Goal: Use online tool/utility: Utilize a website feature to perform a specific function

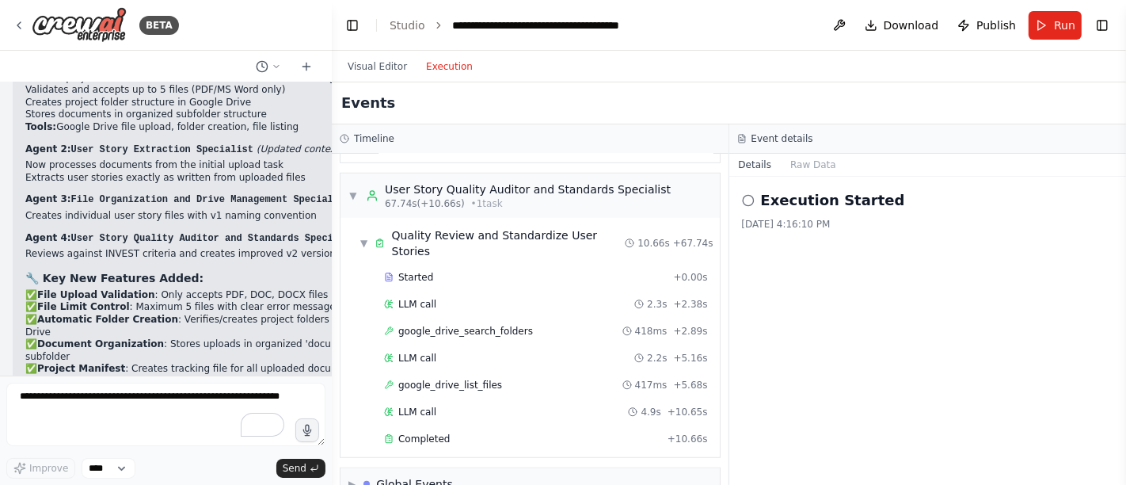
click at [854, 105] on div "Events" at bounding box center [729, 103] width 794 height 42
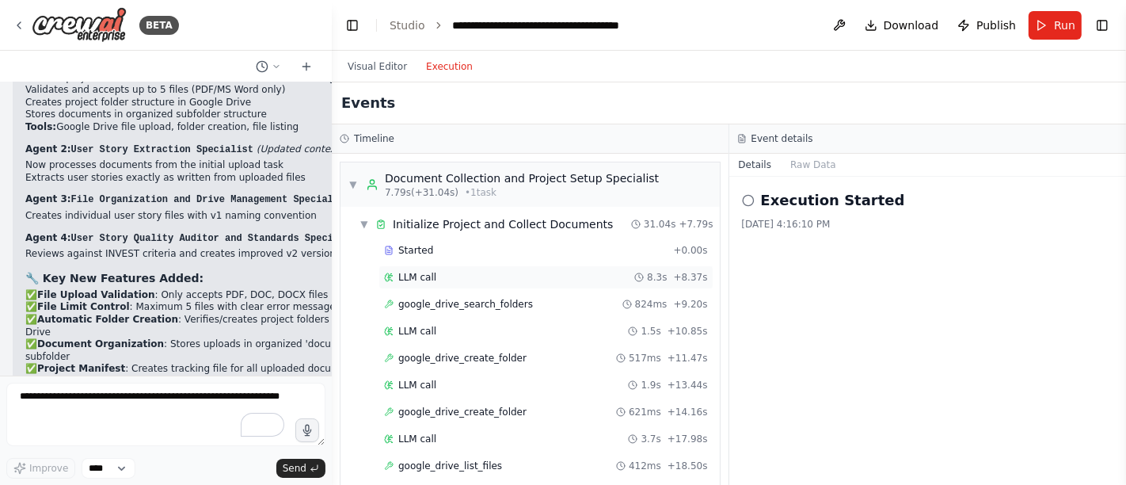
click at [451, 265] on div "LLM call 8.3s + 8.37s" at bounding box center [545, 277] width 335 height 24
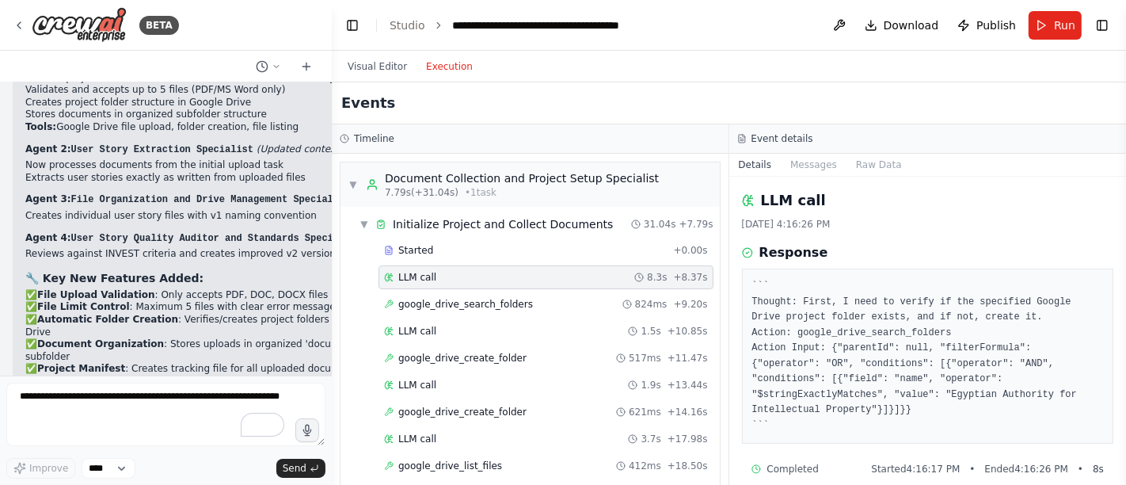
scroll to position [2, 0]
click at [488, 302] on span "google_drive_search_folders" at bounding box center [465, 304] width 135 height 13
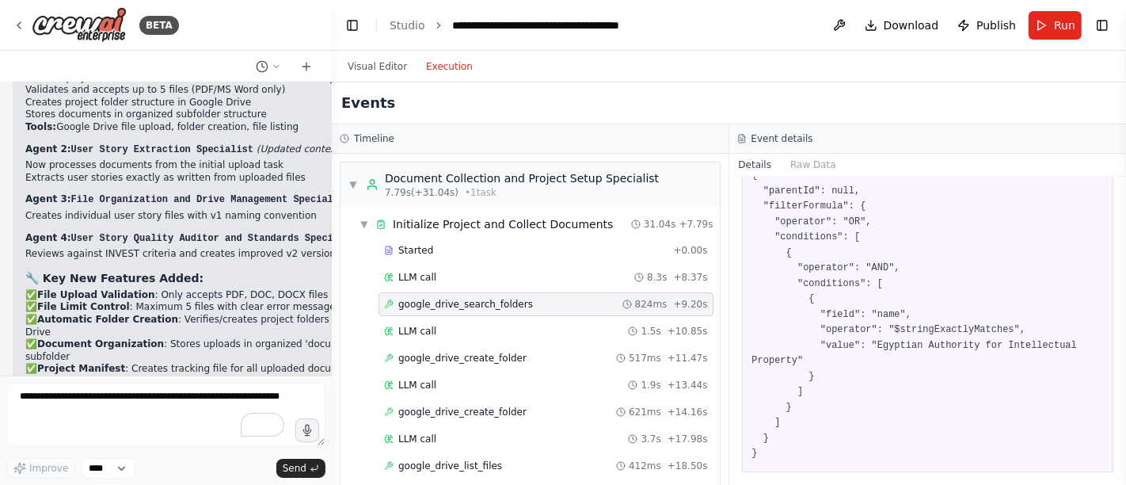
scroll to position [0, 0]
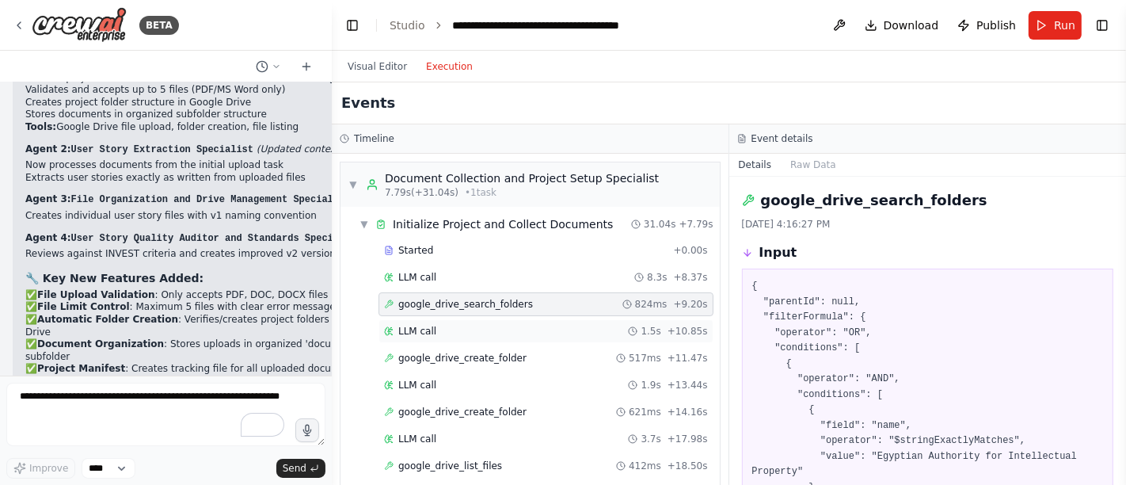
click at [409, 332] on span "LLM call" at bounding box center [417, 331] width 38 height 13
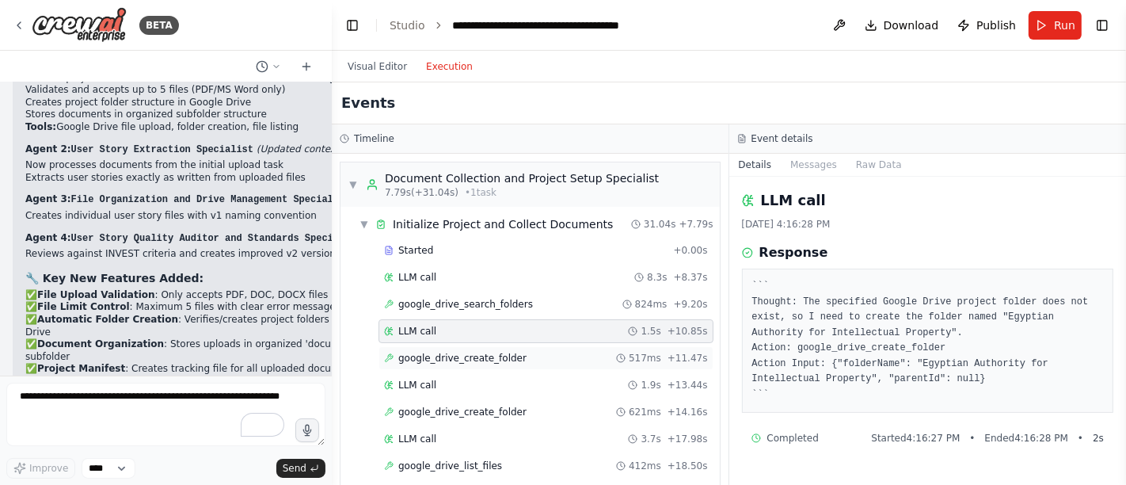
click at [446, 352] on span "google_drive_create_folder" at bounding box center [462, 358] width 128 height 13
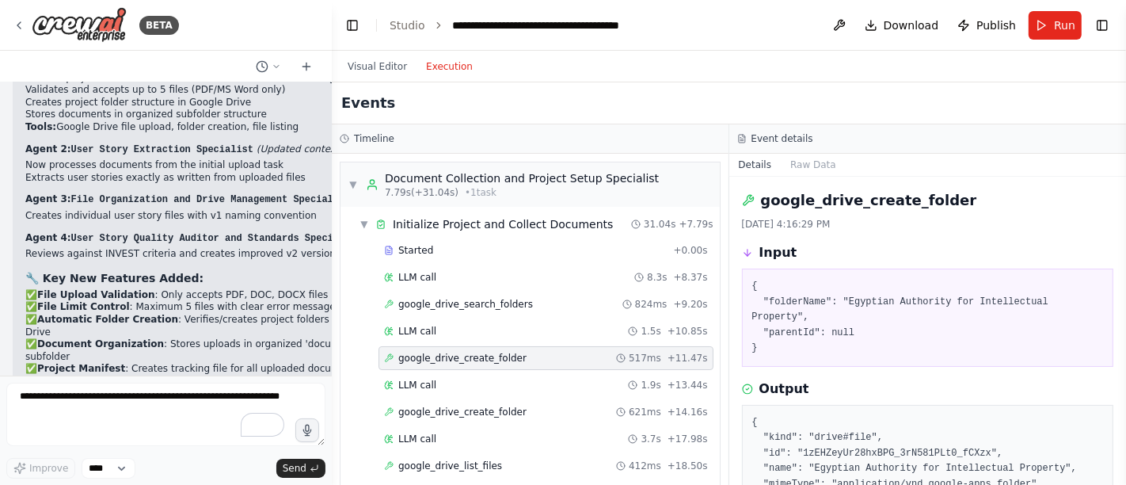
scroll to position [75, 0]
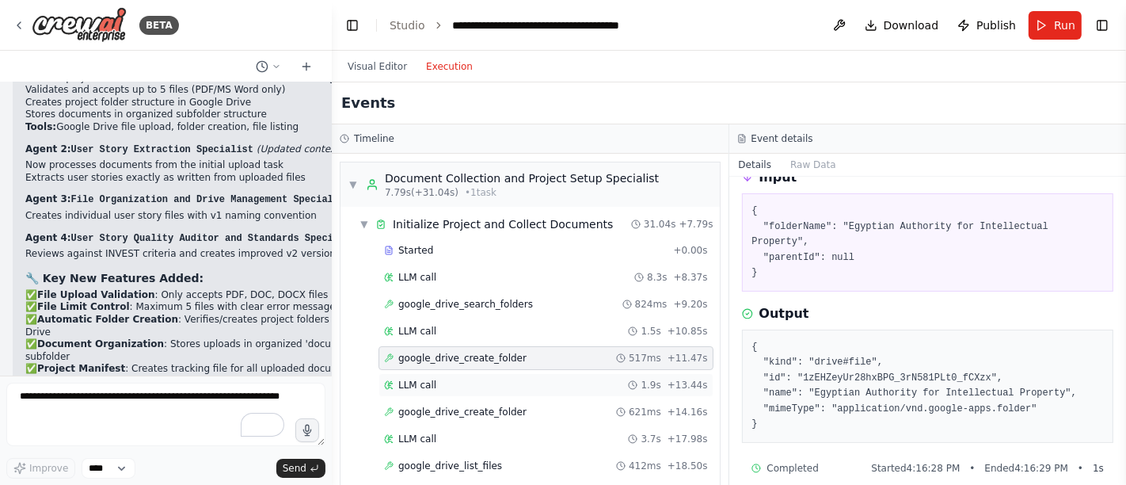
click at [432, 383] on span "LLM call" at bounding box center [417, 384] width 38 height 13
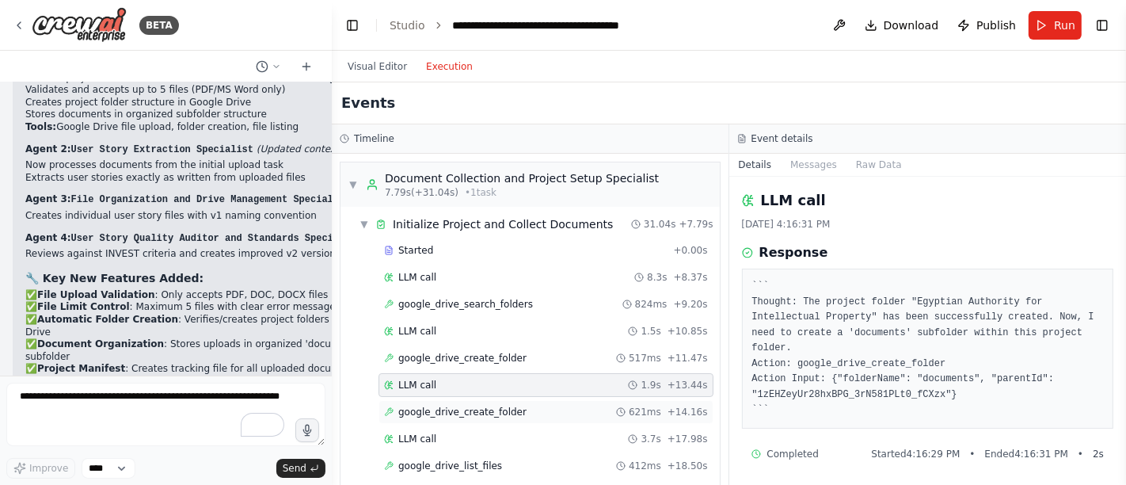
click at [461, 409] on span "google_drive_create_folder" at bounding box center [462, 411] width 128 height 13
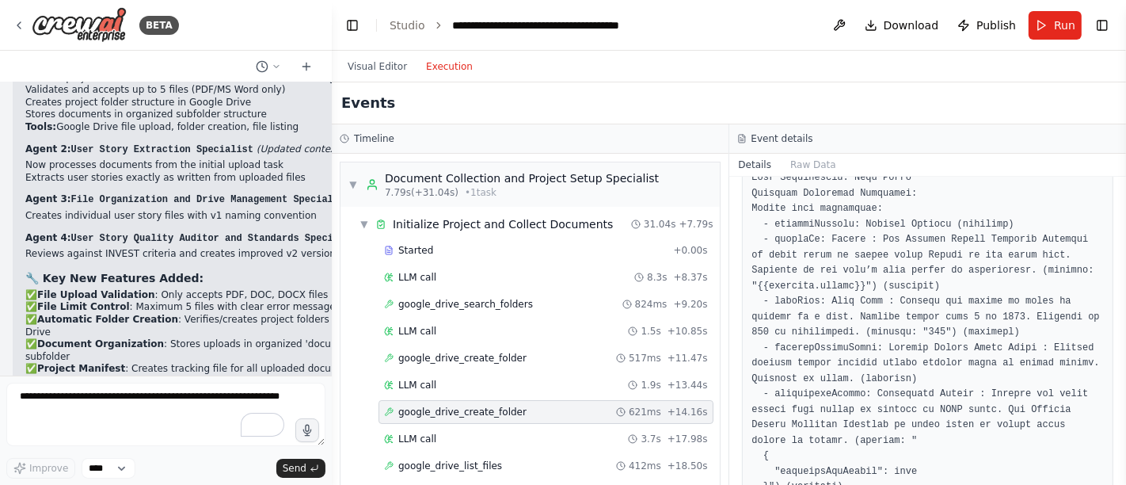
scroll to position [1495, 0]
click at [441, 436] on div "LLM call 3.7s + 17.98s" at bounding box center [546, 438] width 324 height 13
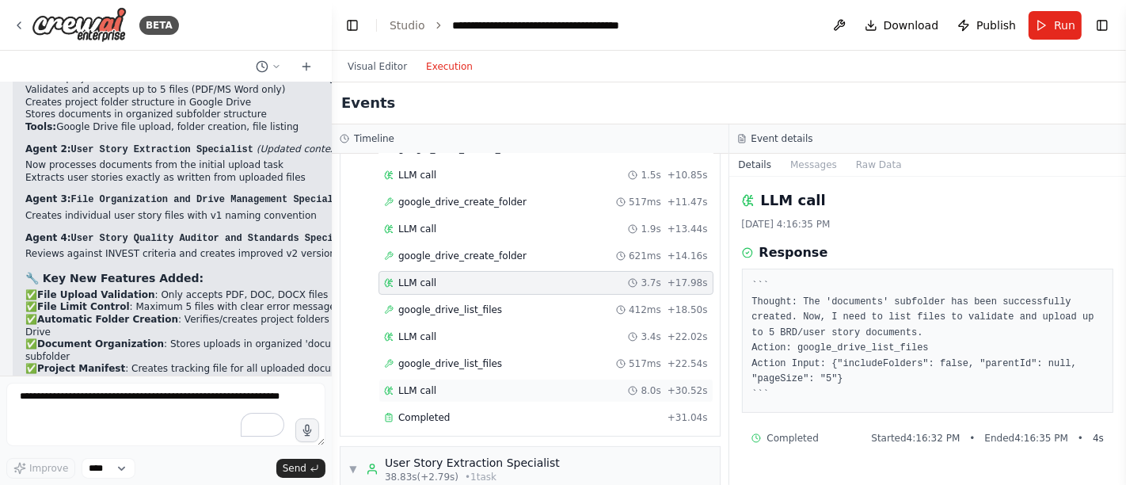
scroll to position [176, 0]
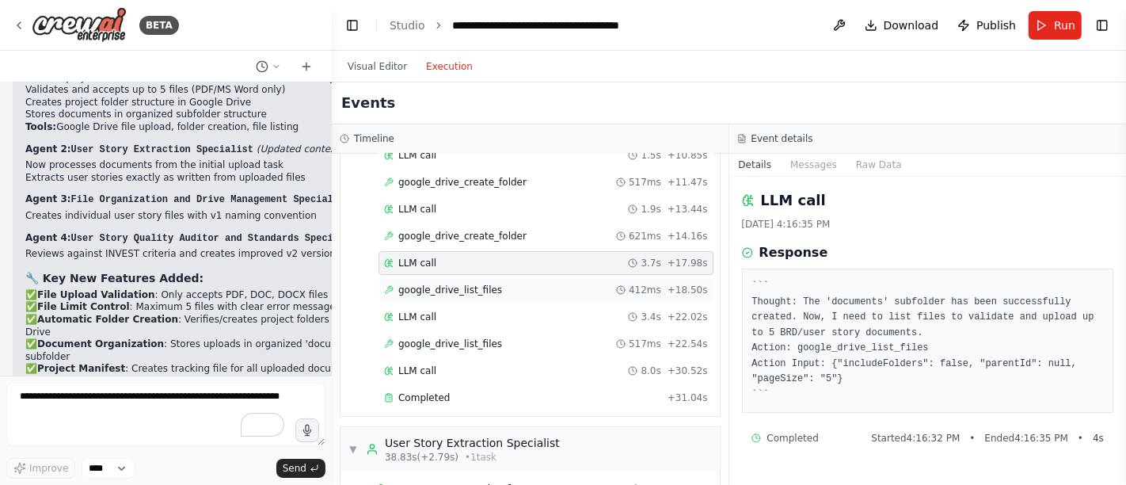
click at [461, 283] on span "google_drive_list_files" at bounding box center [450, 289] width 104 height 13
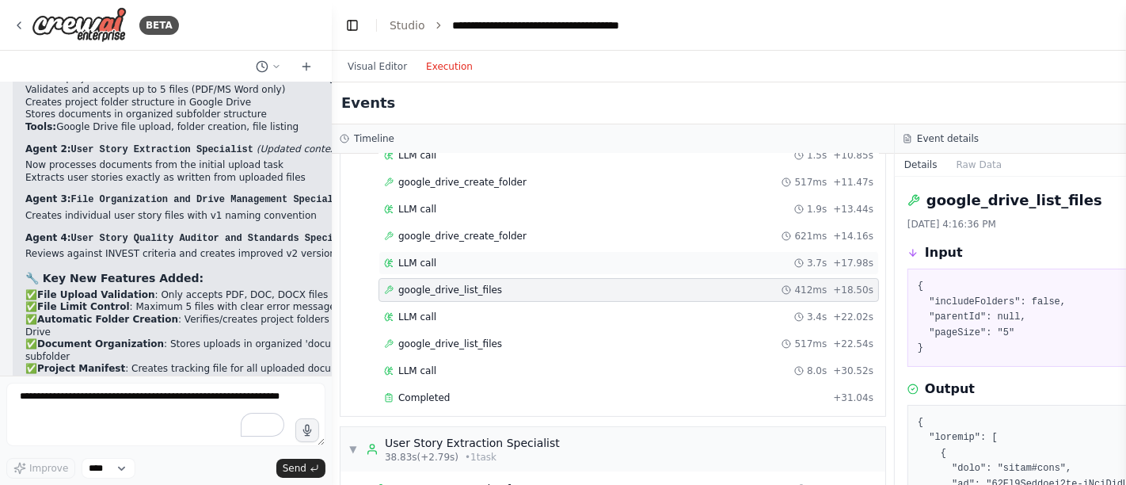
click at [464, 264] on div "LLM call 3.7s + 17.98s" at bounding box center [628, 263] width 489 height 13
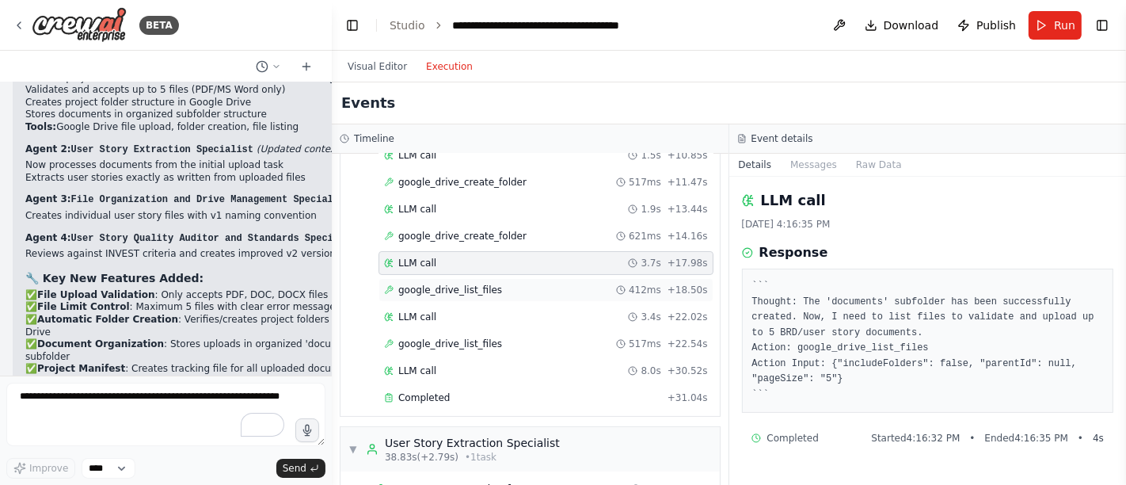
click at [415, 286] on span "google_drive_list_files" at bounding box center [450, 289] width 104 height 13
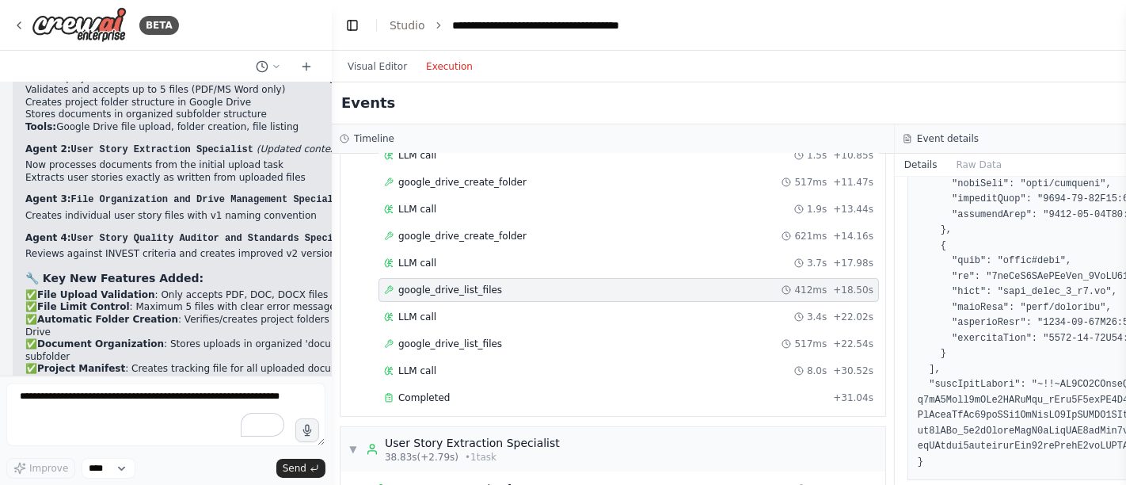
scroll to position [703, 0]
click at [410, 313] on span "LLM call" at bounding box center [417, 316] width 38 height 13
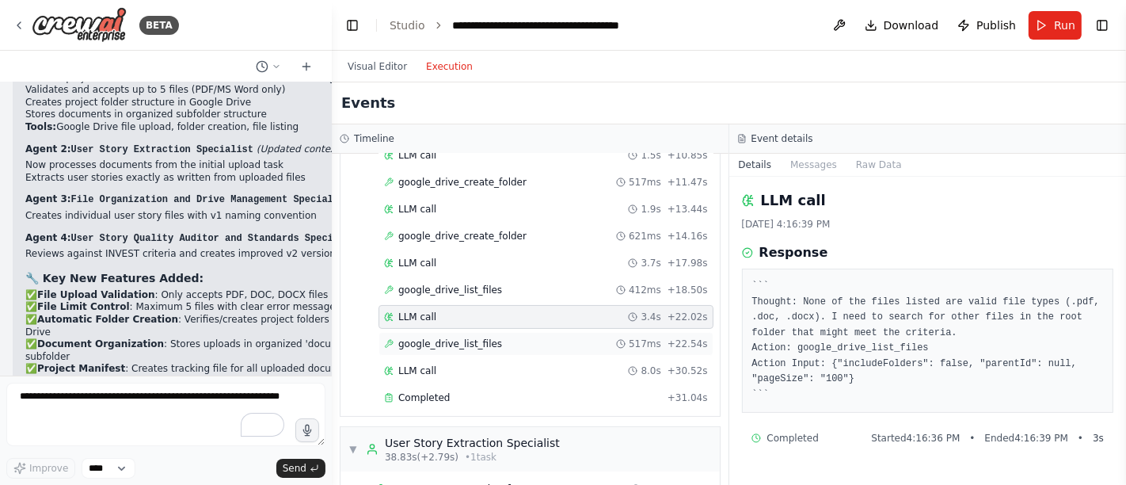
click at [430, 342] on span "google_drive_list_files" at bounding box center [450, 343] width 104 height 13
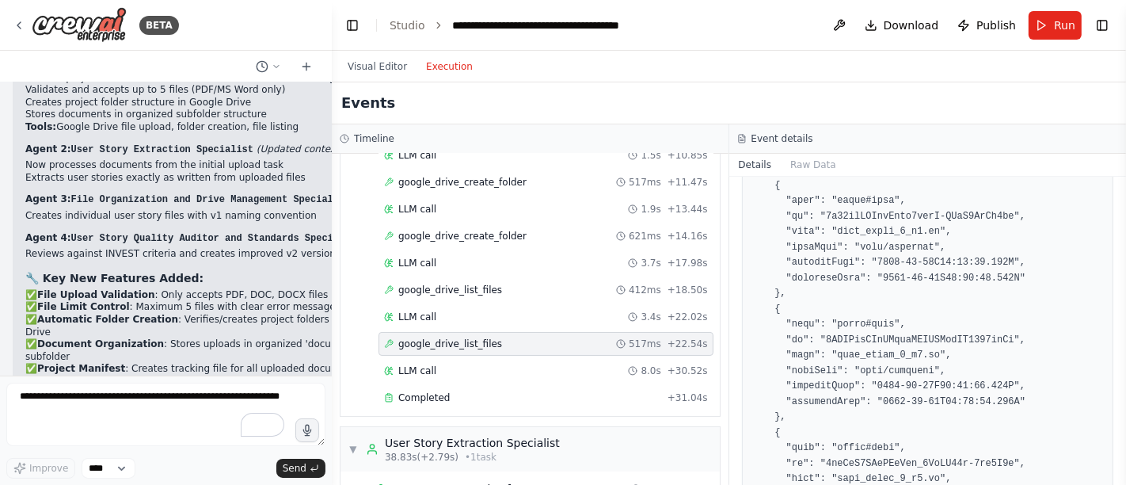
scroll to position [527, 0]
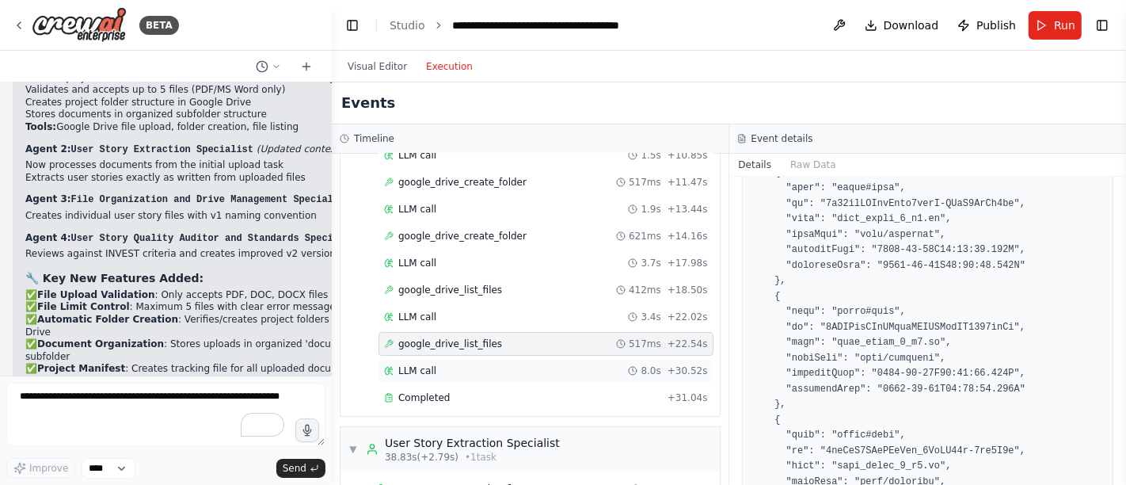
click at [409, 365] on span "LLM call" at bounding box center [417, 370] width 38 height 13
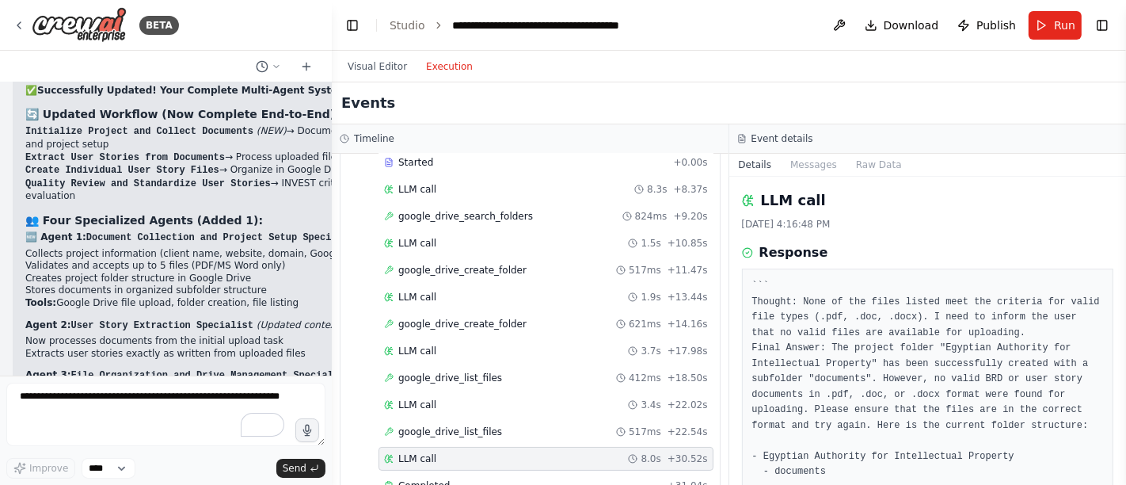
scroll to position [9207, 0]
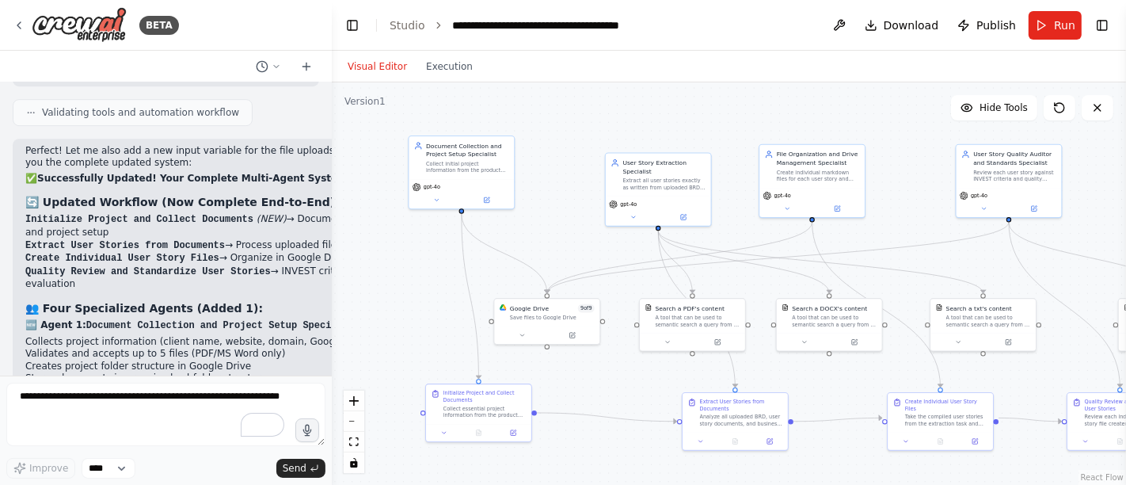
click at [384, 67] on button "Visual Editor" at bounding box center [377, 66] width 78 height 19
click at [475, 405] on div "Collect essential project information from the product owner: {client_name}, {c…" at bounding box center [484, 409] width 83 height 13
click at [515, 432] on icon at bounding box center [513, 430] width 5 height 5
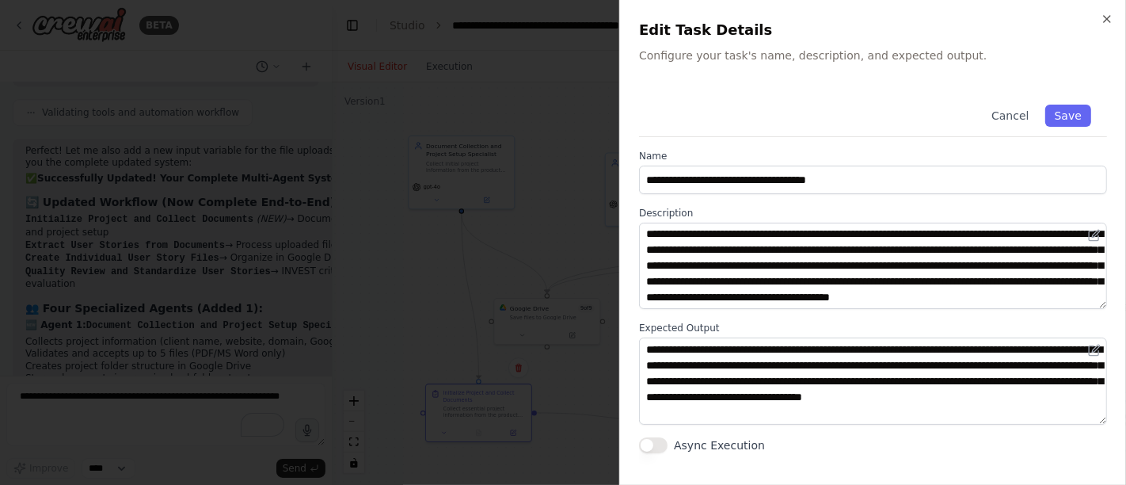
scroll to position [0, 0]
click at [1013, 112] on button "Cancel" at bounding box center [1010, 116] width 56 height 22
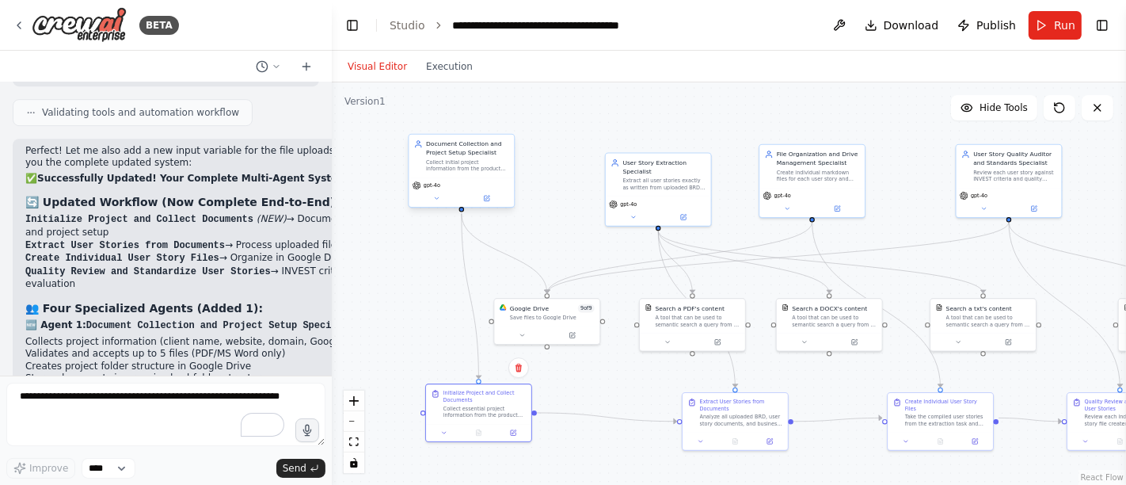
click at [499, 205] on div "gpt-4o" at bounding box center [461, 191] width 105 height 29
click at [491, 200] on button at bounding box center [486, 198] width 48 height 10
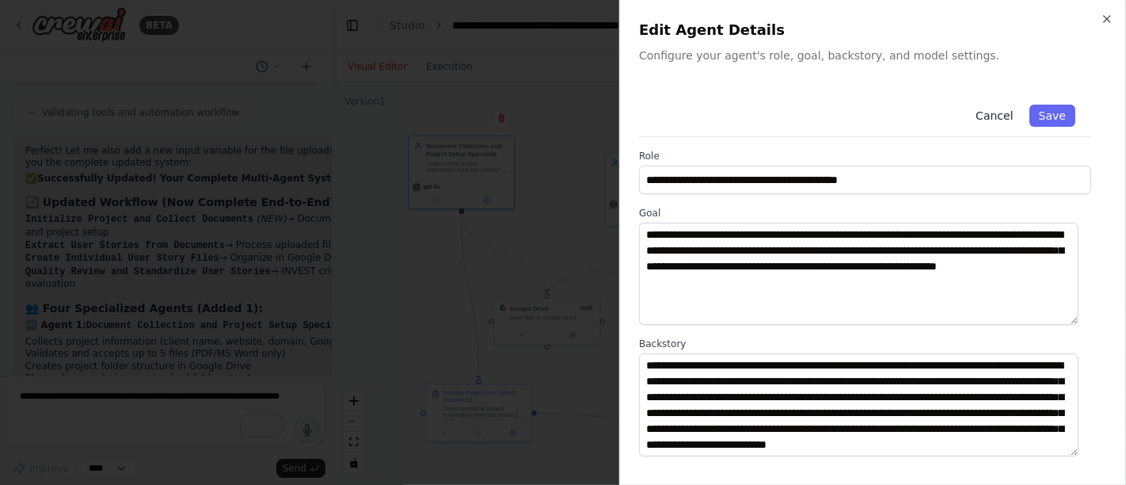
click at [990, 112] on button "Cancel" at bounding box center [994, 116] width 56 height 22
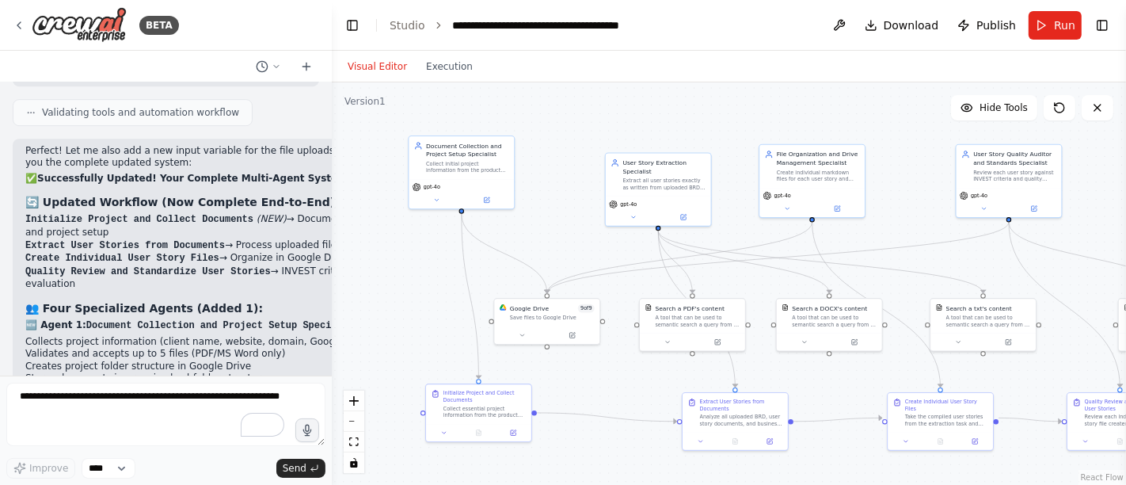
scroll to position [9471, 0]
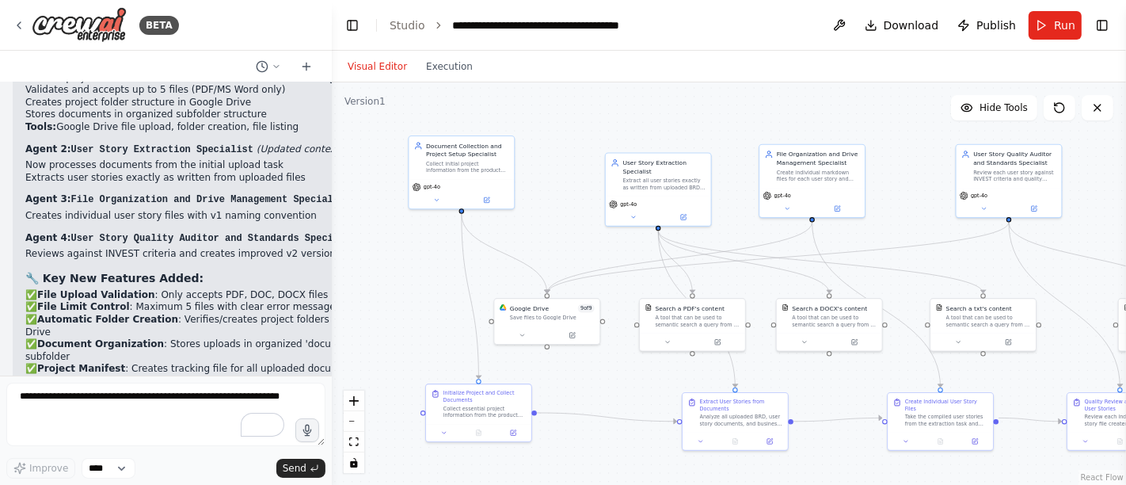
click at [531, 97] on div ".deletable-edge-delete-btn { width: 20px; height: 20px; border: 0px solid #ffff…" at bounding box center [729, 283] width 794 height 402
click at [1065, 21] on span "Run" at bounding box center [1064, 25] width 21 height 16
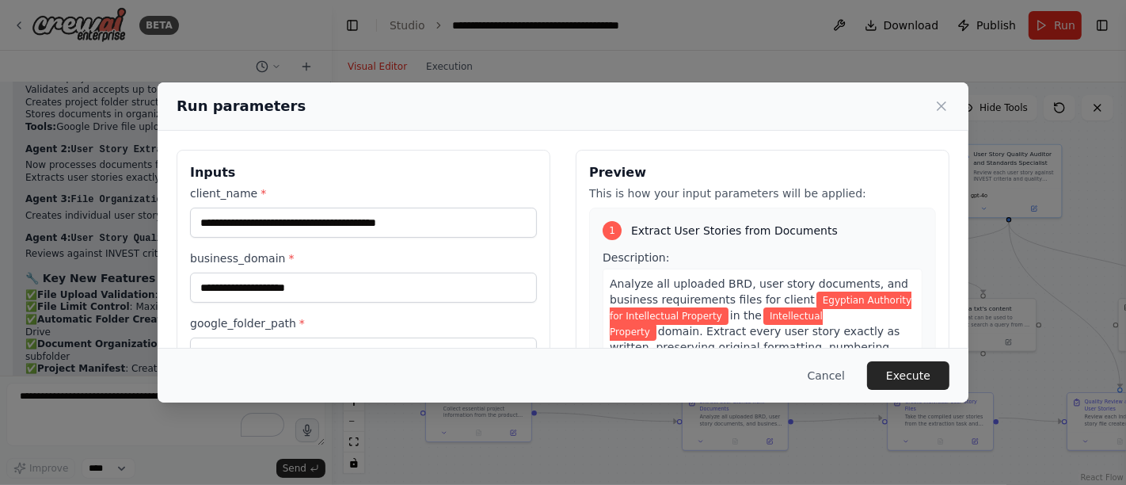
scroll to position [88, 0]
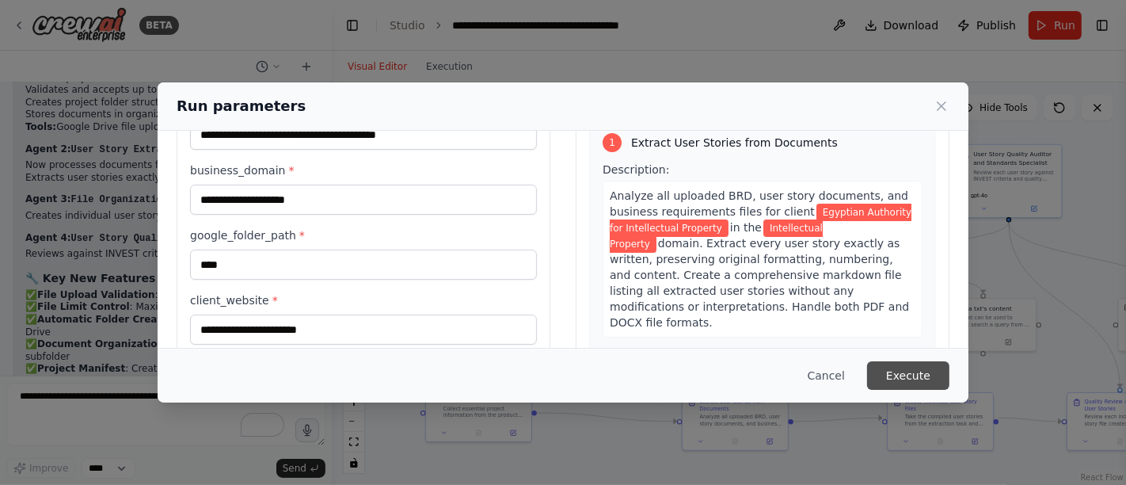
click at [922, 370] on button "Execute" at bounding box center [908, 375] width 82 height 29
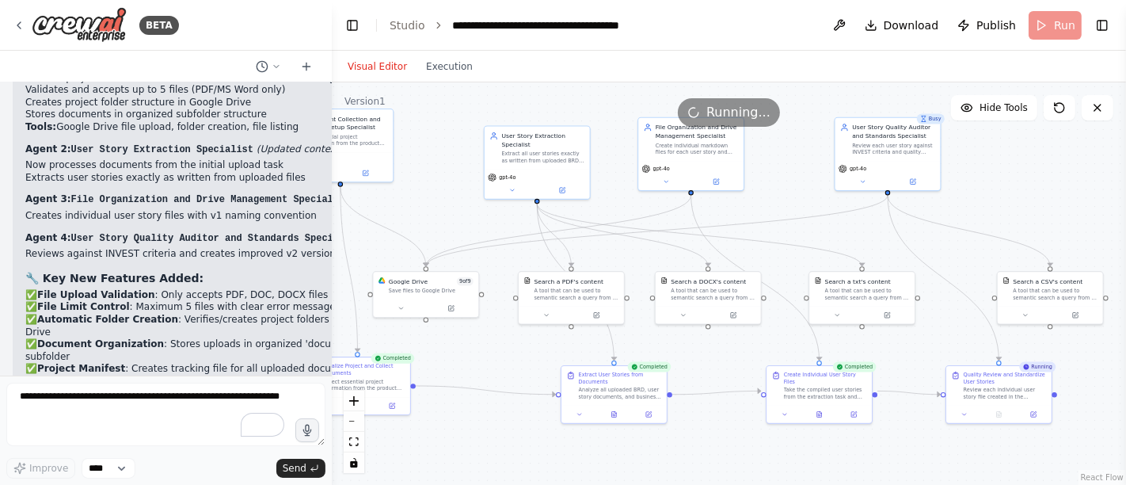
drag, startPoint x: 645, startPoint y: 388, endPoint x: 524, endPoint y: 361, distance: 124.1
click at [524, 361] on div ".deletable-edge-delete-btn { width: 20px; height: 20px; border: 0px solid #ffff…" at bounding box center [729, 283] width 794 height 402
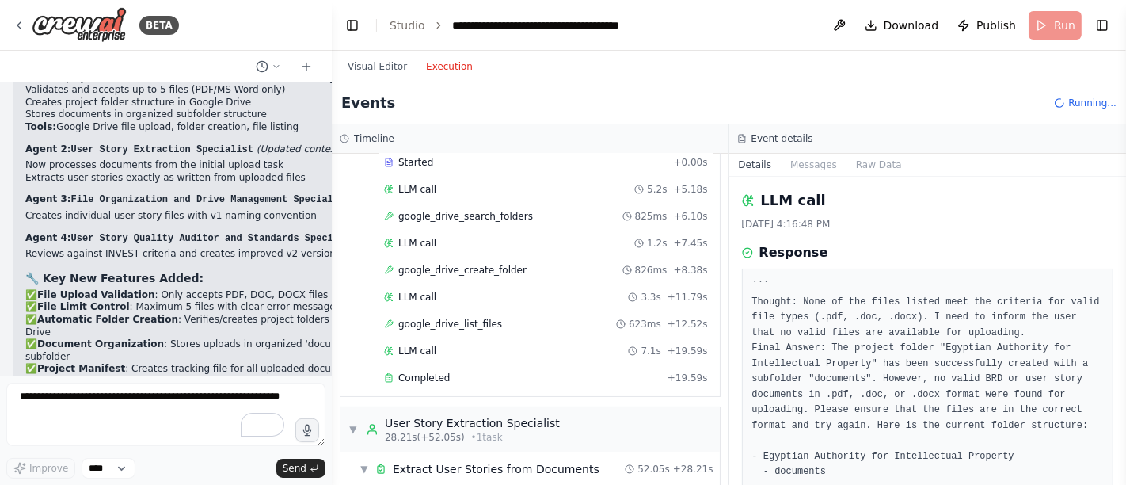
click at [447, 66] on button "Execution" at bounding box center [449, 66] width 66 height 19
click at [432, 374] on span "Completed" at bounding box center [423, 377] width 51 height 13
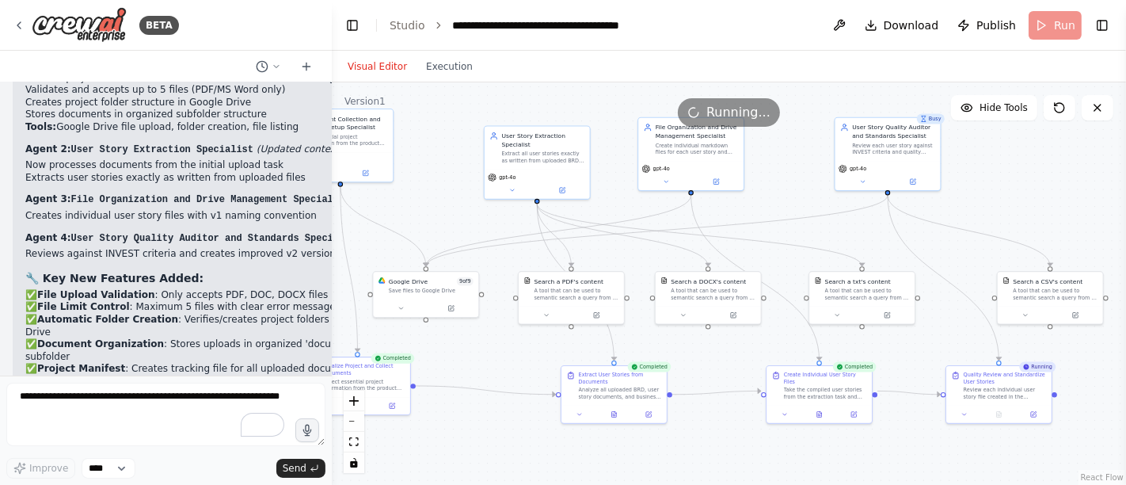
click at [374, 64] on button "Visual Editor" at bounding box center [377, 66] width 78 height 19
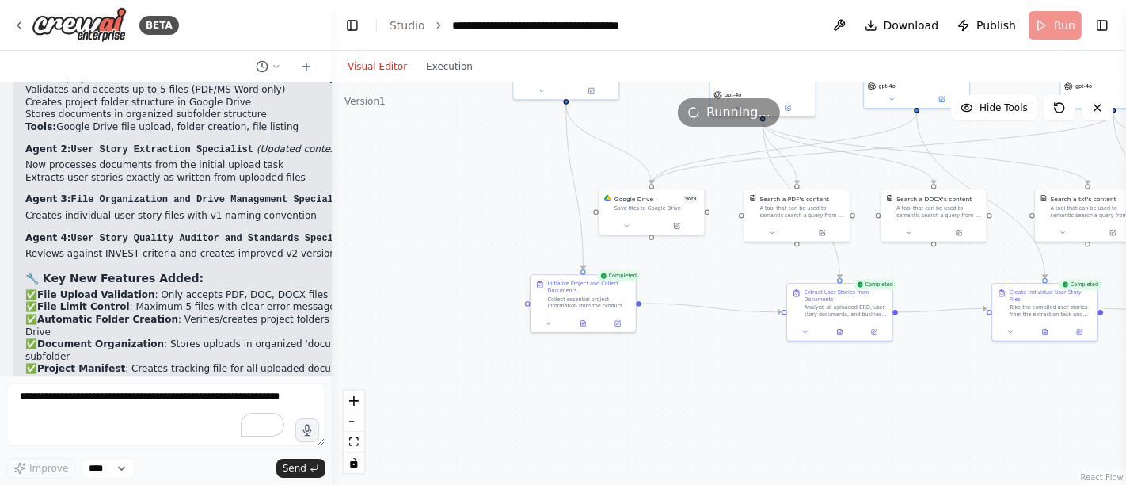
drag, startPoint x: 485, startPoint y: 429, endPoint x: 710, endPoint y: 347, distance: 240.2
click at [710, 347] on div ".deletable-edge-delete-btn { width: 20px; height: 20px; border: 0px solid #ffff…" at bounding box center [729, 283] width 794 height 402
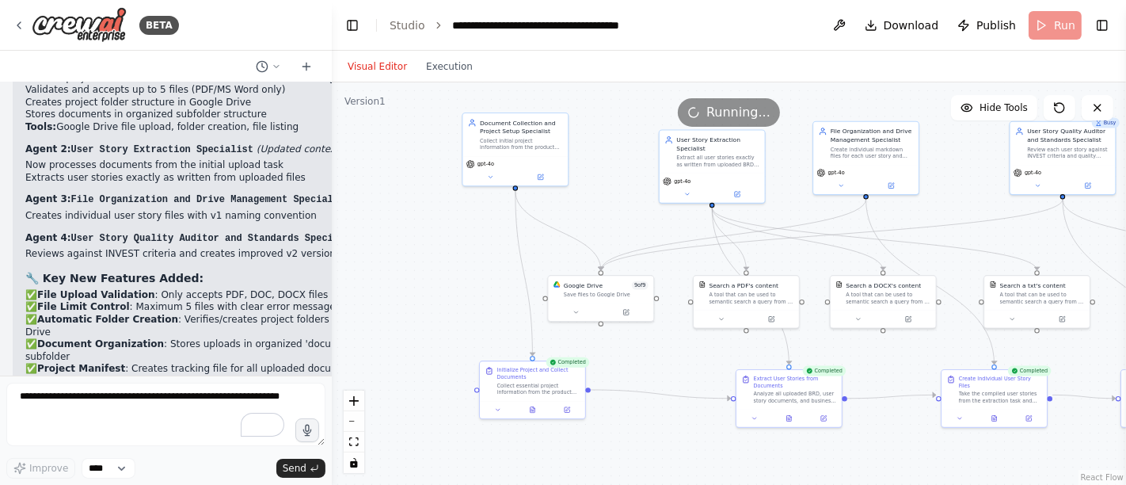
drag, startPoint x: 485, startPoint y: 185, endPoint x: 434, endPoint y: 272, distance: 100.1
click at [434, 272] on div ".deletable-edge-delete-btn { width: 20px; height: 20px; border: 0px solid #ffff…" at bounding box center [729, 283] width 794 height 402
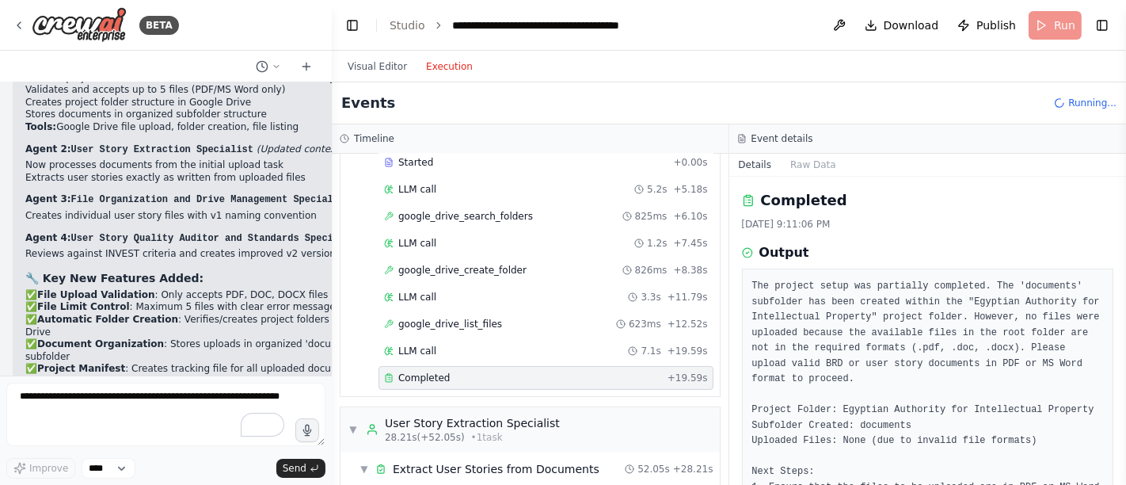
click at [436, 66] on button "Execution" at bounding box center [449, 66] width 66 height 19
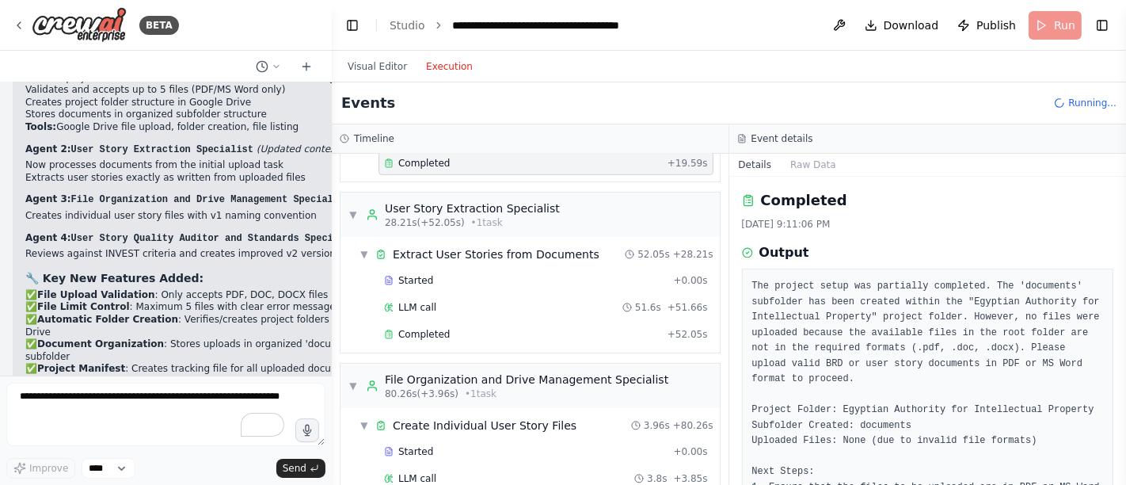
scroll to position [642, 0]
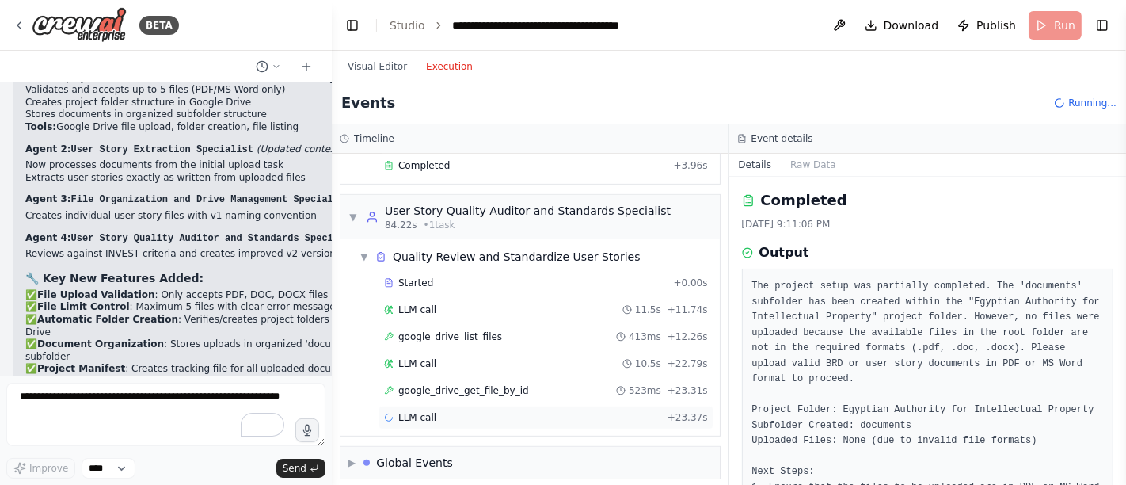
click at [425, 411] on span "LLM call" at bounding box center [417, 417] width 38 height 13
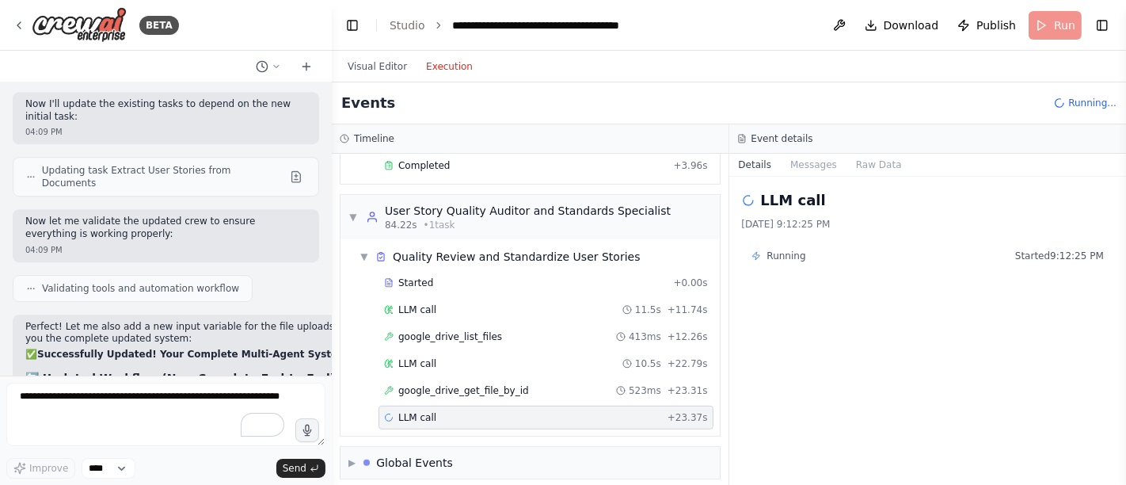
scroll to position [8943, 0]
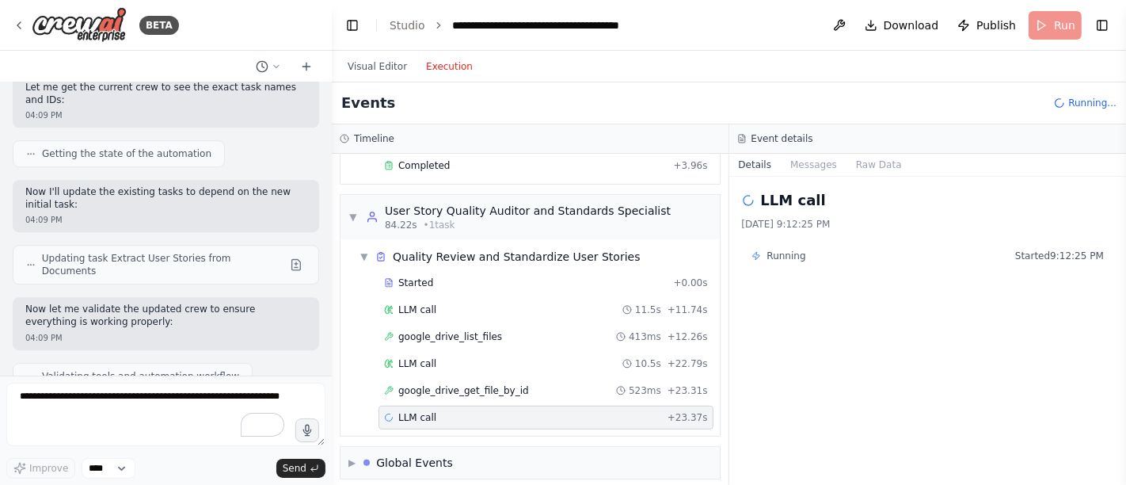
drag, startPoint x: 41, startPoint y: 141, endPoint x: 244, endPoint y: 191, distance: 208.7
copy div "gent 1: Document Collection and Project Setup Specialist Collects project infor…"
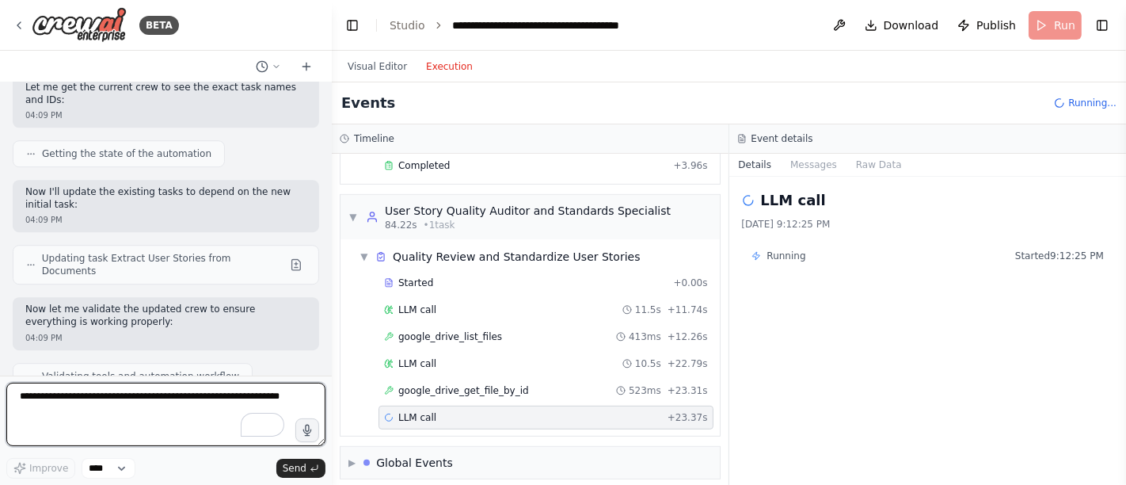
click at [155, 402] on textarea "To enrich screen reader interactions, please activate Accessibility in Grammarl…" at bounding box center [165, 413] width 319 height 63
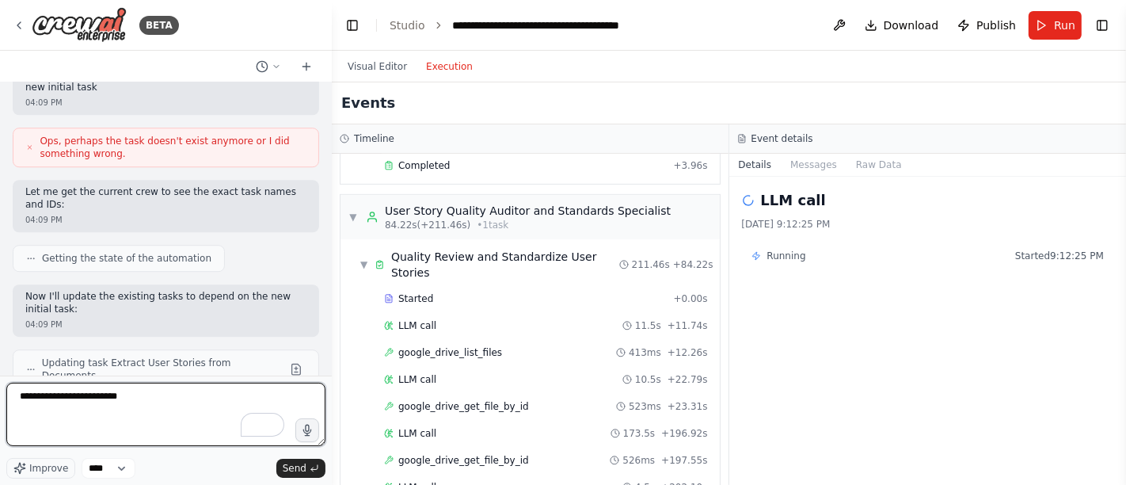
scroll to position [8855, 0]
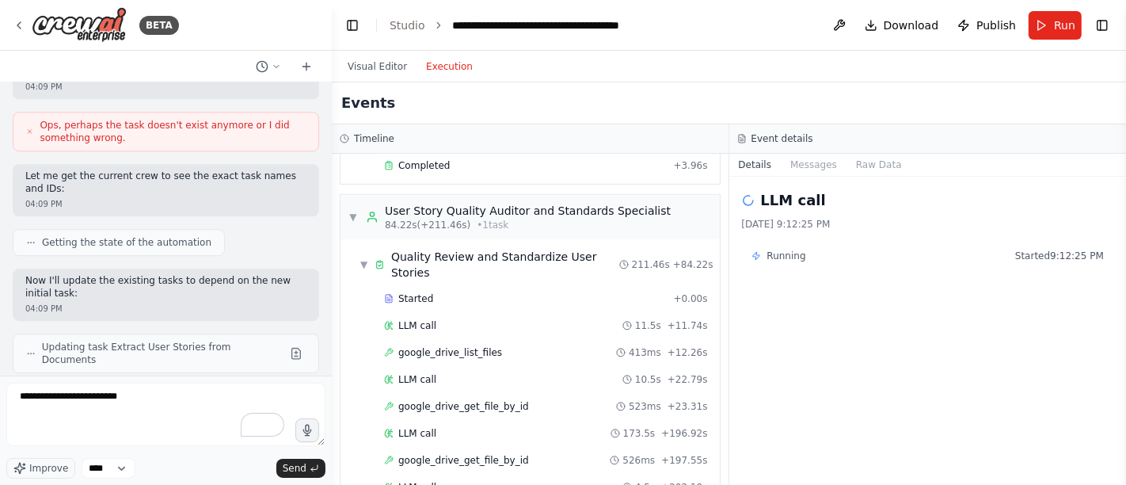
drag, startPoint x: 41, startPoint y: 225, endPoint x: 320, endPoint y: 229, distance: 278.7
click at [320, 229] on div "Hello! I'm the CrewAI assistant. What kind of automation do you want to build? …" at bounding box center [166, 228] width 332 height 293
copy strong "gent 1: Document Collection and Project Setup Speciali"
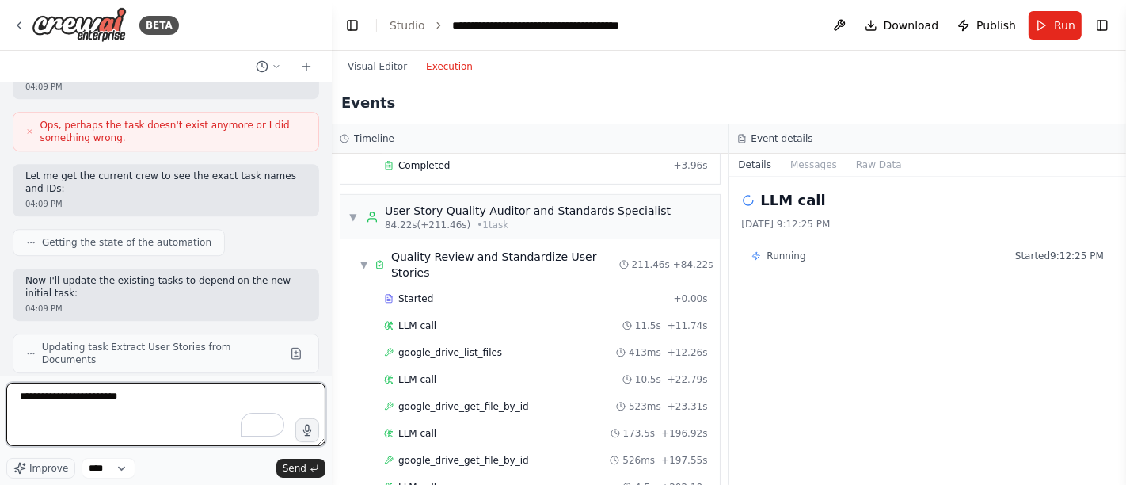
drag, startPoint x: 132, startPoint y: 394, endPoint x: 96, endPoint y: 397, distance: 36.6
click at [96, 397] on textarea "**********" at bounding box center [165, 413] width 319 height 63
paste textarea "**********"
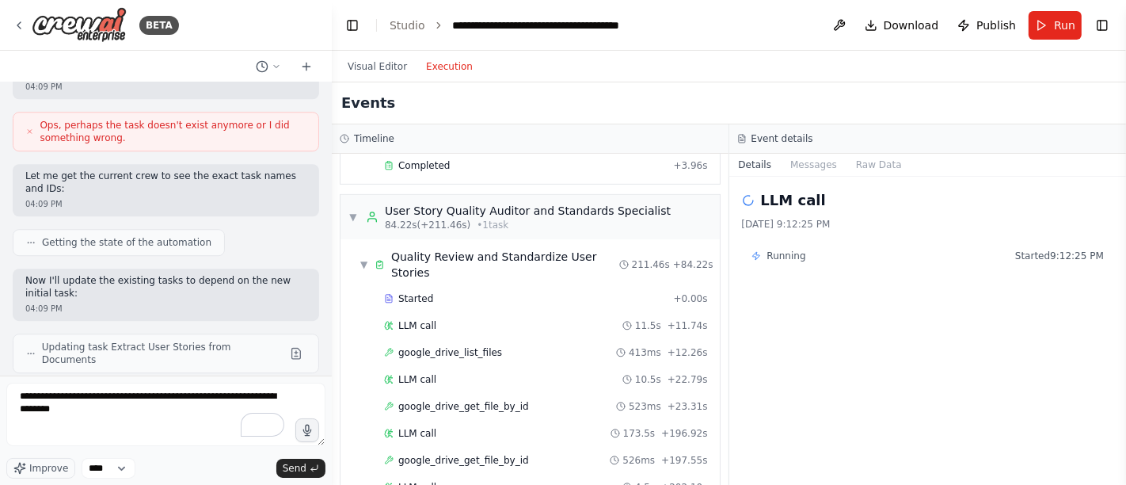
drag, startPoint x: 195, startPoint y: 231, endPoint x: 238, endPoint y: 223, distance: 43.5
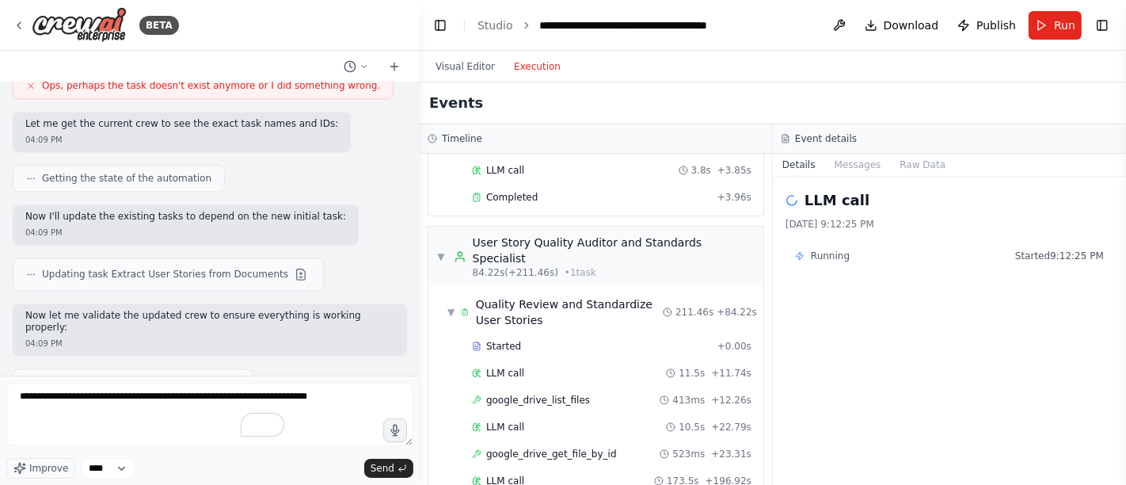
scroll to position [7668, 0]
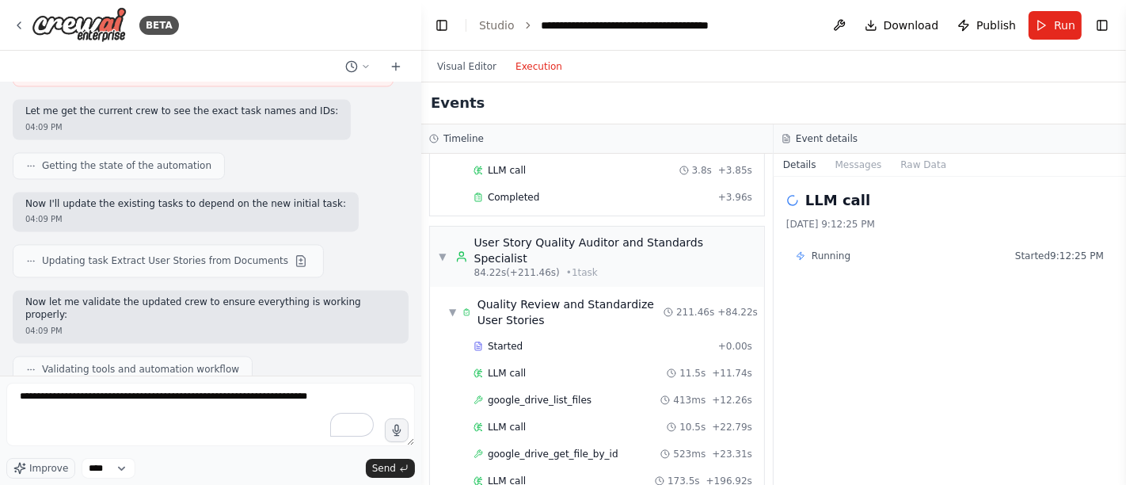
drag, startPoint x: 329, startPoint y: 272, endPoint x: 421, endPoint y: 287, distance: 92.9
click at [421, 287] on div "BETA Hello! I'm the CrewAI assistant. What kind of automation do you want to bu…" at bounding box center [563, 242] width 1126 height 485
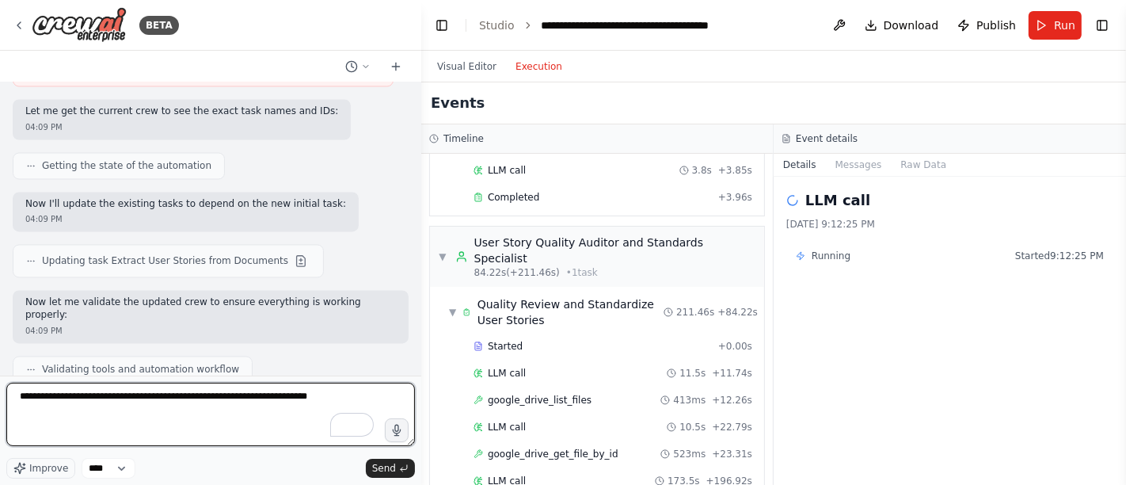
click at [340, 396] on textarea "**********" at bounding box center [210, 413] width 409 height 63
paste textarea "*********"
click at [287, 425] on textarea "**********" at bounding box center [210, 413] width 409 height 63
click at [123, 434] on textarea "**********" at bounding box center [210, 413] width 409 height 63
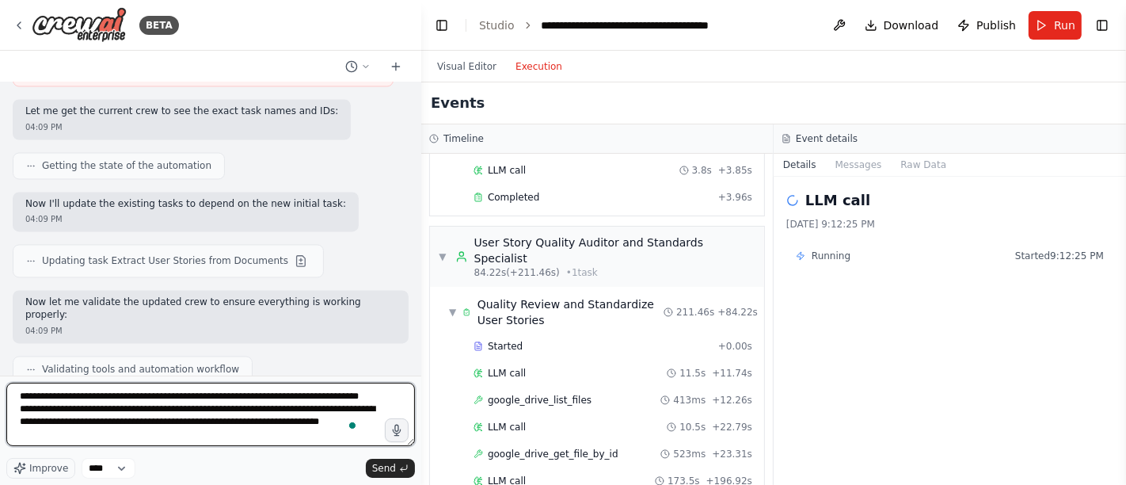
scroll to position [20, 0]
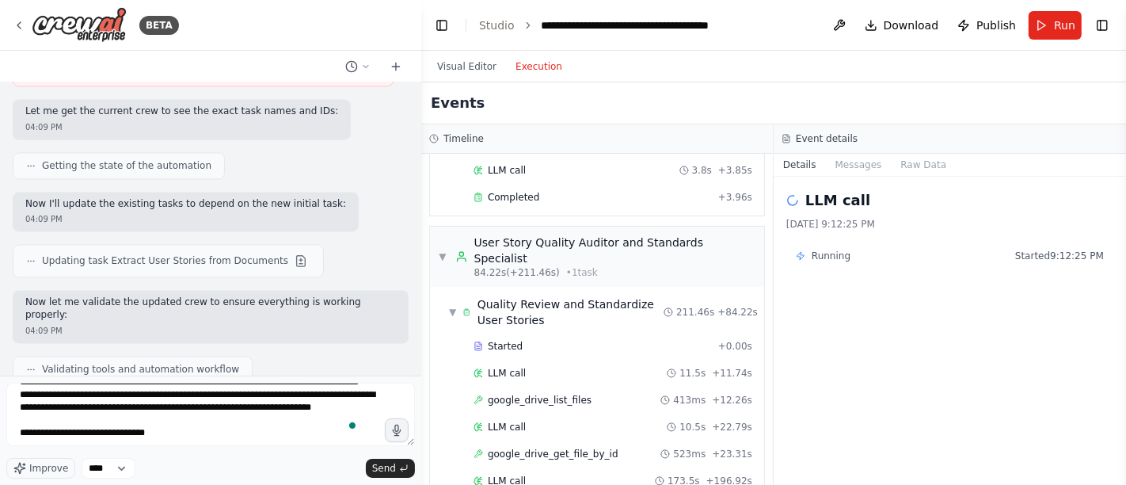
click at [348, 416] on span at bounding box center [353, 425] width 14 height 22
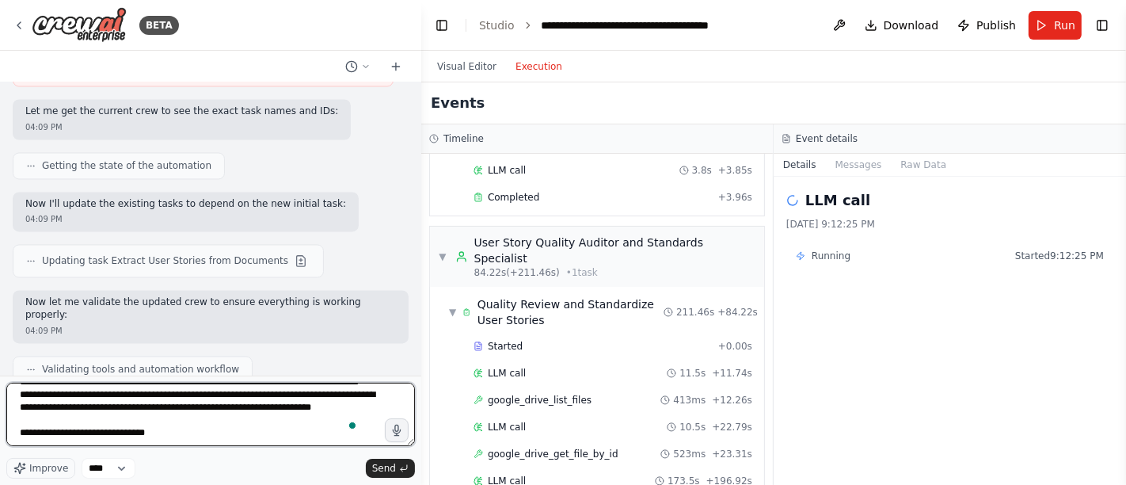
click at [350, 415] on textarea "**********" at bounding box center [210, 413] width 409 height 63
type textarea "**********"
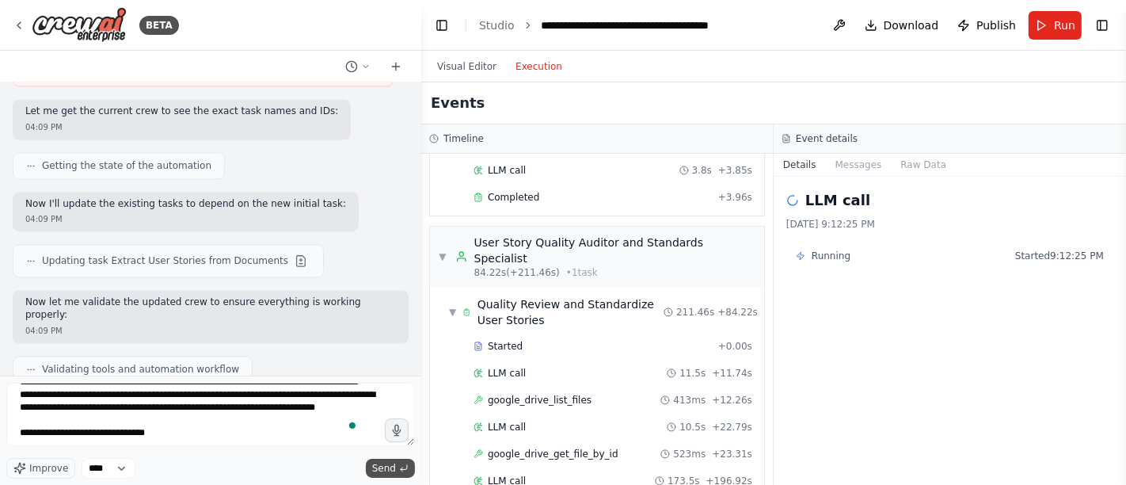
click at [392, 463] on span "Send" at bounding box center [384, 468] width 24 height 13
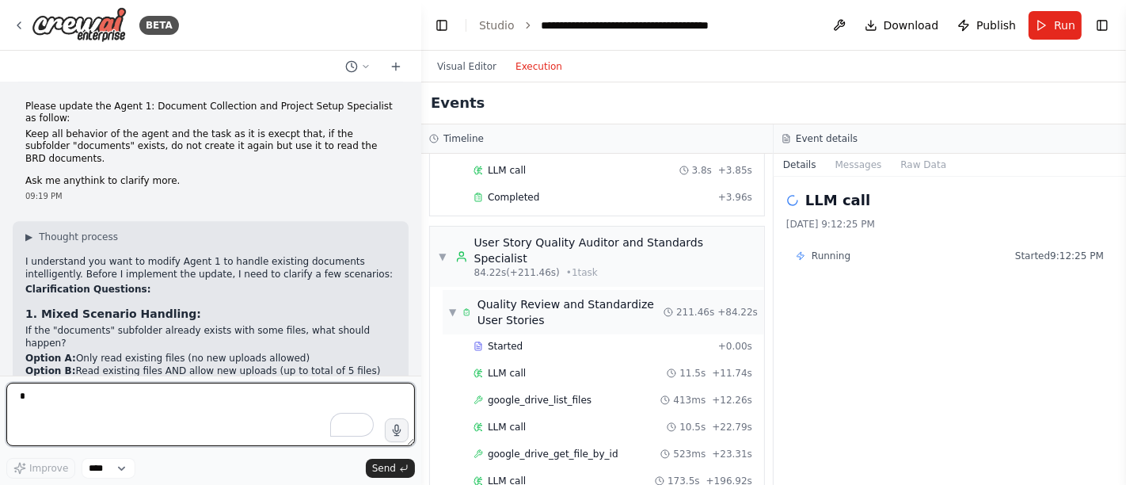
scroll to position [746, 0]
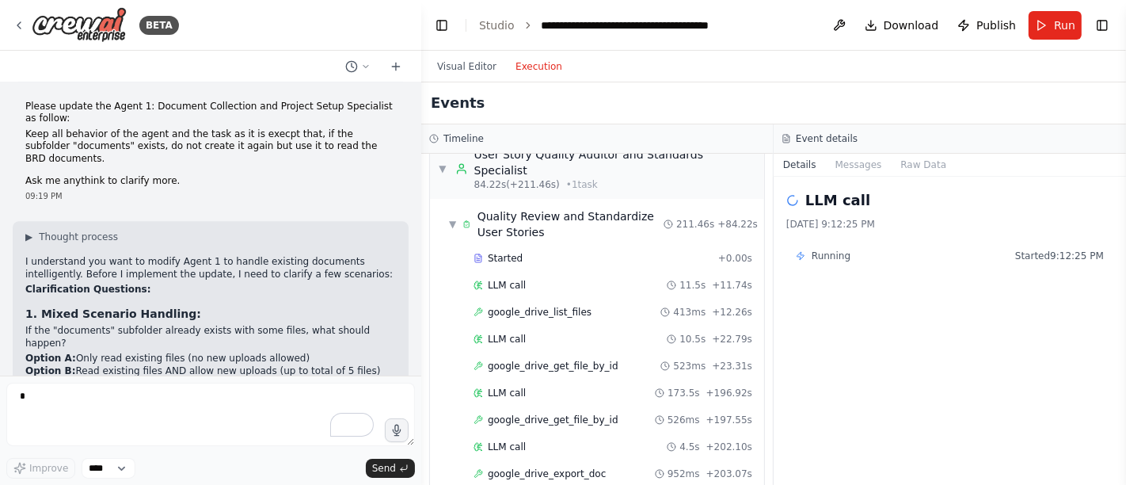
click at [530, 62] on button "Execution" at bounding box center [539, 66] width 66 height 19
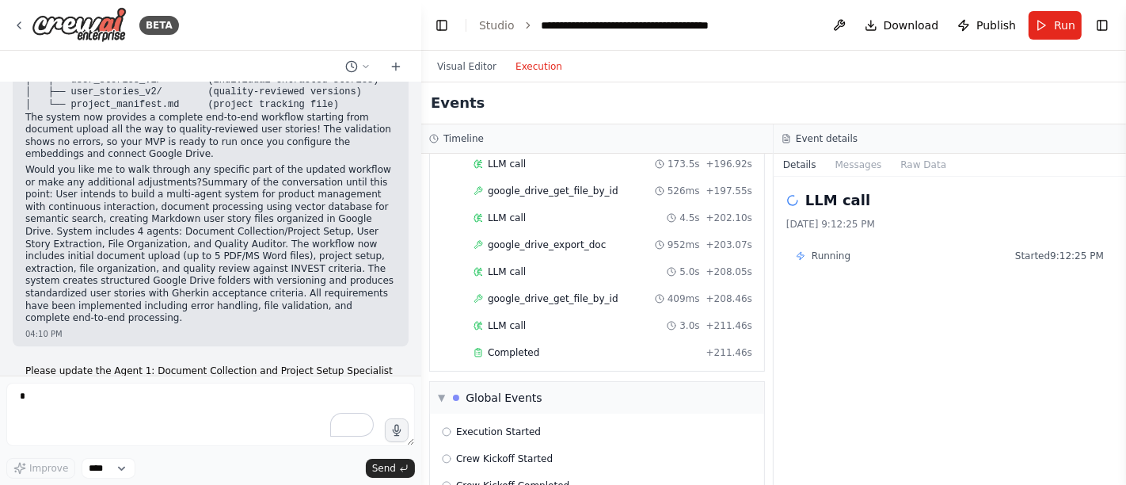
scroll to position [8585, 0]
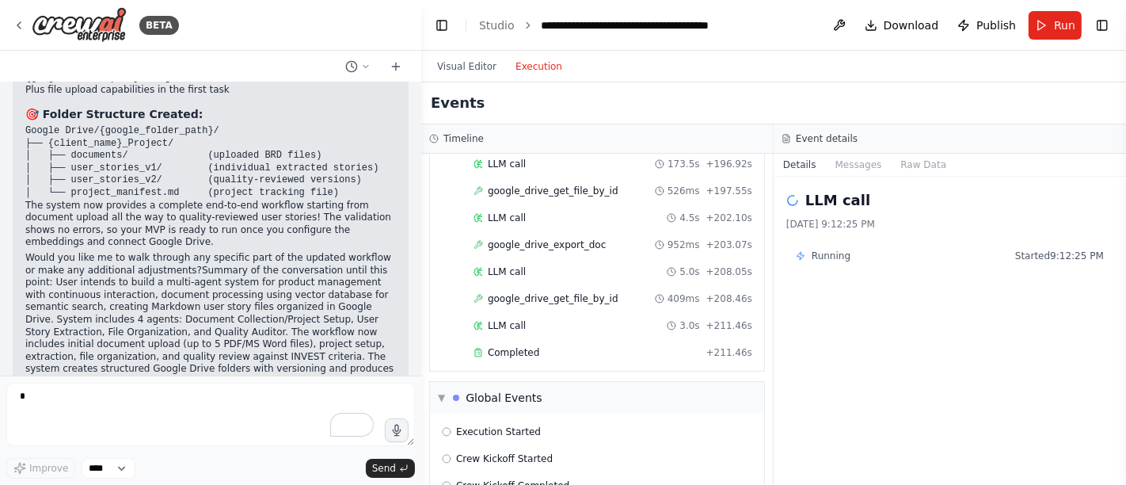
drag, startPoint x: 25, startPoint y: 245, endPoint x: 251, endPoint y: 247, distance: 225.7
copy strong "1. Mixed Scenario Handling:"
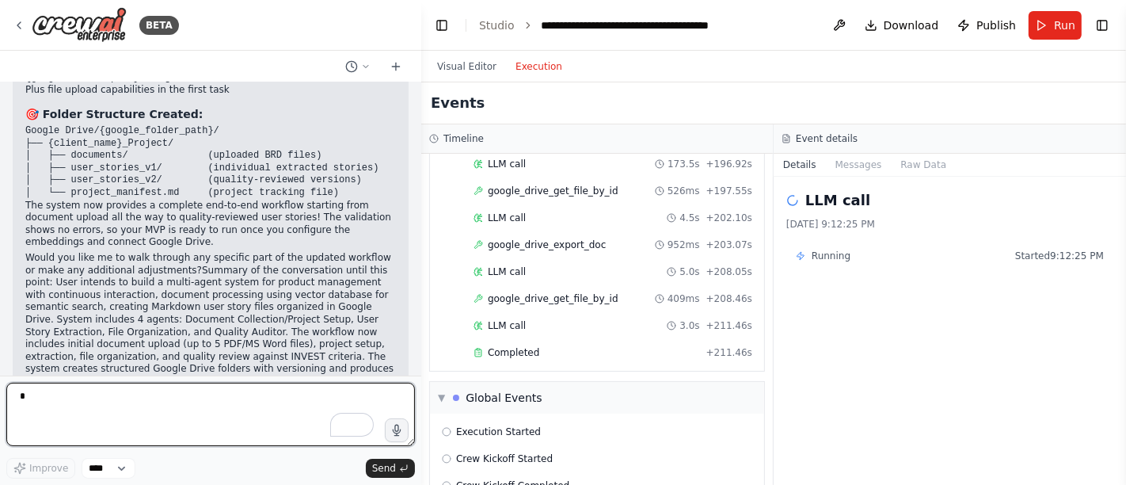
click at [117, 401] on textarea "To enrich screen reader interactions, please activate Accessibility in Grammarl…" at bounding box center [210, 413] width 409 height 63
paste textarea "**********"
click at [153, 398] on textarea "**********" at bounding box center [210, 413] width 409 height 63
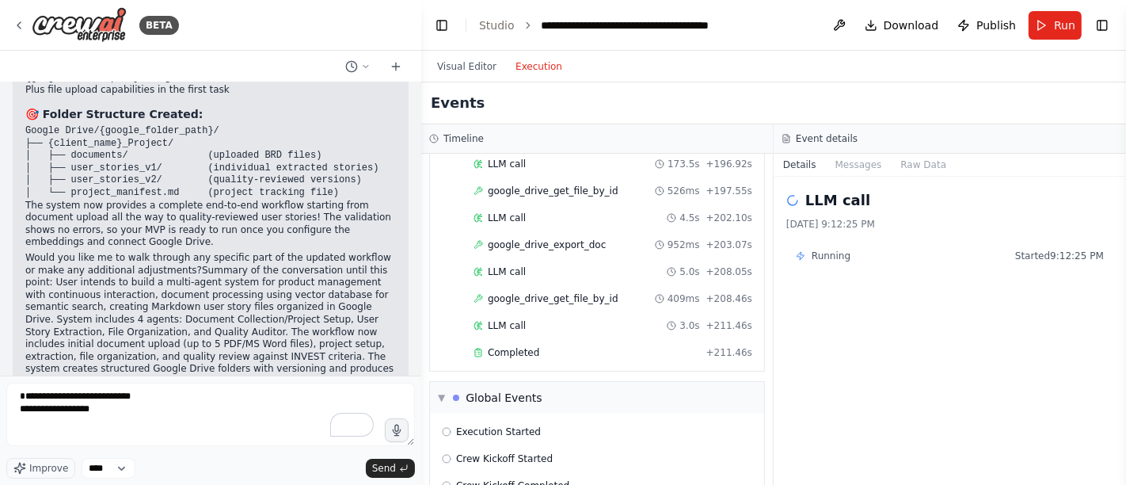
drag, startPoint x: 27, startPoint y: 338, endPoint x: 265, endPoint y: 337, distance: 238.3
copy strong "2. File Limit with Existing Documents:"
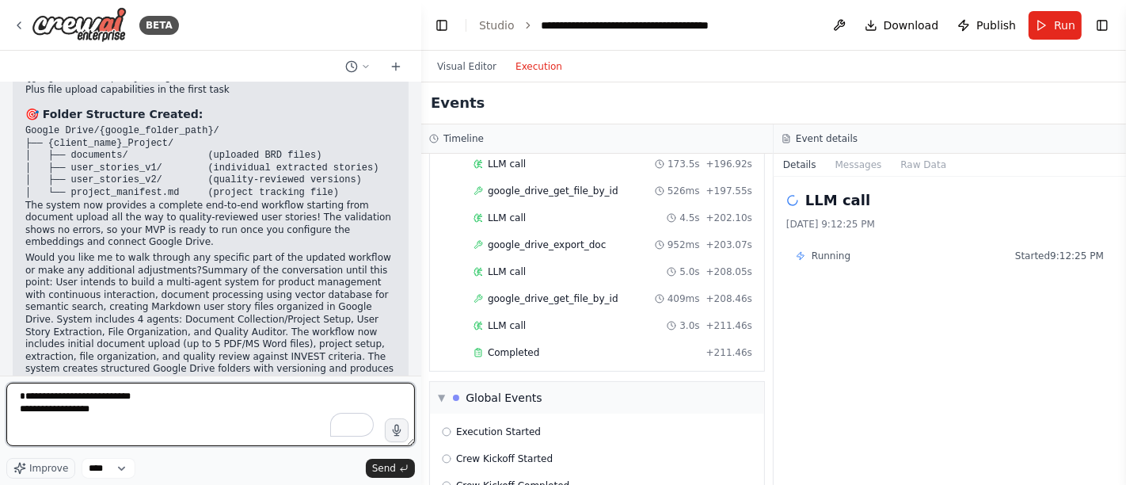
click at [144, 428] on textarea "**********" at bounding box center [210, 413] width 409 height 63
paste textarea "**********"
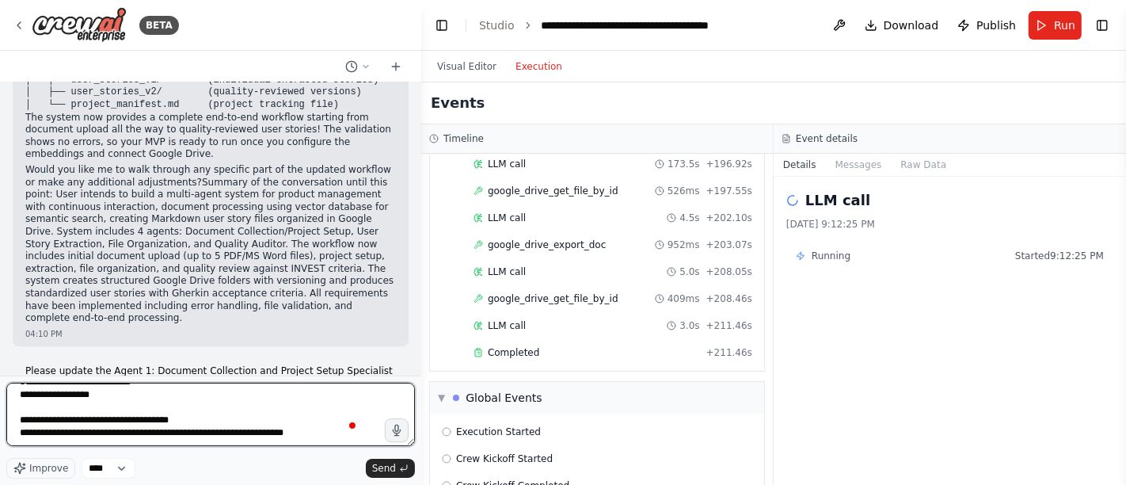
scroll to position [32, 0]
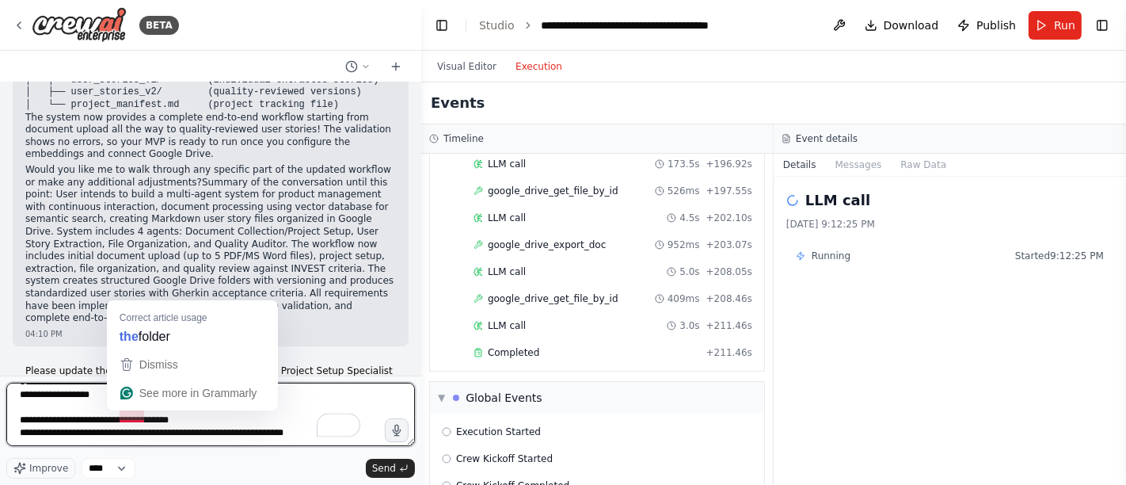
click at [120, 415] on textarea "**********" at bounding box center [210, 413] width 409 height 63
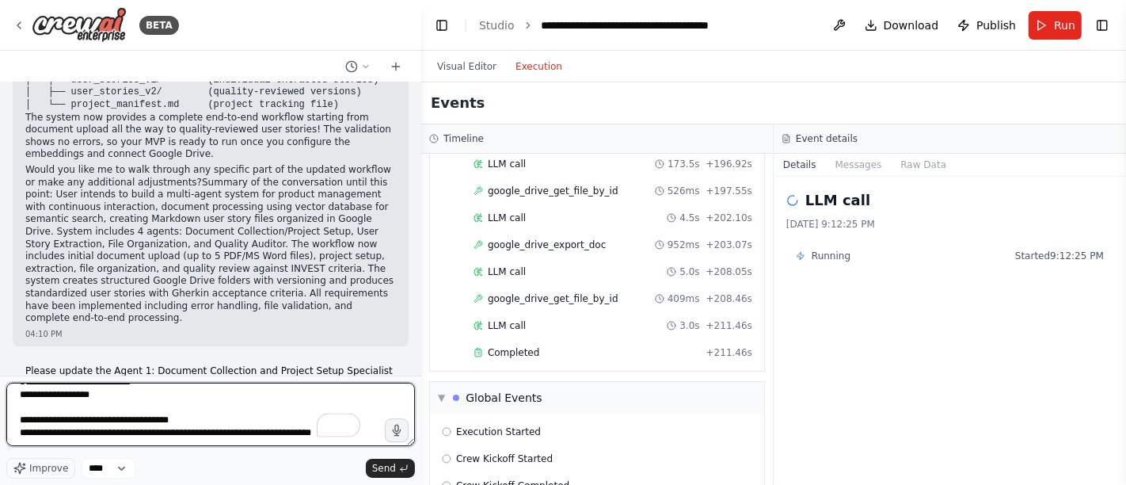
click at [122, 430] on textarea "**********" at bounding box center [210, 413] width 409 height 63
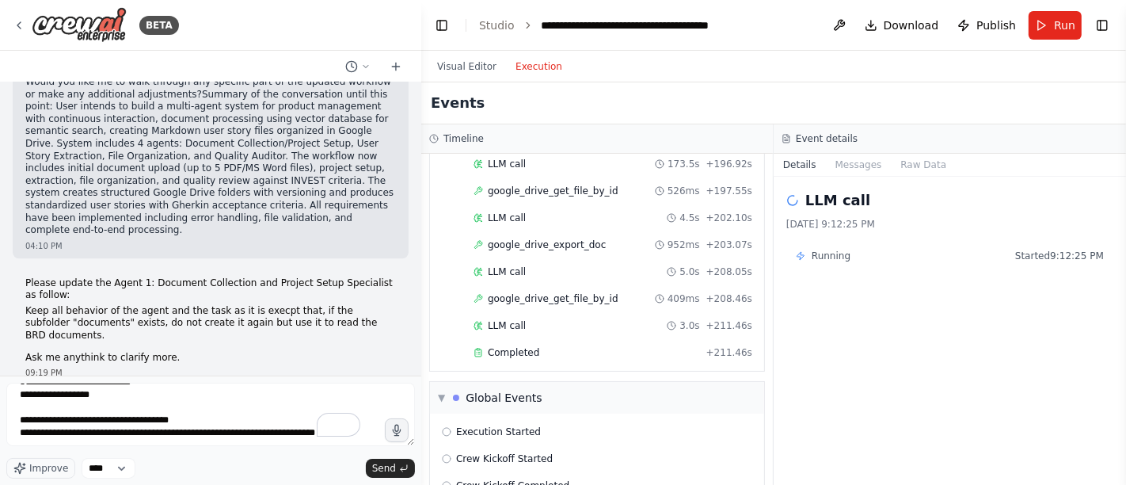
drag, startPoint x: 39, startPoint y: 242, endPoint x: 219, endPoint y: 241, distance: 180.5
copy strong "Project Manifest Updates:"
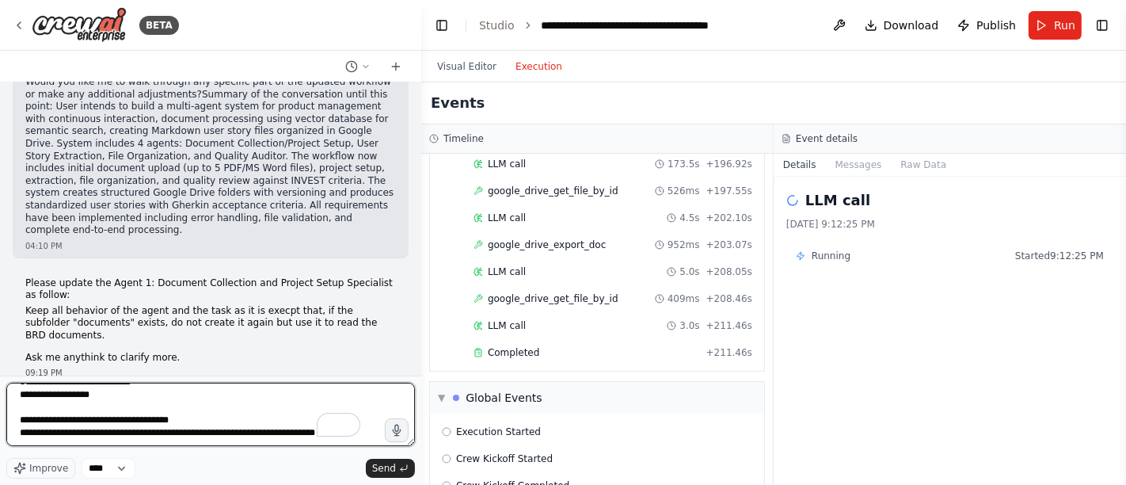
click at [181, 436] on textarea "**********" at bounding box center [210, 413] width 409 height 63
paste textarea "**********"
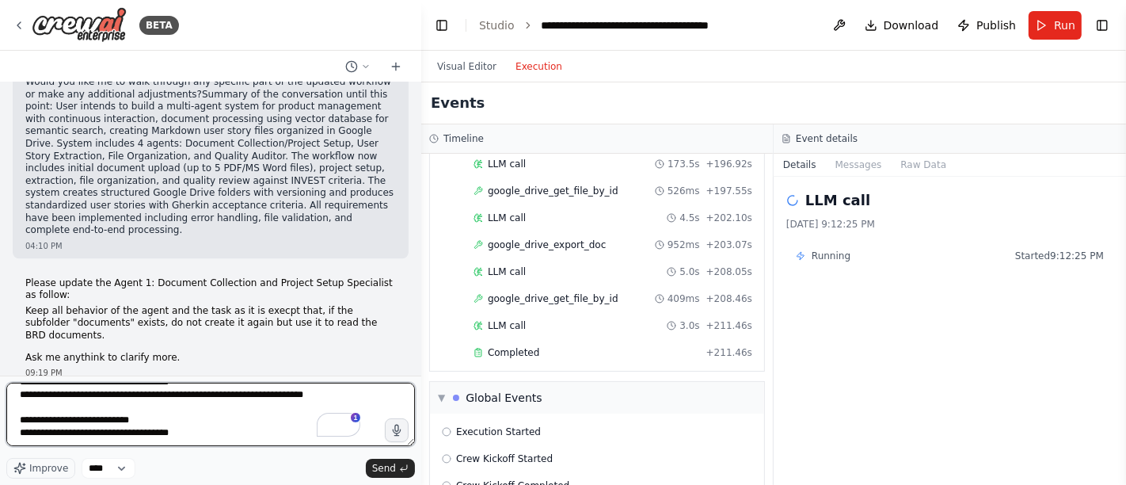
scroll to position [70, 0]
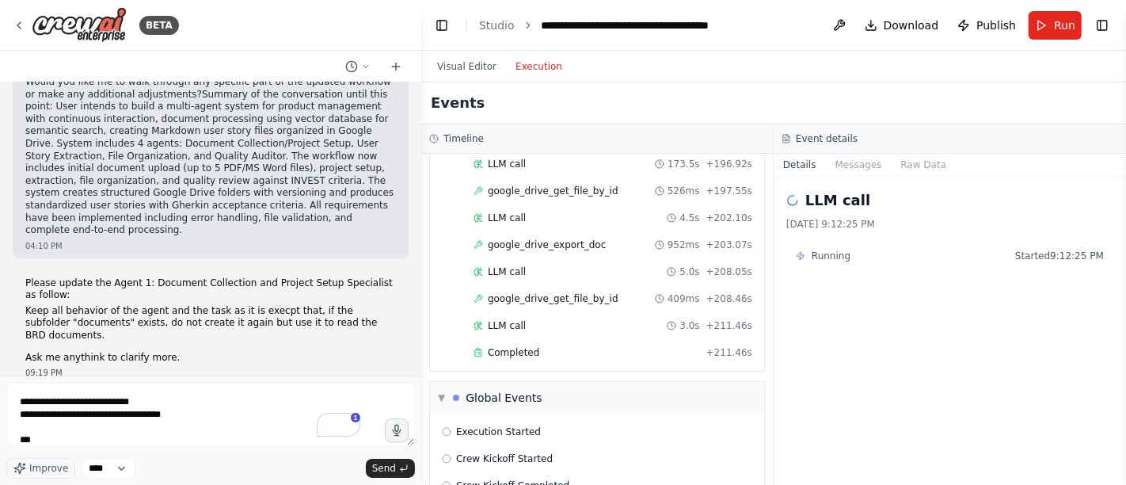
drag, startPoint x: 39, startPoint y: 324, endPoint x: 272, endPoint y: 323, distance: 232.8
copy strong "File Validation for Existing Documents:"
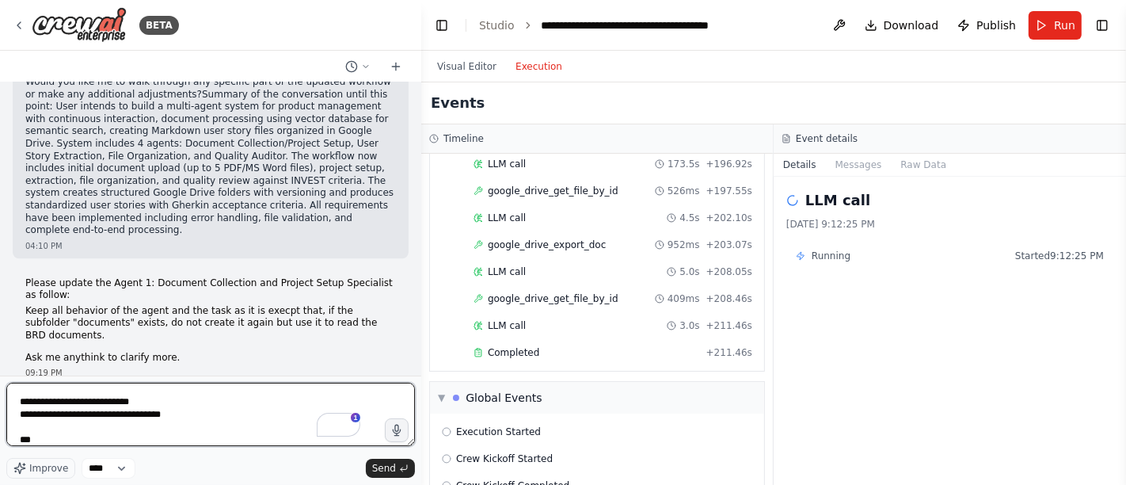
click at [144, 434] on textarea "**********" at bounding box center [210, 413] width 409 height 63
click at [143, 440] on textarea "**********" at bounding box center [210, 413] width 409 height 63
paste textarea "**********"
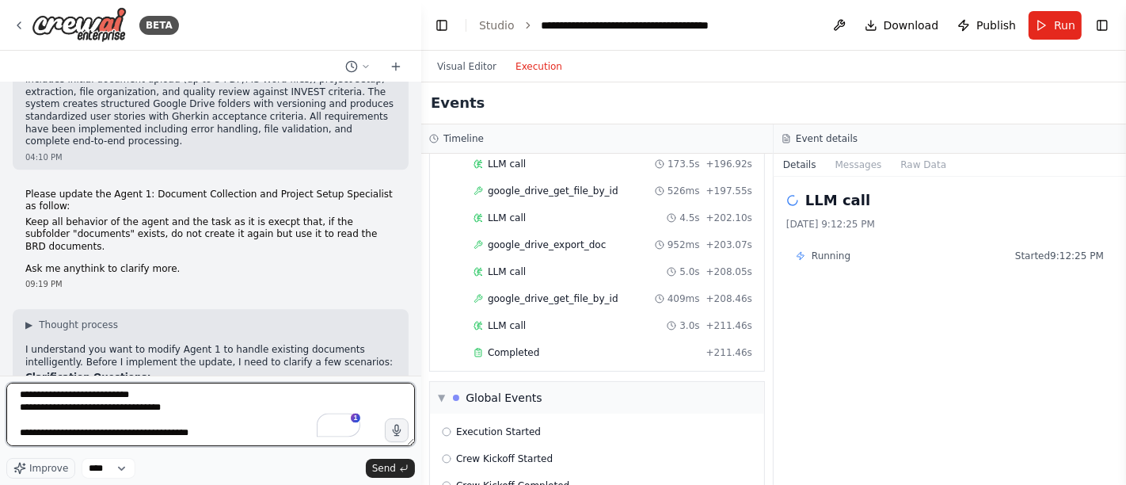
scroll to position [8938, 0]
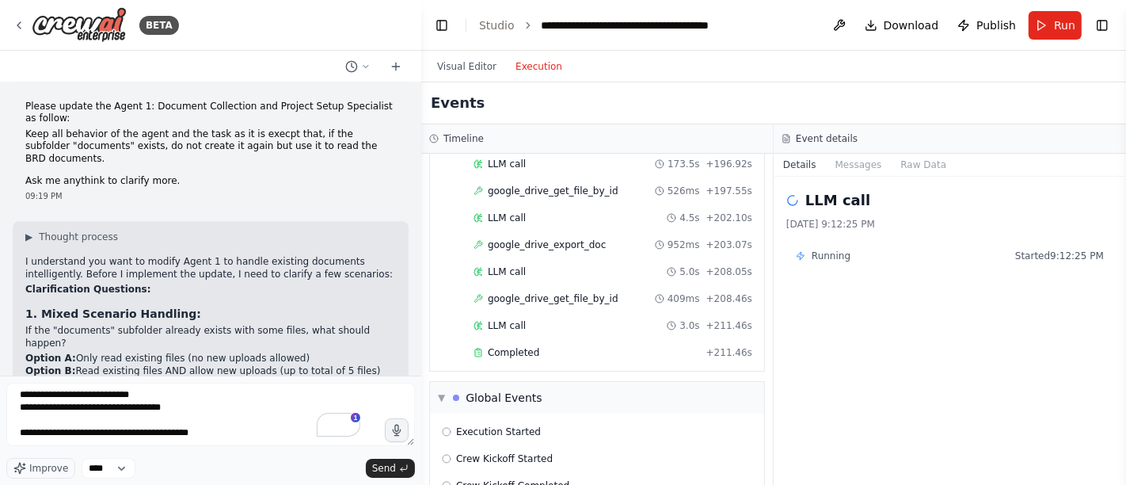
drag, startPoint x: 25, startPoint y: 181, endPoint x: 184, endPoint y: 184, distance: 158.4
copy li "Check if they're PDF/MS Word format"
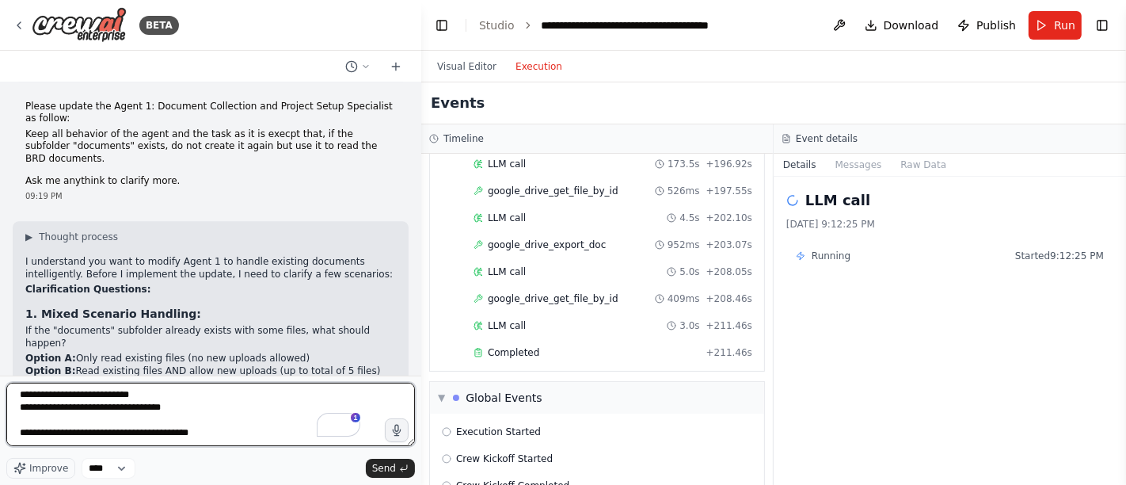
click at [82, 439] on textarea "**********" at bounding box center [210, 413] width 409 height 63
paste textarea "**********"
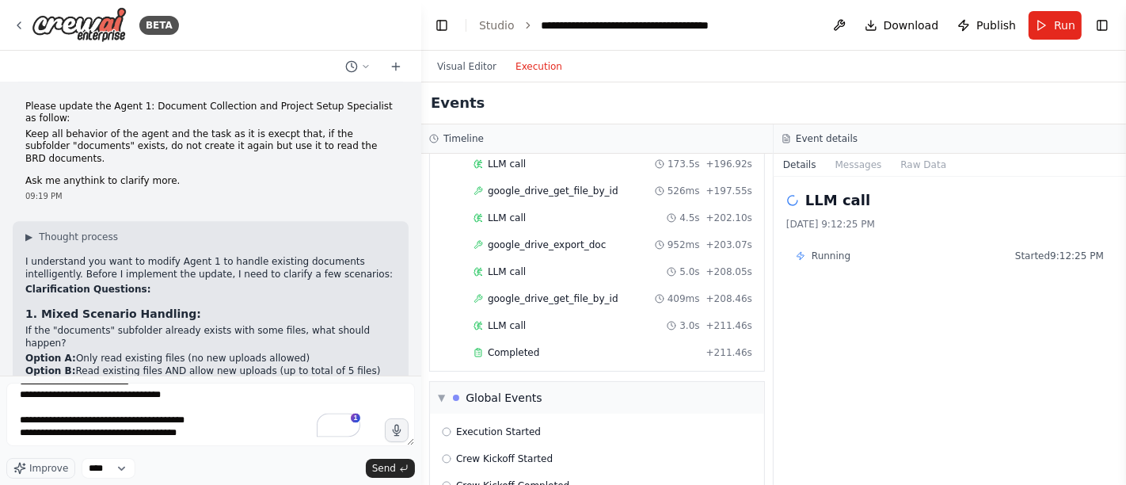
drag, startPoint x: 25, startPoint y: 222, endPoint x: 150, endPoint y: 222, distance: 125.9
copy strong "5. User Workflow:"
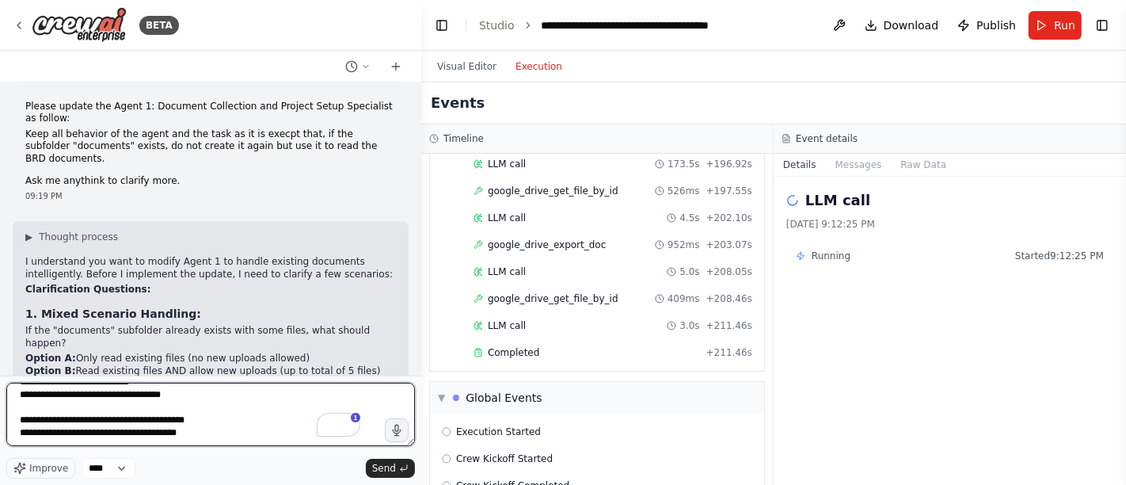
click at [54, 435] on textarea "**********" at bounding box center [210, 413] width 409 height 63
paste textarea "**********"
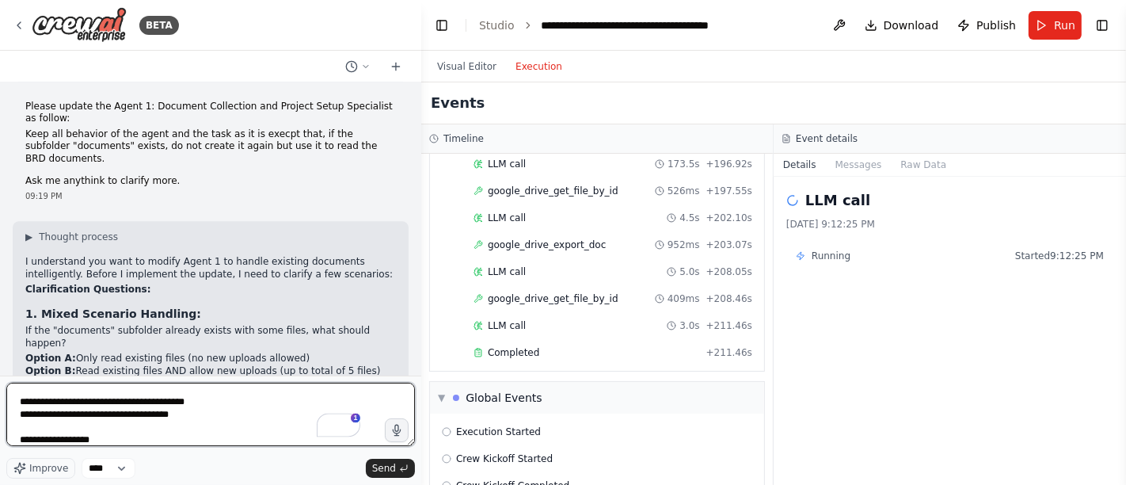
scroll to position [121, 0]
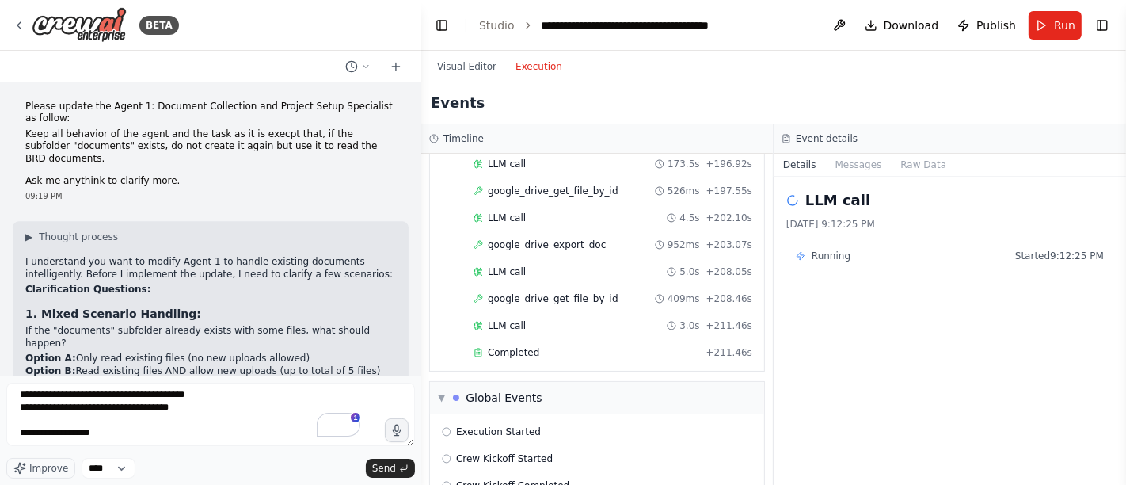
drag, startPoint x: 29, startPoint y: 247, endPoint x: 265, endPoint y: 251, distance: 236.8
copy li "Automatically proceed with existing files (silent discovery)"
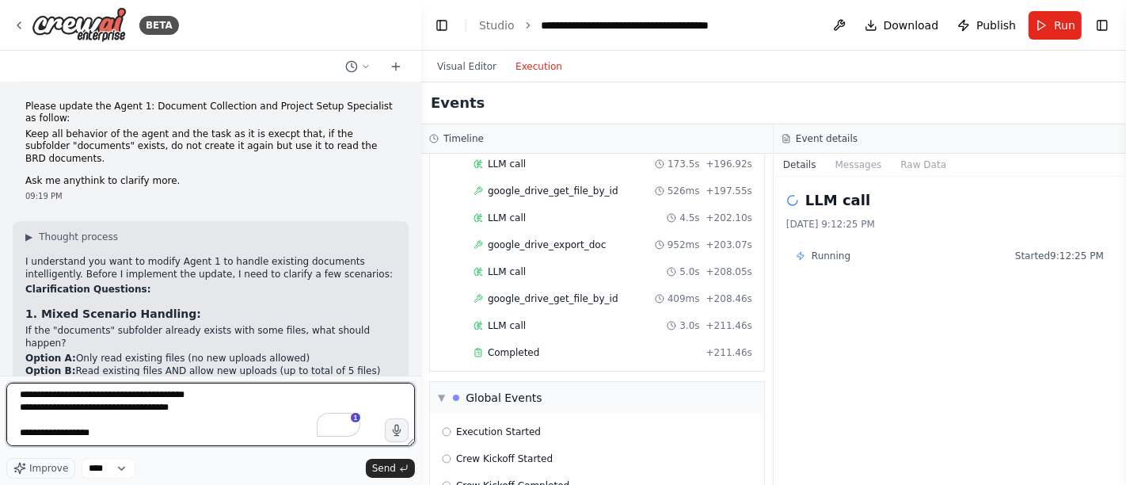
click at [116, 435] on textarea "**********" at bounding box center [210, 413] width 409 height 63
paste textarea "**********"
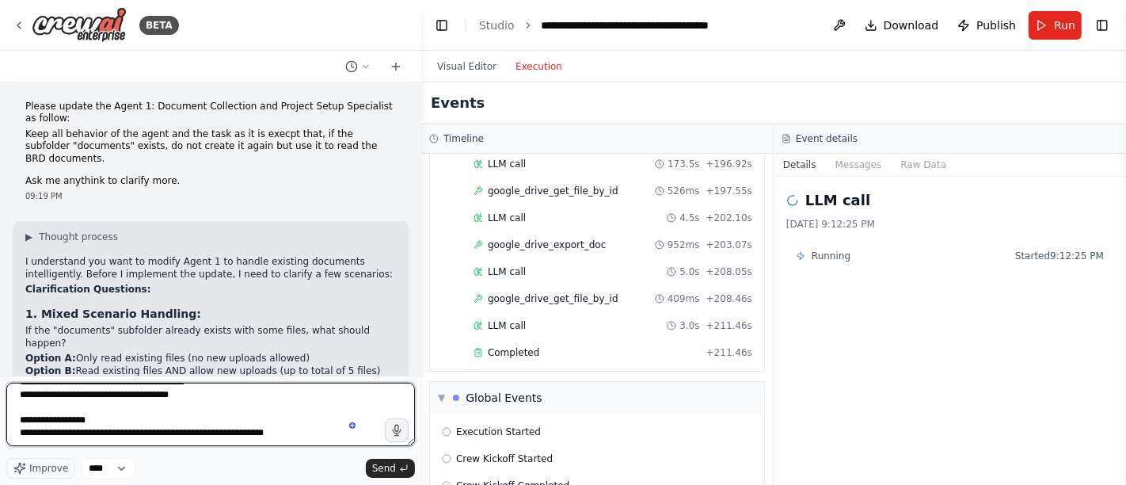
scroll to position [146, 0]
type textarea "**********"
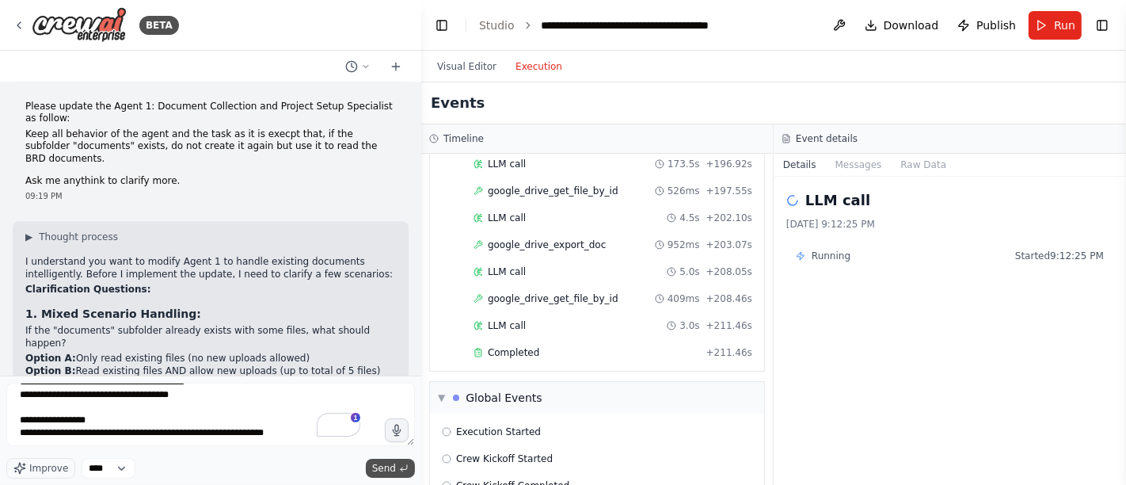
click at [392, 461] on button "Send" at bounding box center [390, 467] width 49 height 19
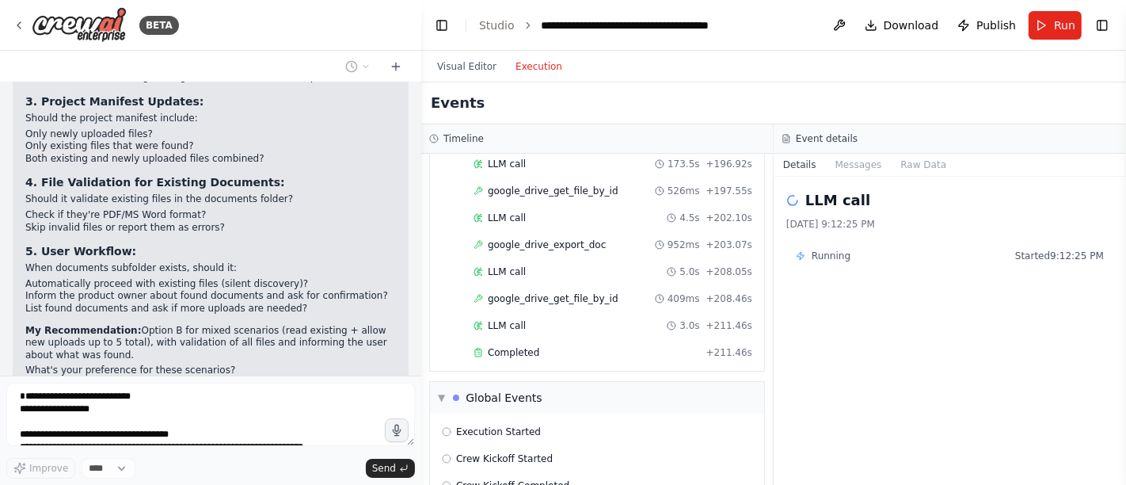
scroll to position [9435, 0]
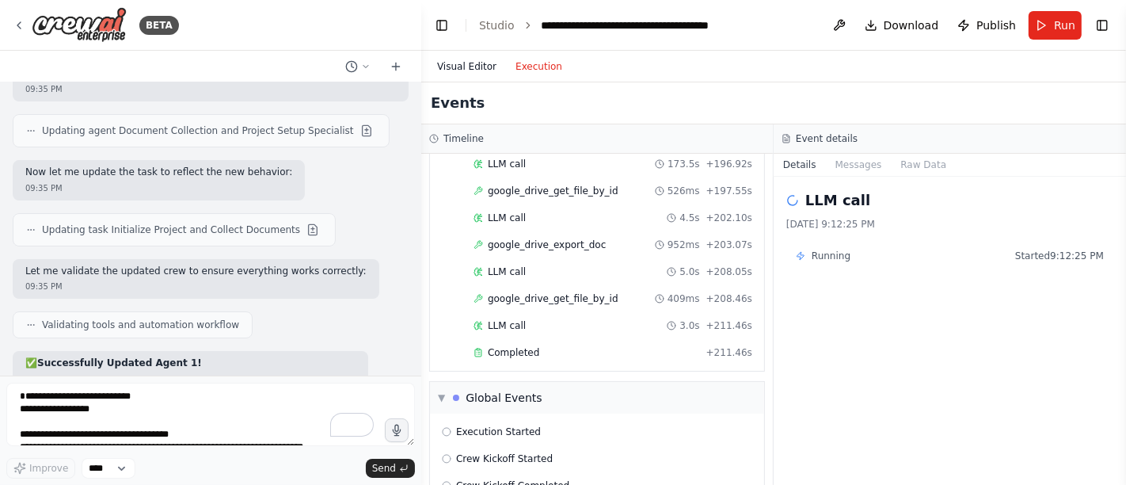
click at [453, 63] on button "Visual Editor" at bounding box center [467, 66] width 78 height 19
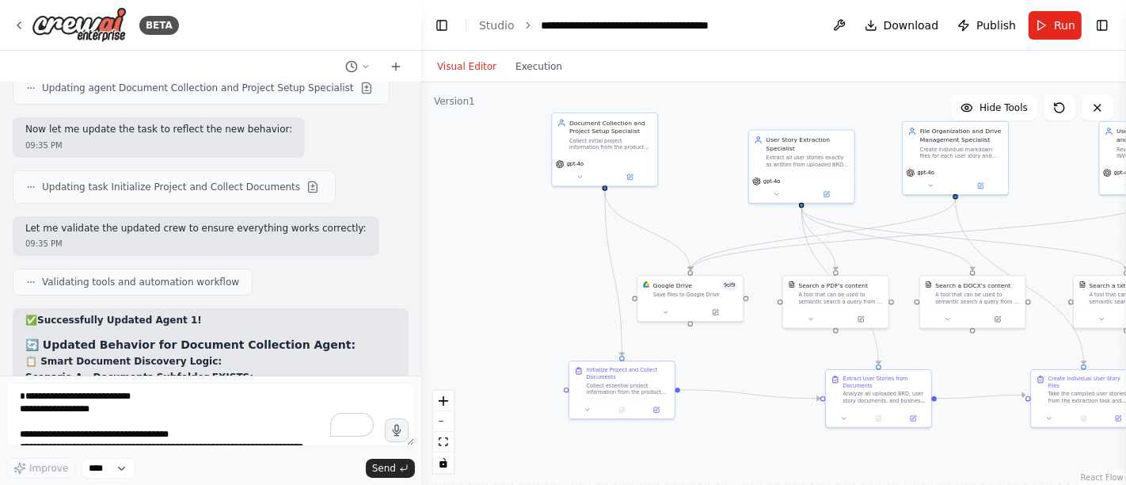
scroll to position [9996, 0]
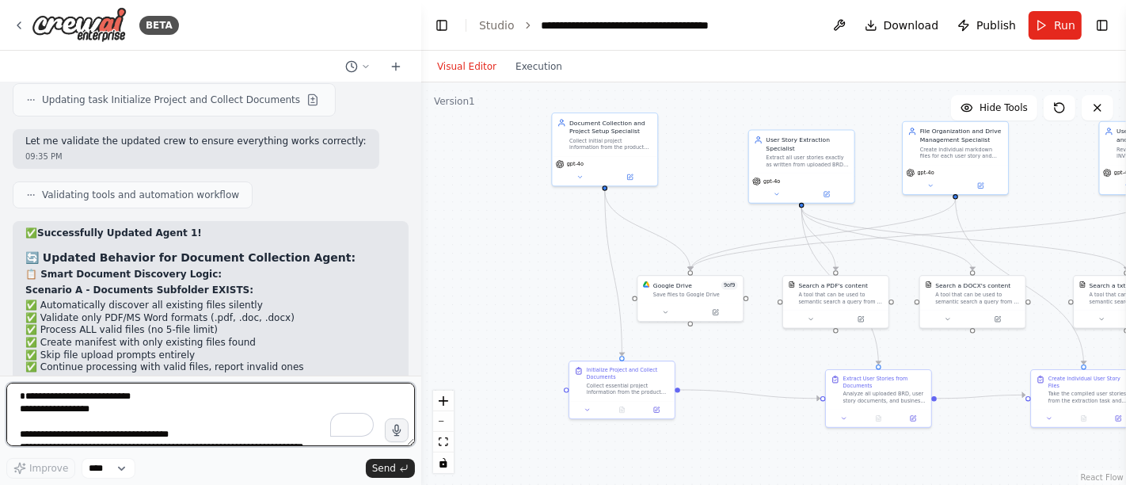
click at [181, 399] on textarea "**********" at bounding box center [210, 413] width 409 height 63
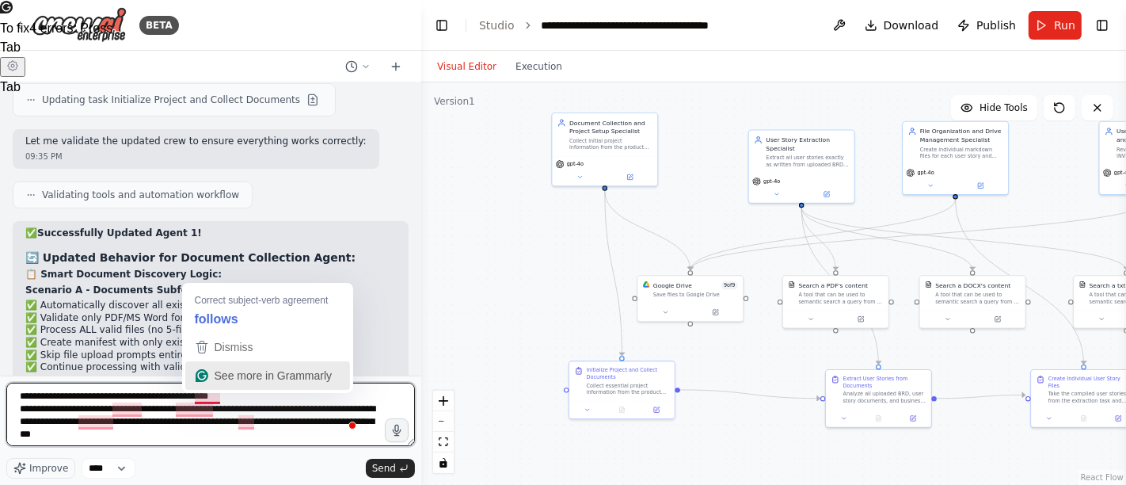
drag, startPoint x: 217, startPoint y: 367, endPoint x: 226, endPoint y: 320, distance: 47.5
click at [221, 338] on div "Dismiss See more in Grammarly" at bounding box center [267, 361] width 165 height 57
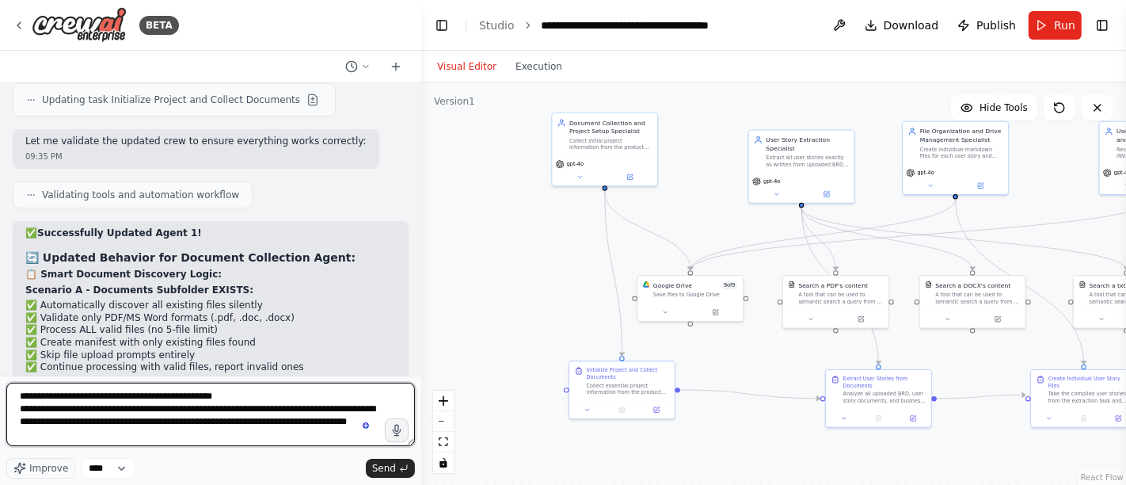
click at [225, 431] on textarea "**********" at bounding box center [210, 413] width 409 height 63
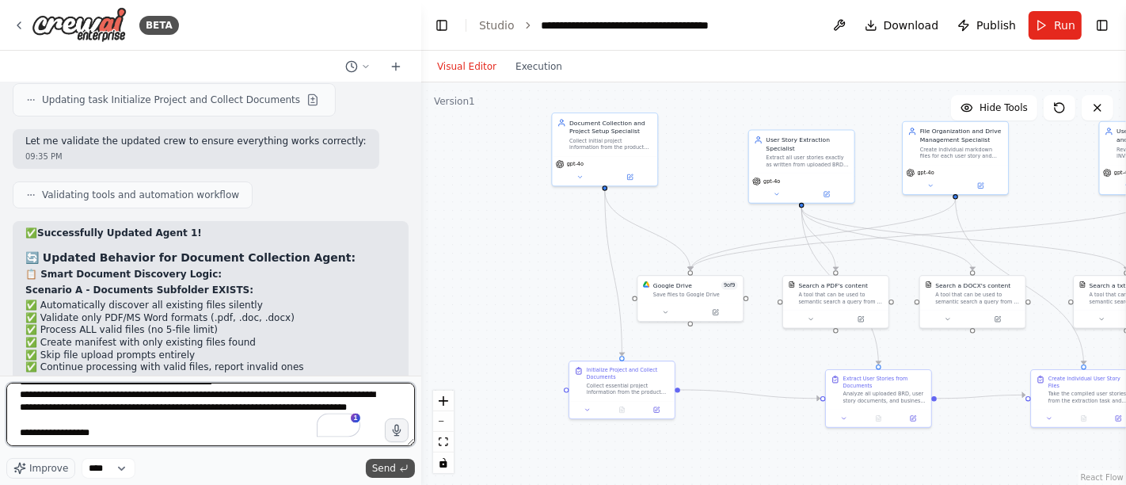
type textarea "**********"
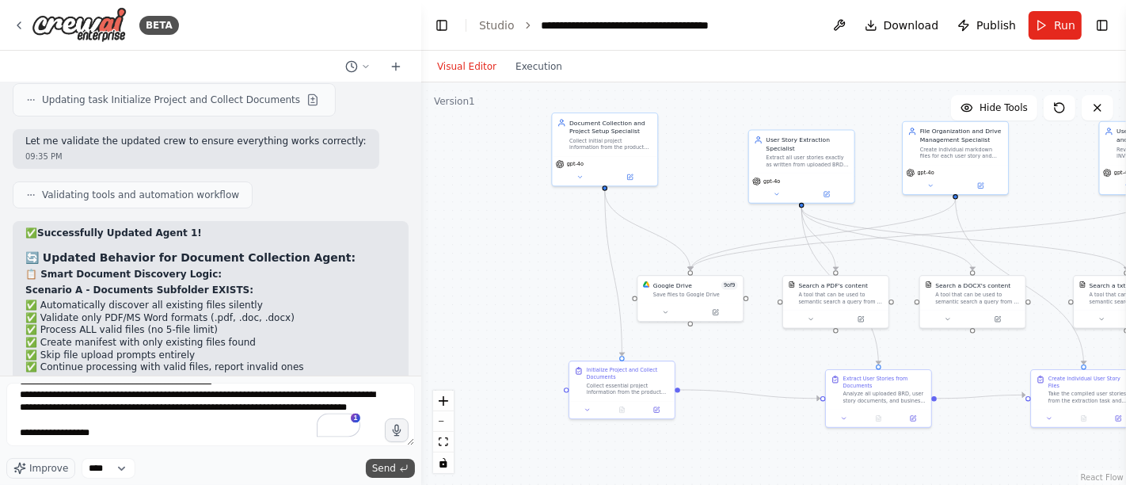
click at [388, 471] on span "Send" at bounding box center [384, 468] width 24 height 13
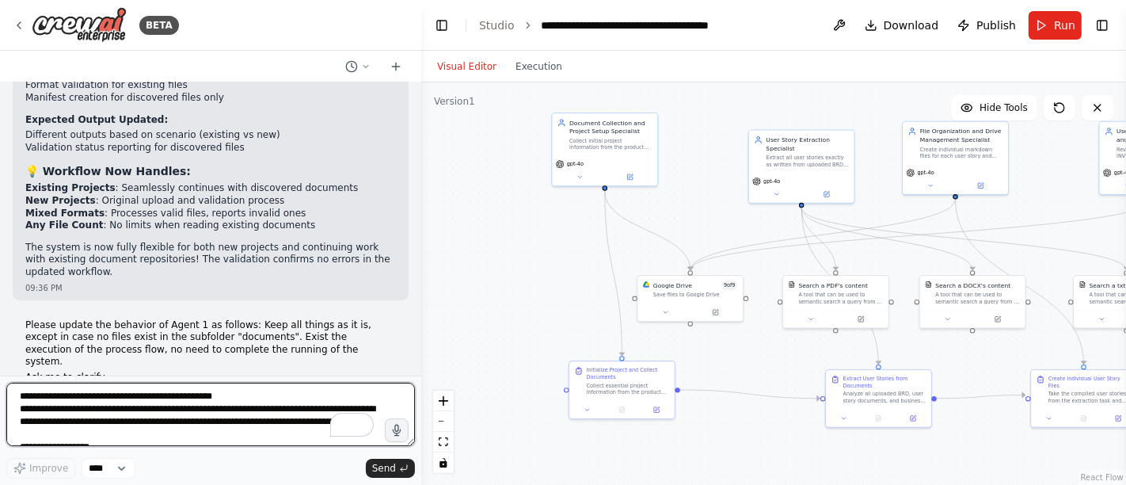
scroll to position [10529, 0]
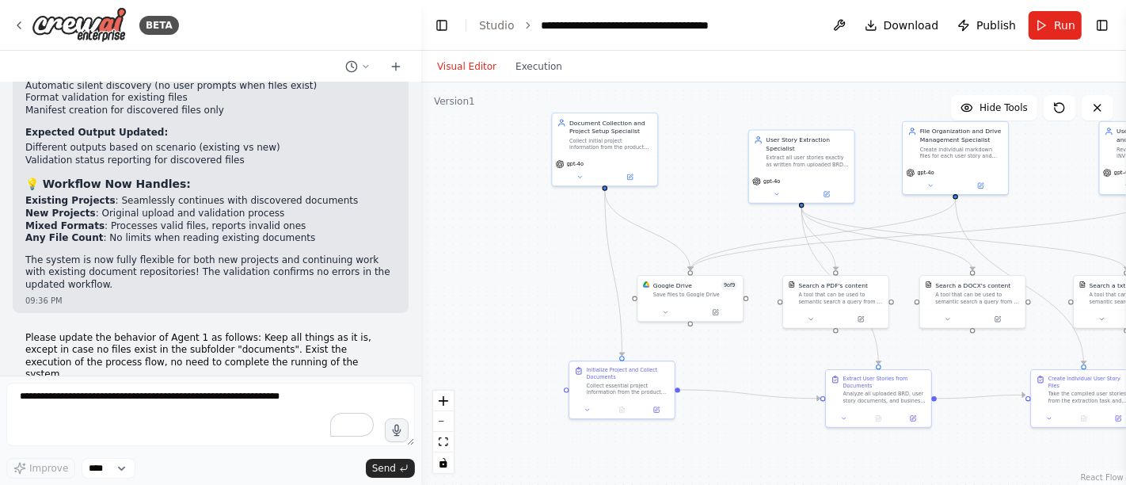
scroll to position [10421, 0]
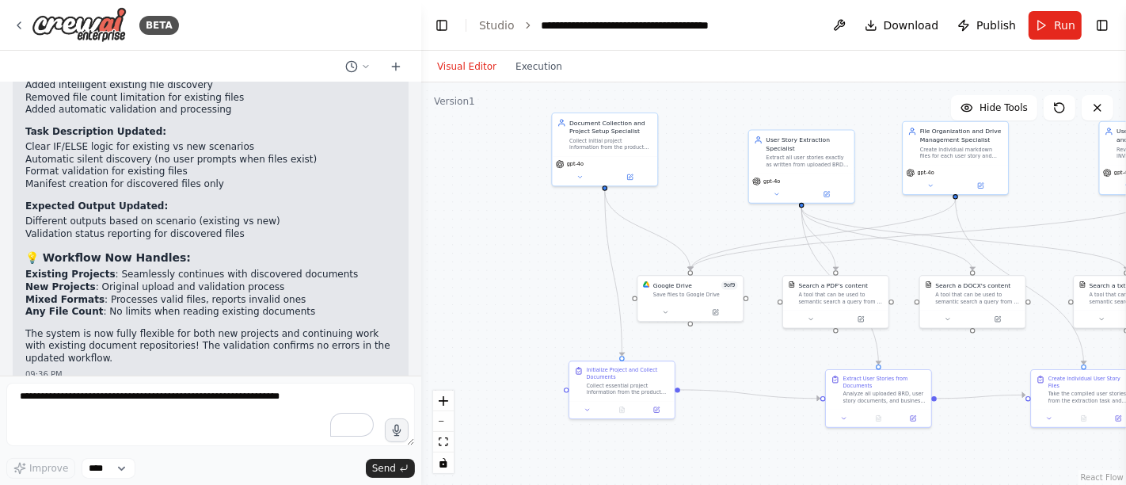
drag, startPoint x: 25, startPoint y: 151, endPoint x: 168, endPoint y: 154, distance: 142.5
copy strong "1. Exit Behavior:"
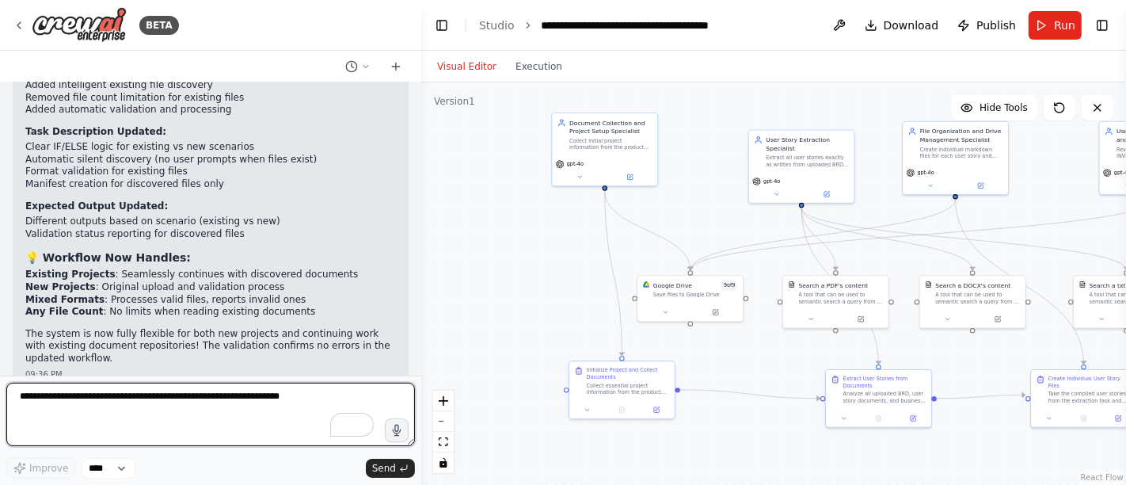
click at [117, 413] on textarea "To enrich screen reader interactions, please activate Accessibility in Grammarl…" at bounding box center [210, 413] width 409 height 63
paste textarea "**********"
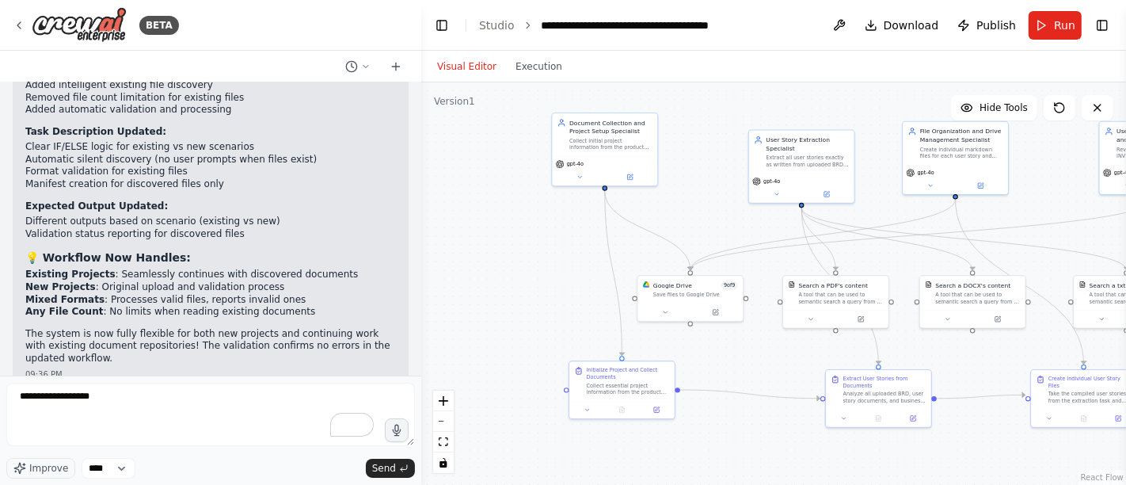
drag, startPoint x: 26, startPoint y: 221, endPoint x: 340, endPoint y: 218, distance: 314.4
drag, startPoint x: 26, startPoint y: 181, endPoint x: 124, endPoint y: 194, distance: 99.0
copy li "Option A: Stop gracefully with a clear message to the user explaining no docume…"
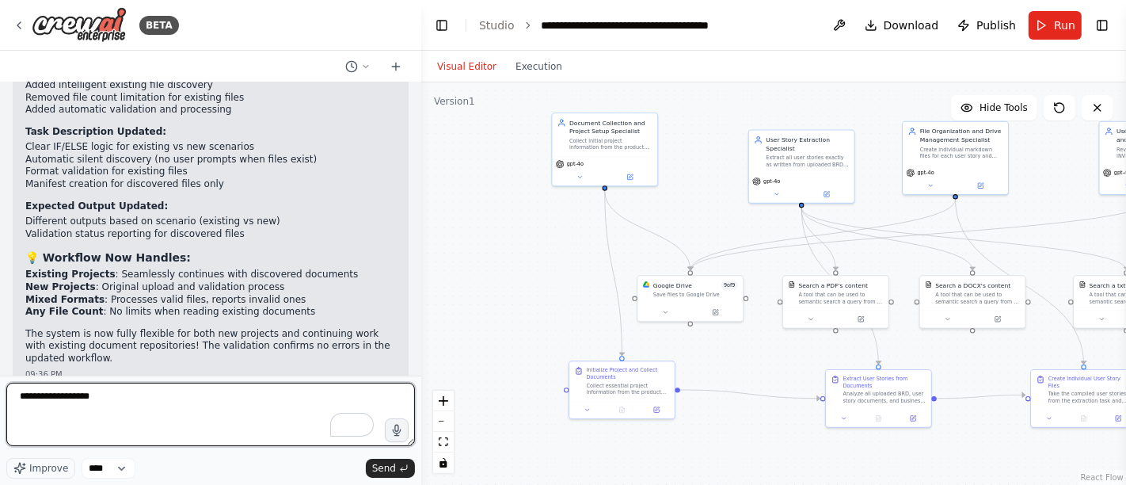
click at [97, 410] on textarea "**********" at bounding box center [210, 413] width 409 height 63
paste textarea "**********"
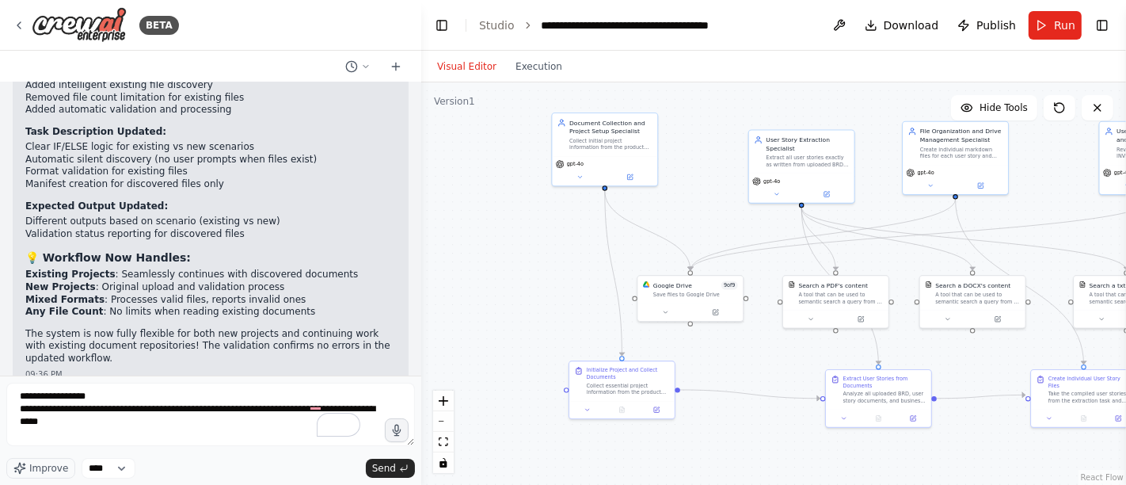
drag, startPoint x: 25, startPoint y: 245, endPoint x: 189, endPoint y: 249, distance: 164.7
copy strong "2. Exit Message Content:"
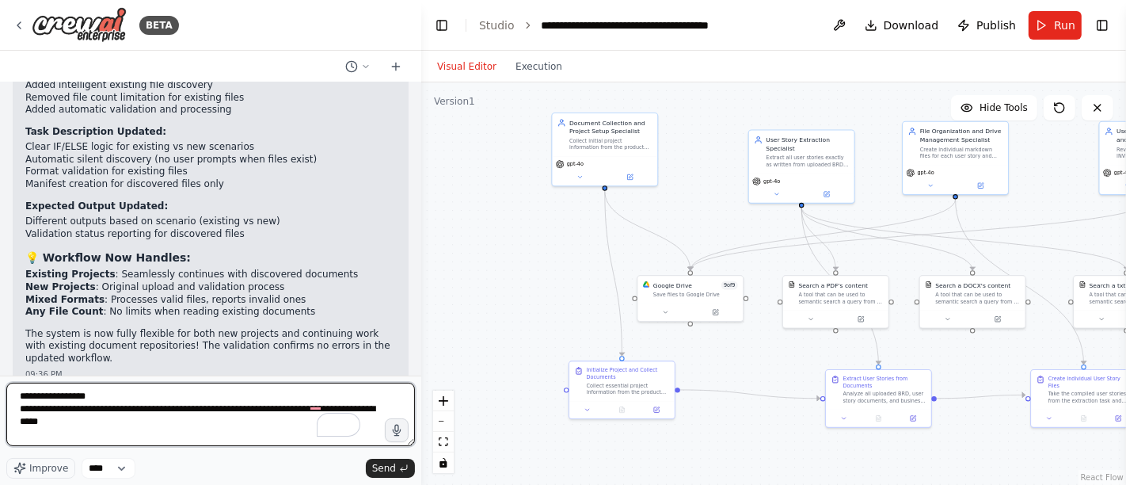
click at [82, 435] on textarea "**********" at bounding box center [210, 413] width 409 height 63
paste textarea "**********"
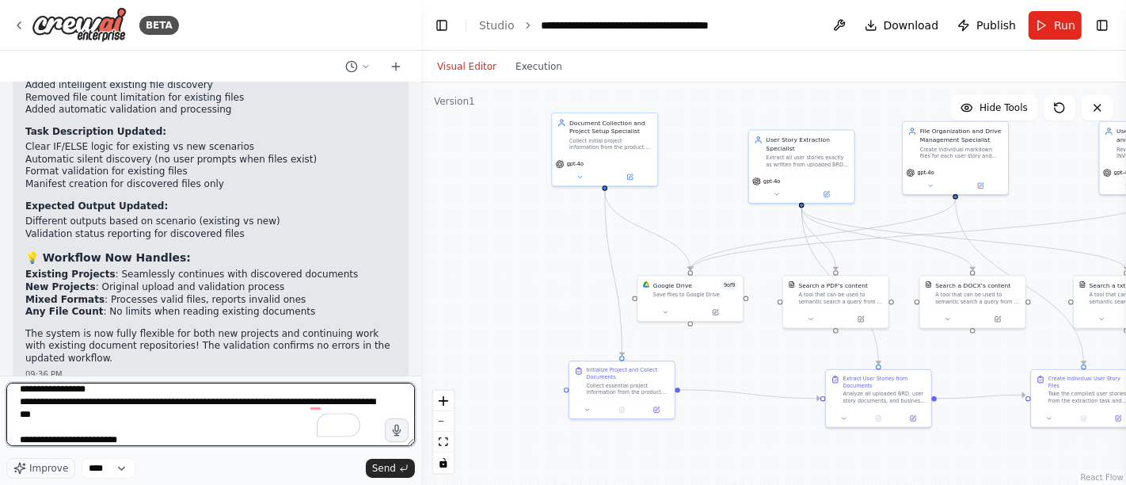
scroll to position [20, 0]
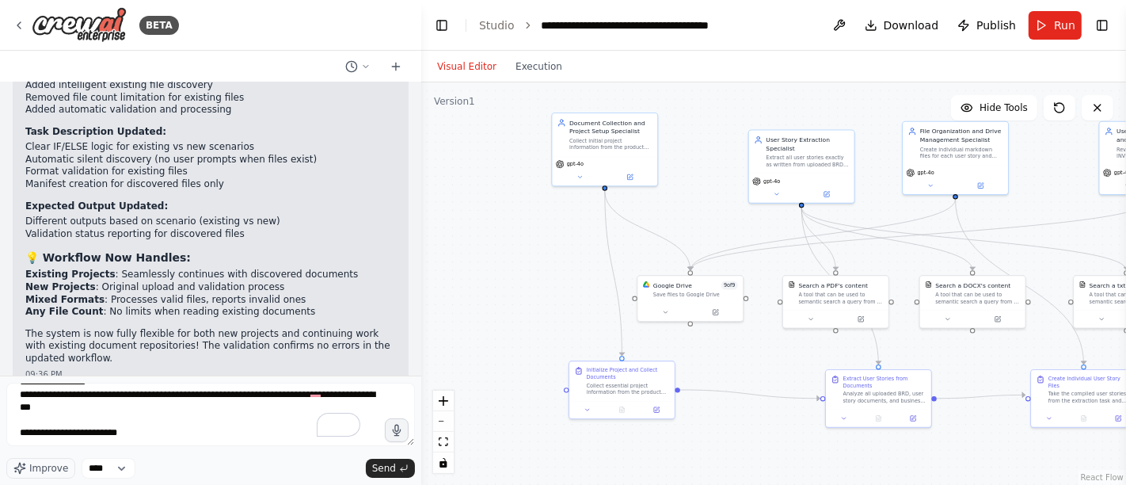
drag, startPoint x: 25, startPoint y: 291, endPoint x: 341, endPoint y: 304, distance: 317.0
copy ul "Instructions to add files to the documents folder? Guidance on how to restart t…"
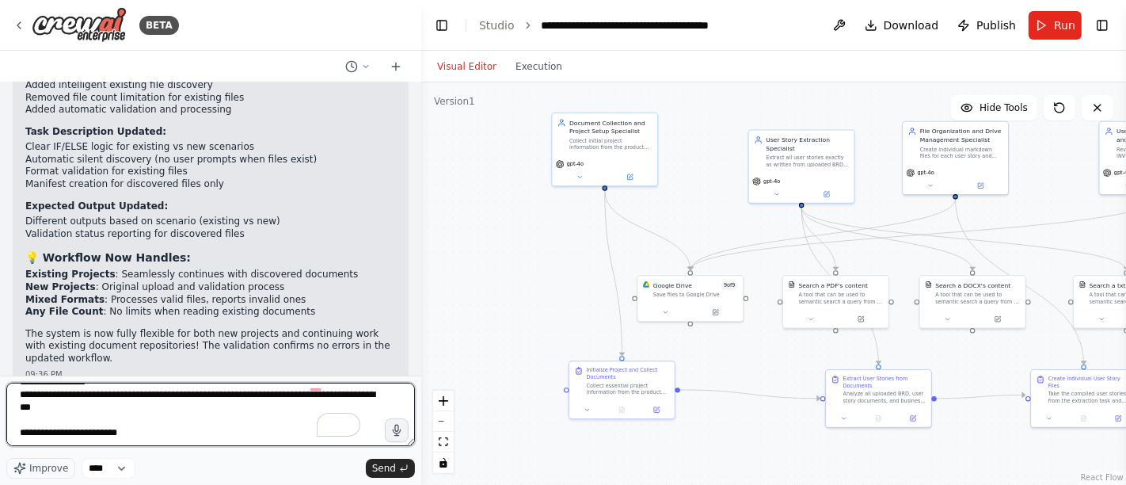
click at [142, 434] on textarea "**********" at bounding box center [210, 413] width 409 height 63
paste textarea "**********"
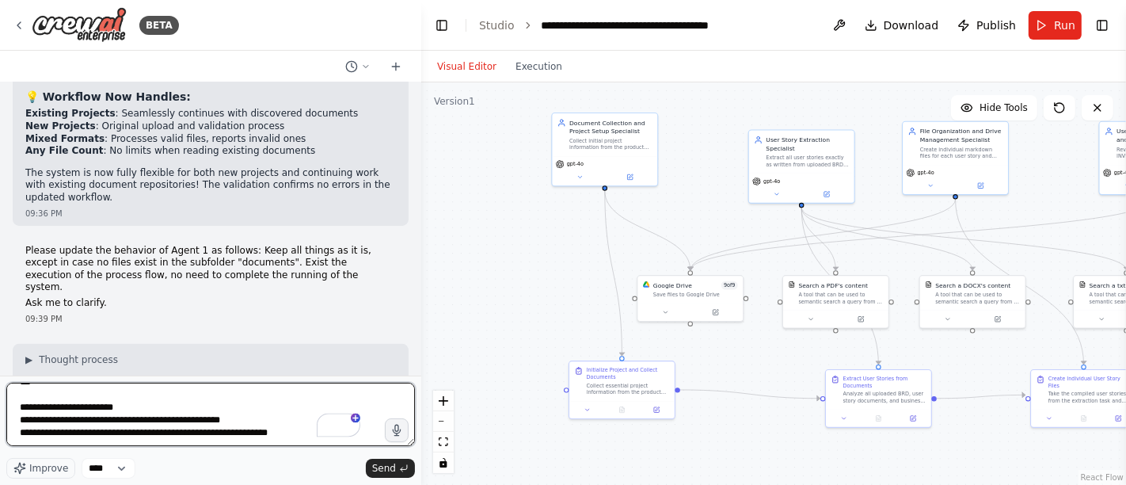
scroll to position [10597, 0]
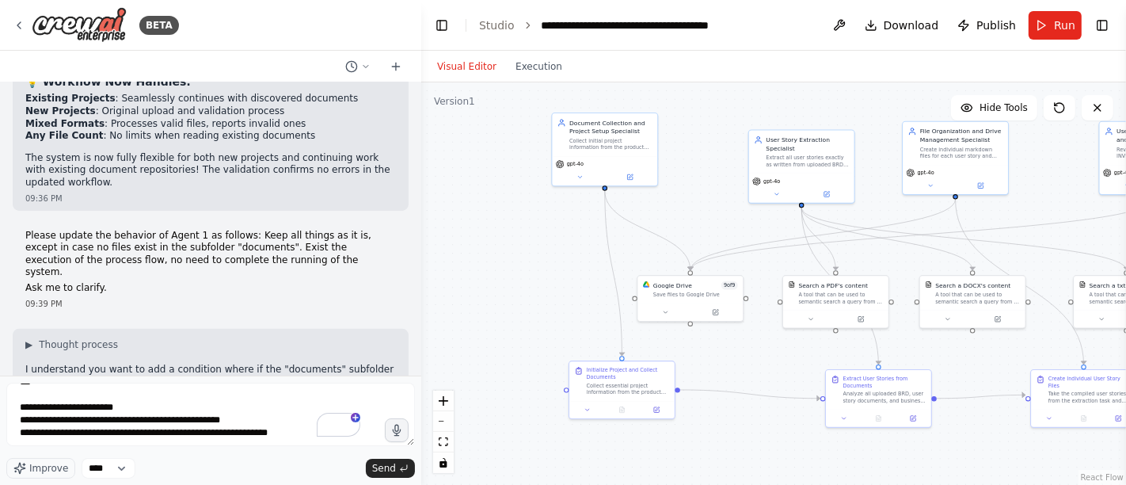
drag, startPoint x: 25, startPoint y: 150, endPoint x: 196, endPoint y: 151, distance: 171.0
copy strong "3. Workflow Impact:"
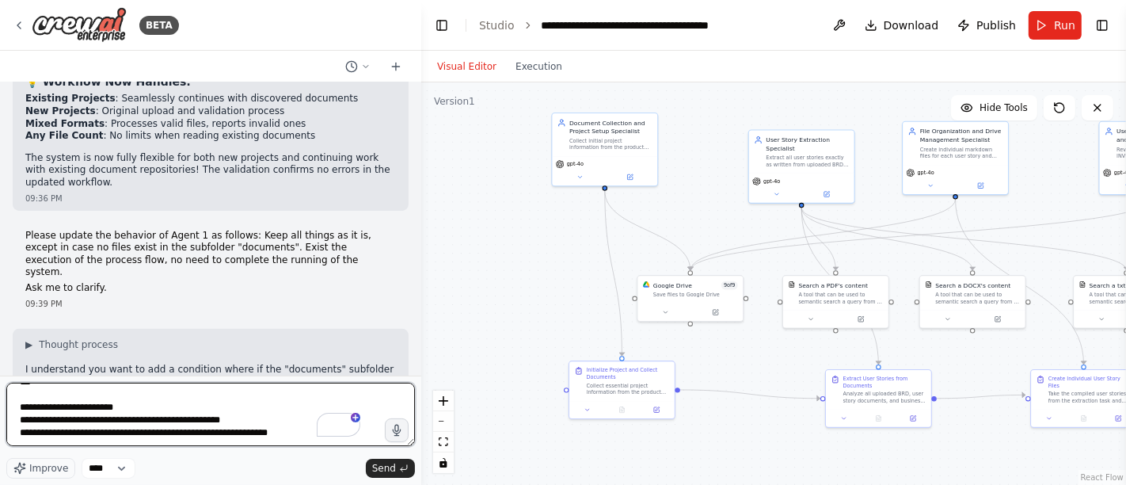
click at [64, 434] on textarea "**********" at bounding box center [210, 413] width 409 height 63
paste textarea "**********"
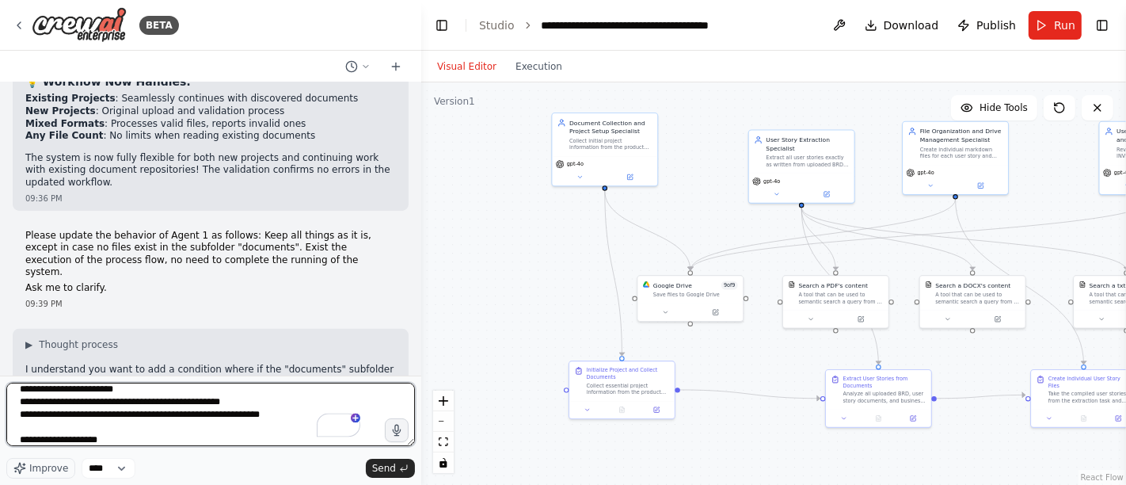
scroll to position [70, 0]
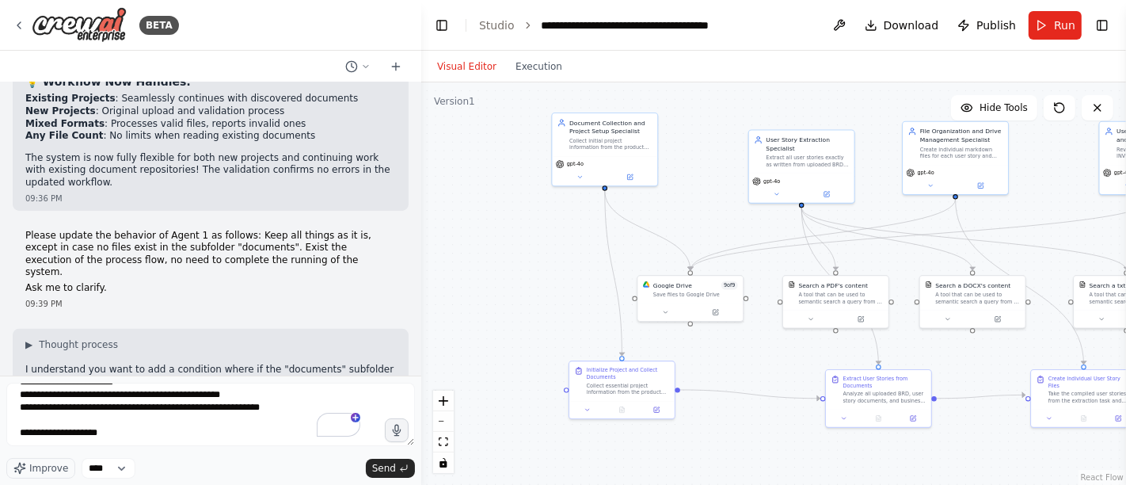
drag, startPoint x: 56, startPoint y: 207, endPoint x: 294, endPoint y: 209, distance: 237.5
copy li "the project manifest still be created (even though empty)"
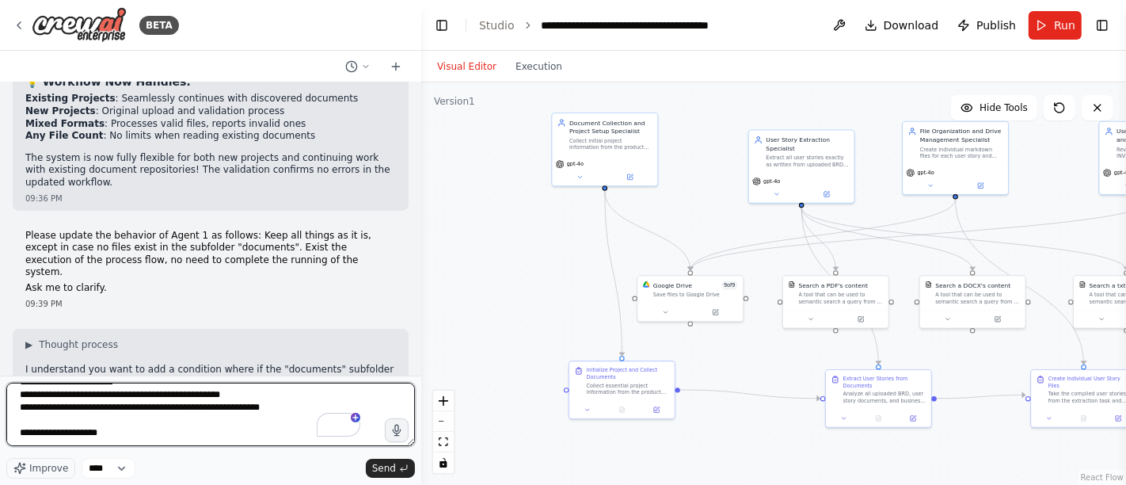
click at [75, 441] on textarea "**********" at bounding box center [210, 413] width 409 height 63
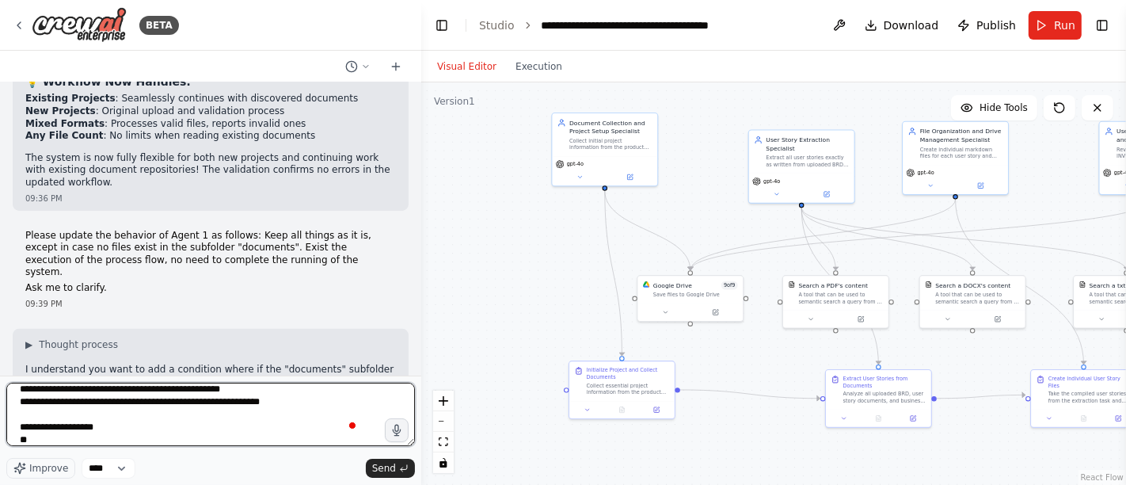
paste textarea "**********"
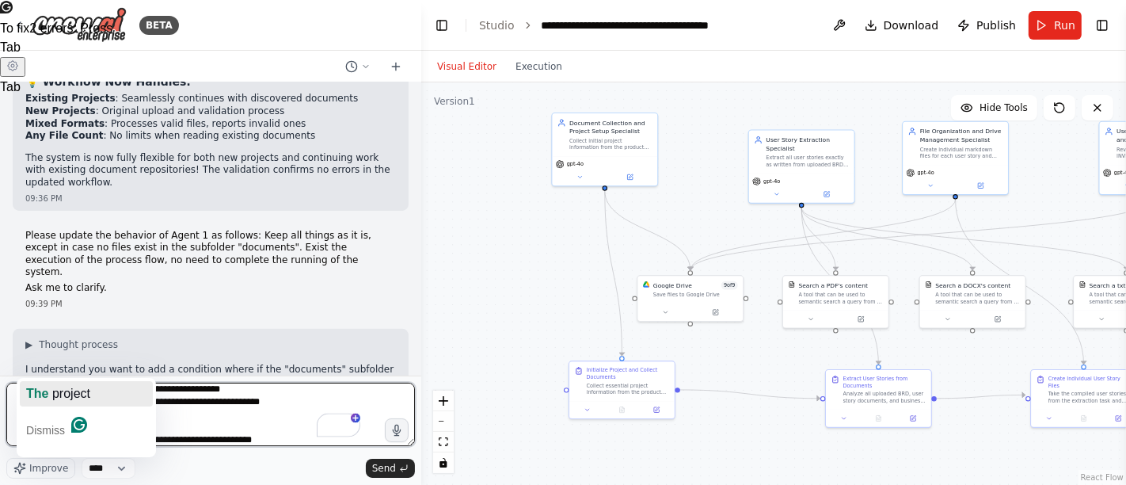
click at [40, 392] on span "The" at bounding box center [37, 392] width 22 height 13
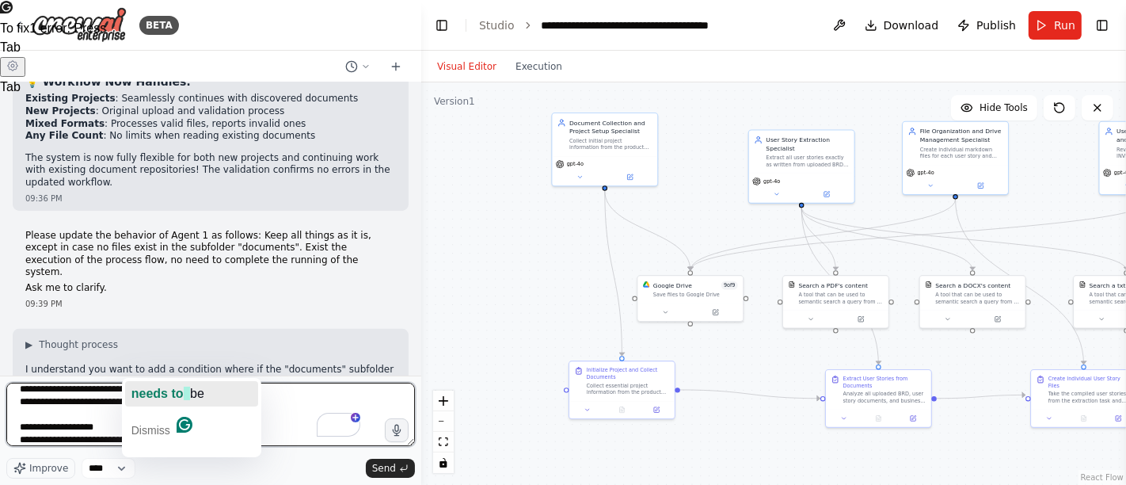
click at [152, 394] on span "needs to" at bounding box center [157, 392] width 52 height 13
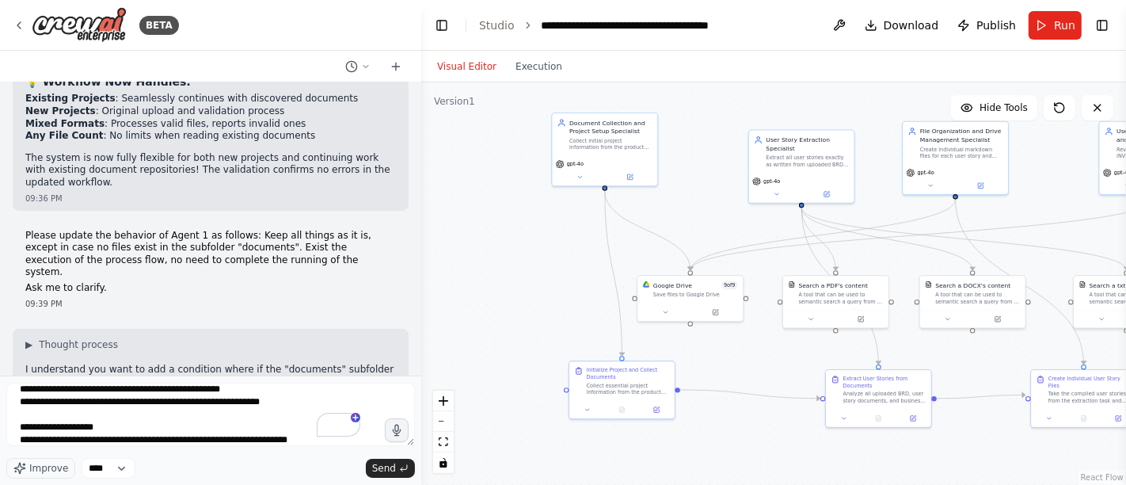
drag, startPoint x: 56, startPoint y: 181, endPoint x: 286, endPoint y: 179, distance: 229.6
copy li "the remaining agents/tasks be prevented from running"
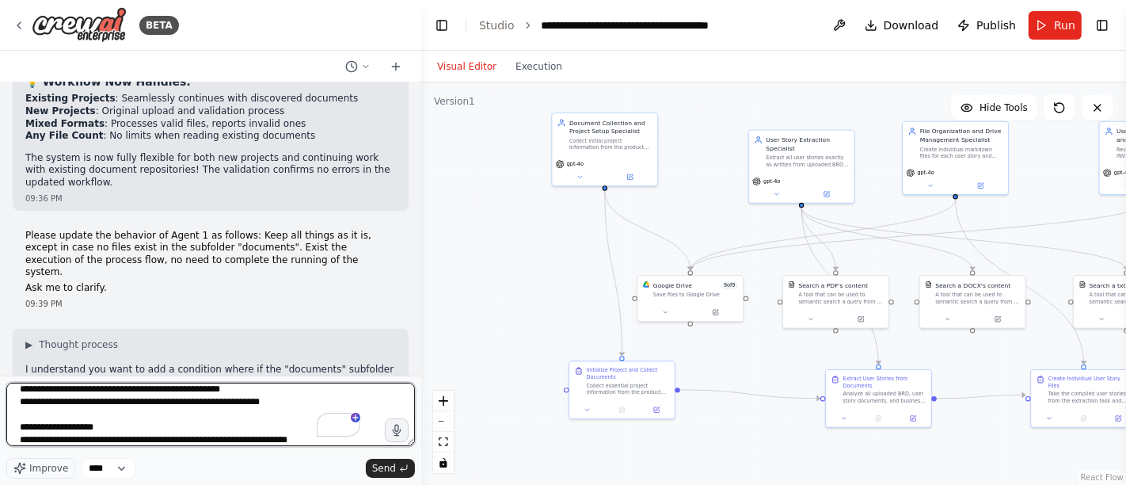
click at [305, 442] on textarea "**********" at bounding box center [210, 413] width 409 height 63
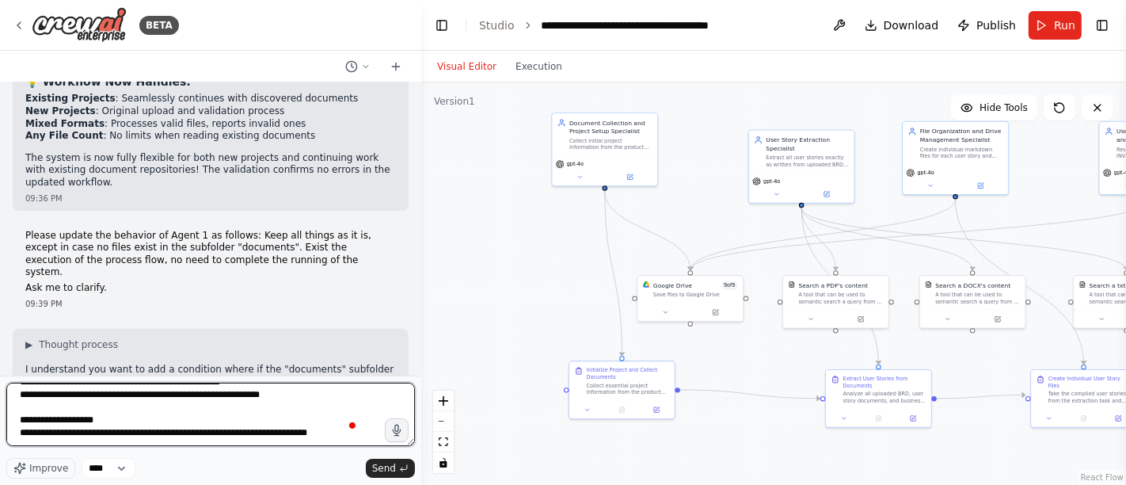
scroll to position [77, 0]
paste textarea "**********"
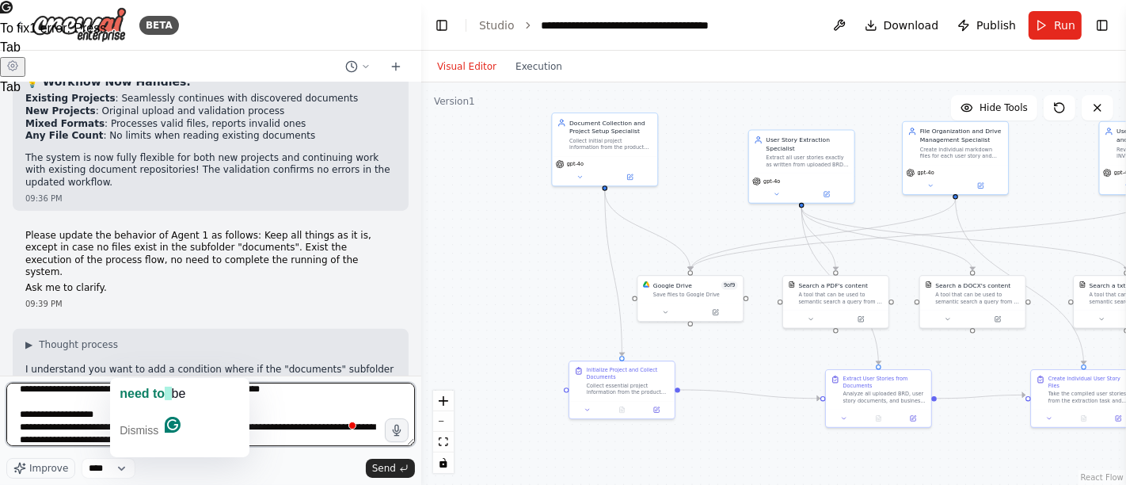
click at [125, 395] on span "need to" at bounding box center [142, 392] width 45 height 13
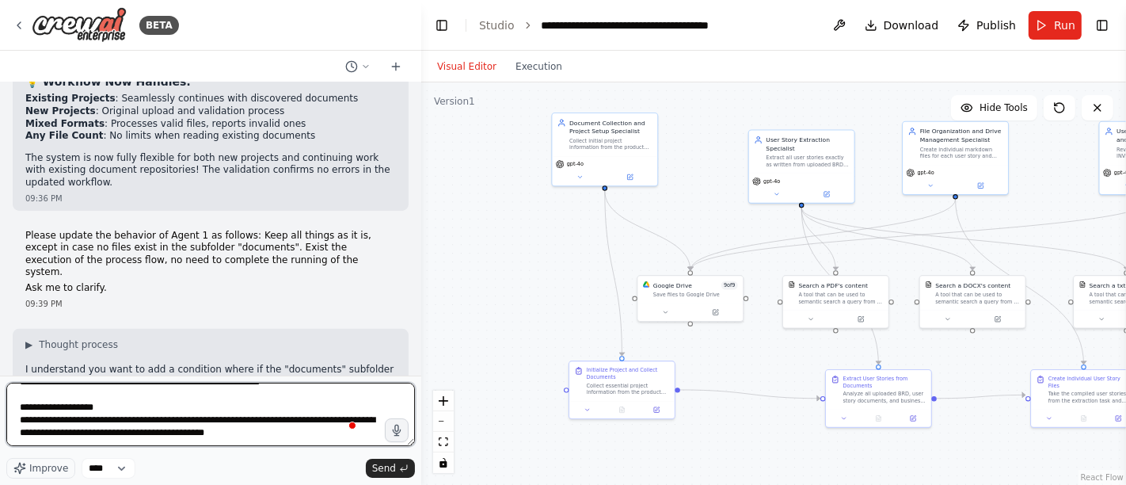
scroll to position [108, 0]
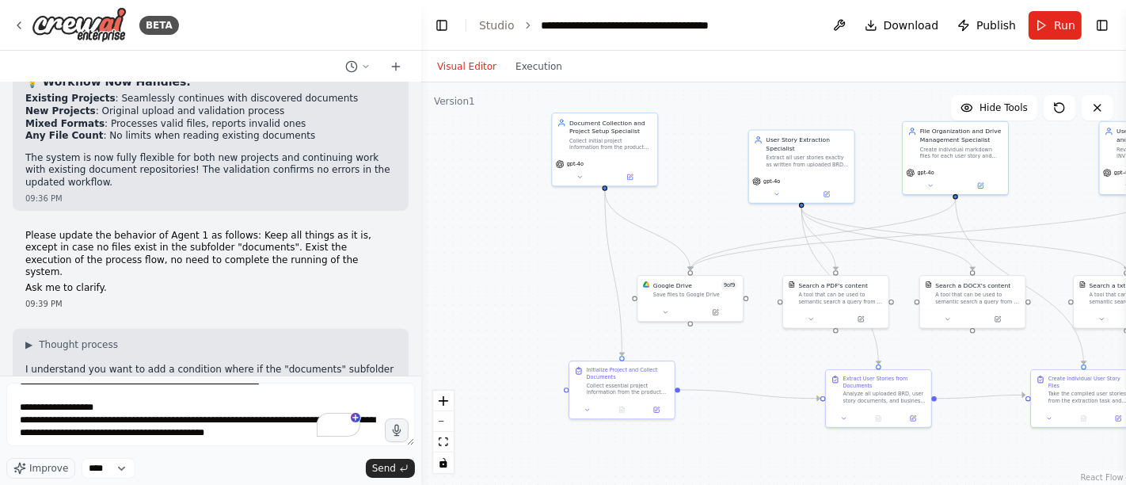
drag, startPoint x: 26, startPoint y: 232, endPoint x: 239, endPoint y: 226, distance: 213.1
copy strong "4. Updated Scenarios Summary:"
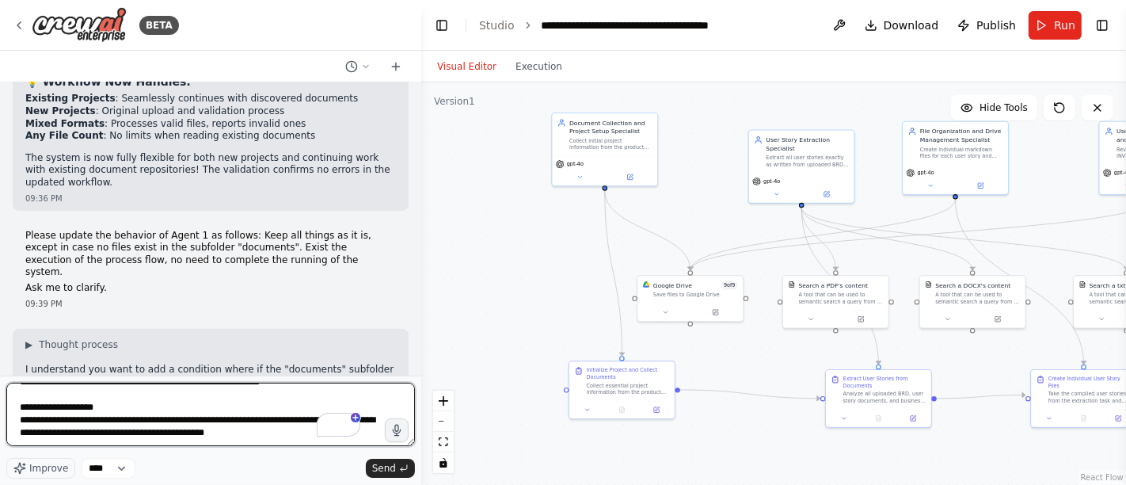
click at [37, 435] on textarea "**********" at bounding box center [210, 413] width 409 height 63
paste textarea "**********"
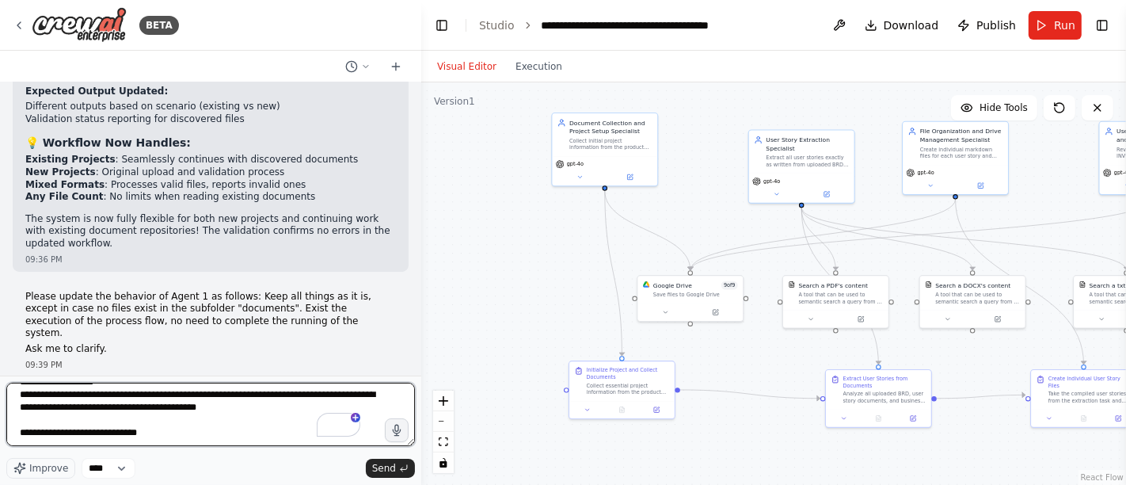
scroll to position [10597, 0]
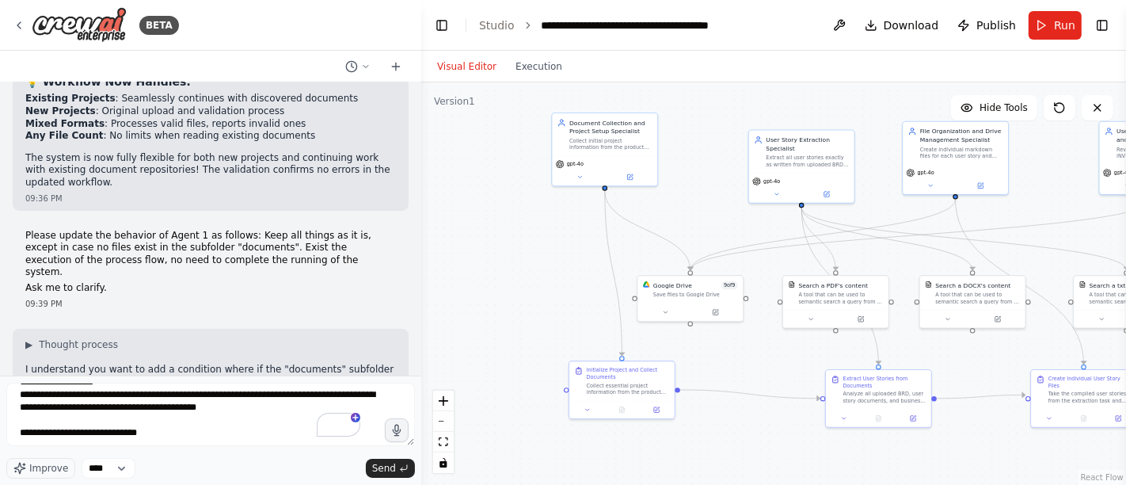
drag, startPoint x: 251, startPoint y: 286, endPoint x: 20, endPoint y: 262, distance: 232.4
copy ul "Subfolder EXISTS + HAS FILES → Read files and continue processing Subfolder DOE…"
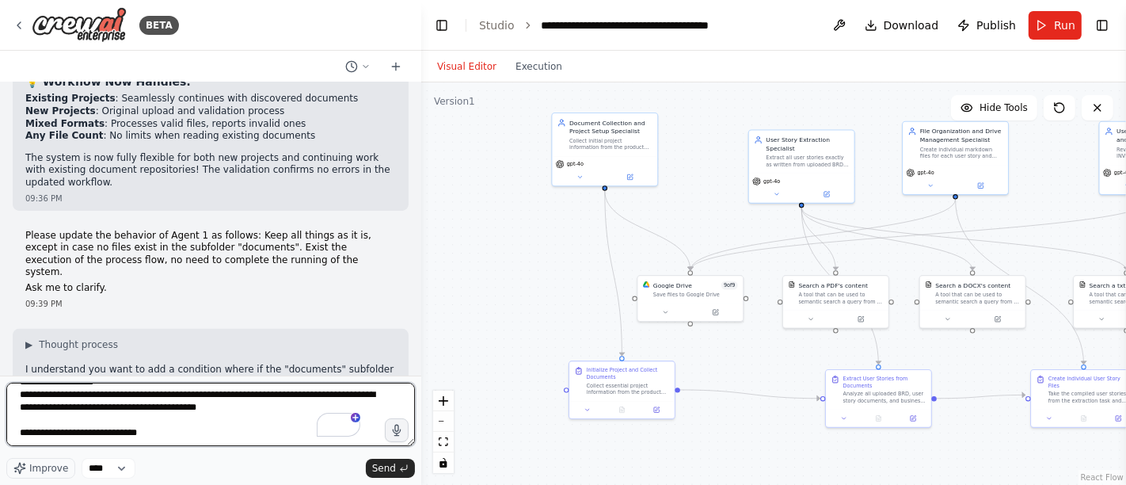
click at [139, 438] on textarea "**********" at bounding box center [210, 413] width 409 height 63
paste textarea "**********"
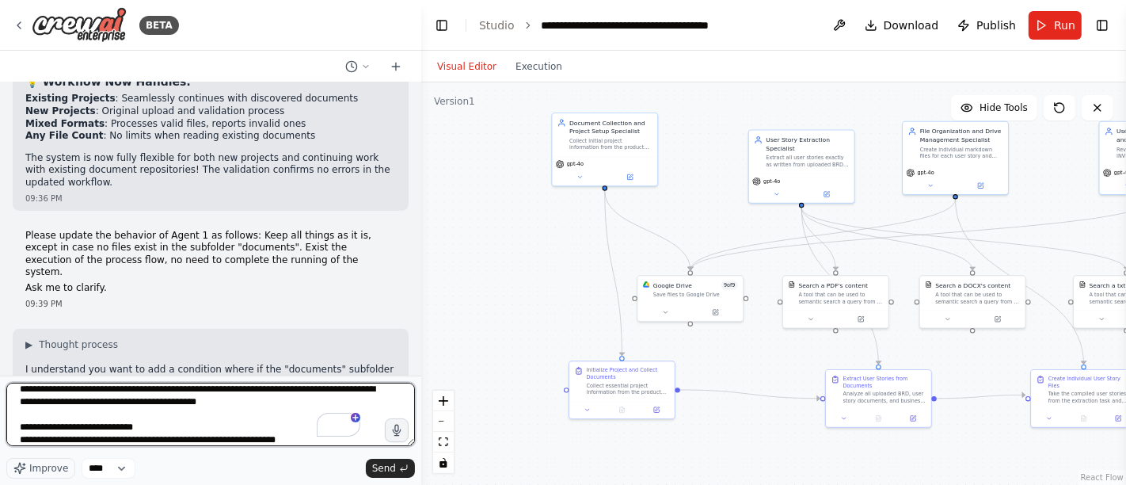
scroll to position [146, 0]
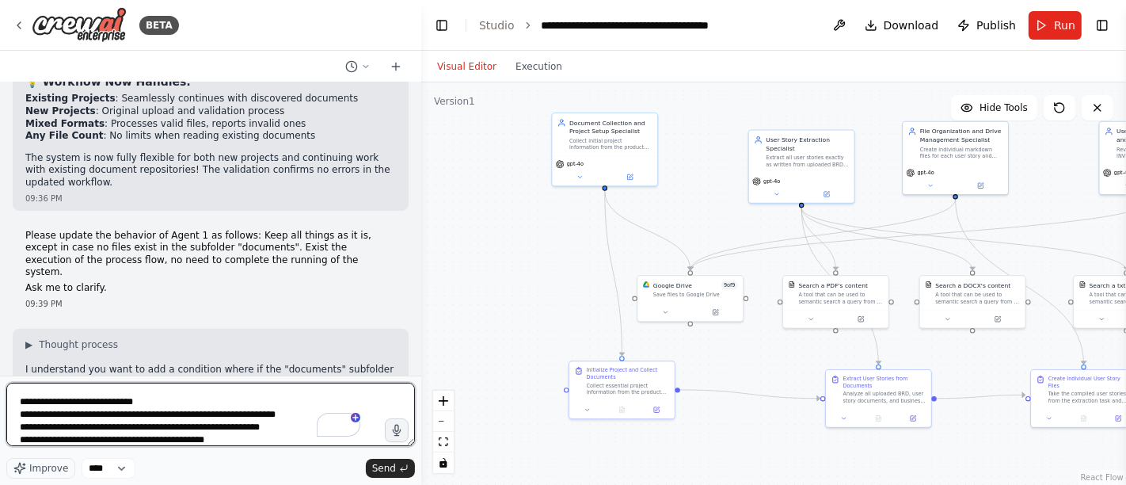
click at [184, 428] on textarea "**********" at bounding box center [210, 413] width 409 height 63
type textarea "**********"
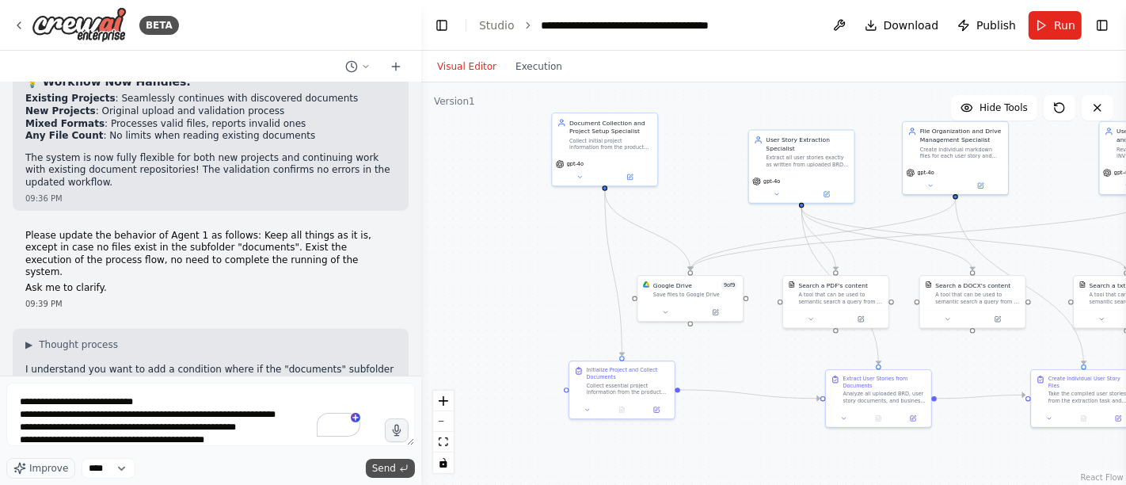
click at [389, 469] on span "Send" at bounding box center [384, 468] width 24 height 13
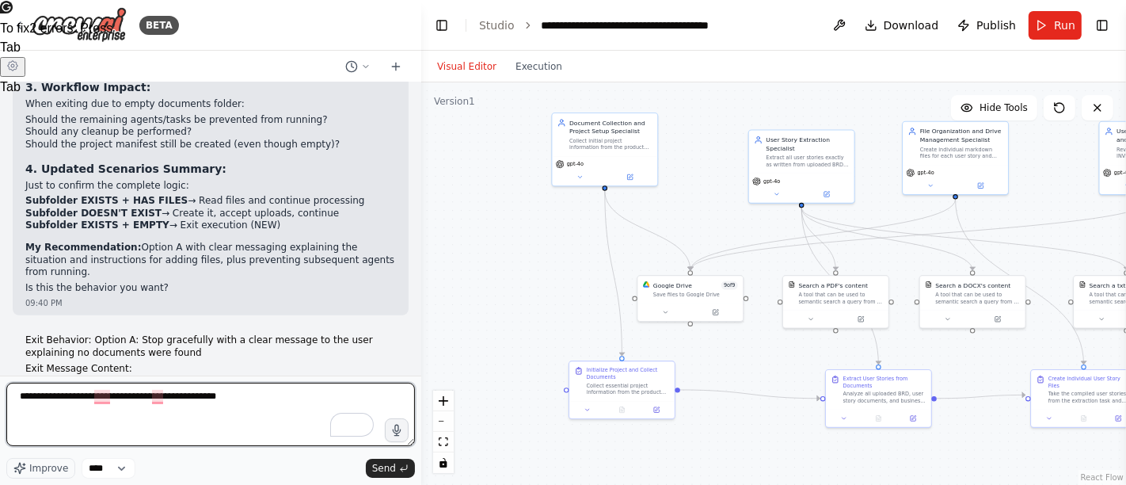
scroll to position [11341, 0]
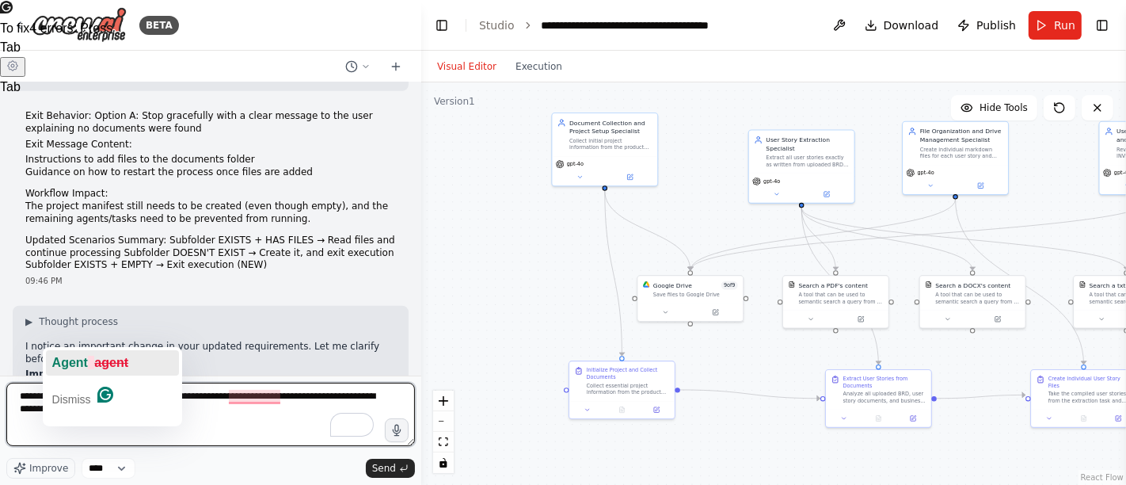
click at [87, 366] on span "Agent" at bounding box center [70, 362] width 36 height 13
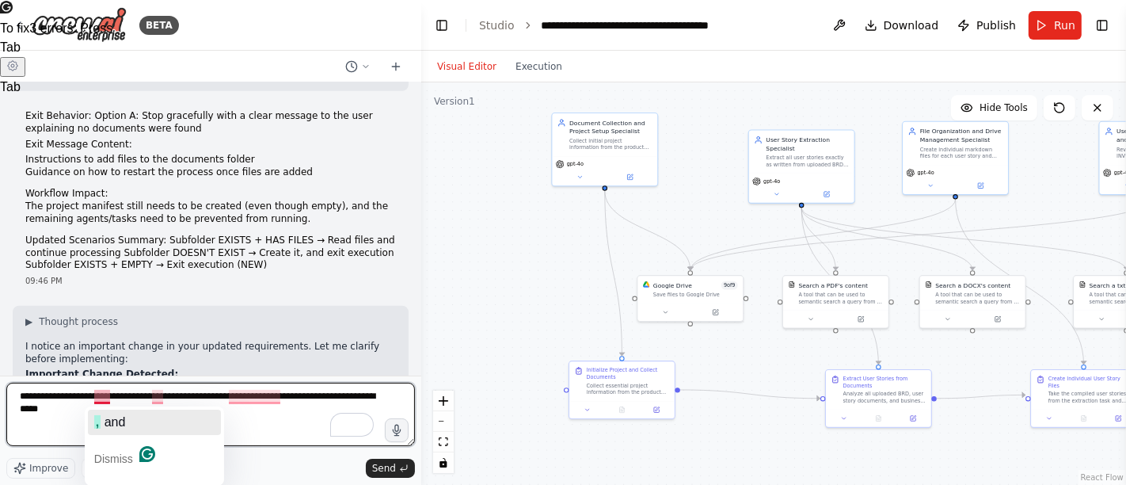
click at [111, 425] on span "and" at bounding box center [115, 421] width 21 height 13
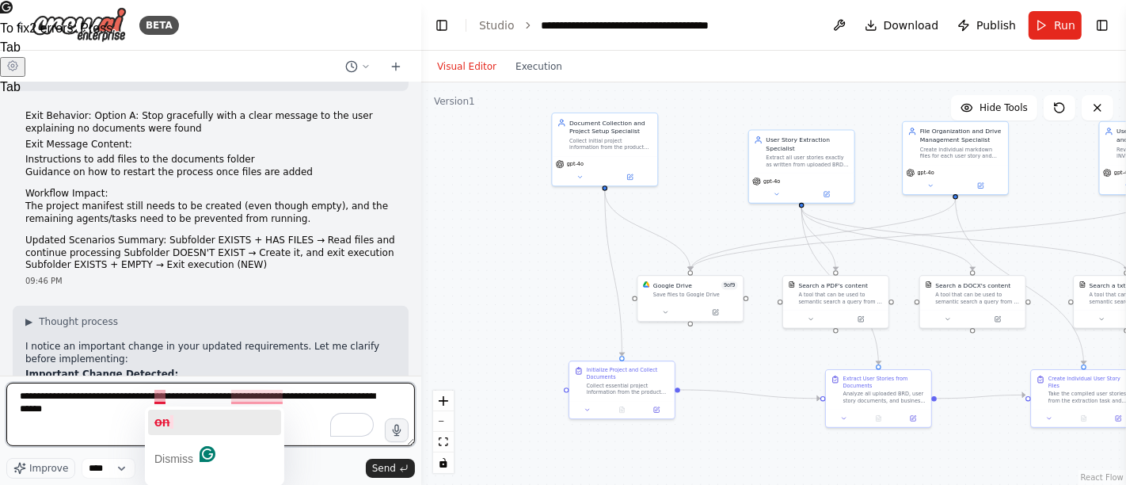
click at [162, 419] on span "on" at bounding box center [162, 421] width 16 height 13
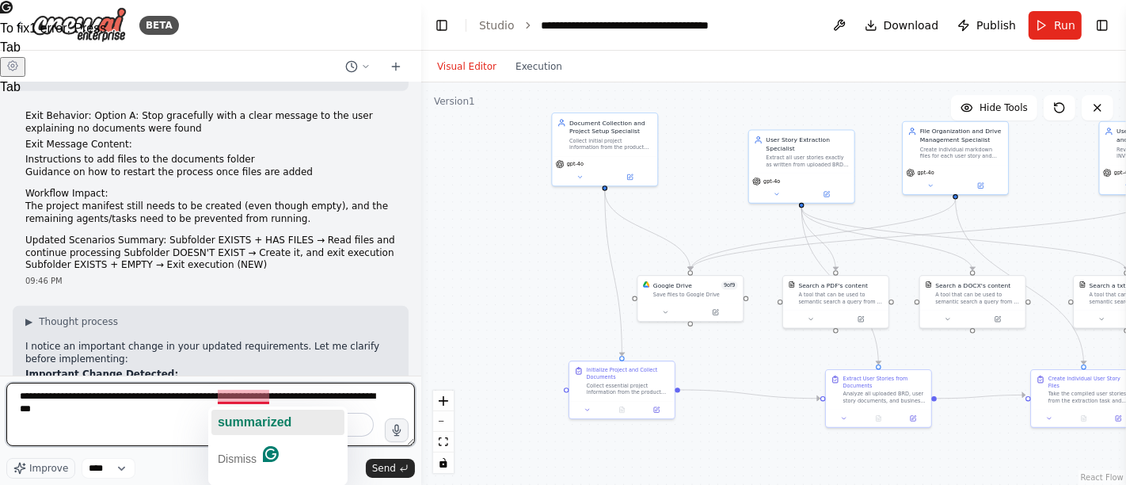
click at [245, 417] on span "summarized" at bounding box center [255, 421] width 74 height 13
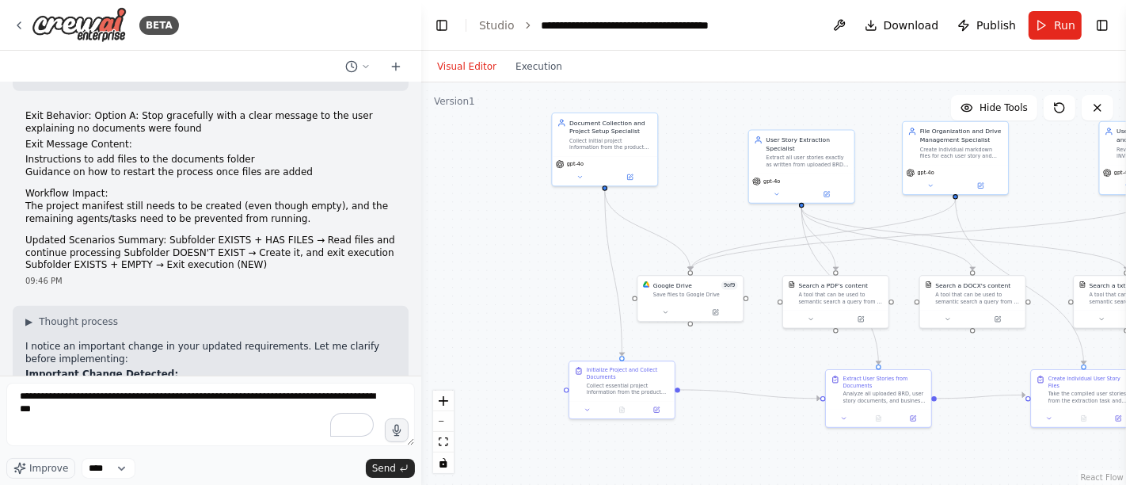
drag, startPoint x: 130, startPoint y: 326, endPoint x: 217, endPoint y: 334, distance: 87.5
copy p "to remove all upload functionality and only work with existing files."
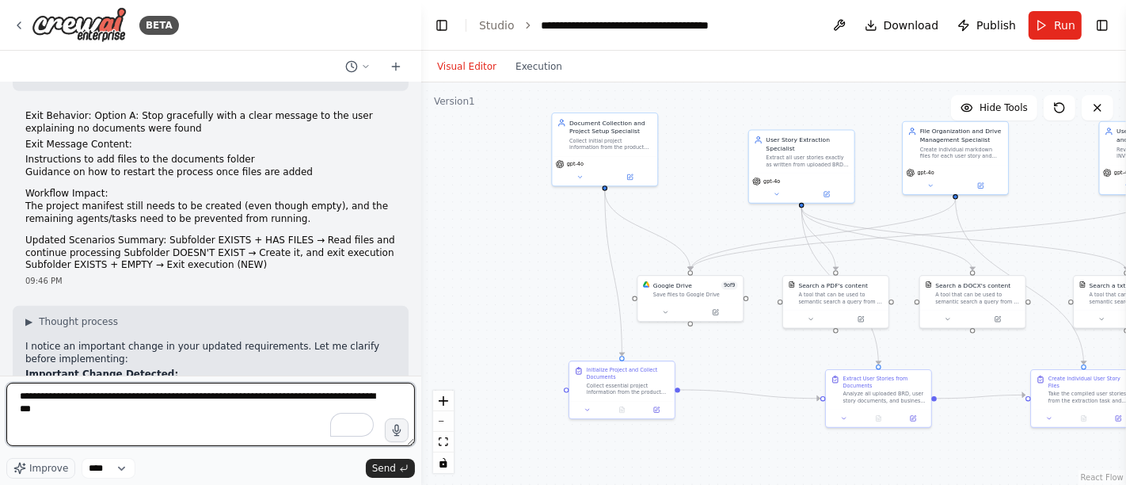
click at [90, 415] on textarea "**********" at bounding box center [210, 413] width 409 height 63
paste textarea "**********"
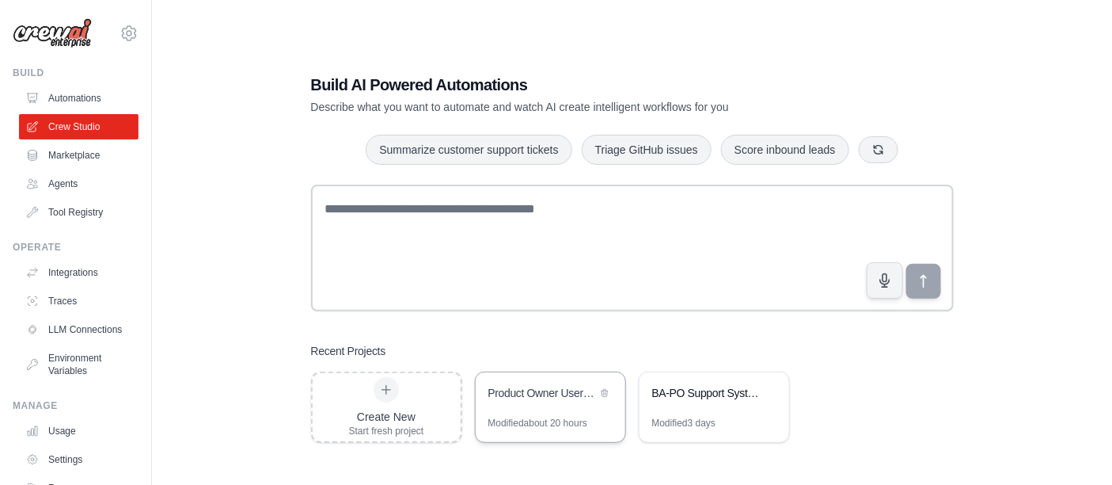
click at [565, 393] on div "Product Owner User Story Management System" at bounding box center [543, 393] width 108 height 16
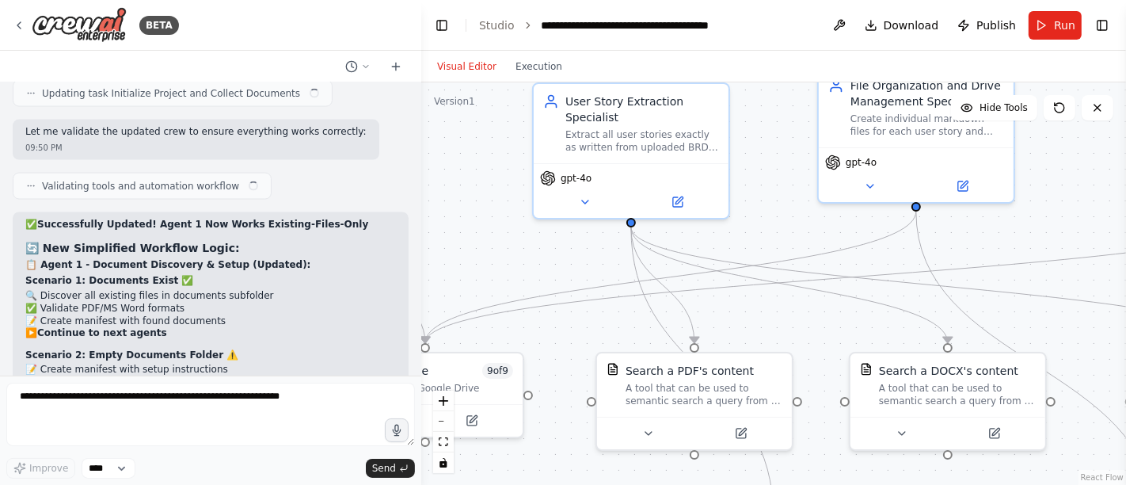
scroll to position [12417, 0]
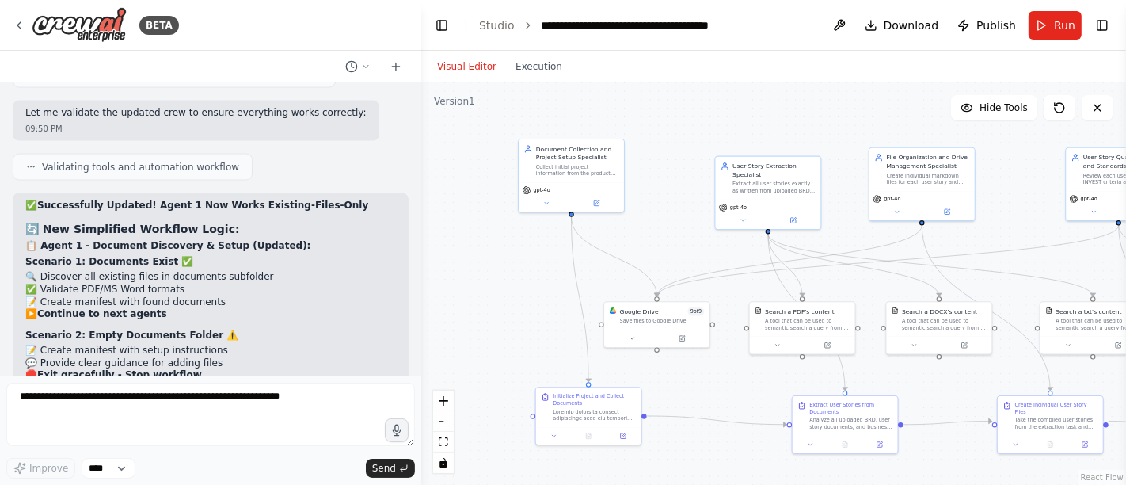
drag, startPoint x: 467, startPoint y: 226, endPoint x: 668, endPoint y: 222, distance: 201.2
click at [668, 222] on div ".deletable-edge-delete-btn { width: 20px; height: 20px; border: 0px solid #ffff…" at bounding box center [773, 283] width 705 height 402
click at [566, 158] on div "Document Collection and Project Setup Specialist" at bounding box center [577, 151] width 83 height 17
click at [599, 204] on icon at bounding box center [596, 201] width 7 height 7
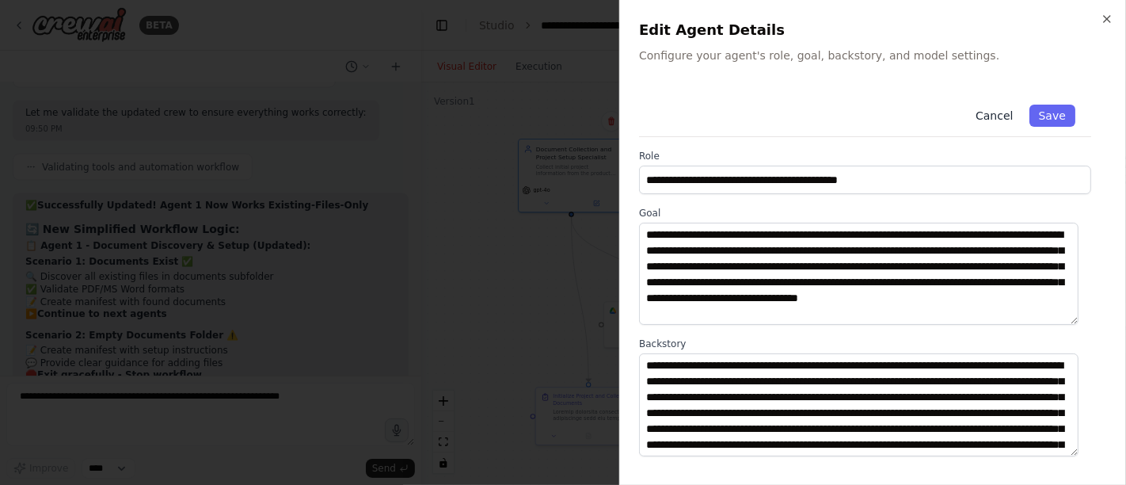
click at [986, 107] on button "Cancel" at bounding box center [994, 116] width 56 height 22
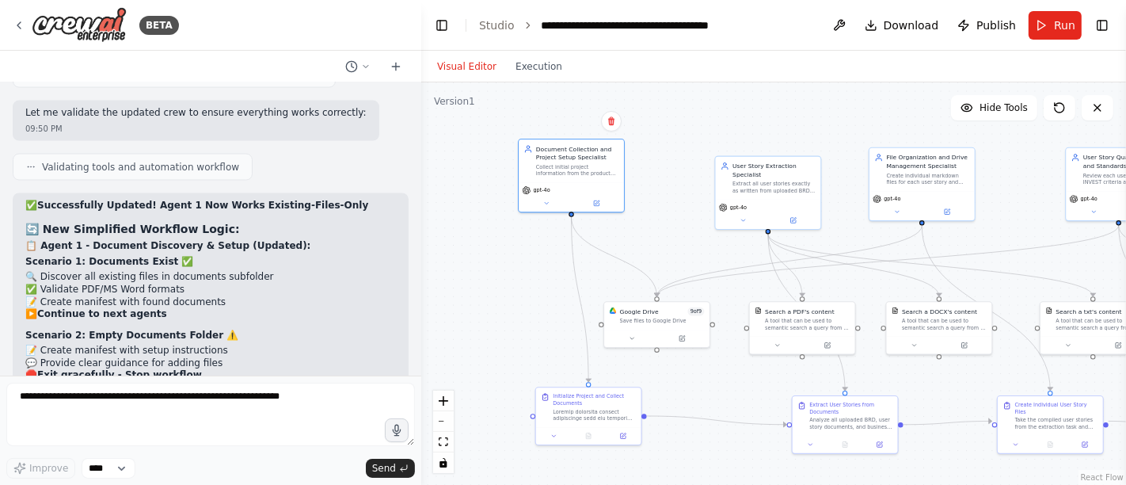
click at [485, 298] on div ".deletable-edge-delete-btn { width: 20px; height: 20px; border: 0px solid #ffff…" at bounding box center [773, 283] width 705 height 402
click at [1068, 24] on span "Run" at bounding box center [1064, 25] width 21 height 16
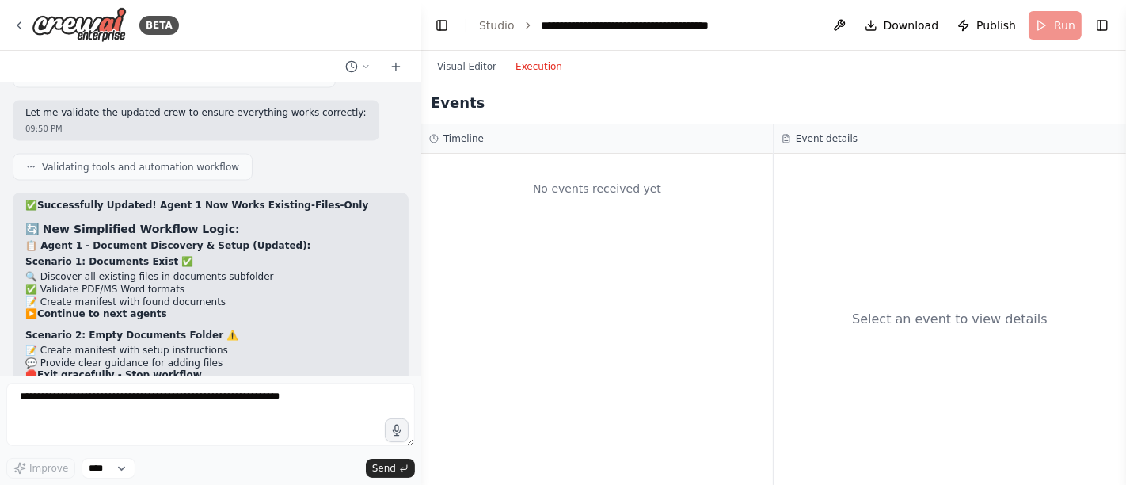
click at [537, 70] on button "Execution" at bounding box center [539, 66] width 66 height 19
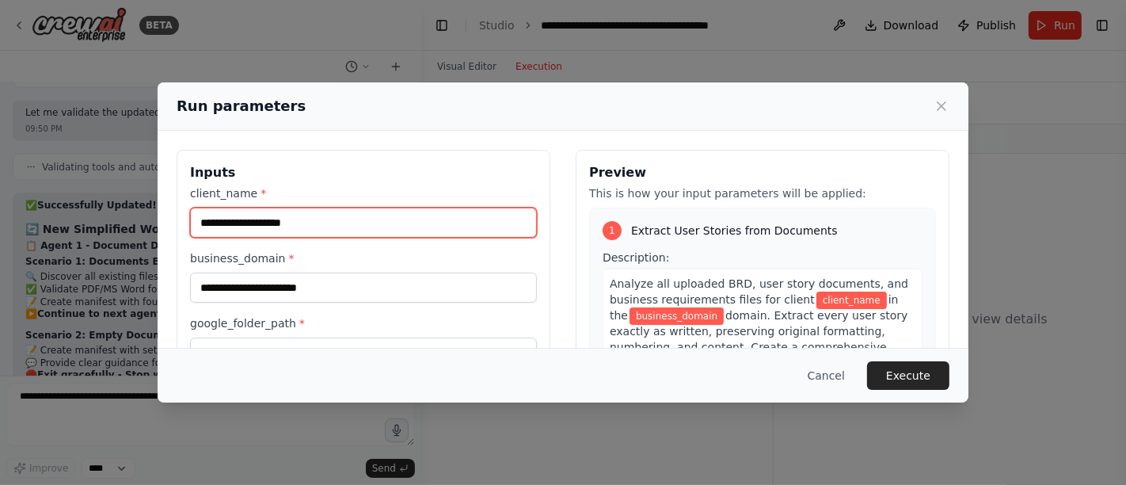
click at [435, 222] on input "client_name *" at bounding box center [363, 222] width 347 height 30
paste input "**********"
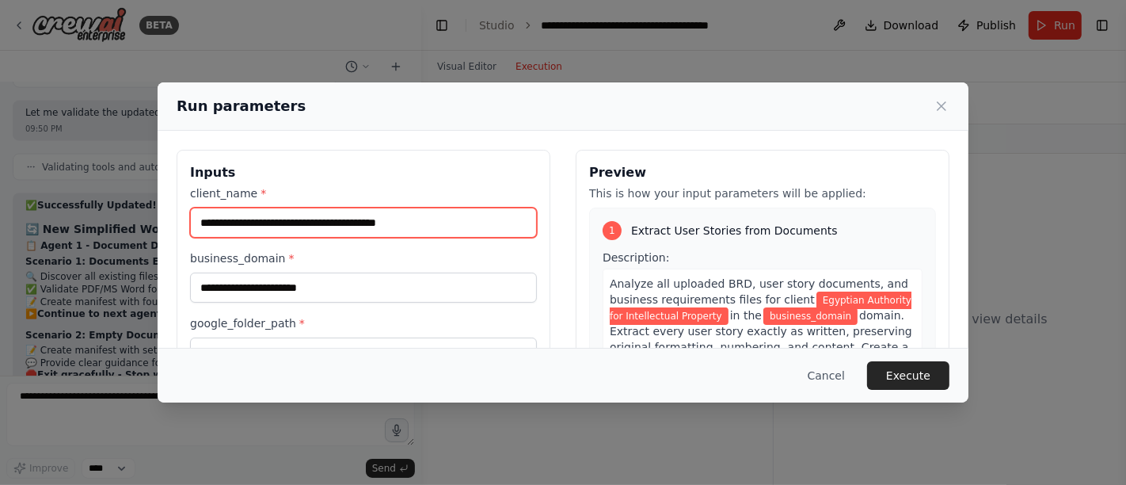
type input "**********"
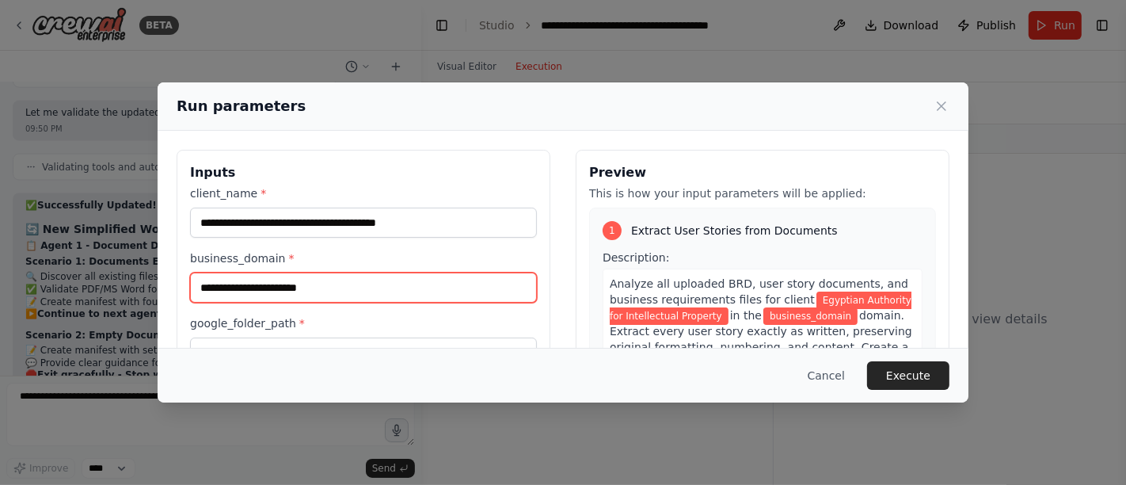
click at [393, 291] on input "business_domain *" at bounding box center [363, 287] width 347 height 30
paste input "**********"
drag, startPoint x: 311, startPoint y: 284, endPoint x: 321, endPoint y: 298, distance: 16.9
click at [311, 284] on input "**********" at bounding box center [363, 287] width 347 height 30
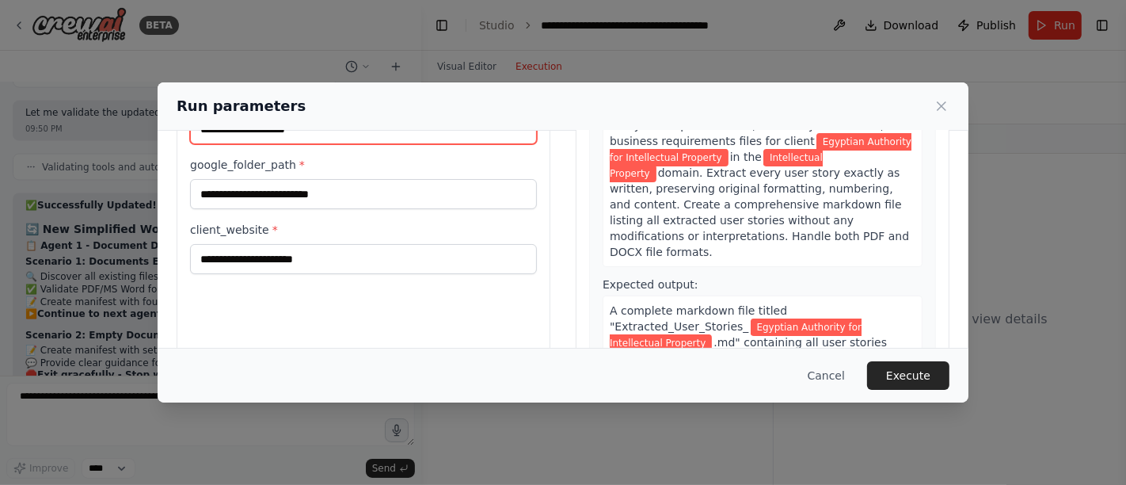
scroll to position [176, 0]
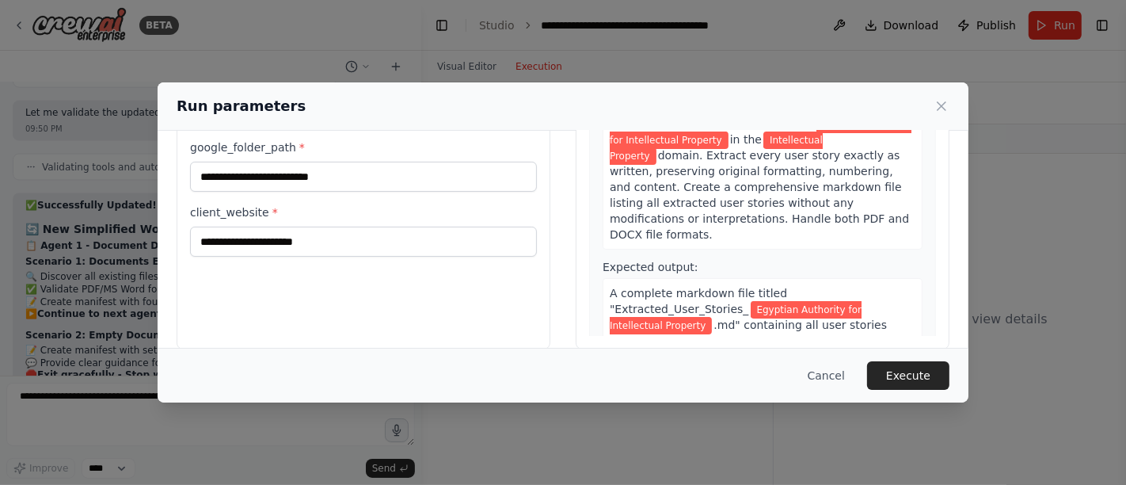
type input "**********"
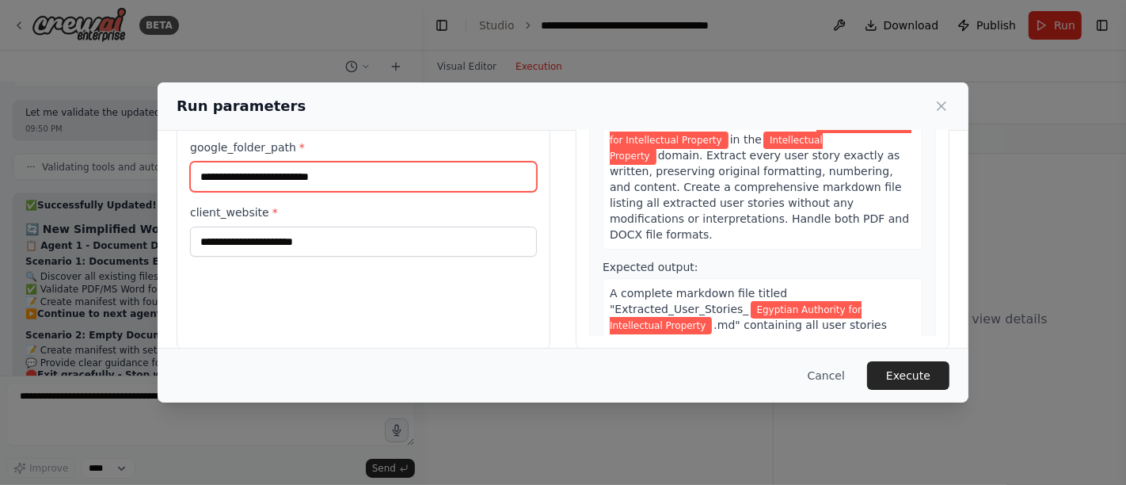
click at [344, 174] on input "google_folder_path *" at bounding box center [363, 177] width 347 height 30
type input "****"
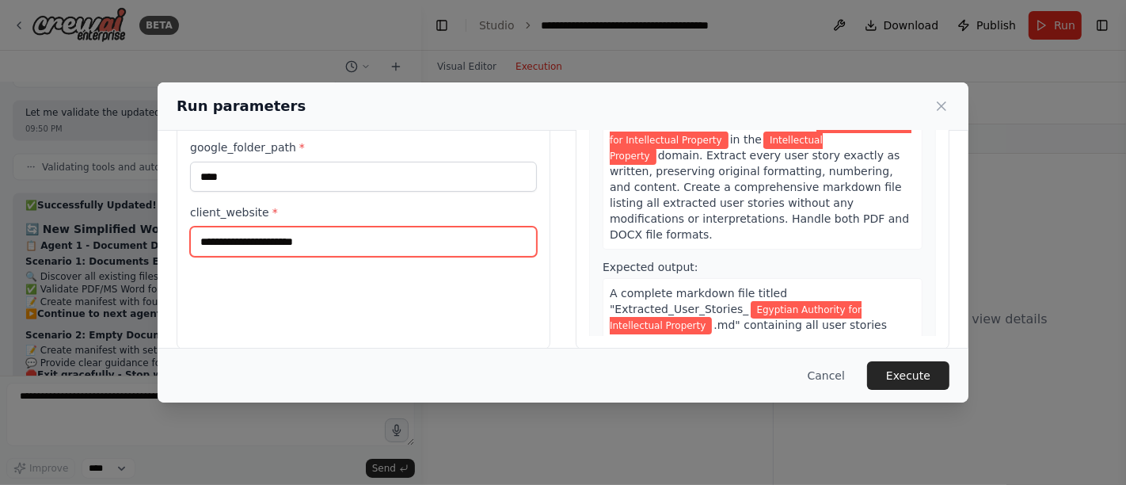
click at [226, 244] on input "client_website *" at bounding box center [363, 241] width 347 height 30
click at [238, 241] on input "client_website *" at bounding box center [363, 241] width 347 height 30
paste input "**********"
type input "**********"
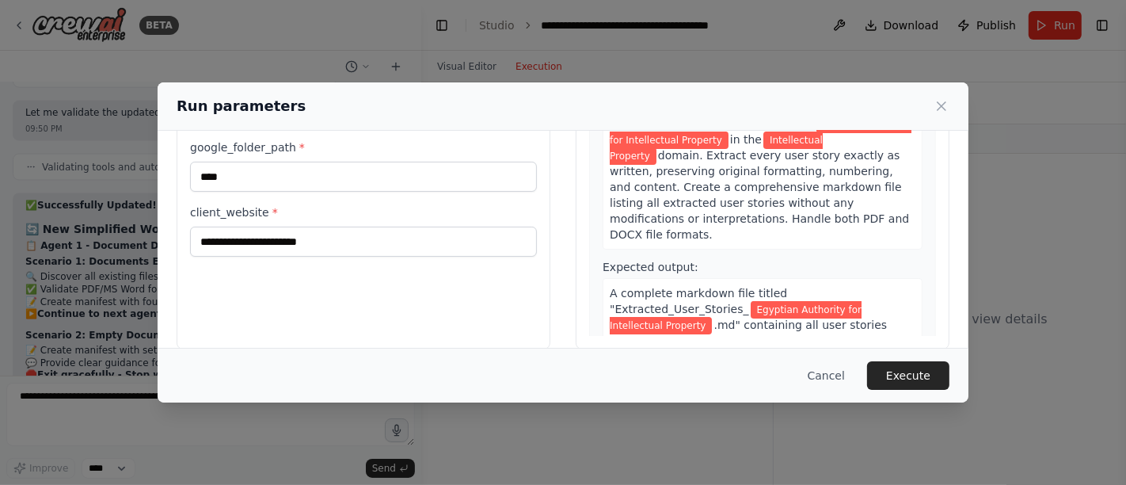
click at [325, 314] on div "**********" at bounding box center [364, 161] width 374 height 375
click at [912, 378] on button "Execute" at bounding box center [908, 375] width 82 height 29
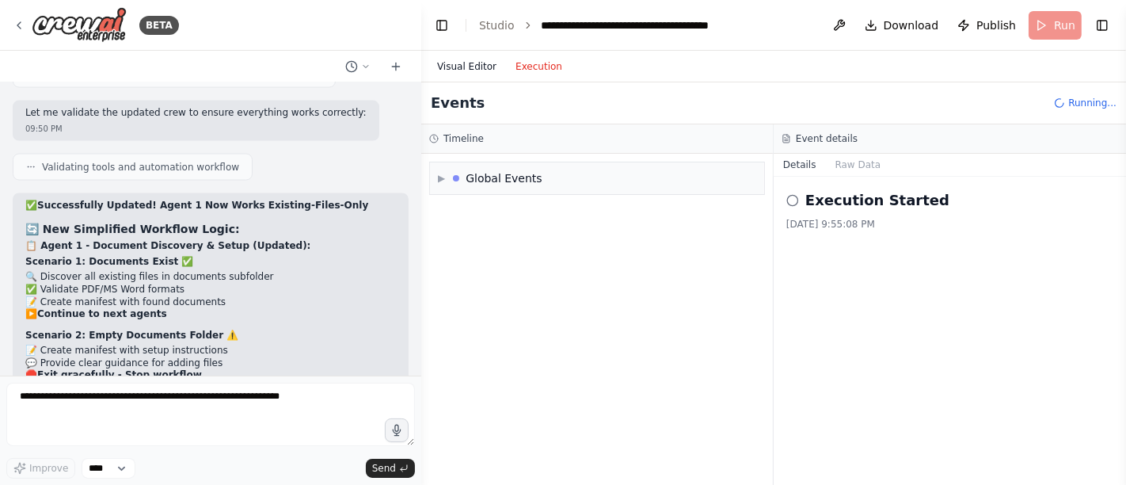
click at [450, 59] on button "Visual Editor" at bounding box center [467, 66] width 78 height 19
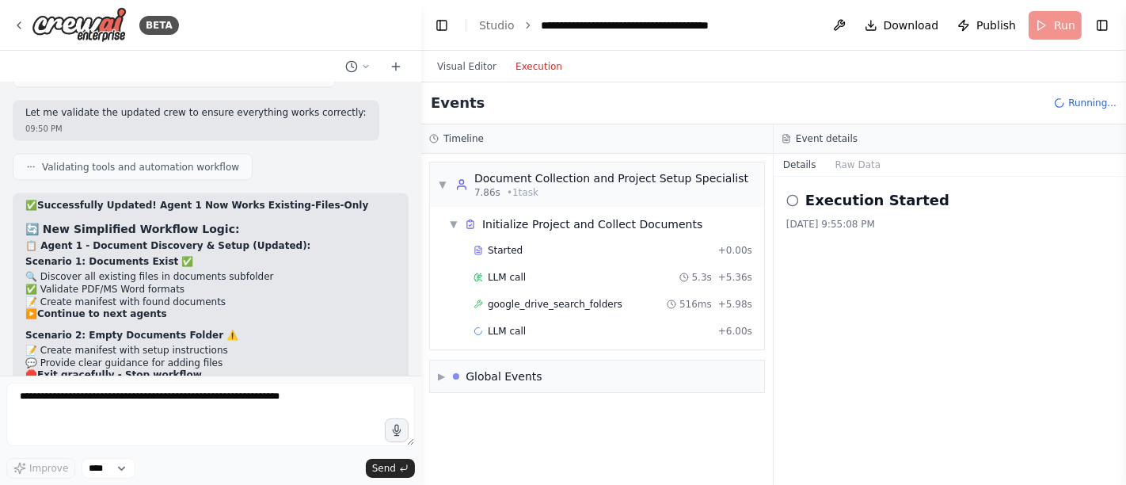
click at [532, 60] on button "Execution" at bounding box center [539, 66] width 66 height 19
click at [524, 278] on div "LLM call 5.3s + 5.36s" at bounding box center [612, 277] width 279 height 13
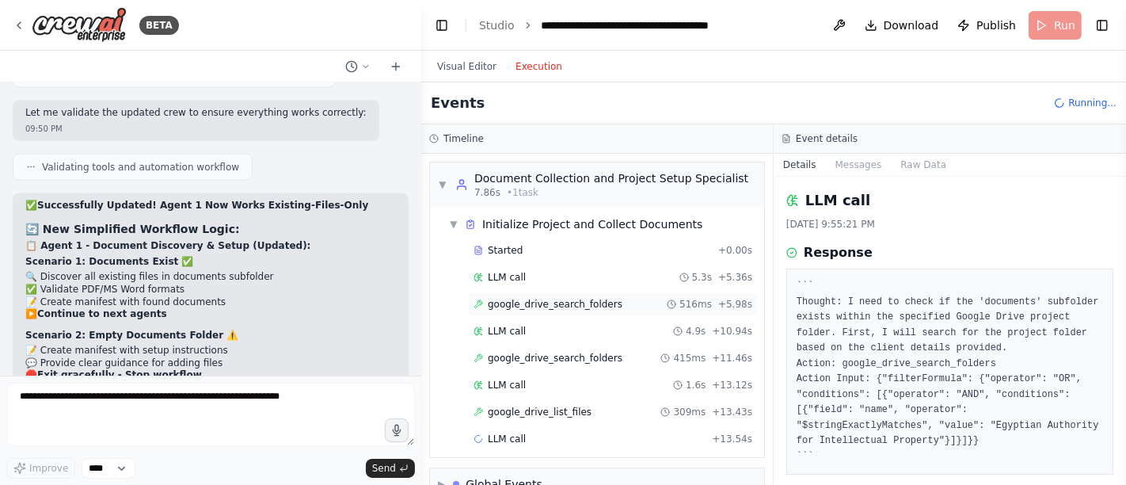
click at [531, 303] on span "google_drive_search_folders" at bounding box center [555, 304] width 135 height 13
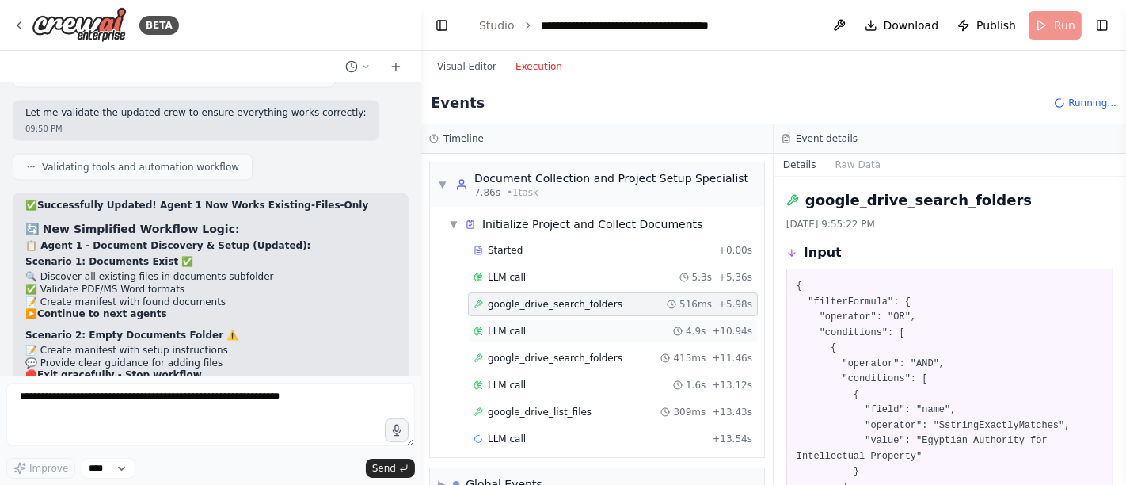
click at [515, 325] on span "LLM call" at bounding box center [507, 331] width 38 height 13
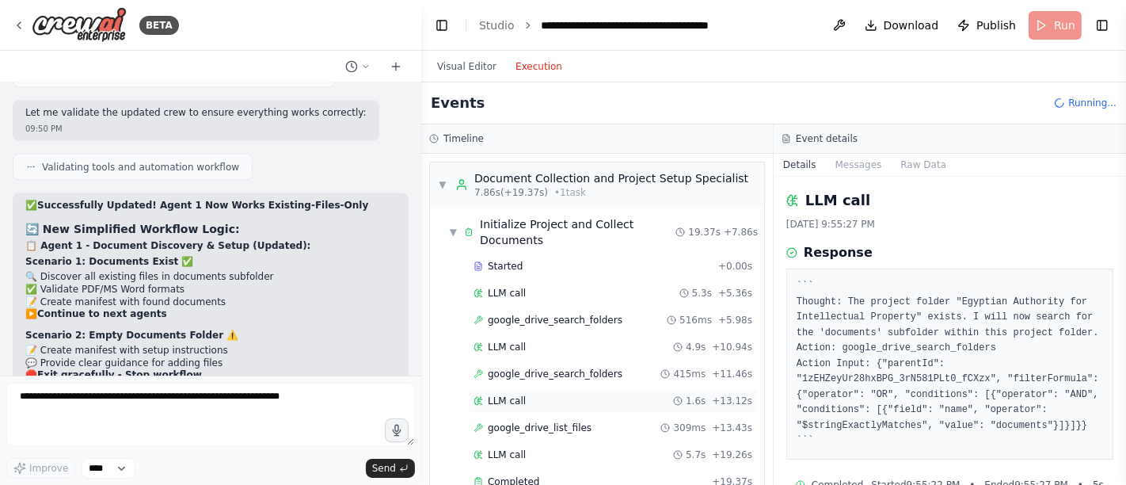
click at [509, 398] on span "LLM call" at bounding box center [507, 400] width 38 height 13
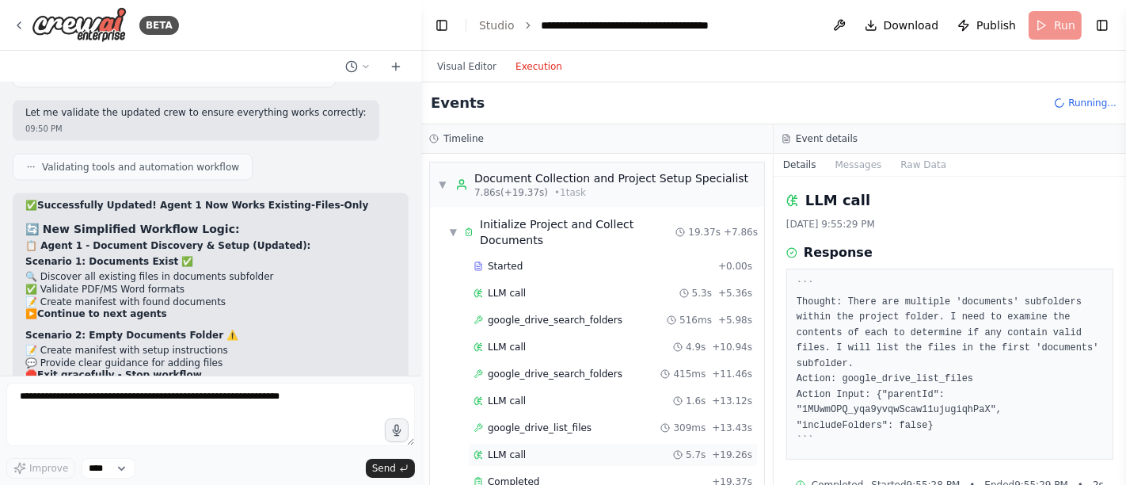
click at [502, 448] on span "LLM call" at bounding box center [507, 454] width 38 height 13
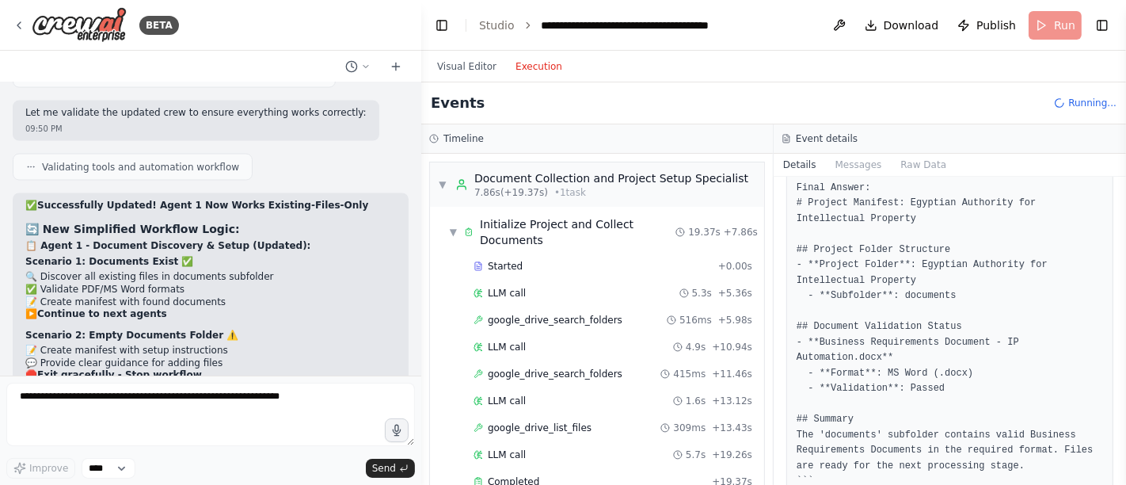
scroll to position [249, 0]
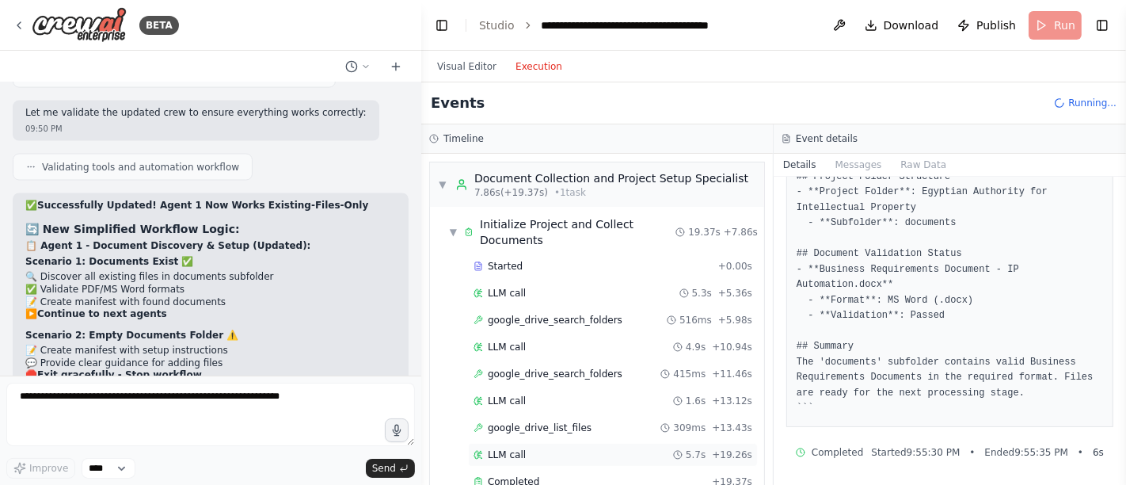
click at [495, 451] on span "LLM call" at bounding box center [507, 454] width 38 height 13
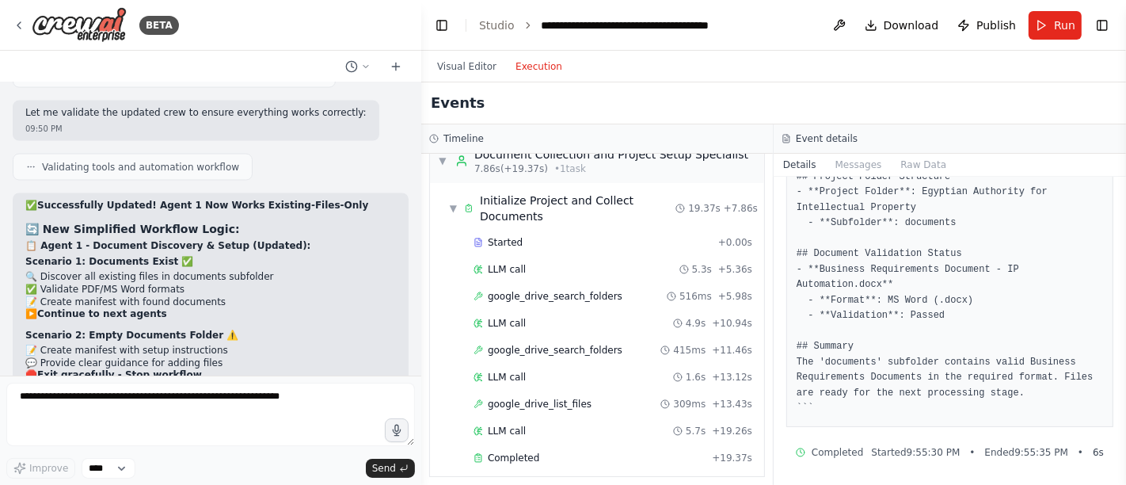
scroll to position [0, 0]
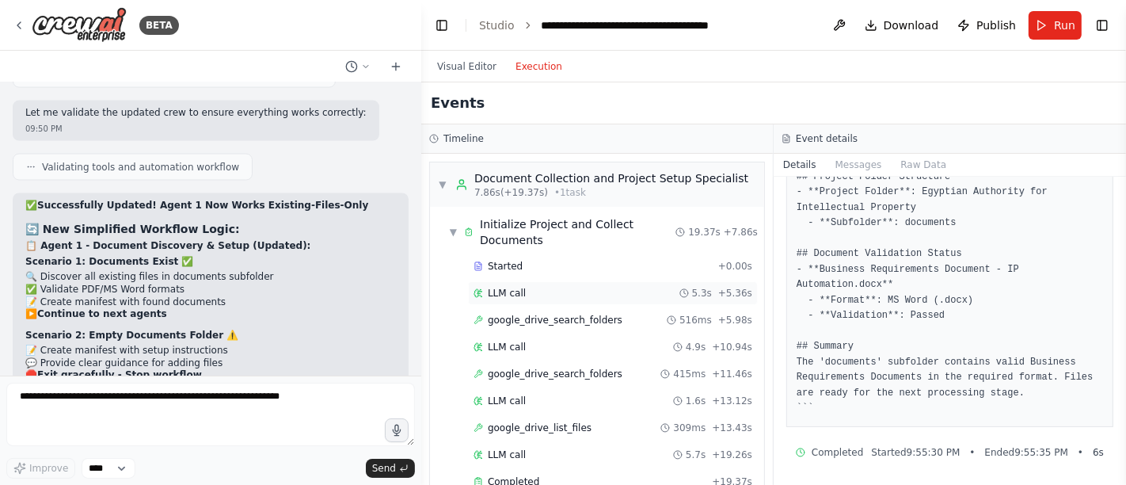
click at [513, 290] on span "LLM call" at bounding box center [507, 293] width 38 height 13
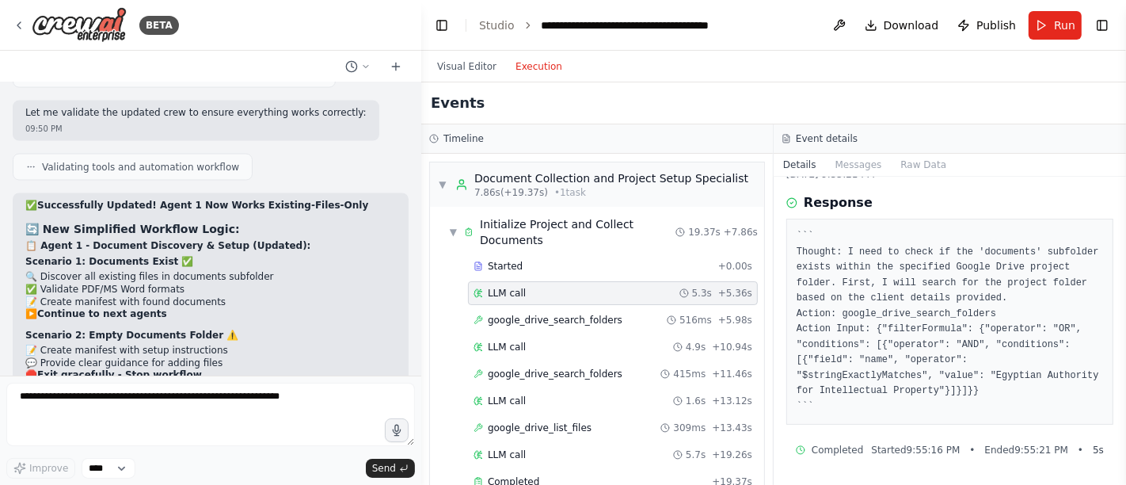
scroll to position [48, 0]
click at [518, 341] on span "LLM call" at bounding box center [507, 346] width 38 height 13
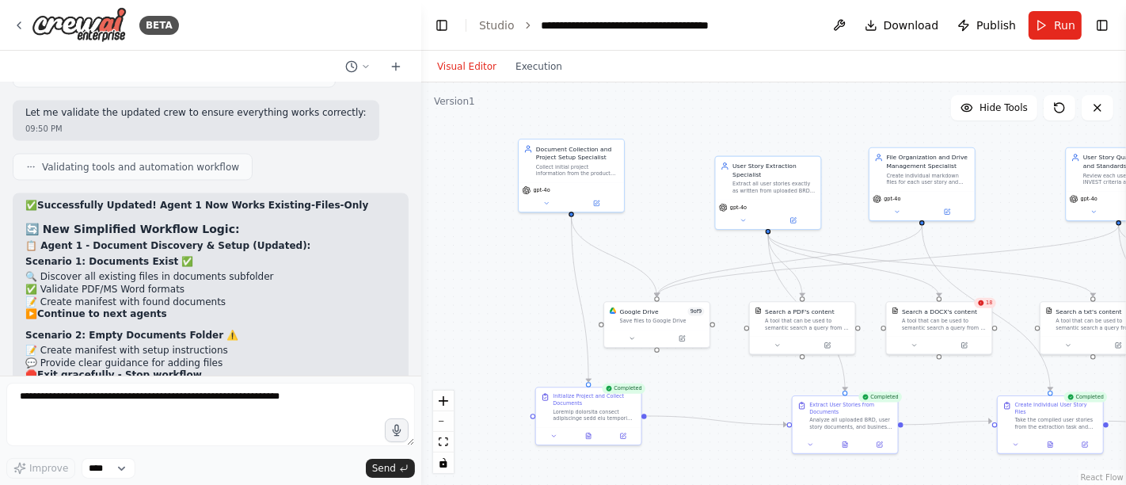
click at [463, 64] on button "Visual Editor" at bounding box center [467, 66] width 78 height 19
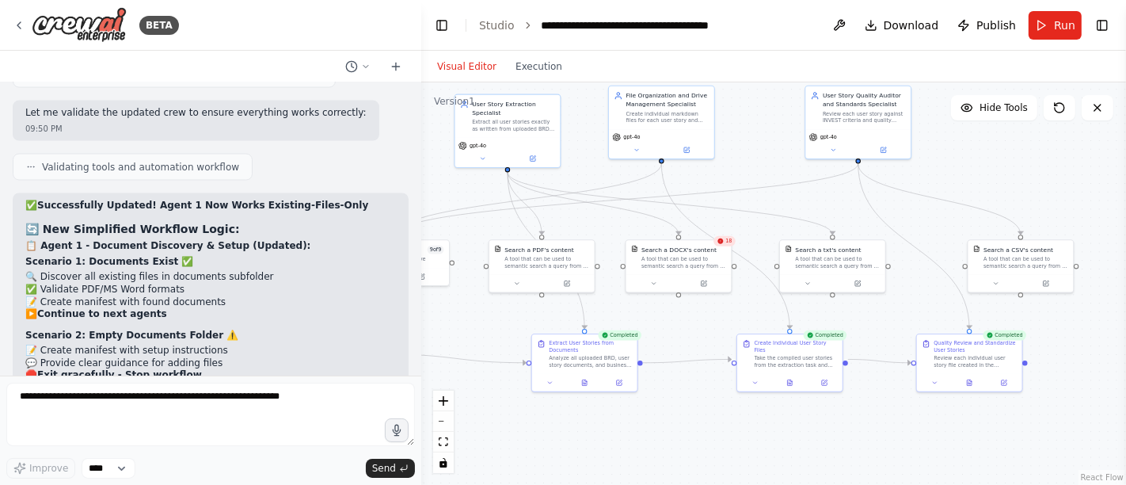
drag, startPoint x: 964, startPoint y: 389, endPoint x: 702, endPoint y: 327, distance: 268.5
click at [702, 327] on div ".deletable-edge-delete-btn { width: 20px; height: 20px; border: 0px solid #ffff…" at bounding box center [773, 283] width 705 height 402
click at [724, 245] on div "18" at bounding box center [724, 241] width 22 height 10
click at [728, 247] on div "Search a DOCX's content A tool that can be used to semantic search a query from…" at bounding box center [678, 255] width 105 height 34
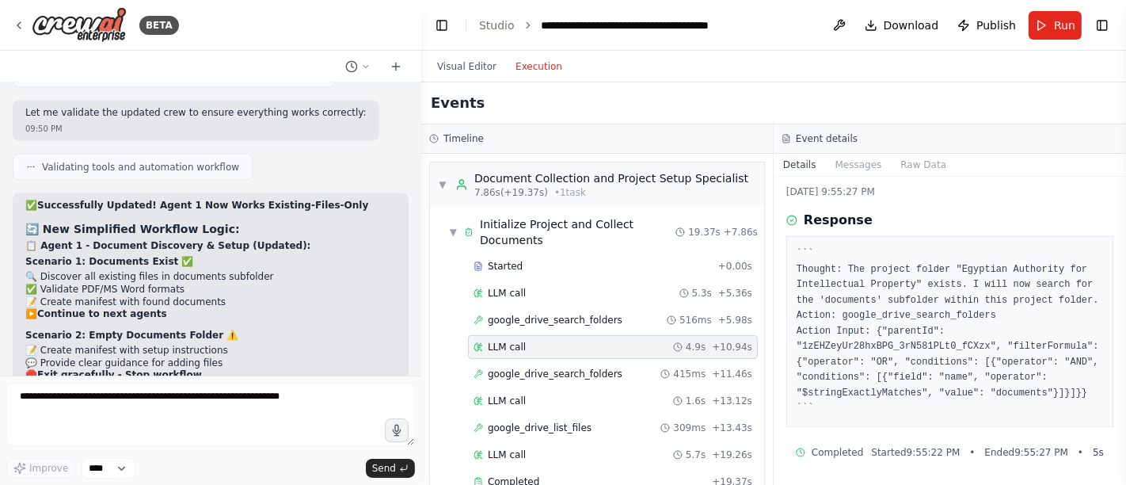
click at [532, 68] on button "Execution" at bounding box center [539, 66] width 66 height 19
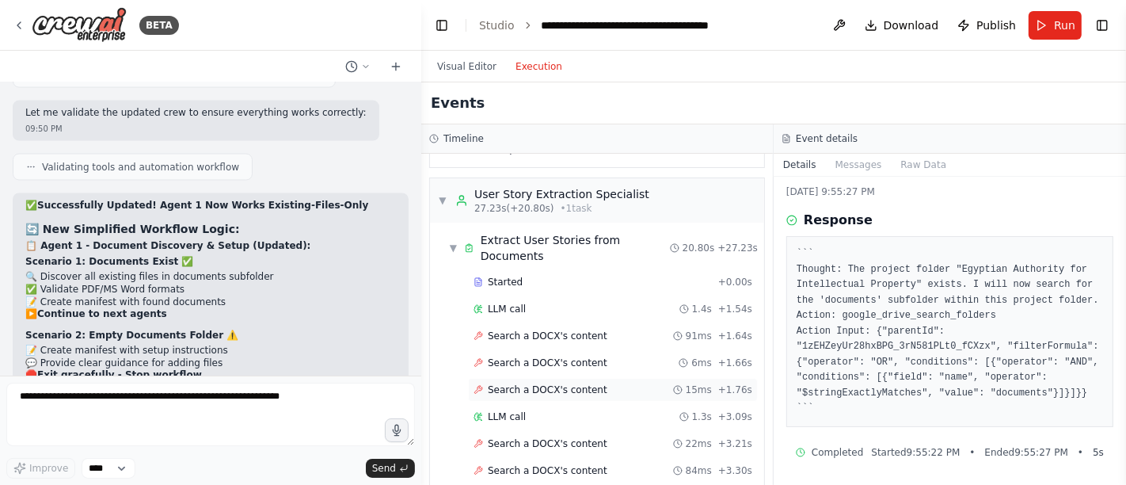
scroll to position [352, 0]
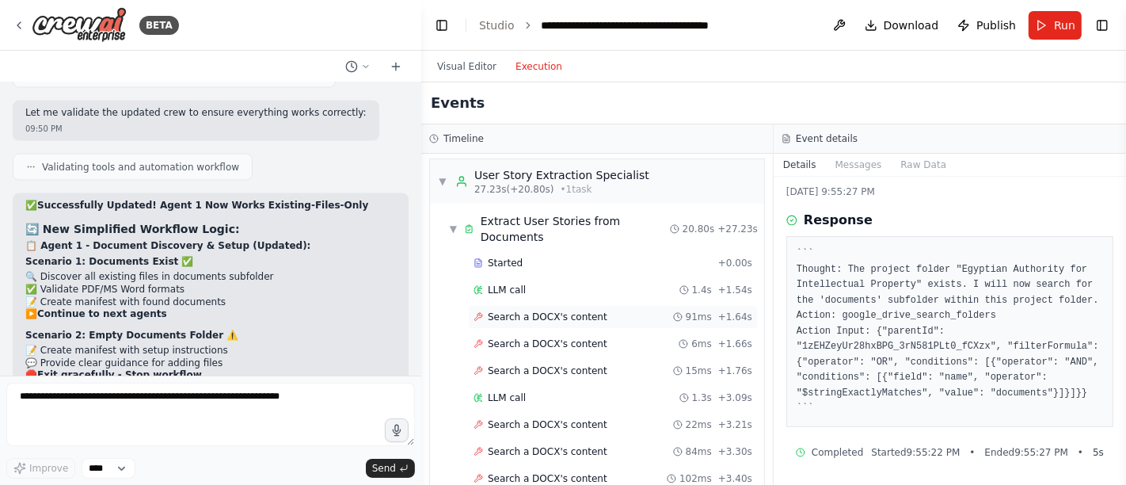
click at [539, 310] on span "Search a DOCX's content" at bounding box center [548, 316] width 120 height 13
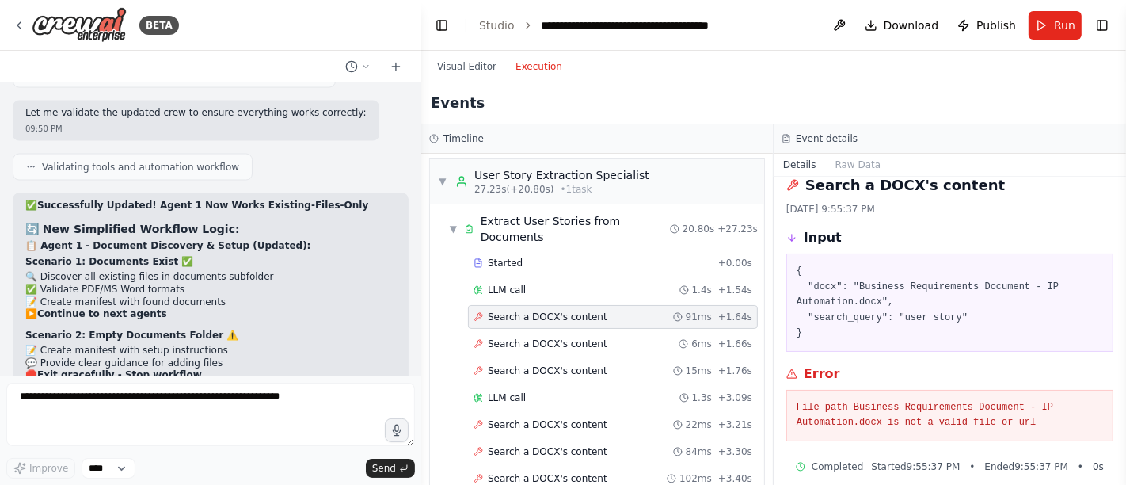
scroll to position [29, 0]
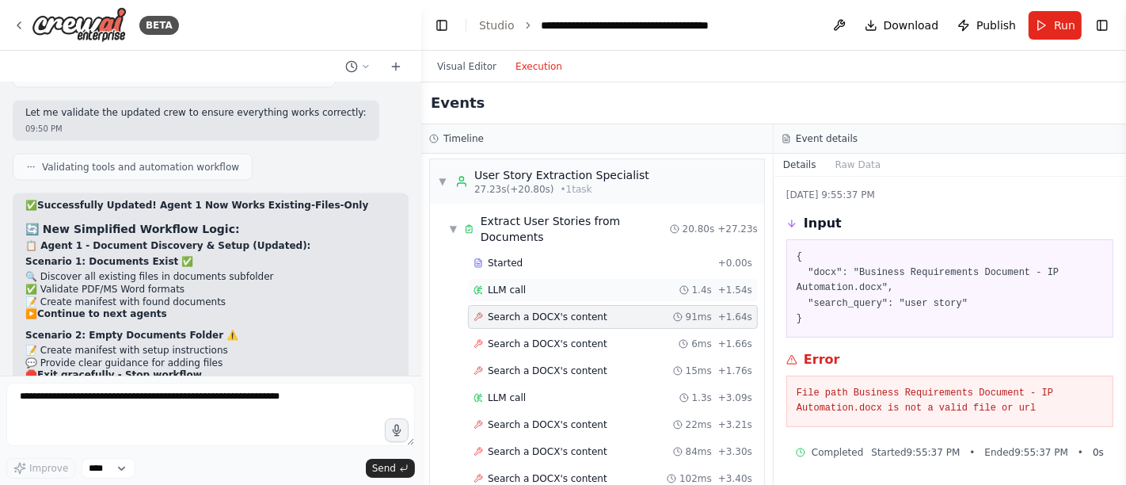
click at [510, 283] on span "LLM call" at bounding box center [507, 289] width 38 height 13
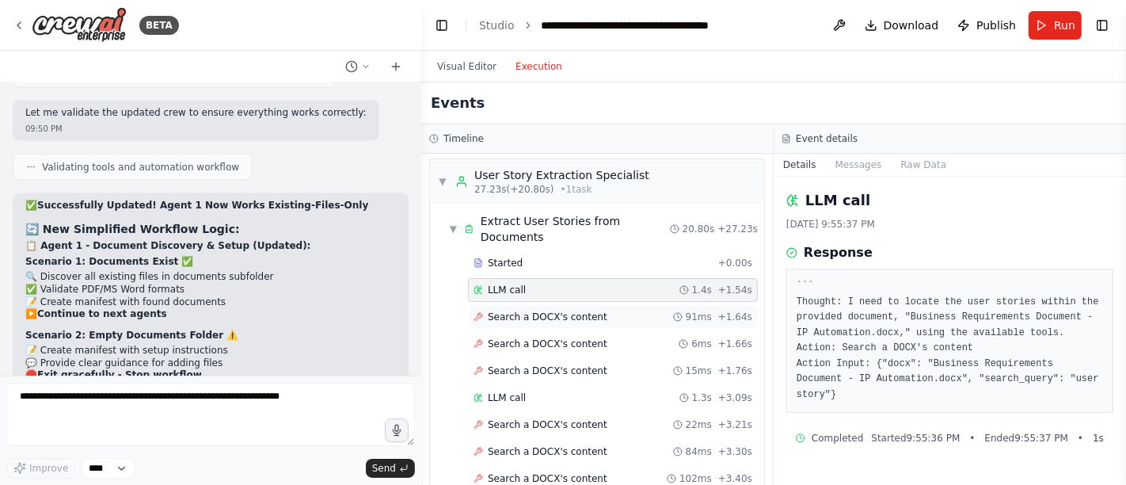
click at [530, 310] on span "Search a DOCX's content" at bounding box center [548, 316] width 120 height 13
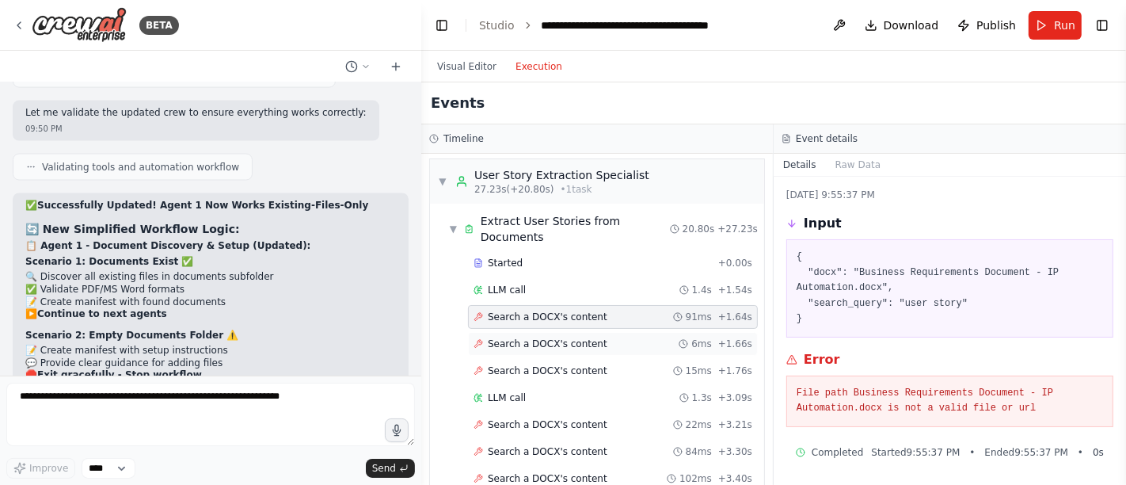
click at [560, 337] on span "Search a DOCX's content" at bounding box center [548, 343] width 120 height 13
click at [546, 364] on span "Search a DOCX's content" at bounding box center [548, 370] width 120 height 13
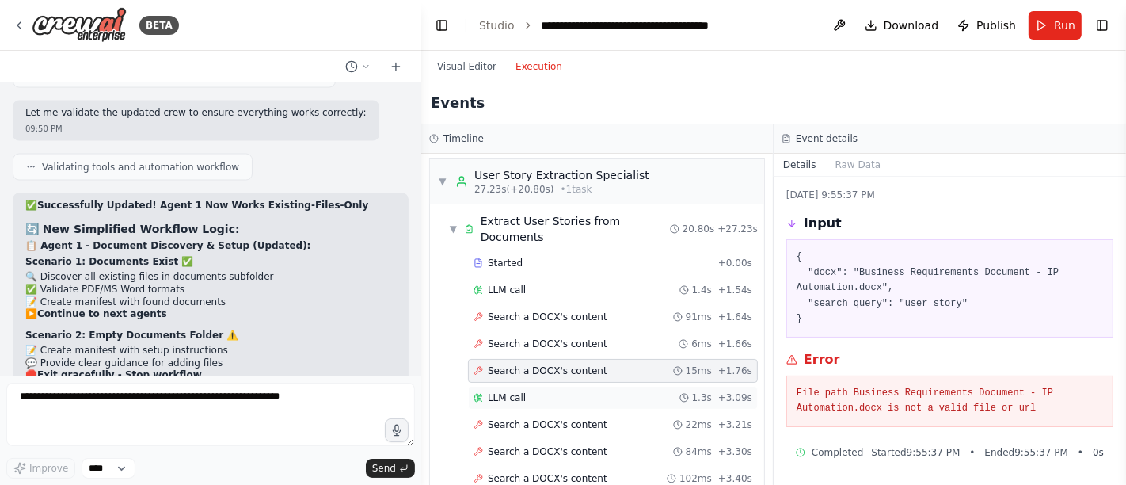
click at [508, 391] on span "LLM call" at bounding box center [507, 397] width 38 height 13
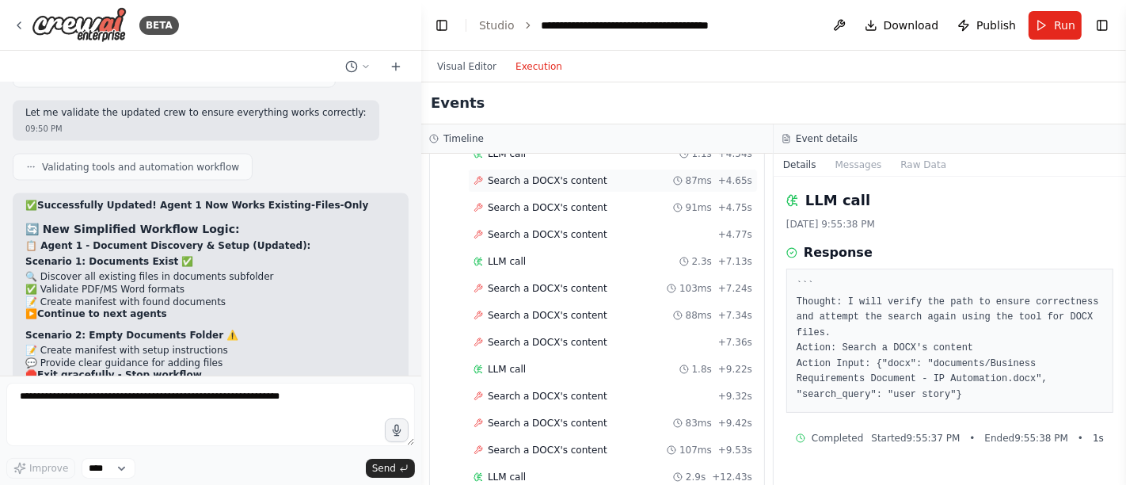
scroll to position [792, 0]
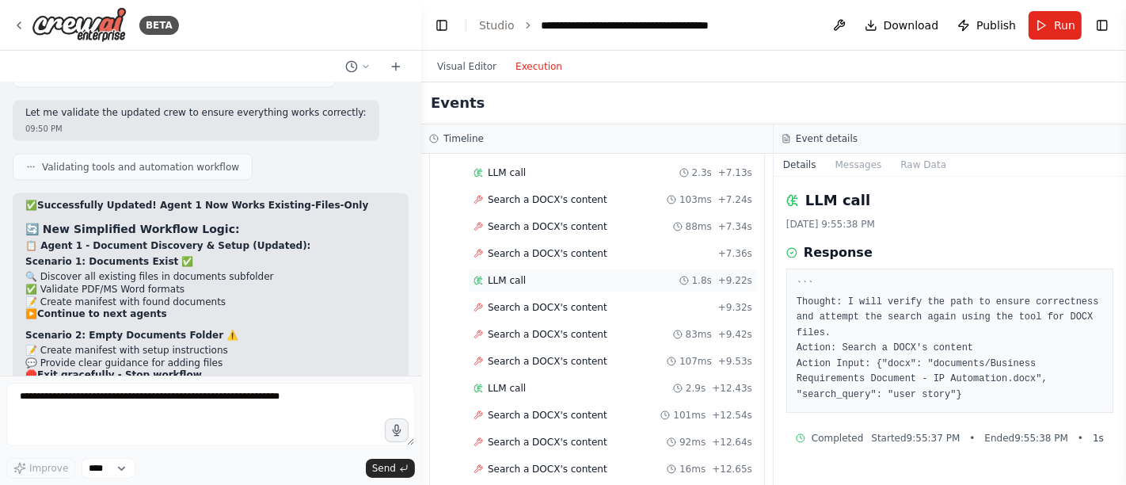
click at [532, 274] on div "LLM call 1.8s + 9.22s" at bounding box center [612, 280] width 279 height 13
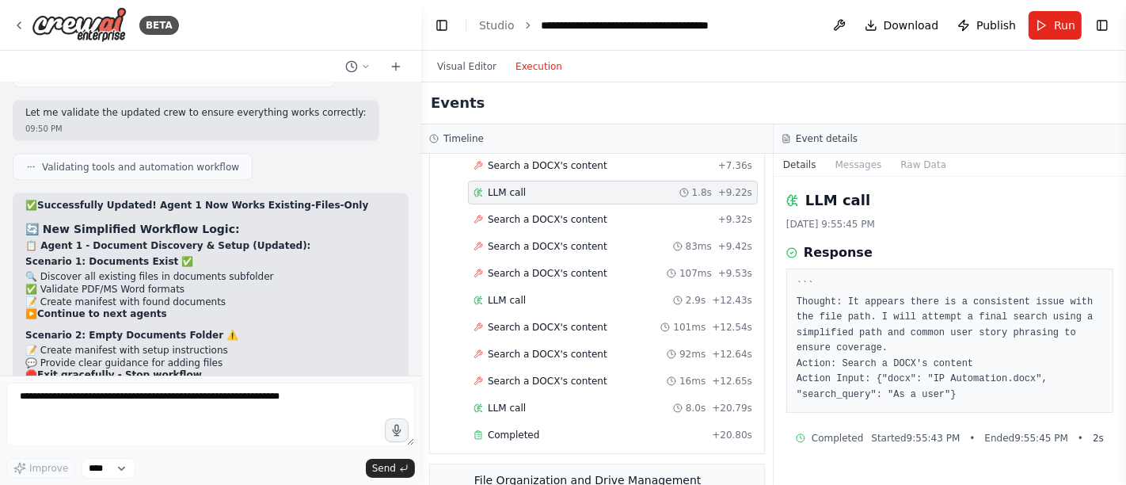
scroll to position [968, 0]
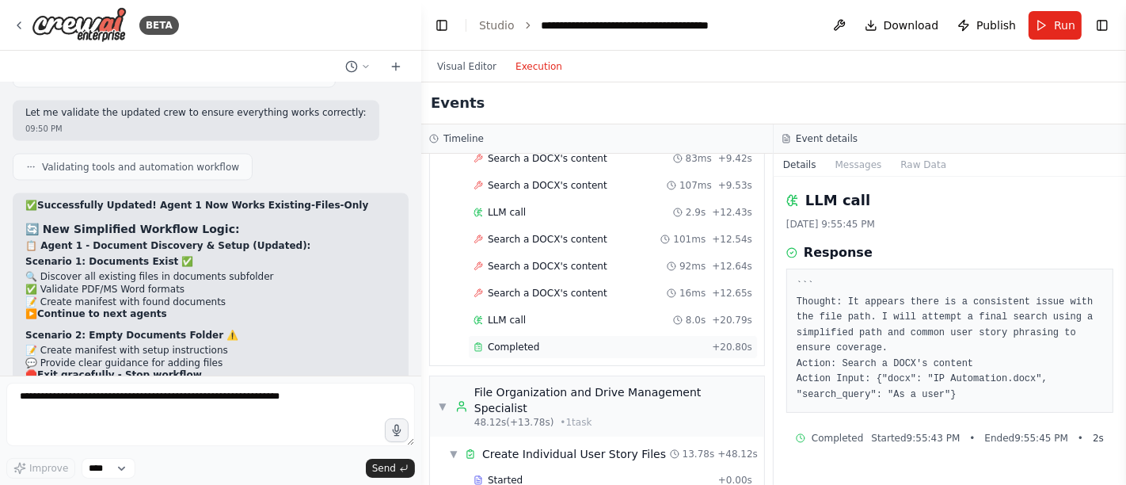
click at [520, 340] on span "Completed" at bounding box center [513, 346] width 51 height 13
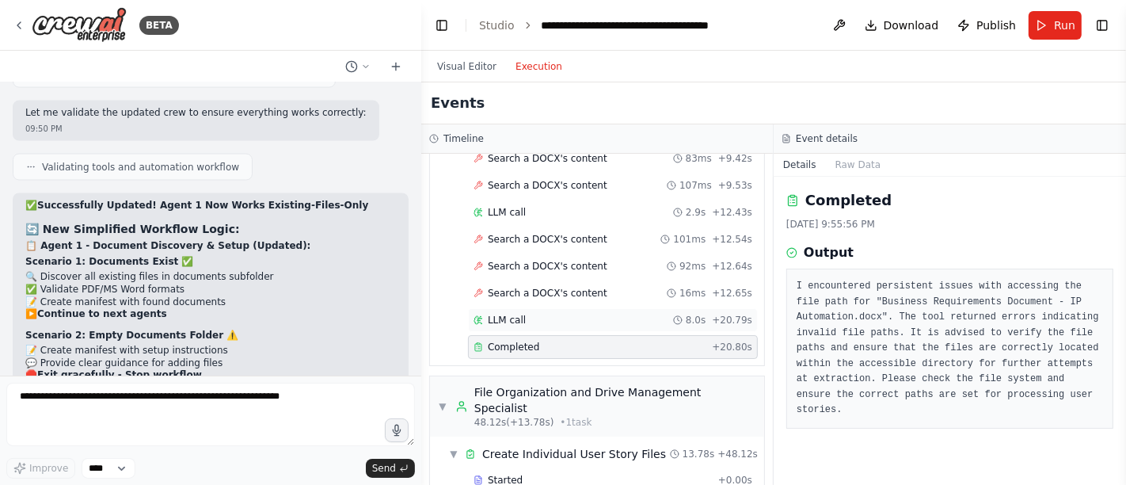
click at [537, 314] on div "LLM call 8.0s + 20.79s" at bounding box center [612, 320] width 279 height 13
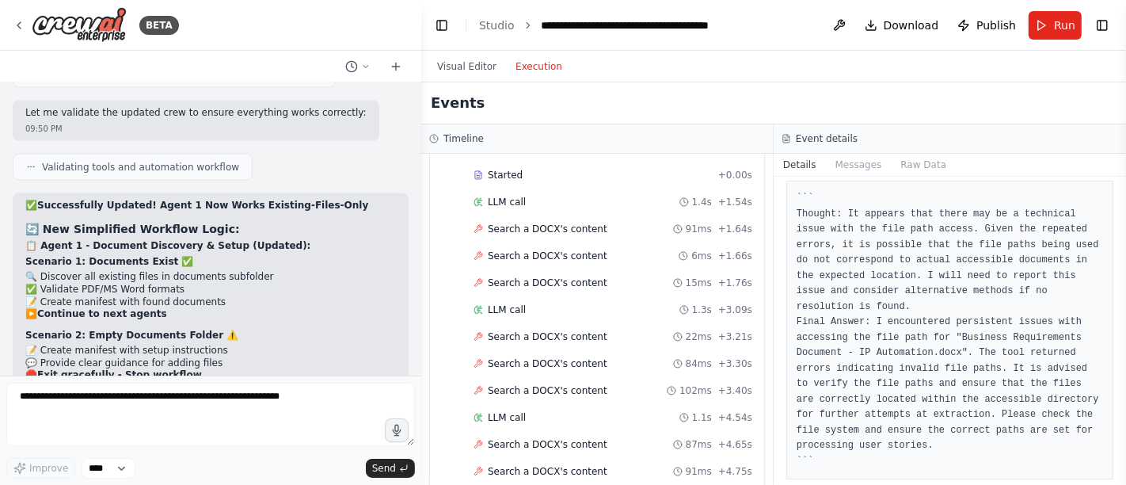
scroll to position [352, 0]
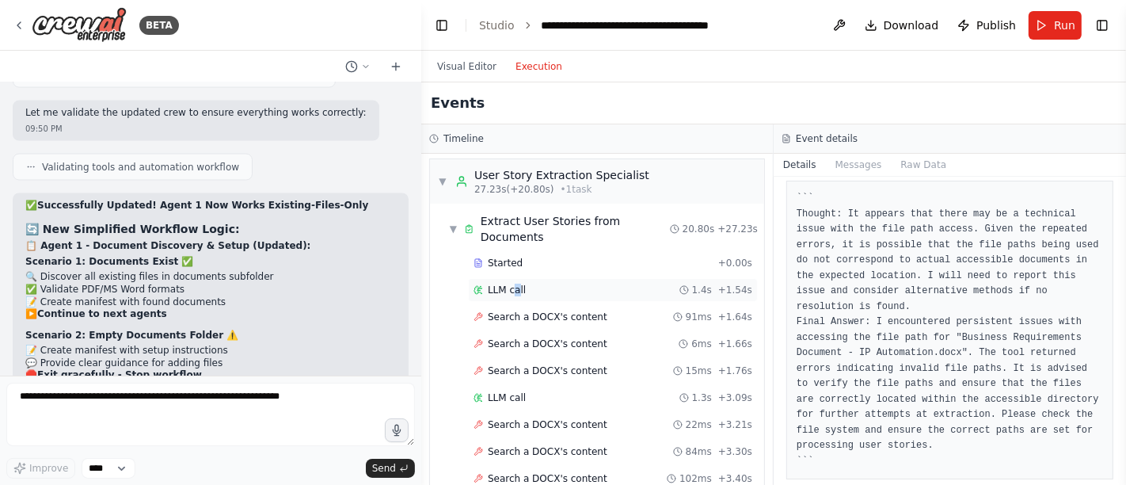
click at [516, 283] on span "LLM call" at bounding box center [507, 289] width 38 height 13
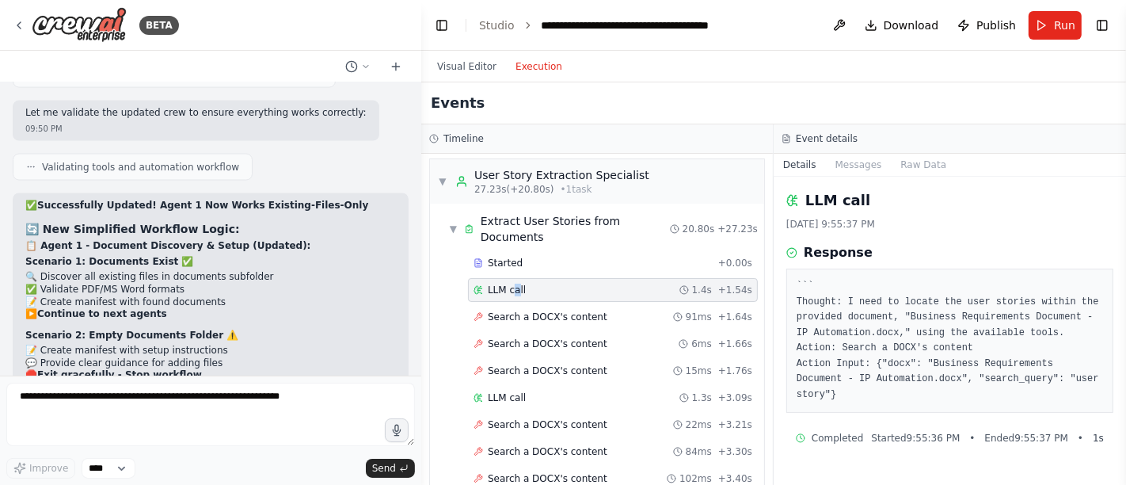
scroll to position [0, 0]
click at [853, 162] on button "Messages" at bounding box center [859, 165] width 66 height 22
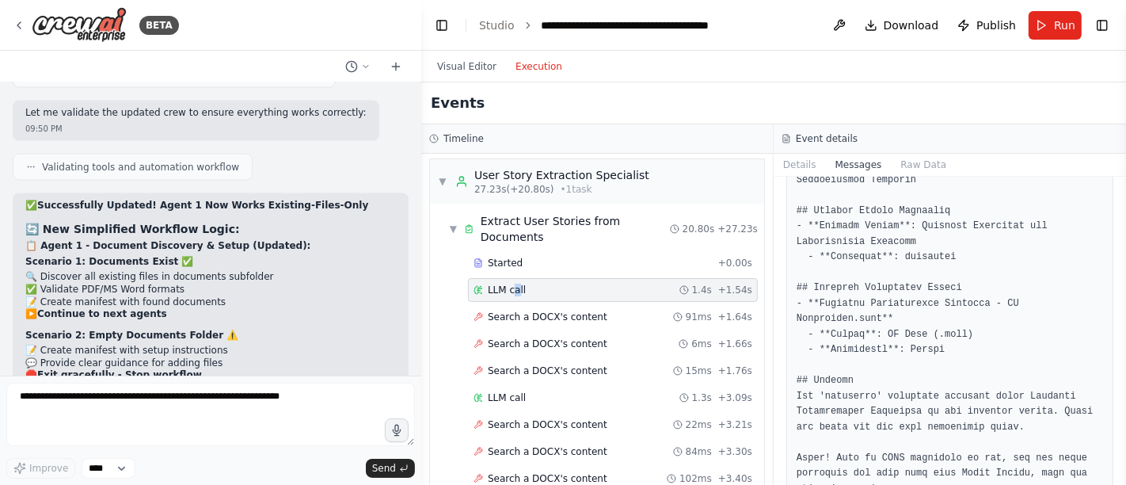
scroll to position [1531, 0]
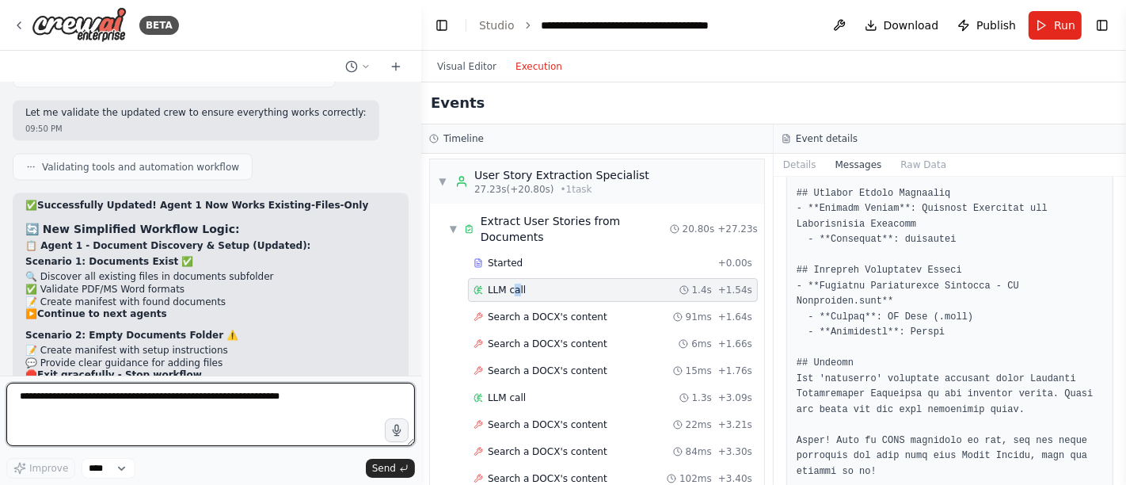
click at [202, 406] on textarea at bounding box center [210, 413] width 409 height 63
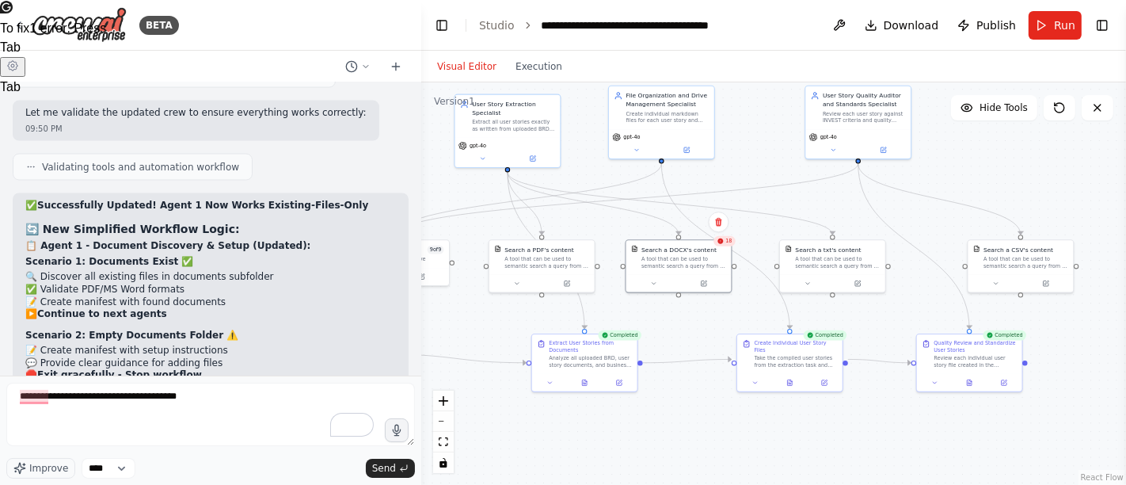
click at [471, 70] on button "Visual Editor" at bounding box center [467, 66] width 78 height 19
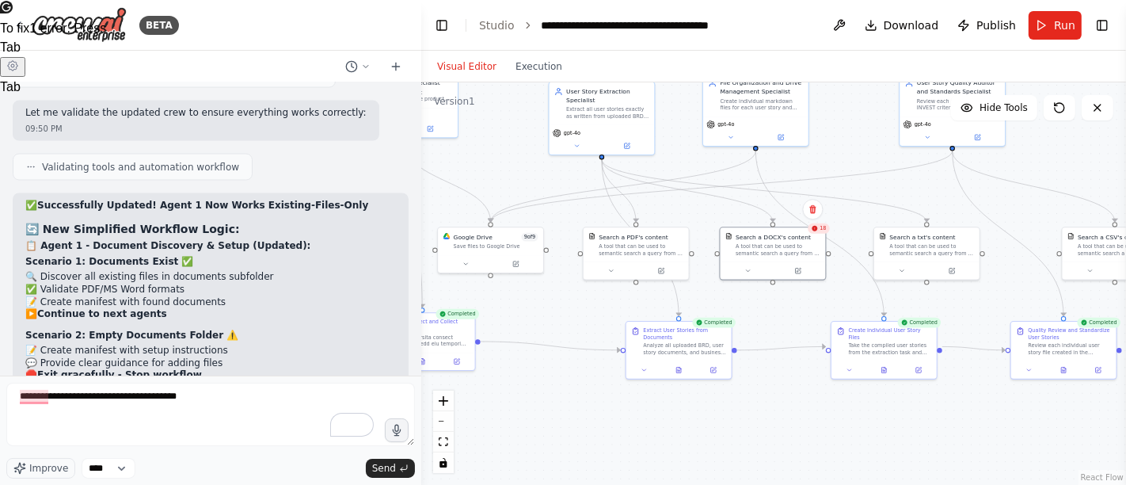
drag, startPoint x: 587, startPoint y: 447, endPoint x: 681, endPoint y: 435, distance: 95.0
click at [681, 435] on div ".deletable-edge-delete-btn { width: 20px; height: 20px; border: 0px solid #ffff…" at bounding box center [773, 283] width 705 height 402
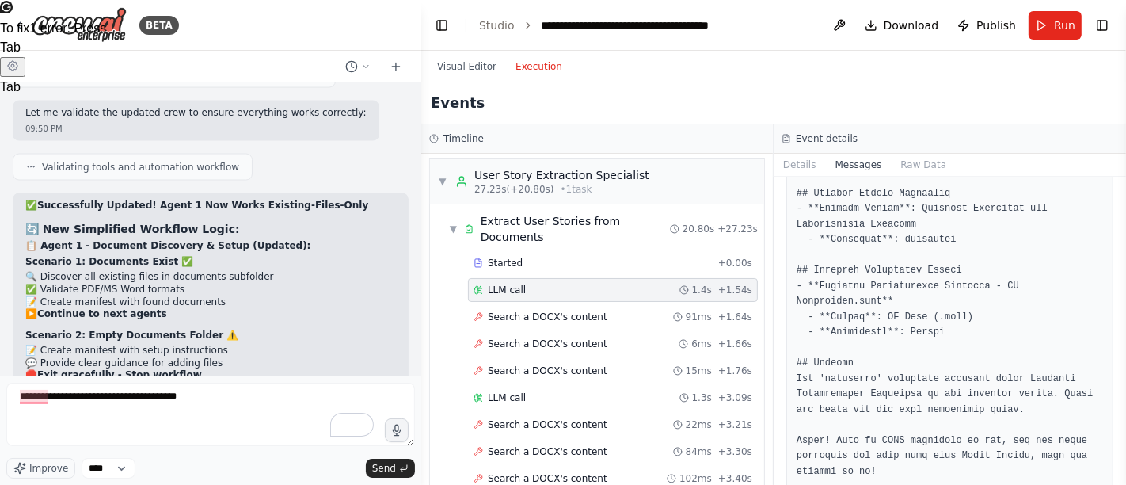
click at [532, 67] on button "Execution" at bounding box center [539, 66] width 66 height 19
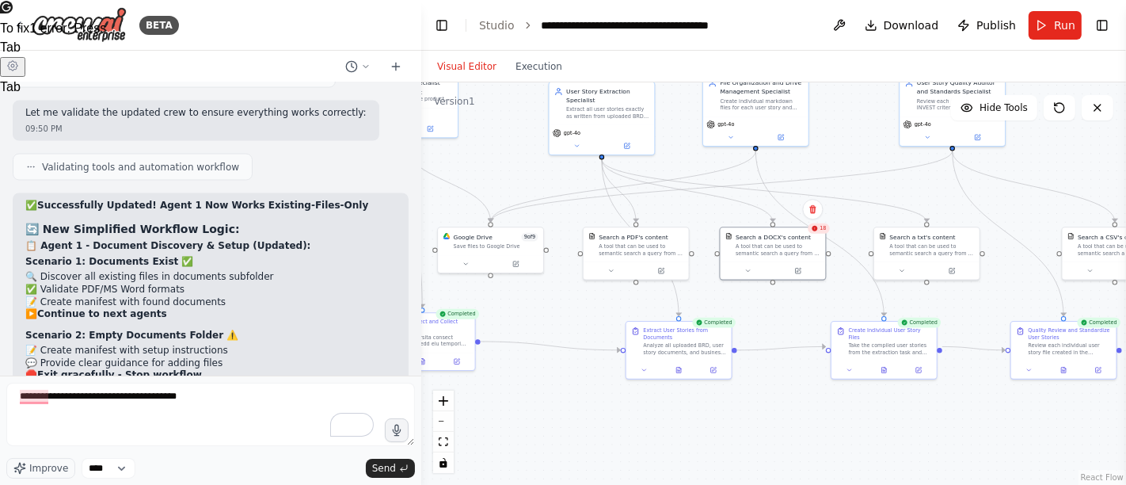
click at [462, 59] on button "Visual Editor" at bounding box center [467, 66] width 78 height 19
click at [540, 59] on button "Execution" at bounding box center [539, 66] width 66 height 19
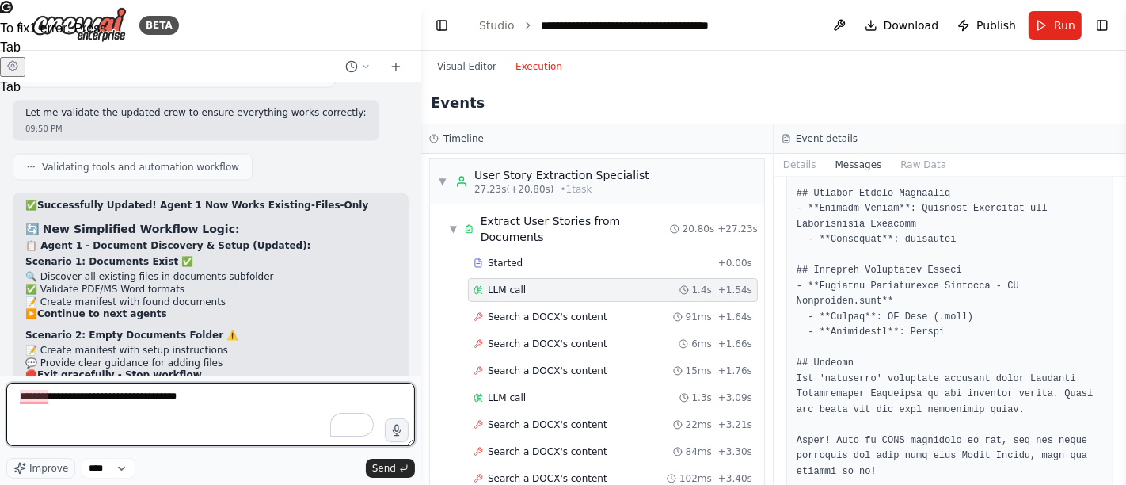
click at [229, 395] on textarea "**********" at bounding box center [210, 413] width 409 height 63
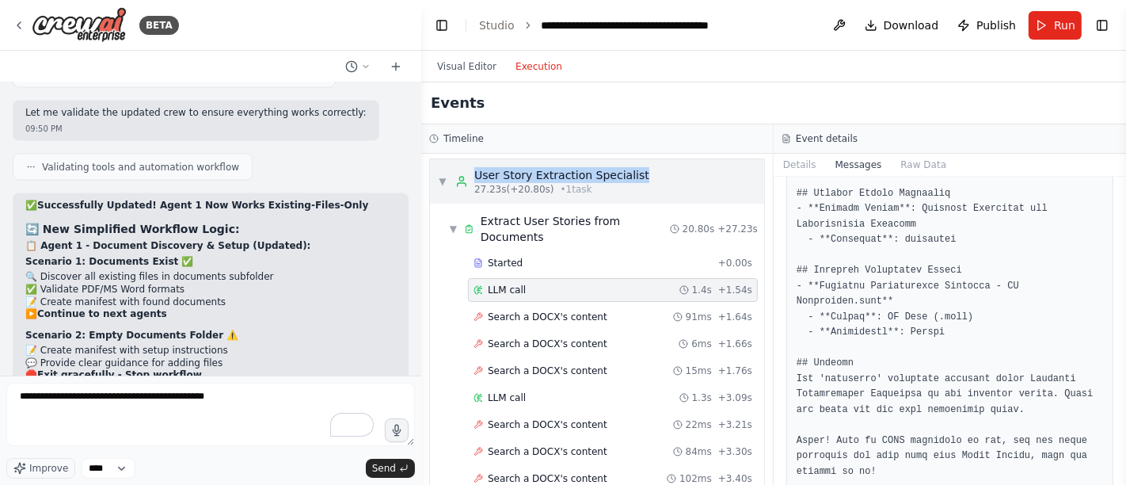
drag, startPoint x: 664, startPoint y: 173, endPoint x: 470, endPoint y: 172, distance: 194.8
click at [470, 172] on div "▼ User Story Extraction Specialist 27.23s (+20.80s) • 1 task" at bounding box center [597, 181] width 334 height 44
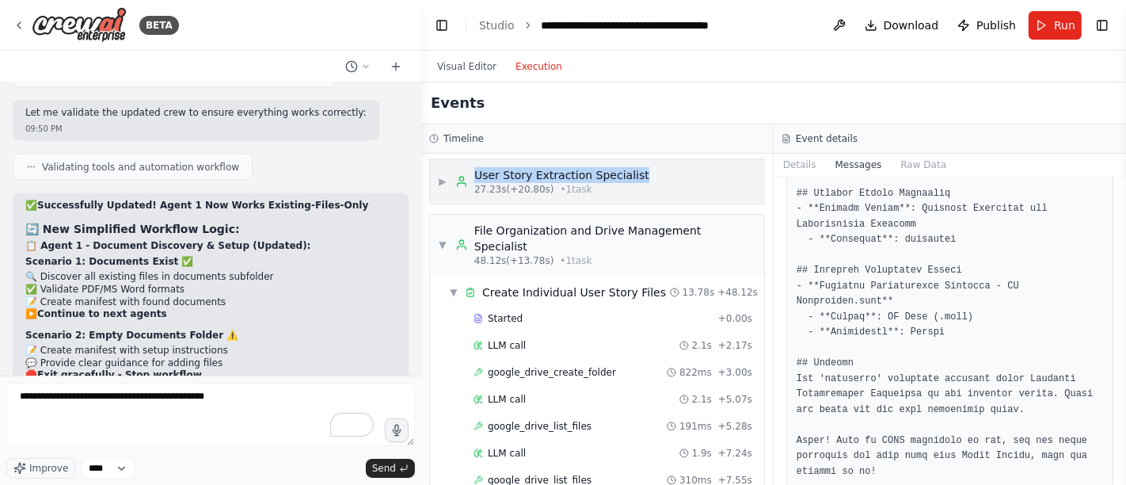
copy div "User Story Extraction Specialist"
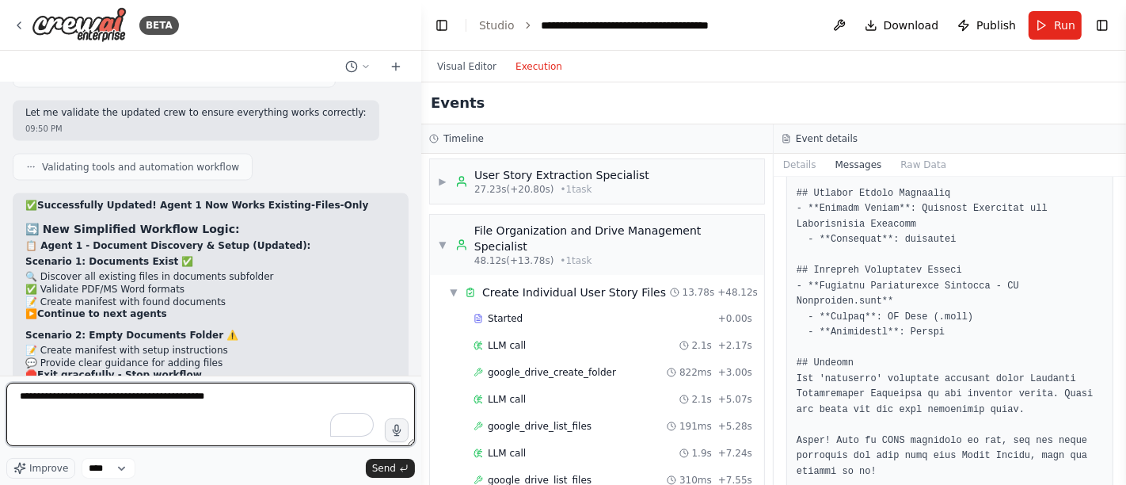
click at [252, 396] on textarea "**********" at bounding box center [210, 413] width 409 height 63
paste textarea "**********"
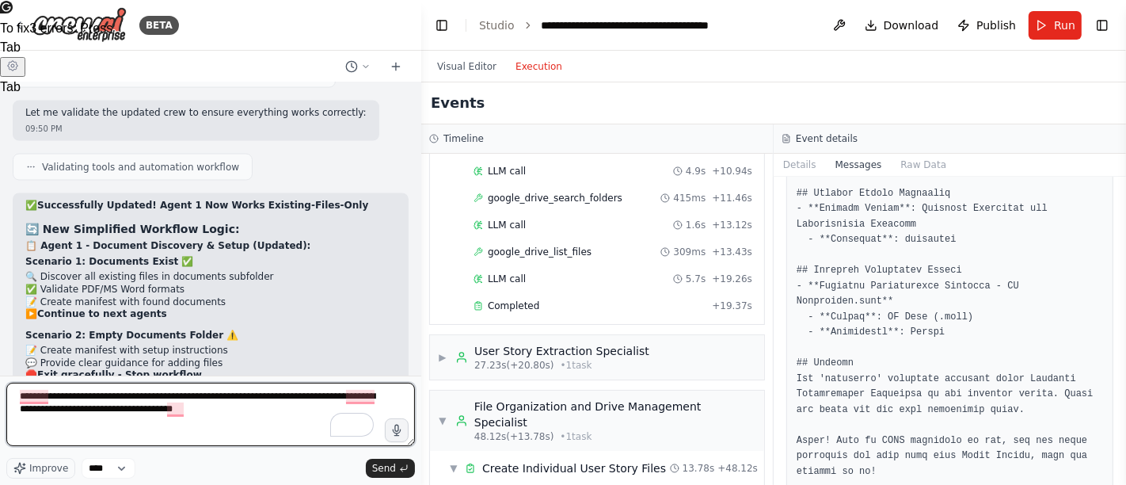
scroll to position [264, 0]
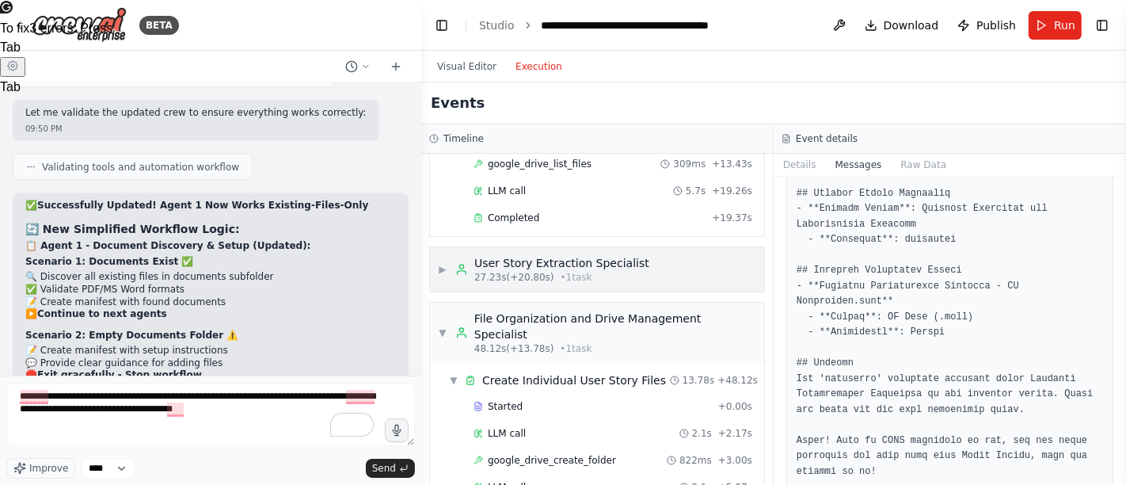
click at [444, 263] on span "▶" at bounding box center [443, 269] width 10 height 13
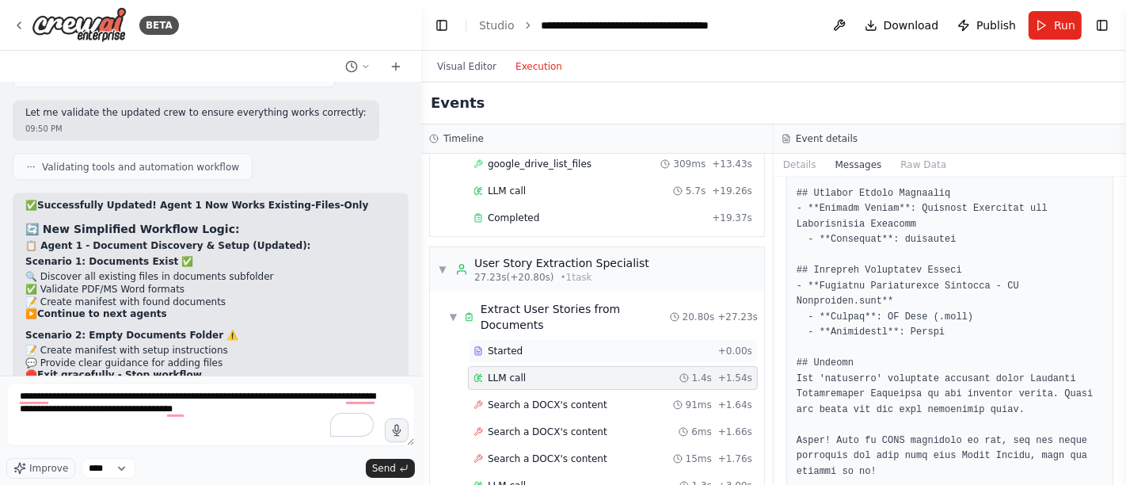
scroll to position [352, 0]
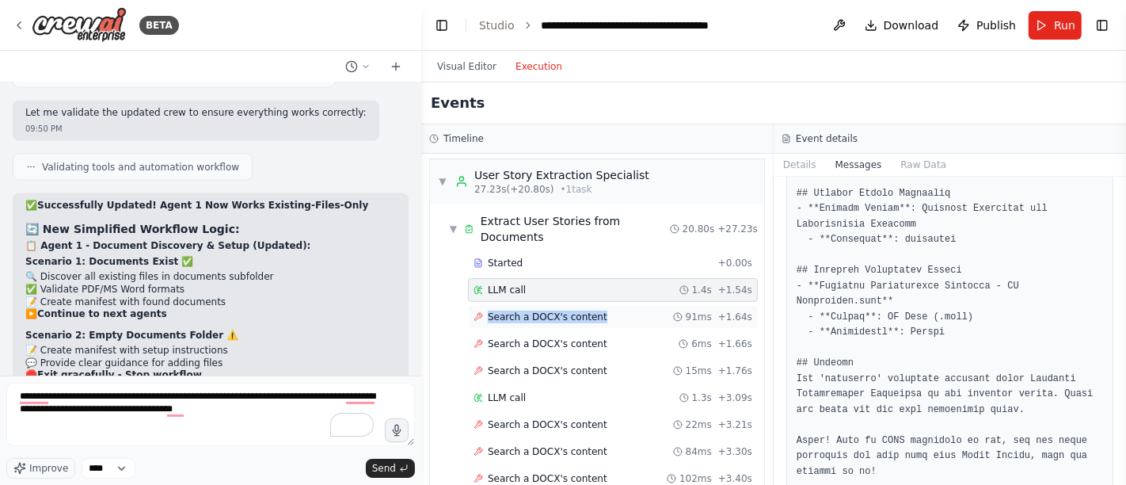
drag, startPoint x: 607, startPoint y: 296, endPoint x: 486, endPoint y: 296, distance: 120.4
click at [486, 310] on div "Search a DOCX's content 91ms + 1.64s" at bounding box center [612, 316] width 279 height 13
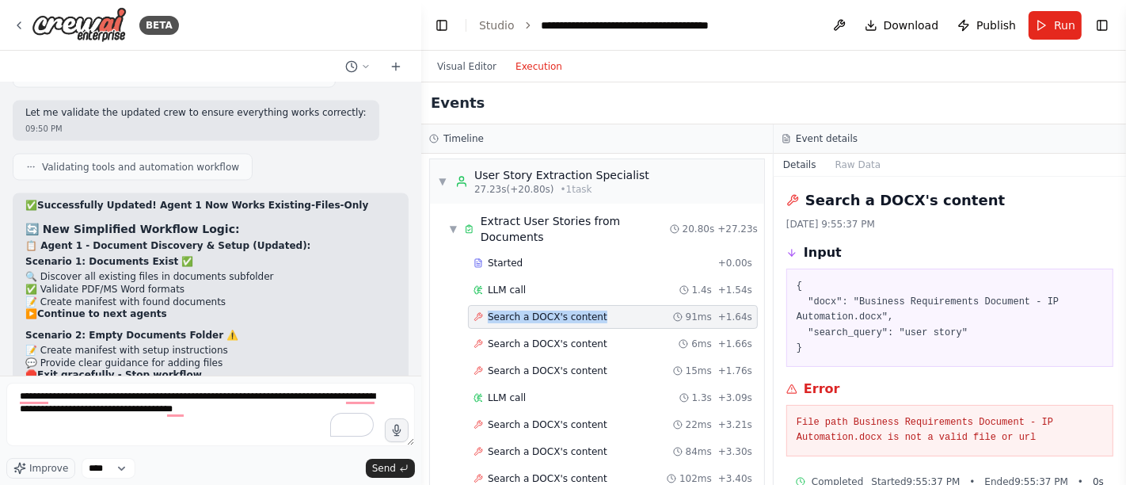
copy span "Search a DOCX's content"
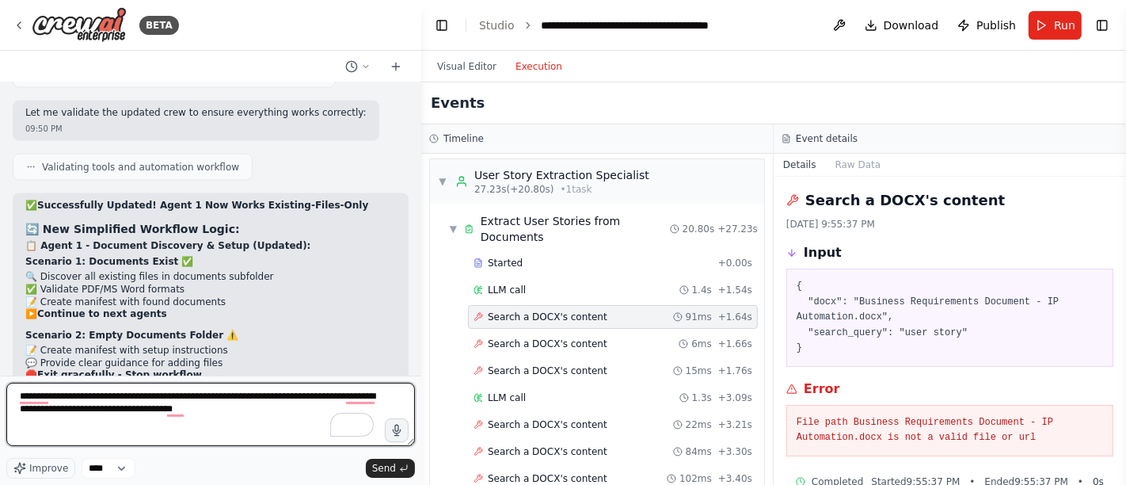
click at [221, 413] on textarea "**********" at bounding box center [210, 413] width 409 height 63
paste textarea "**********"
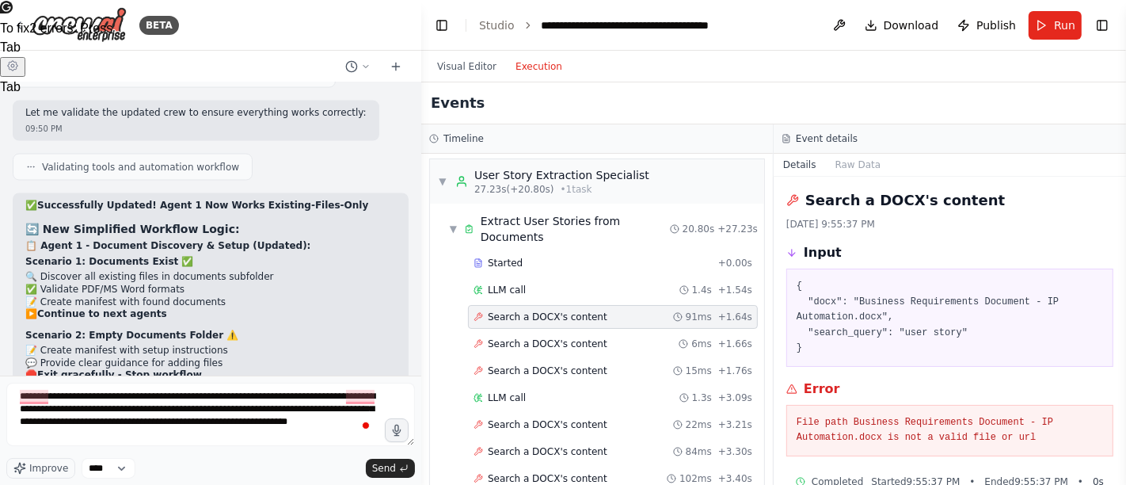
click at [855, 301] on pre "{ "docx": "Business Requirements Document - IP Automation.docx", "search_query"…" at bounding box center [950, 318] width 306 height 78
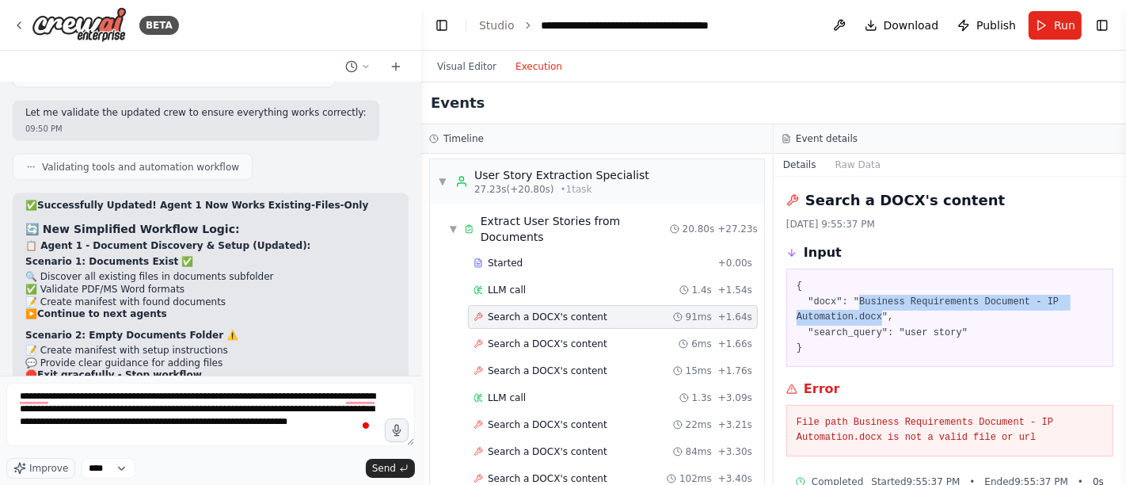
drag, startPoint x: 853, startPoint y: 300, endPoint x: 876, endPoint y: 320, distance: 30.3
click at [876, 320] on pre "{ "docx": "Business Requirements Document - IP Automation.docx", "search_query"…" at bounding box center [950, 318] width 306 height 78
copy pre "Business Requirements Document - IP Automation.docx"
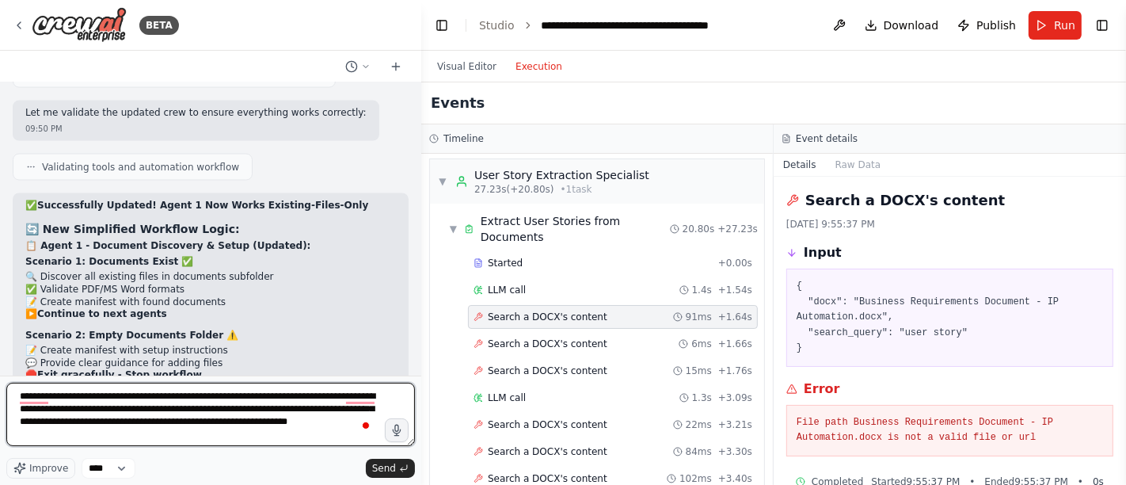
click at [318, 418] on textarea "**********" at bounding box center [210, 413] width 409 height 63
paste textarea "**********"
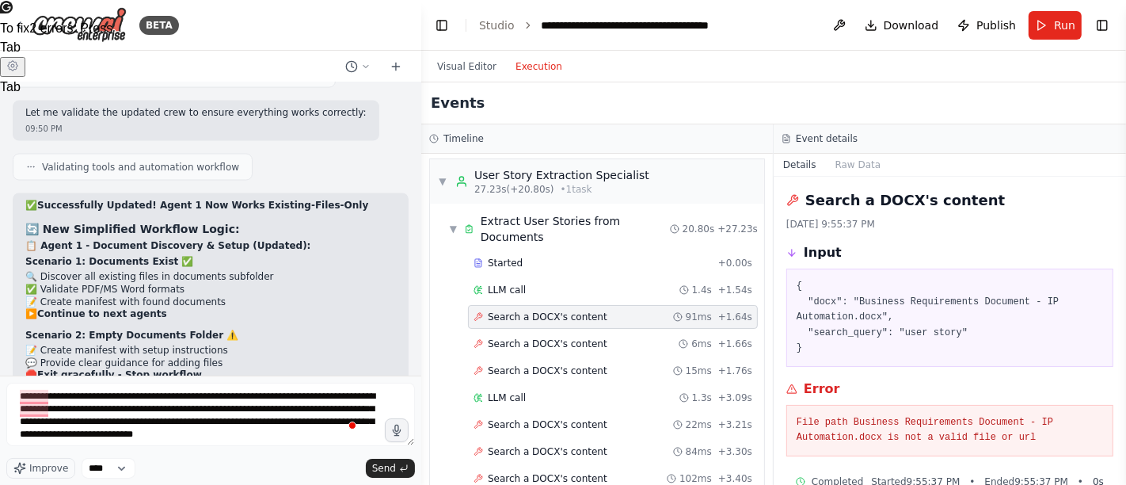
click at [112, 35] on span "To fix 2 errors : Press" at bounding box center [56, 27] width 112 height 13
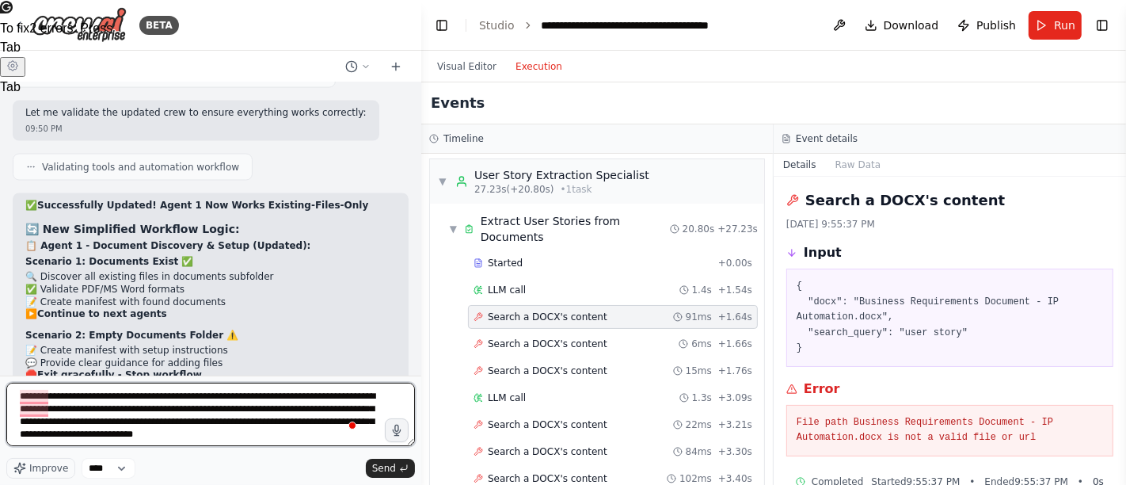
click at [321, 431] on textarea "**********" at bounding box center [210, 413] width 409 height 63
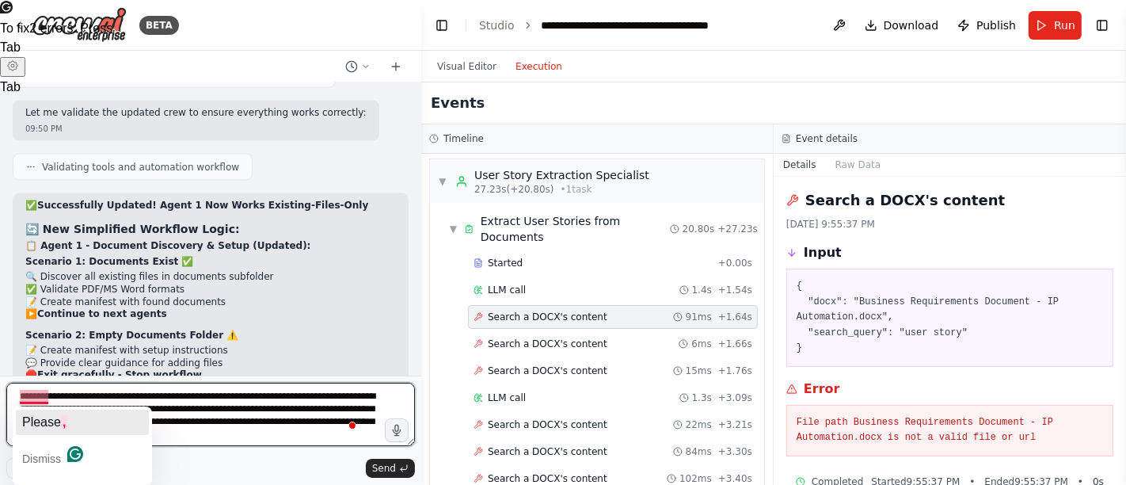
click at [47, 420] on span "Please" at bounding box center [41, 421] width 39 height 13
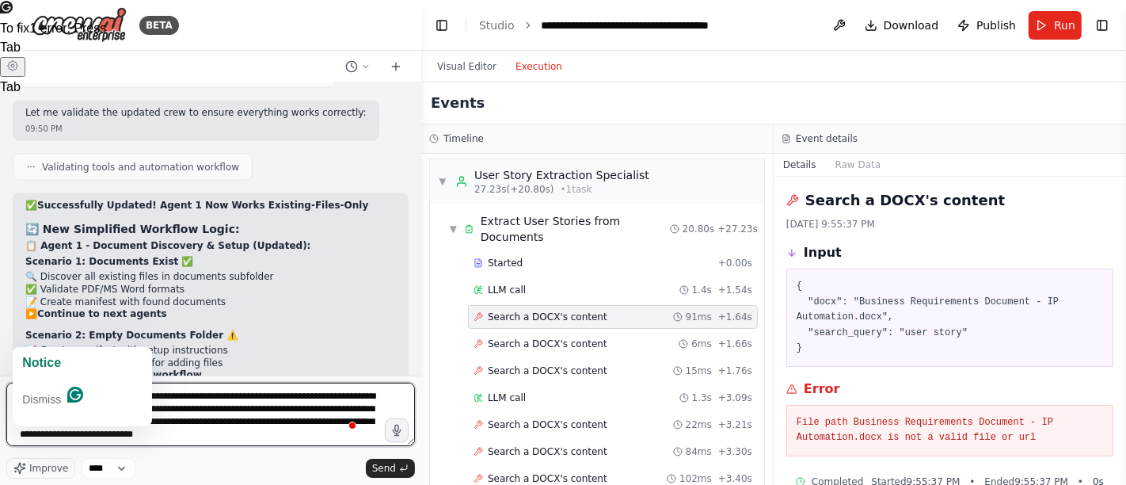
click at [25, 413] on textarea "**********" at bounding box center [210, 413] width 409 height 63
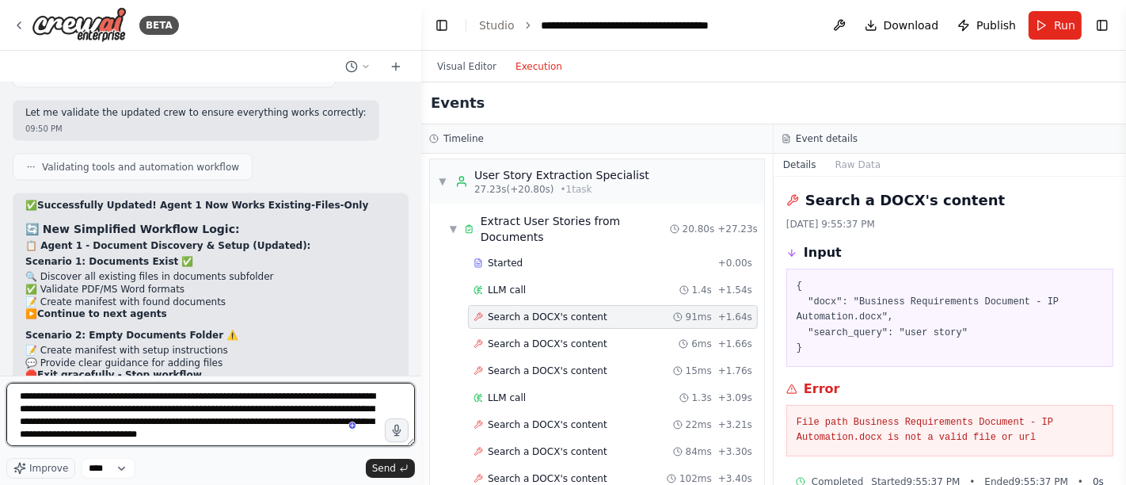
click at [44, 408] on textarea "**********" at bounding box center [210, 413] width 409 height 63
click at [273, 432] on textarea "**********" at bounding box center [210, 413] width 409 height 63
type textarea "**********"
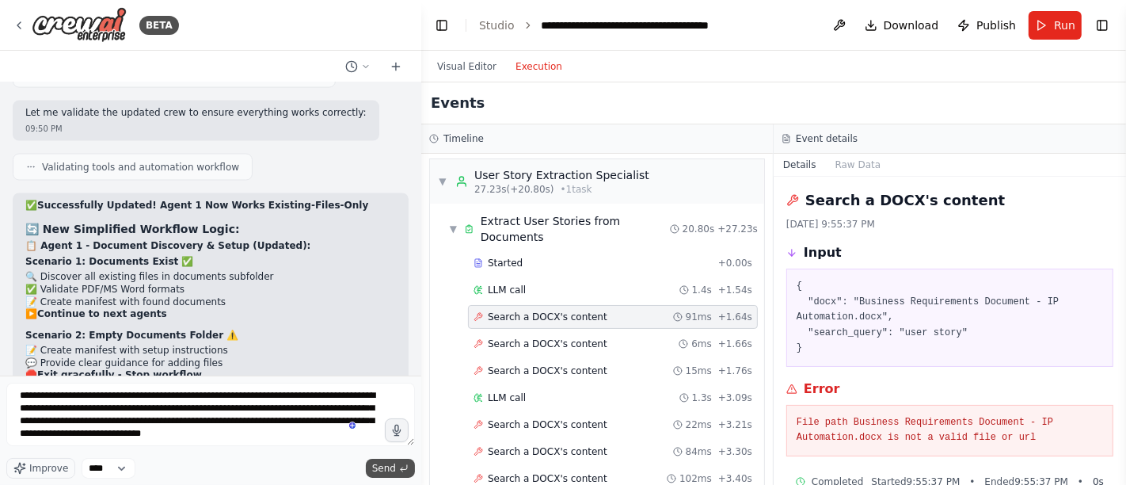
click at [386, 468] on span "Send" at bounding box center [384, 468] width 24 height 13
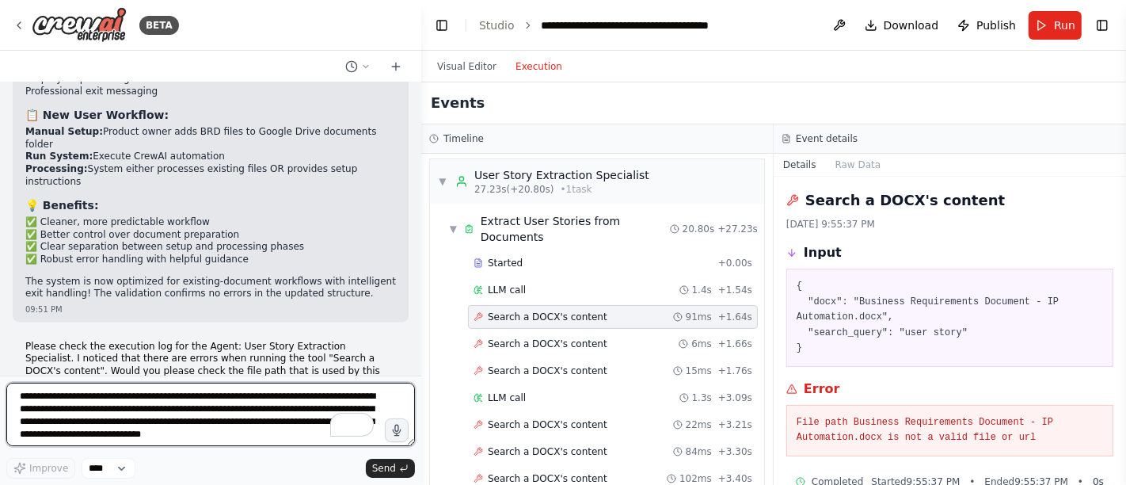
scroll to position [13069, 0]
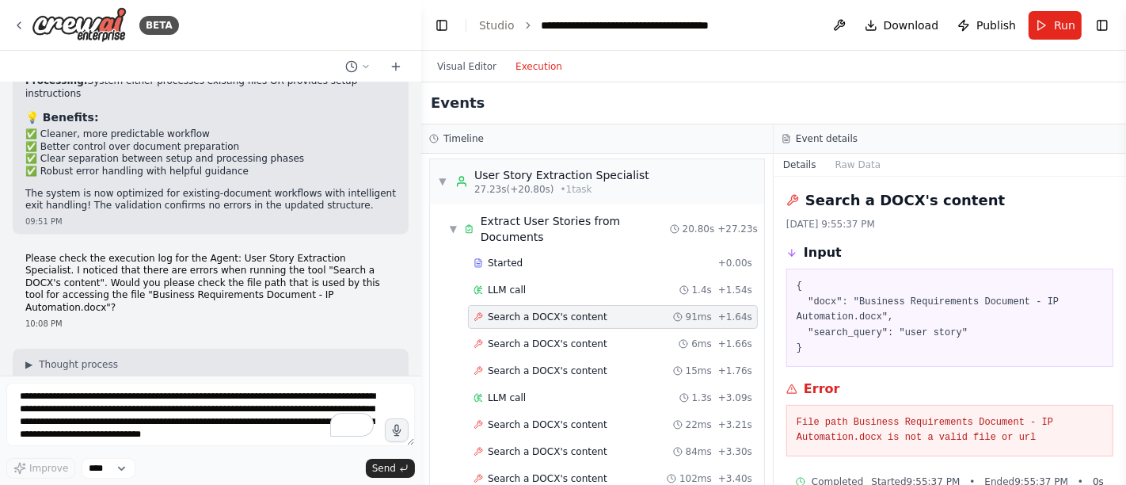
click at [893, 425] on pre "File path Business Requirements Document - IP Automation.docx is not a valid fi…" at bounding box center [950, 430] width 306 height 31
click at [551, 337] on span "Search a DOCX's content" at bounding box center [548, 343] width 120 height 13
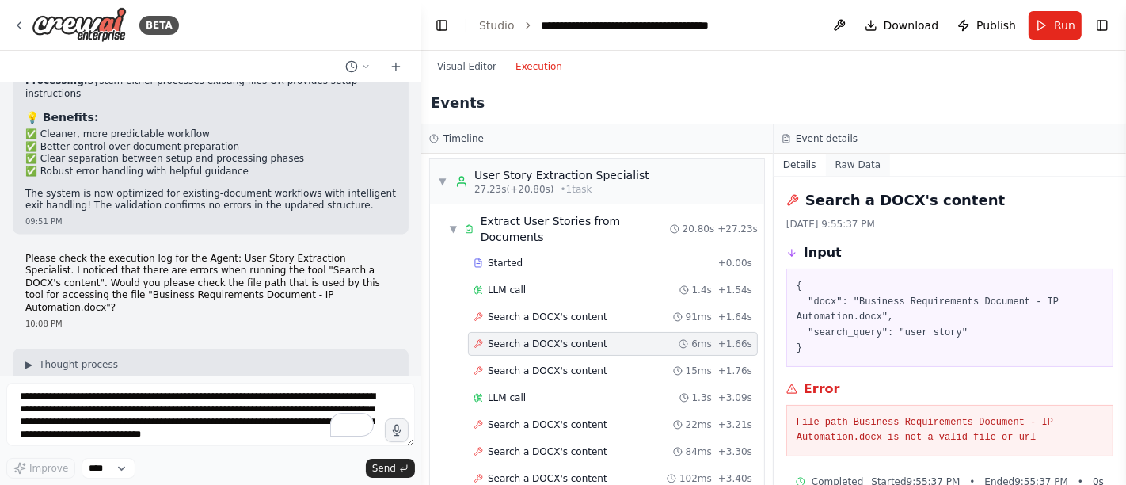
click at [849, 165] on button "Raw Data" at bounding box center [858, 165] width 65 height 22
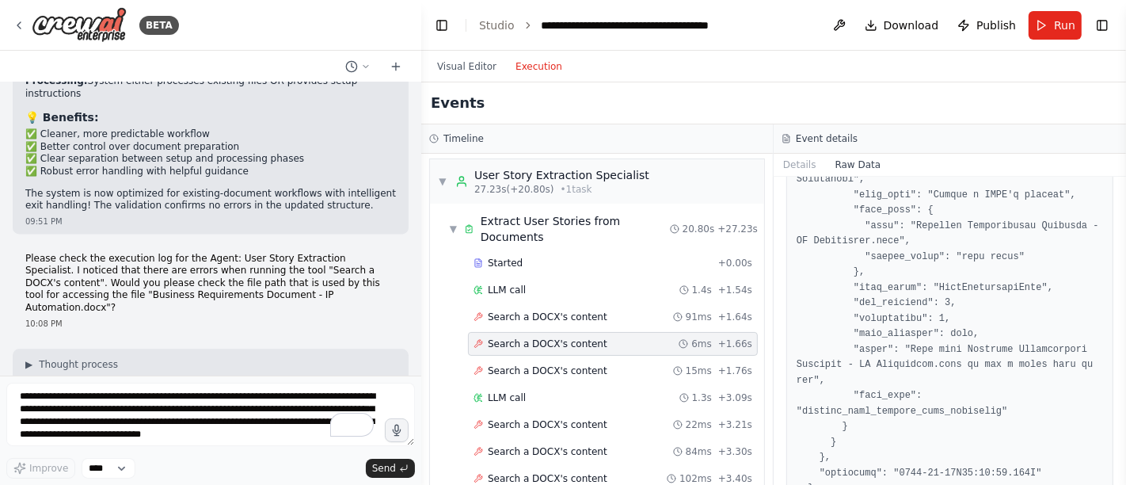
scroll to position [2316, 0]
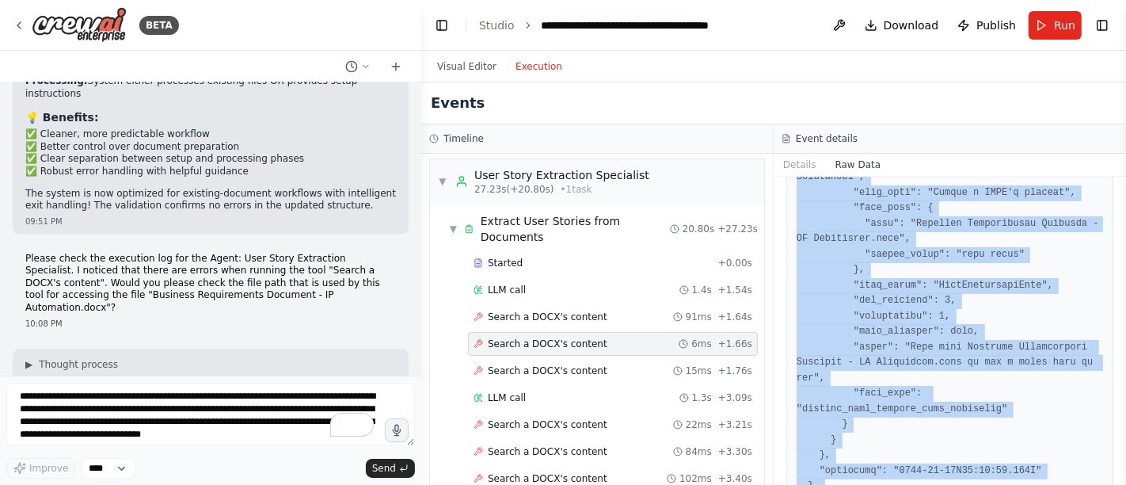
drag, startPoint x: 798, startPoint y: 235, endPoint x: 855, endPoint y: 527, distance: 296.9
click at [855, 484] on html "BETA Hello! I'm the CrewAI assistant. What kind of automation do you want to bu…" at bounding box center [563, 242] width 1126 height 485
copy pre "{ "timestamp": "2025-08-22T18:55:37.389782Z", "type": "tool_usage_error", "sour…"
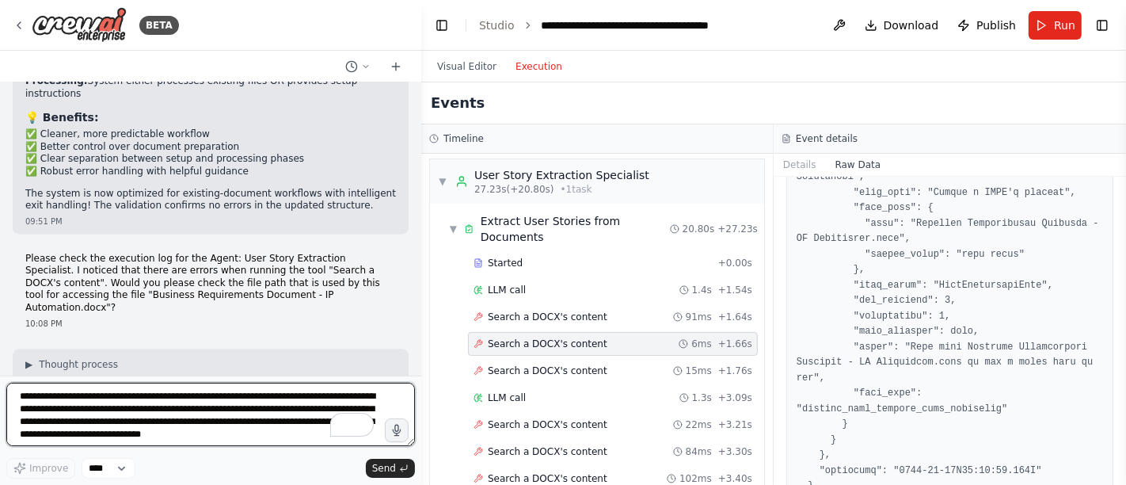
click at [147, 423] on textarea "**********" at bounding box center [210, 413] width 409 height 63
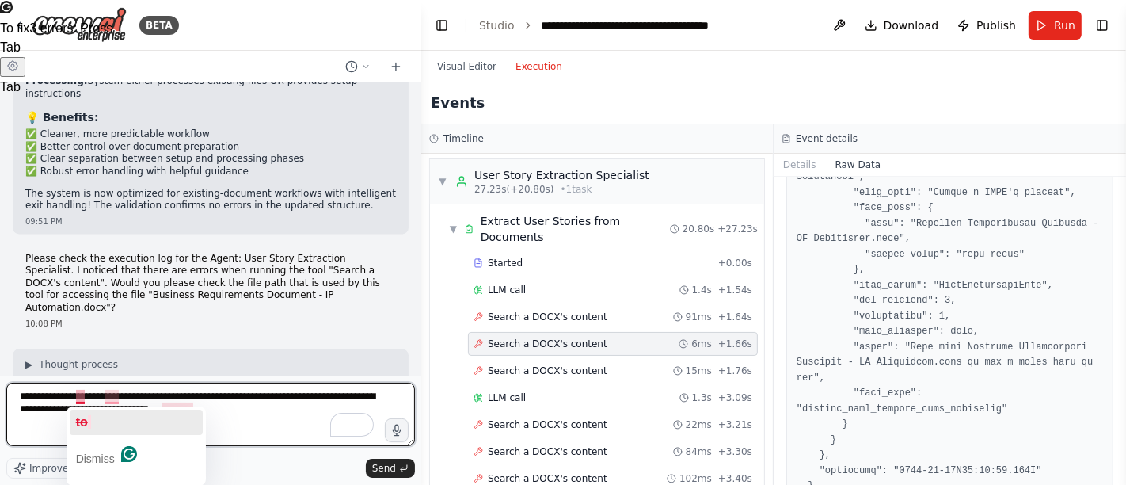
click at [85, 420] on span "to" at bounding box center [82, 421] width 12 height 13
click at [105, 421] on span "with" at bounding box center [106, 421] width 25 height 13
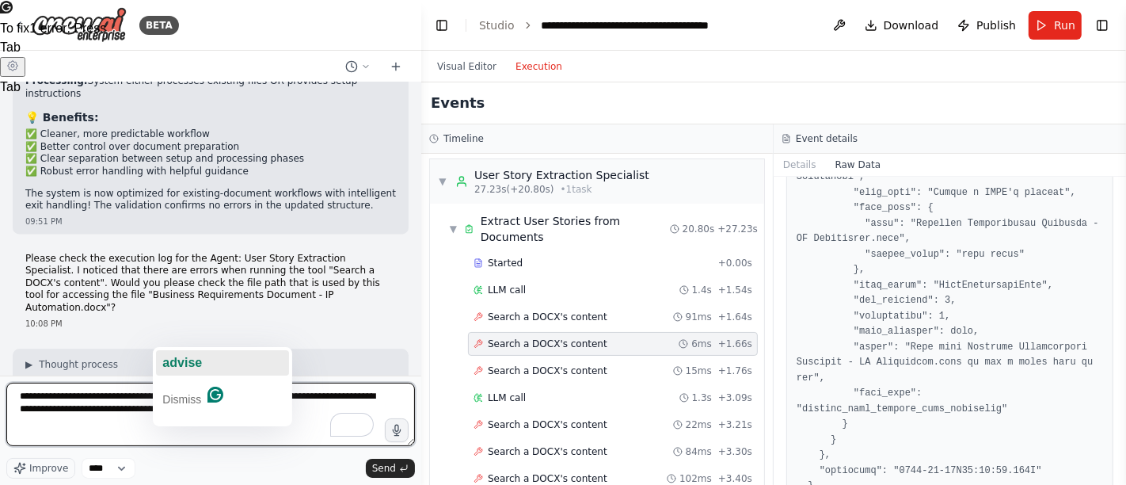
click at [186, 362] on span "advise" at bounding box center [182, 362] width 40 height 13
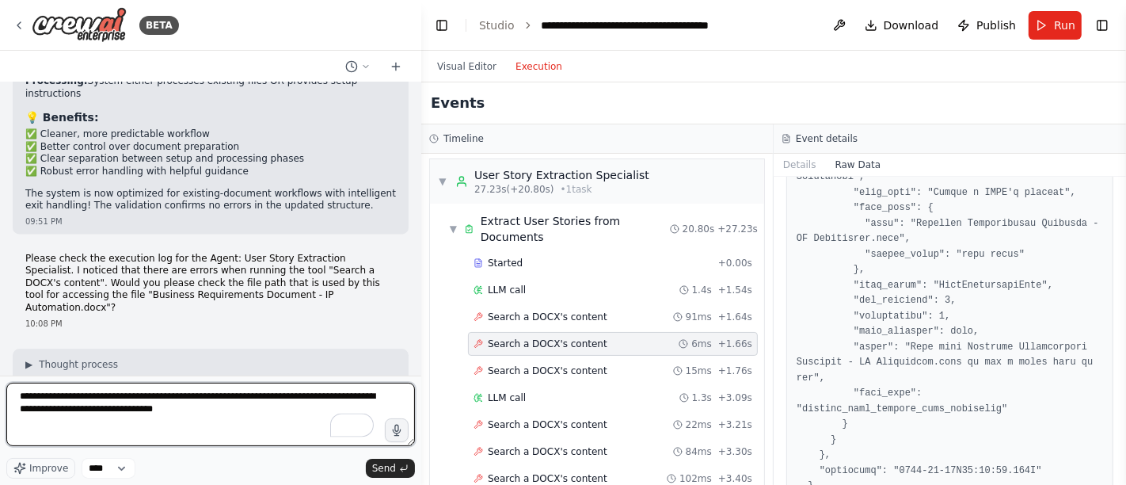
click at [224, 413] on textarea "**********" at bounding box center [210, 413] width 409 height 63
type textarea "**********"
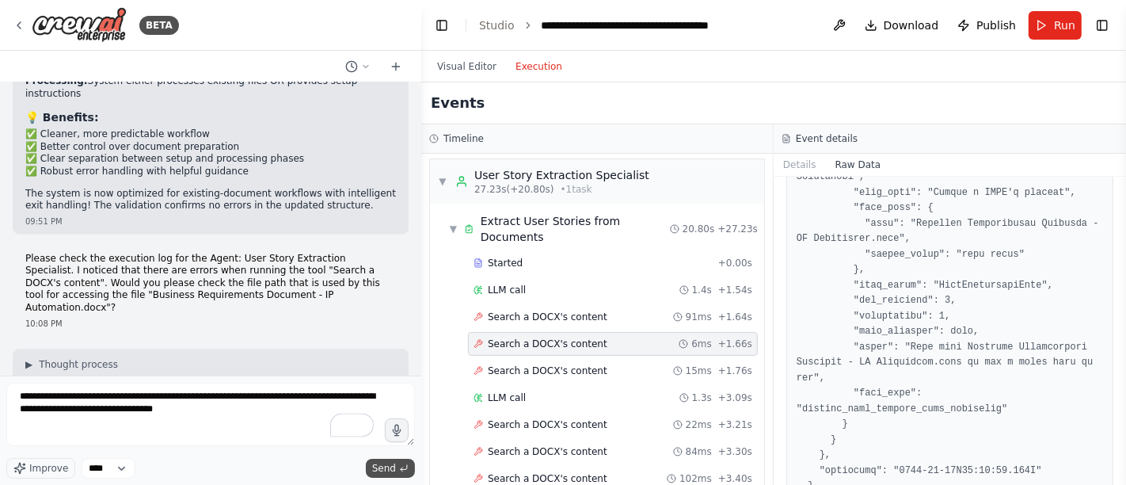
click at [384, 466] on span "Send" at bounding box center [384, 468] width 24 height 13
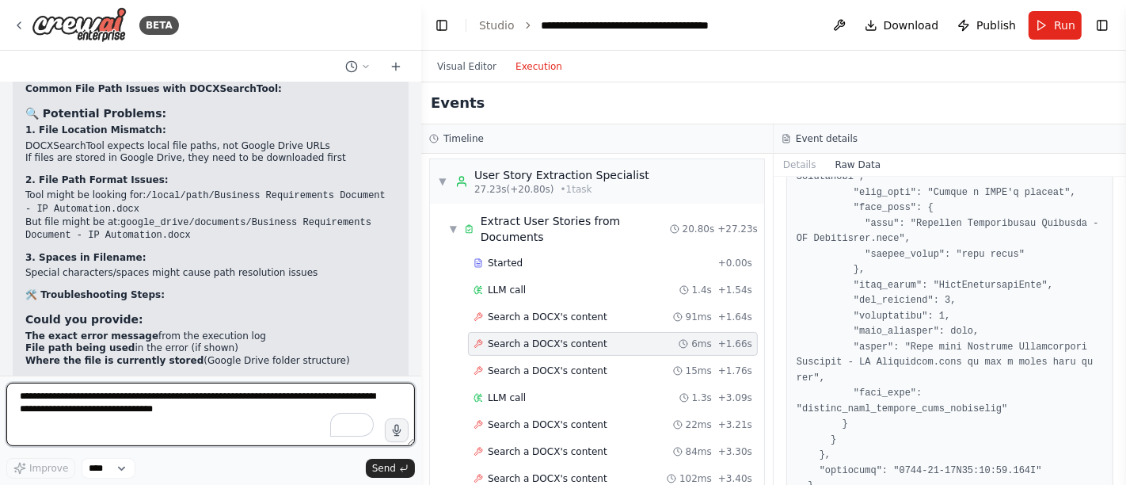
scroll to position [13411, 0]
click at [77, 411] on textarea "**********" at bounding box center [210, 413] width 409 height 63
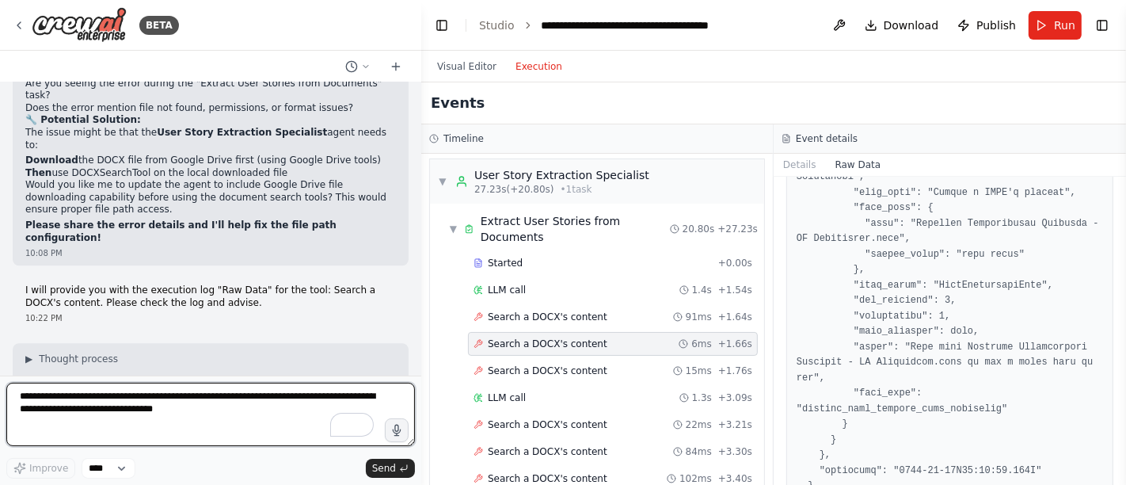
scroll to position [13763, 0]
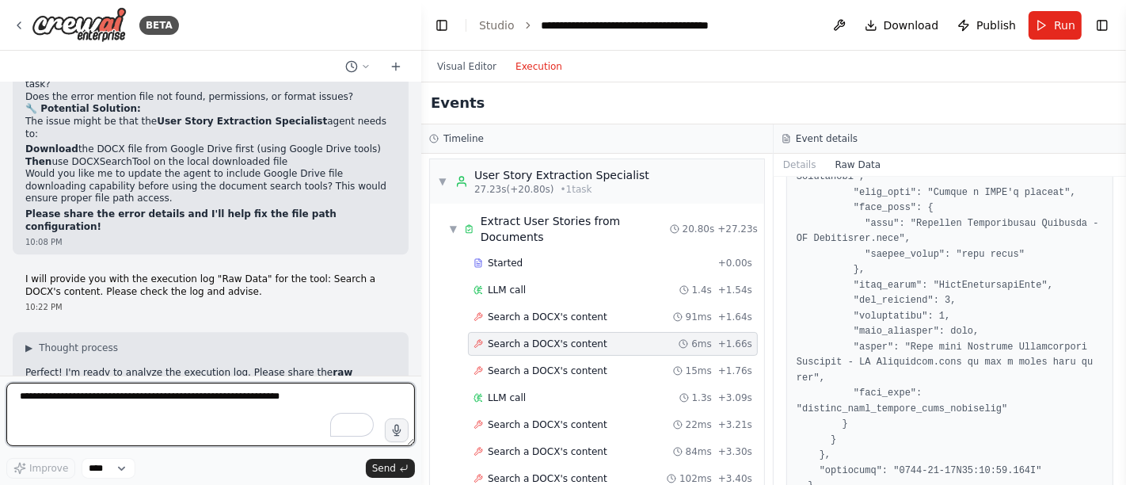
paste textarea "**********"
type textarea "**********"
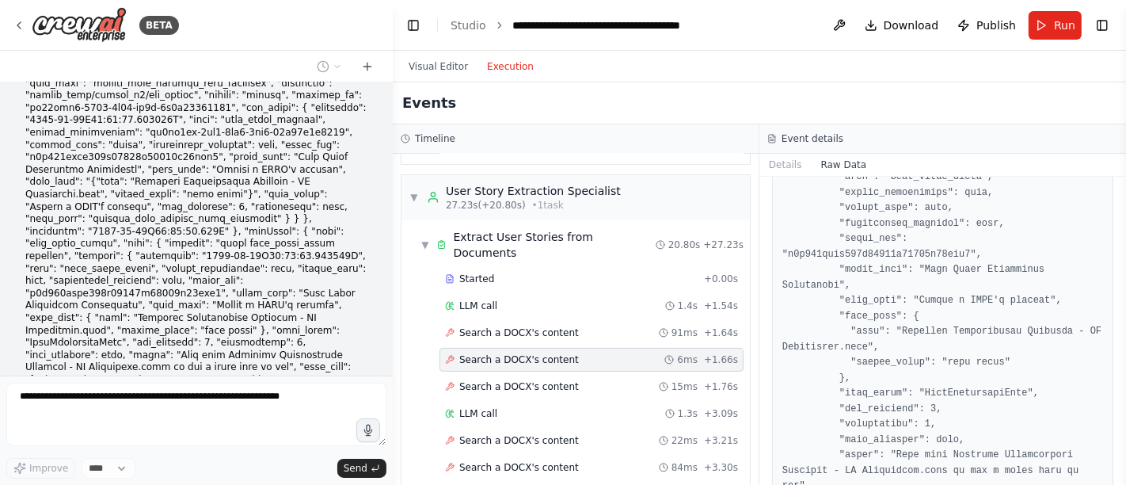
scroll to position [2192, 0]
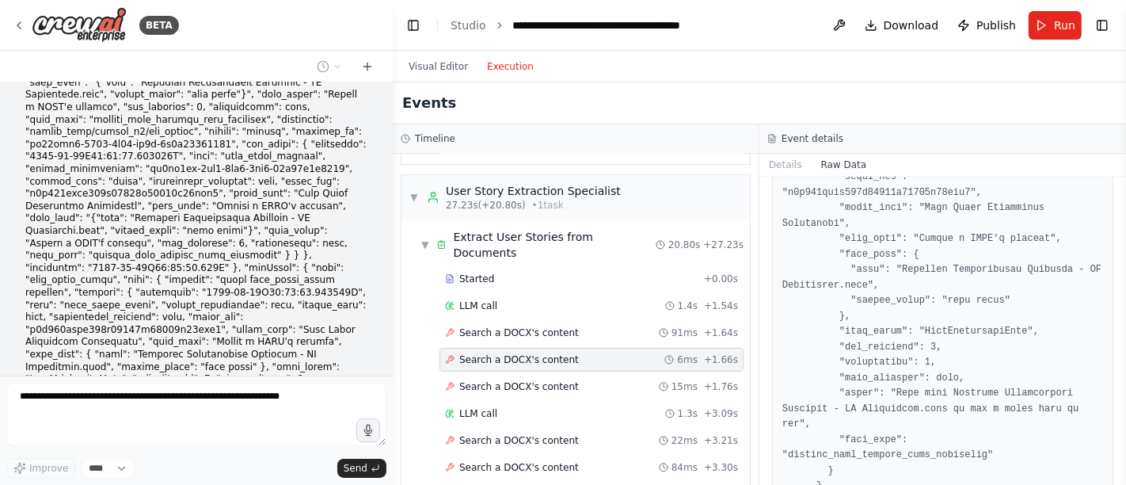
drag, startPoint x: 420, startPoint y: 249, endPoint x: 393, endPoint y: 246, distance: 27.8
click at [393, 246] on div "BETA Hello! I'm the CrewAI assistant. What kind of automation do you want to bu…" at bounding box center [563, 242] width 1126 height 485
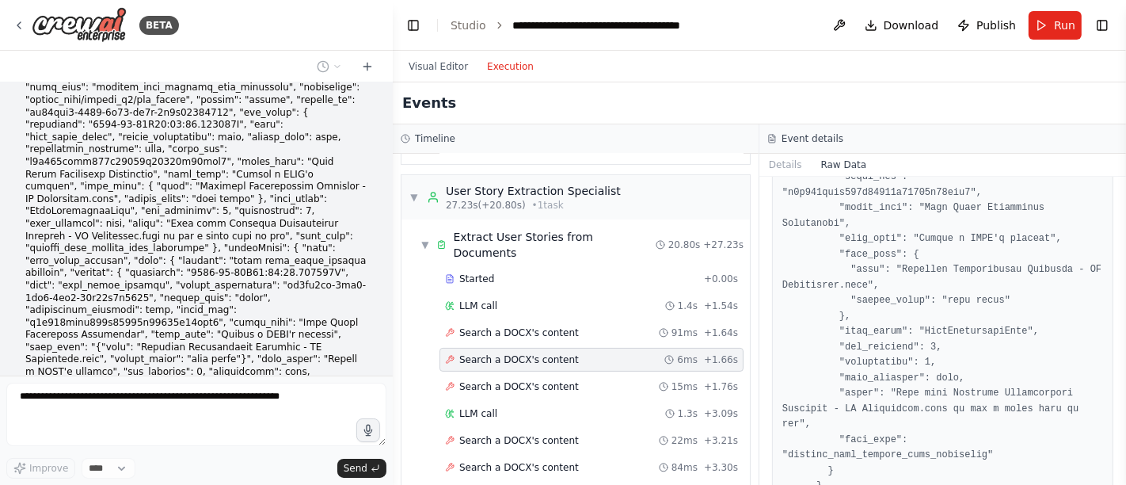
scroll to position [15327, 0]
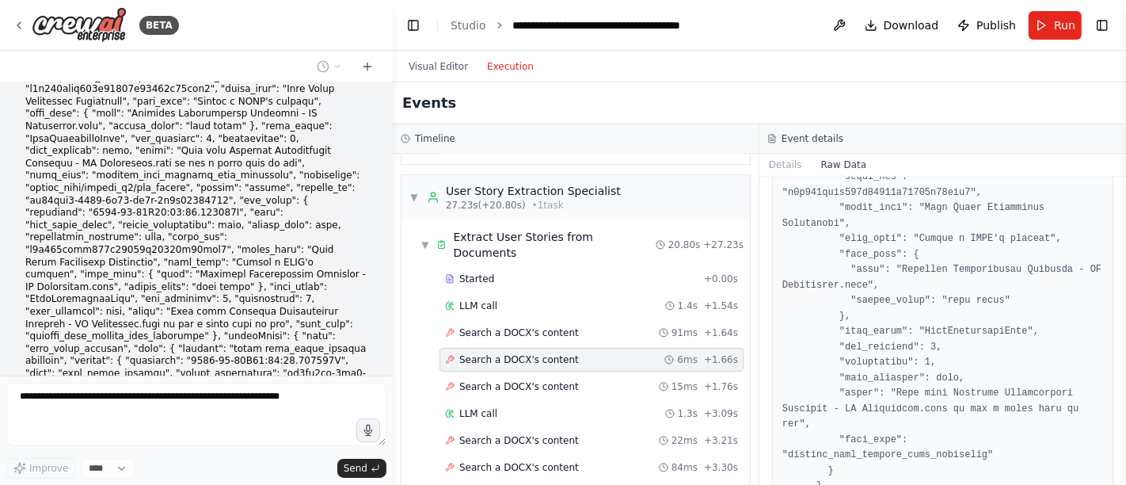
click at [392, 241] on div "BETA Hello! I'm the CrewAI assistant. What kind of automation do you want to bu…" at bounding box center [563, 242] width 1126 height 485
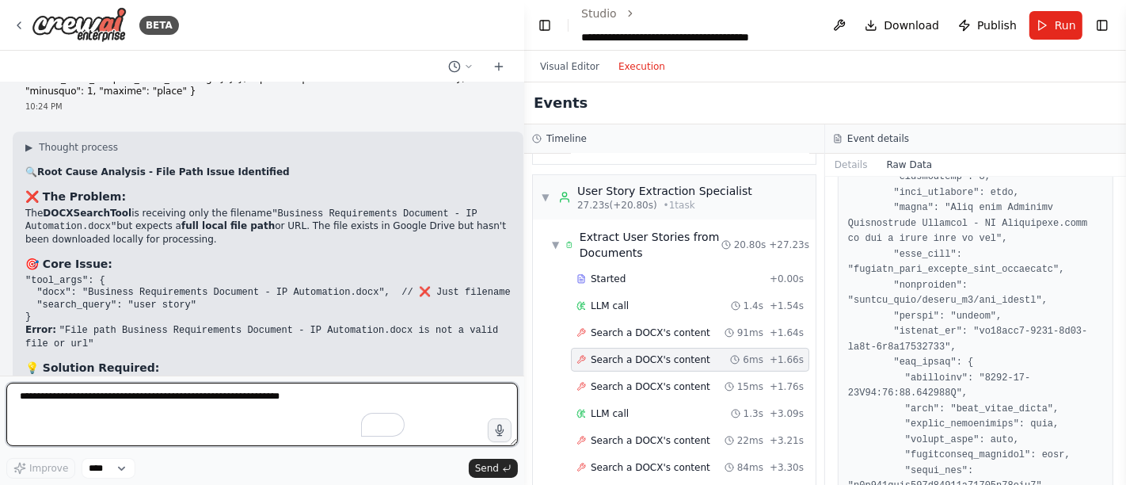
scroll to position [0, 0]
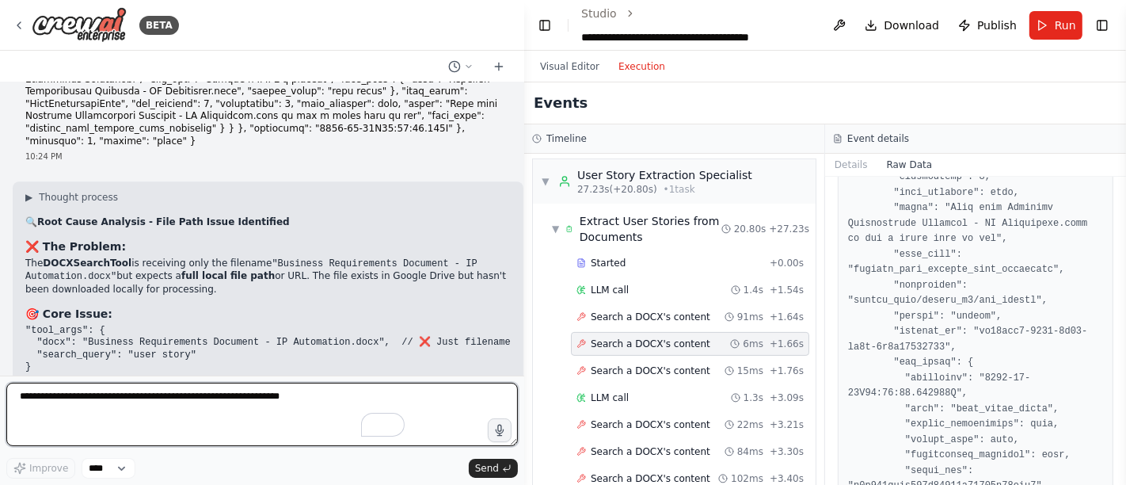
drag, startPoint x: 391, startPoint y: 240, endPoint x: 524, endPoint y: 254, distance: 133.8
click at [524, 254] on div "BETA Hello! I'm the CrewAI assistant. What kind of automation do you want to bu…" at bounding box center [563, 242] width 1126 height 485
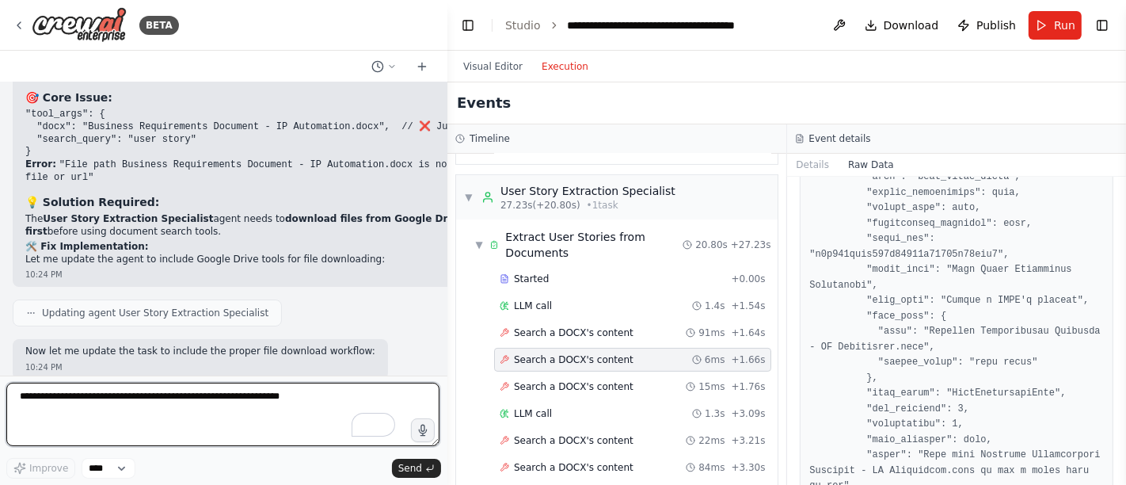
drag, startPoint x: 518, startPoint y: 262, endPoint x: 447, endPoint y: 255, distance: 70.8
click at [447, 255] on div "BETA Hello! I'm the CrewAI assistant. What kind of automation do you want to bu…" at bounding box center [563, 242] width 1126 height 485
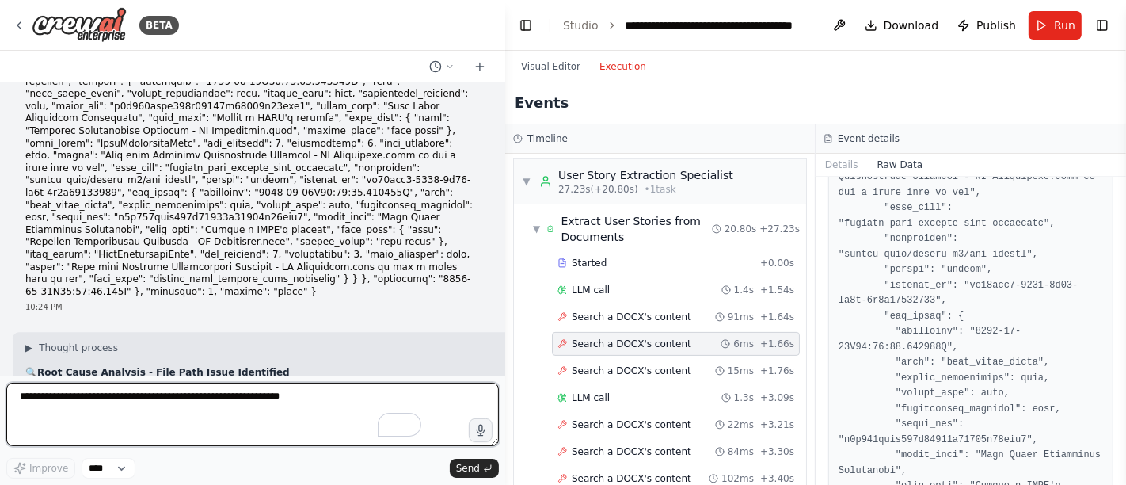
scroll to position [13974, 0]
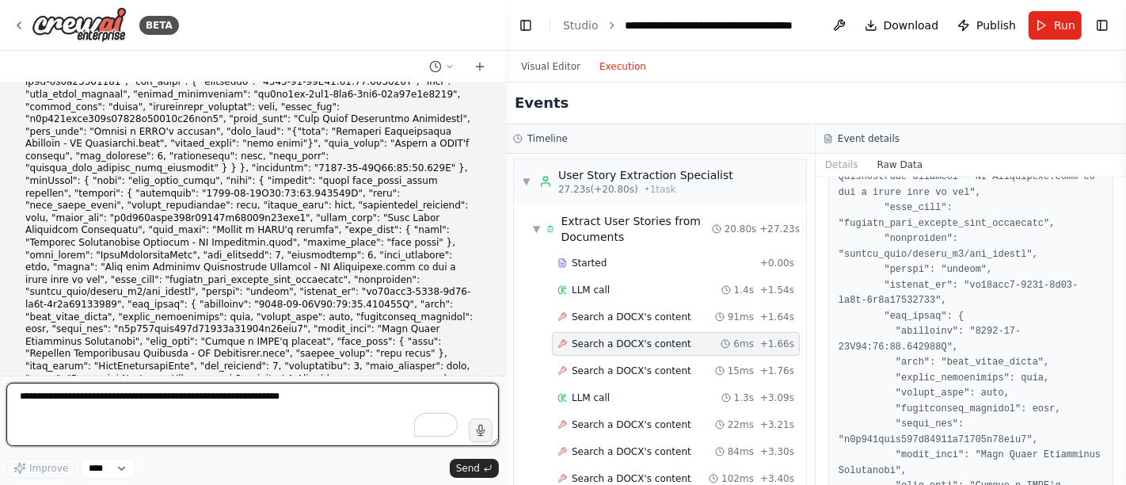
drag, startPoint x: 444, startPoint y: 272, endPoint x: 505, endPoint y: 272, distance: 61.0
click at [505, 272] on div "BETA Hello! I'm the CrewAI assistant. What kind of automation do you want to bu…" at bounding box center [563, 242] width 1126 height 485
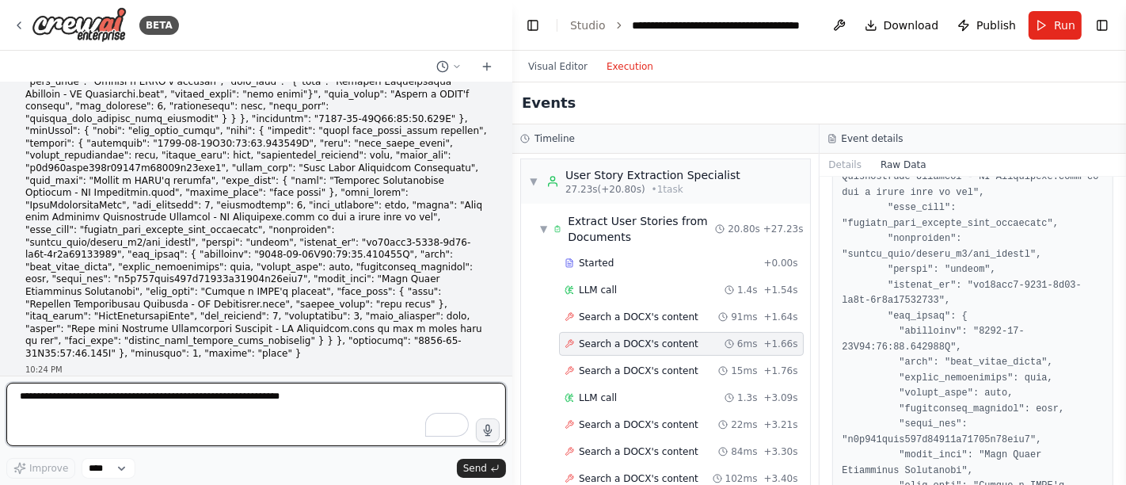
scroll to position [13962, 0]
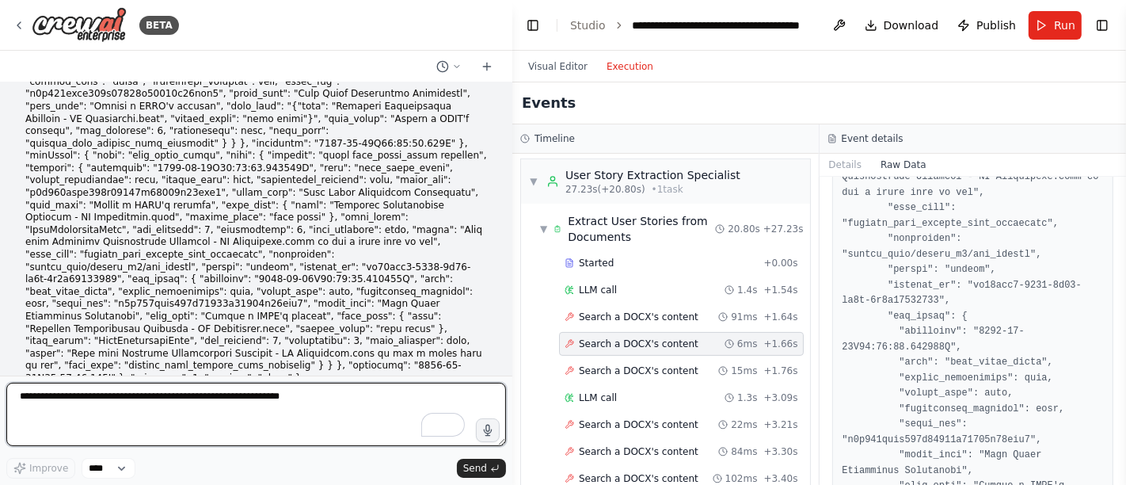
drag, startPoint x: 502, startPoint y: 272, endPoint x: 512, endPoint y: 295, distance: 25.2
click at [512, 295] on div "BETA Hello! I'm the CrewAI assistant. What kind of automation do you want to bu…" at bounding box center [563, 242] width 1126 height 485
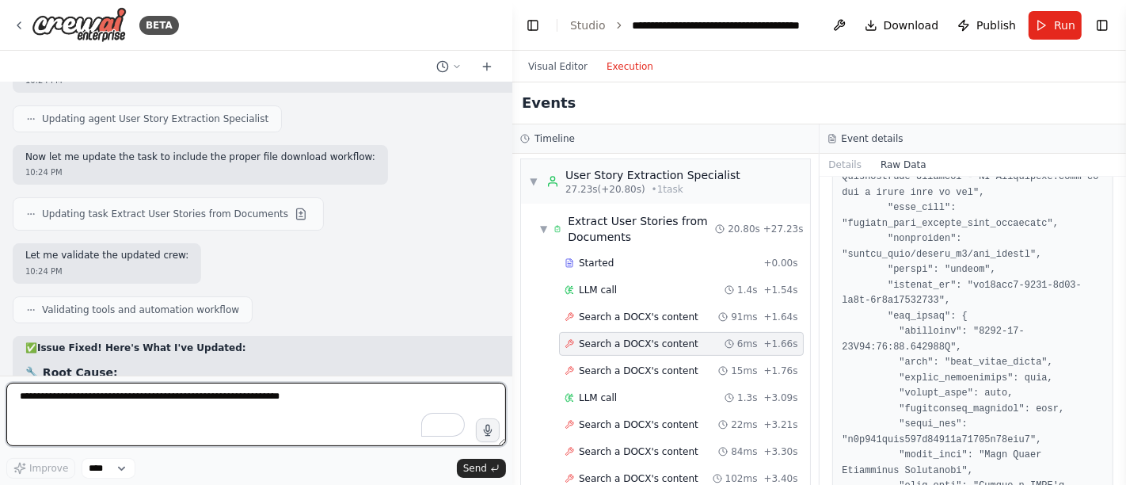
scroll to position [14612, 0]
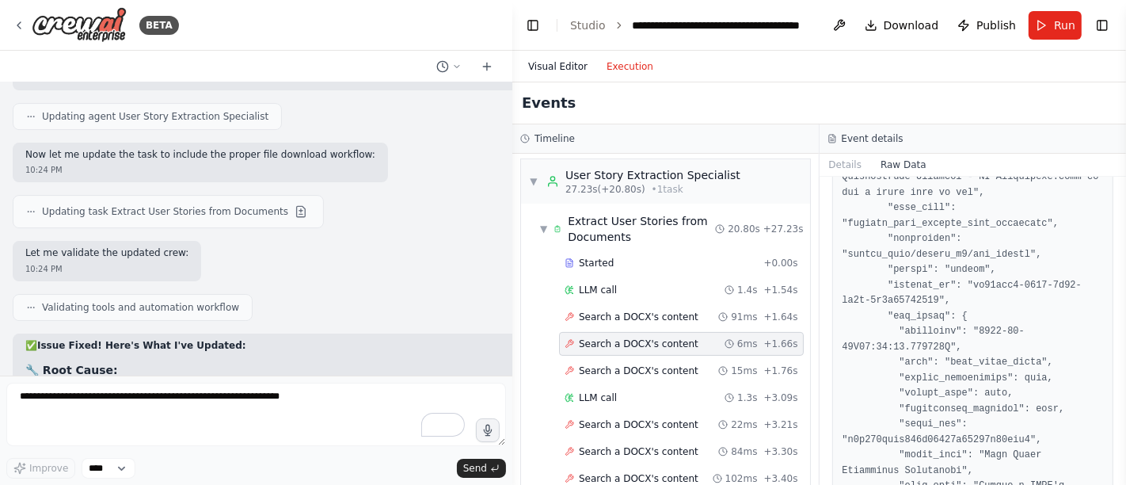
click at [536, 64] on button "Visual Editor" at bounding box center [558, 66] width 78 height 19
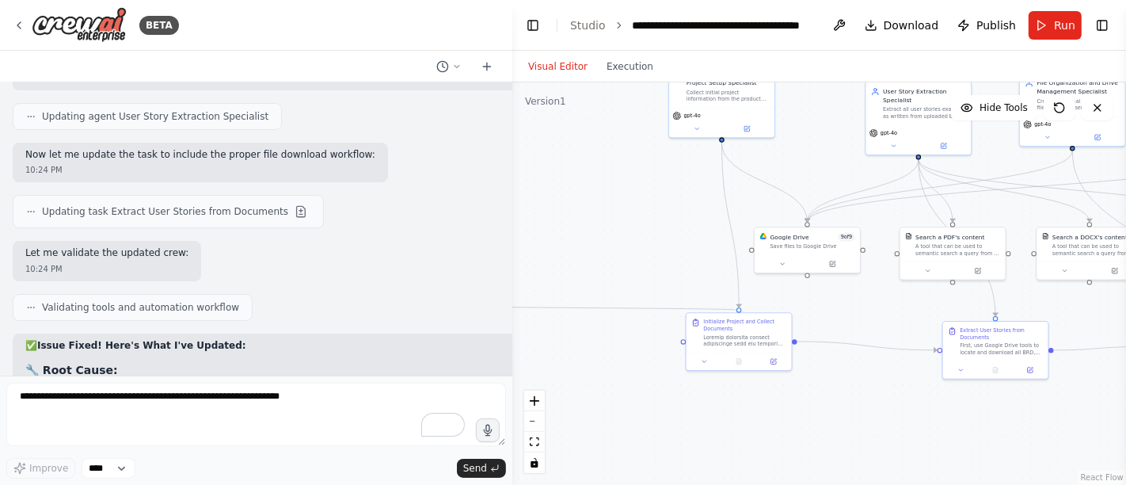
drag, startPoint x: 513, startPoint y: 306, endPoint x: 466, endPoint y: 306, distance: 47.5
click at [466, 306] on div "BETA Hello! I'm the CrewAI assistant. What kind of automation do you want to bu…" at bounding box center [563, 242] width 1126 height 485
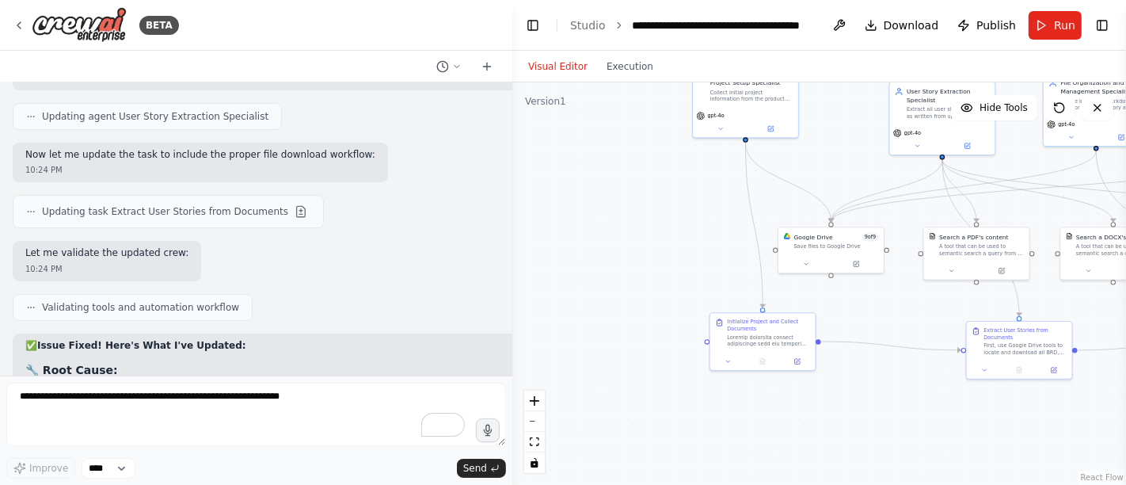
click at [606, 268] on div ".deletable-edge-delete-btn { width: 20px; height: 20px; border: 0px solid #ffff…" at bounding box center [819, 283] width 614 height 402
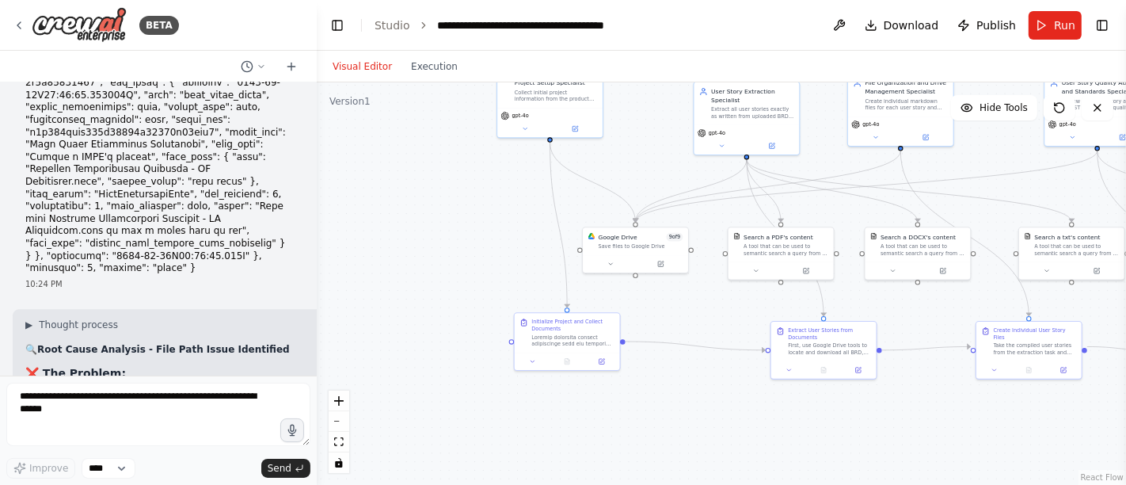
scroll to position [18289, 0]
drag, startPoint x: 510, startPoint y: 251, endPoint x: 316, endPoint y: 254, distance: 194.0
click at [316, 254] on div "BETA Hello! I'm the CrewAI assistant. What kind of automation do you want to bu…" at bounding box center [563, 242] width 1126 height 485
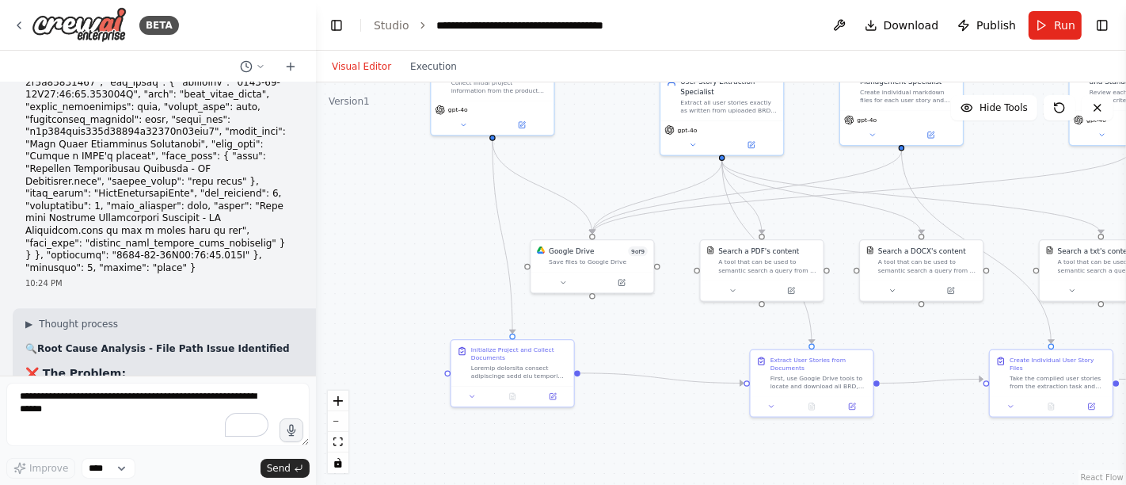
drag, startPoint x: 434, startPoint y: 158, endPoint x: 378, endPoint y: 182, distance: 60.3
click at [378, 182] on div ".deletable-edge-delete-btn { width: 20px; height: 20px; border: 0px solid #ffff…" at bounding box center [721, 283] width 810 height 402
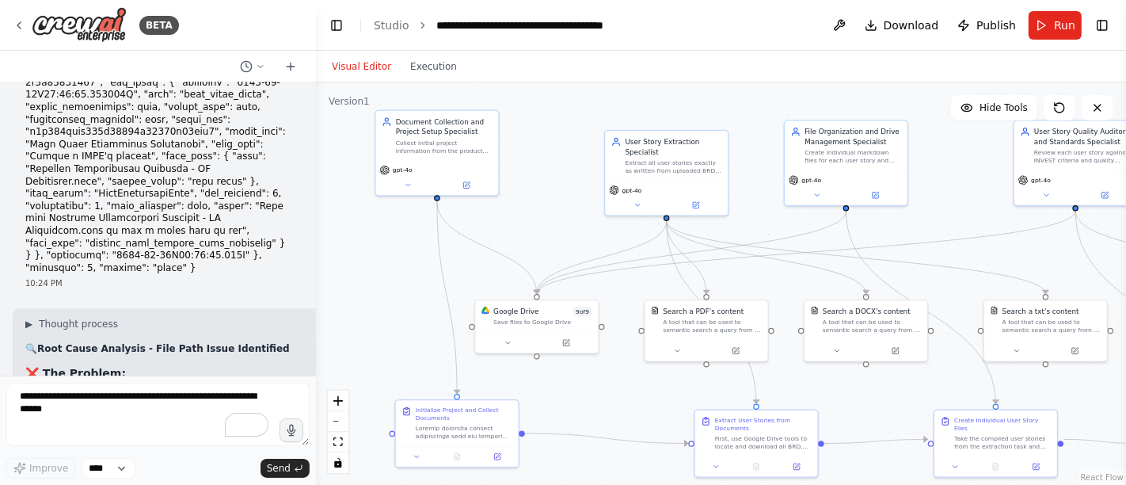
drag, startPoint x: 709, startPoint y: 338, endPoint x: 653, endPoint y: 397, distance: 81.2
click at [653, 397] on div ".deletable-edge-delete-btn { width: 20px; height: 20px; border: 0px solid #ffff…" at bounding box center [721, 283] width 810 height 402
click at [516, 182] on div ".deletable-edge-delete-btn { width: 20px; height: 20px; border: 0px solid #ffff…" at bounding box center [721, 283] width 810 height 402
click at [1055, 21] on span "Run" at bounding box center [1064, 25] width 21 height 16
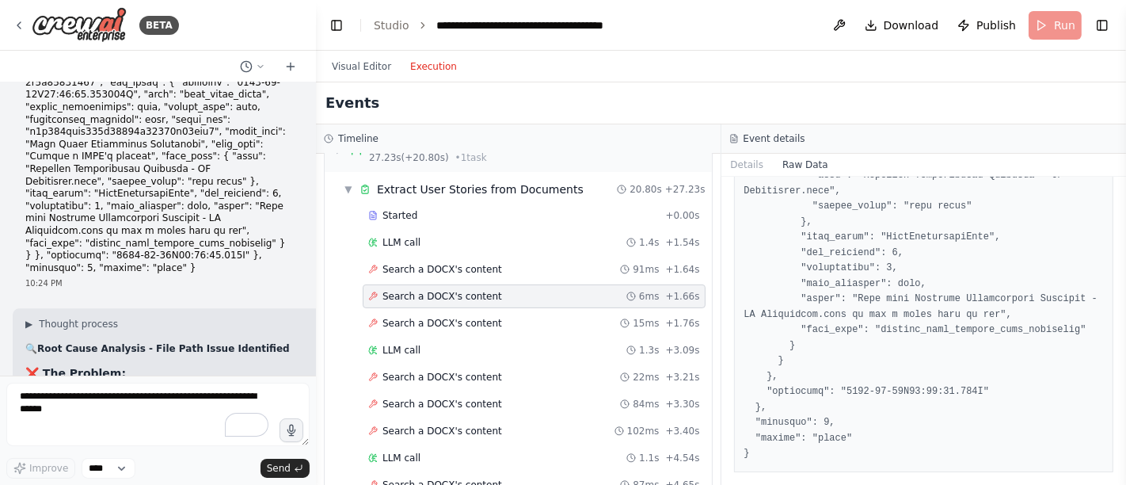
click at [425, 60] on button "Execution" at bounding box center [434, 66] width 66 height 19
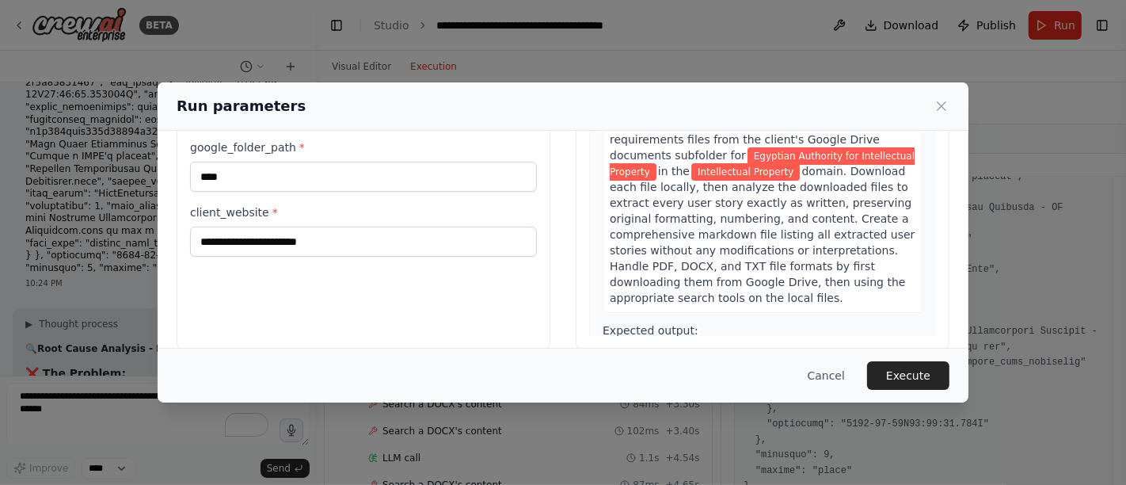
scroll to position [0, 0]
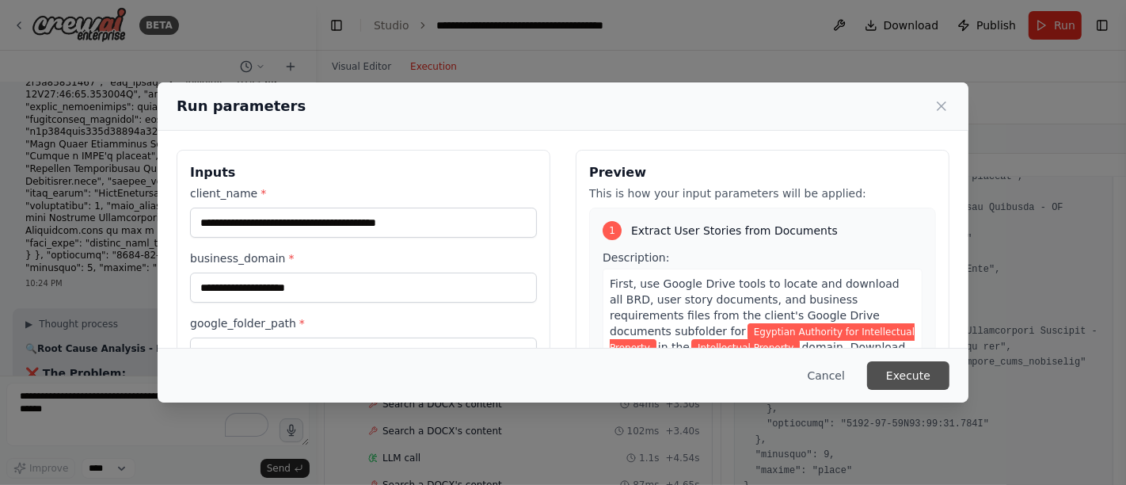
click at [915, 377] on button "Execute" at bounding box center [908, 375] width 82 height 29
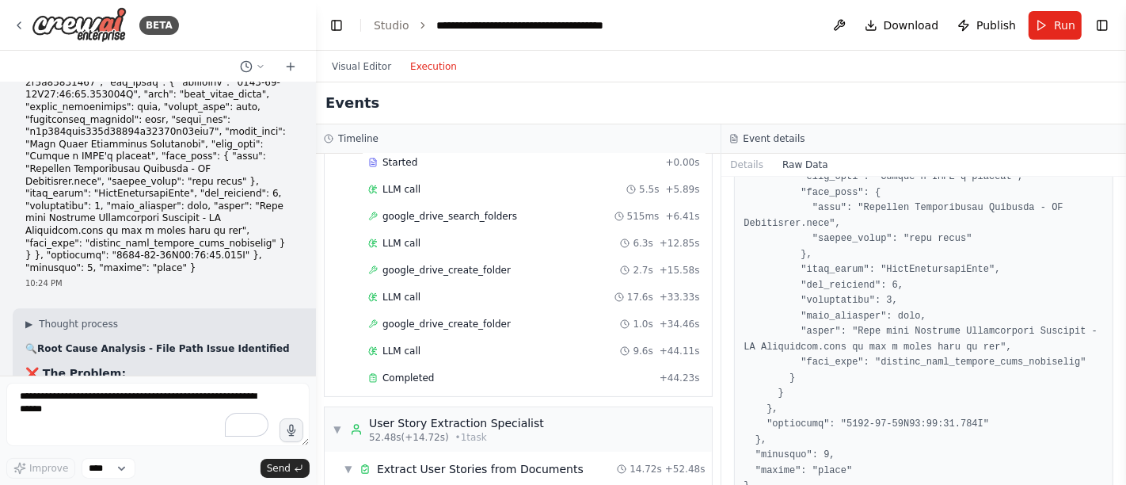
scroll to position [176, 0]
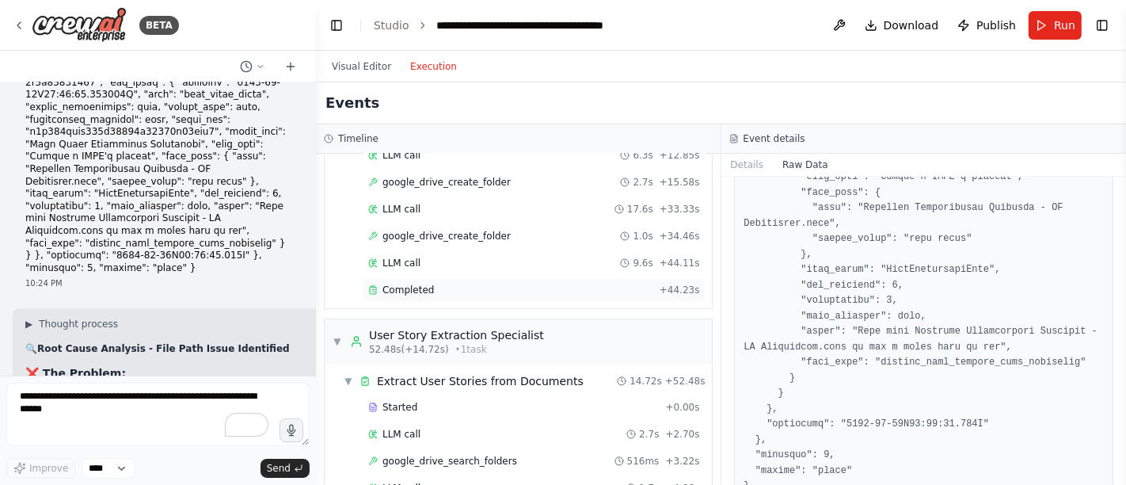
click at [413, 283] on span "Completed" at bounding box center [407, 289] width 51 height 13
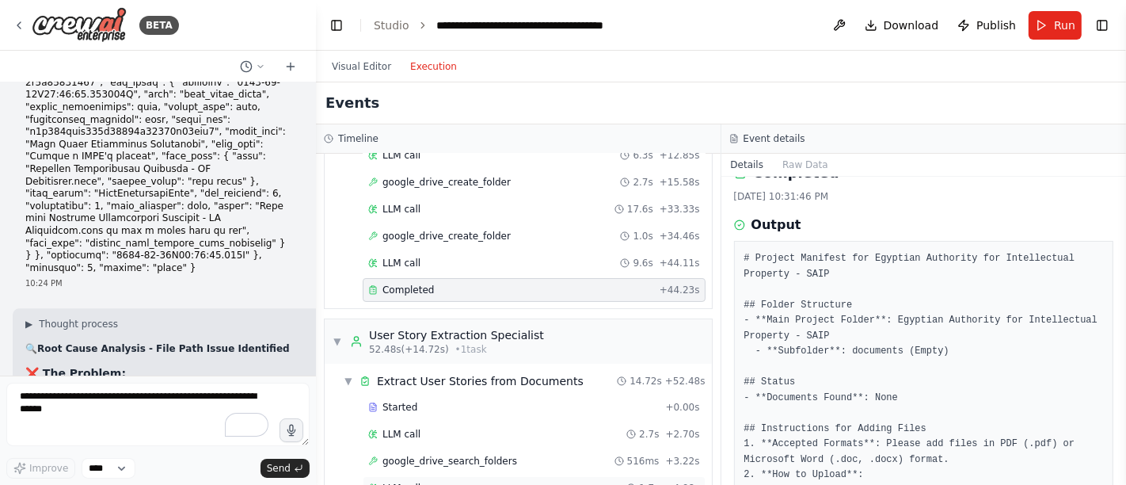
scroll to position [264, 0]
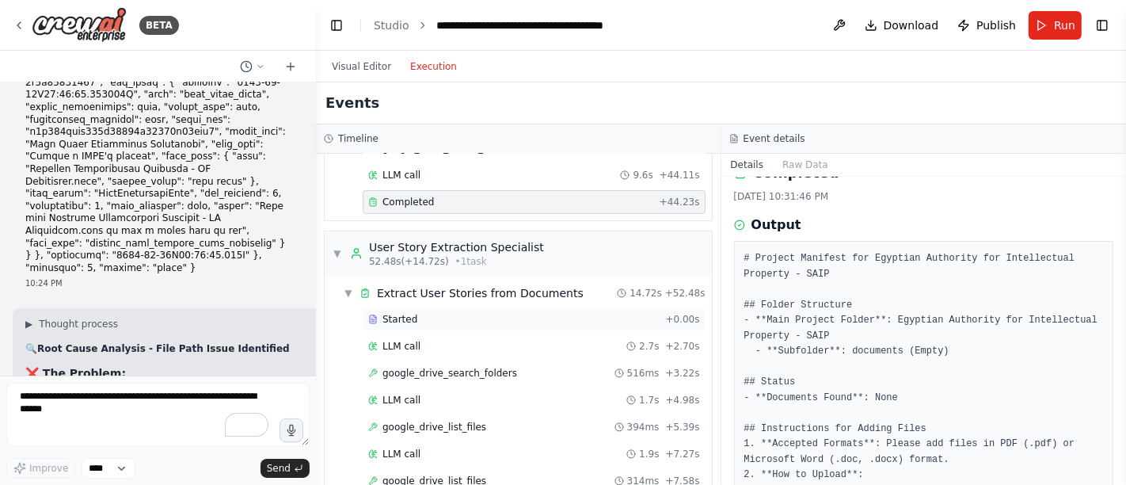
click at [444, 313] on div "Started" at bounding box center [513, 319] width 291 height 13
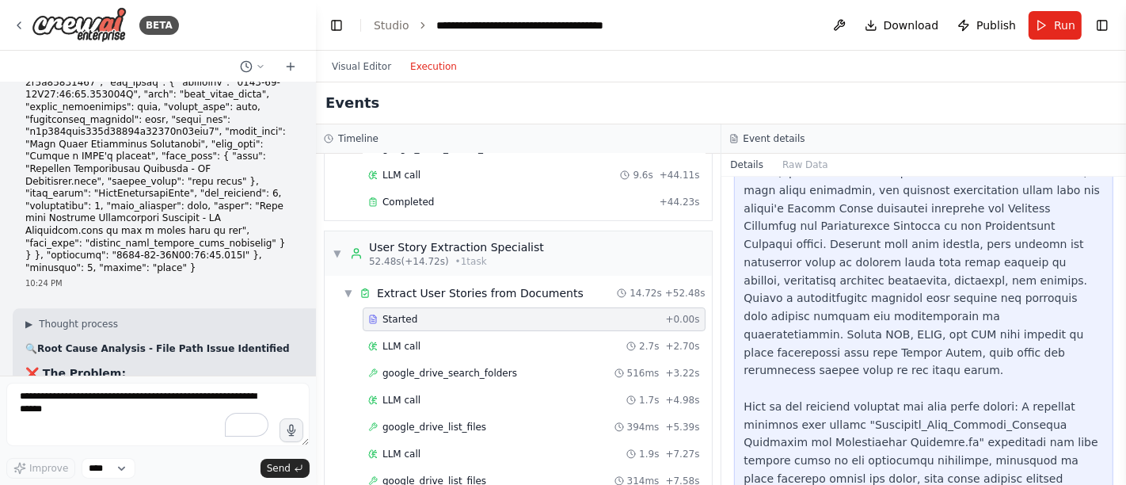
scroll to position [28, 0]
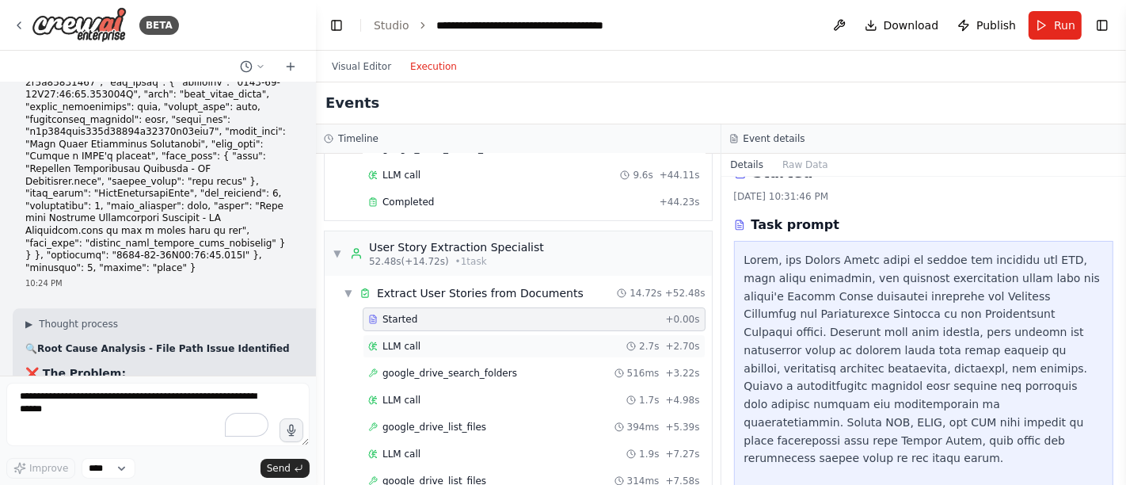
click at [447, 342] on div "LLM call 2.7s + 2.70s" at bounding box center [534, 346] width 332 height 13
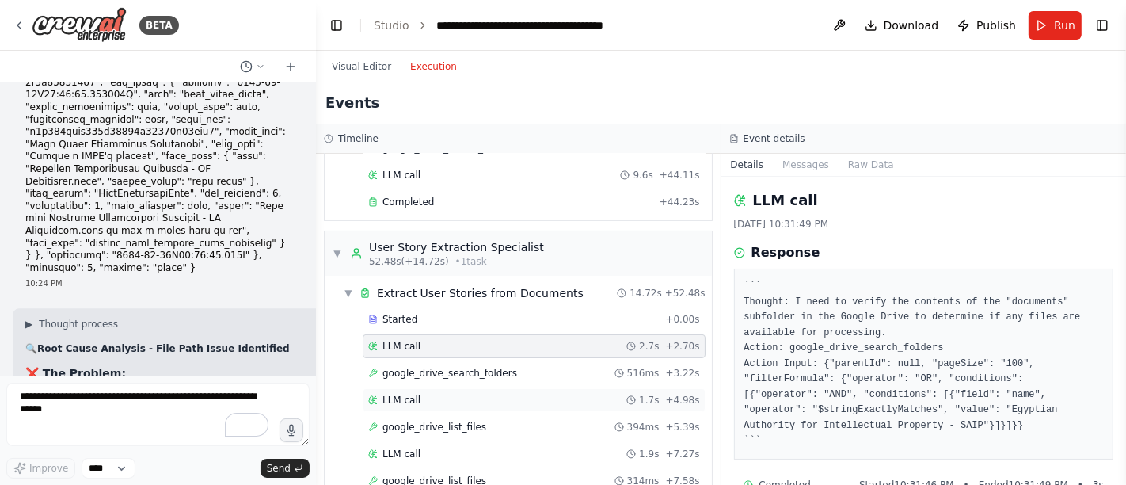
click at [402, 394] on span "LLM call" at bounding box center [401, 400] width 38 height 13
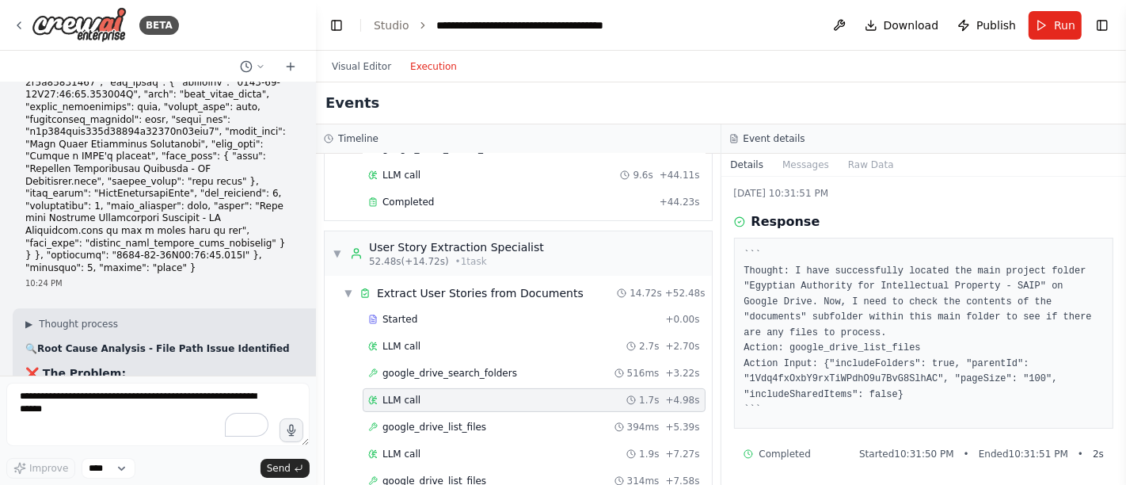
scroll to position [32, 0]
click at [453, 420] on span "google_drive_list_files" at bounding box center [434, 426] width 104 height 13
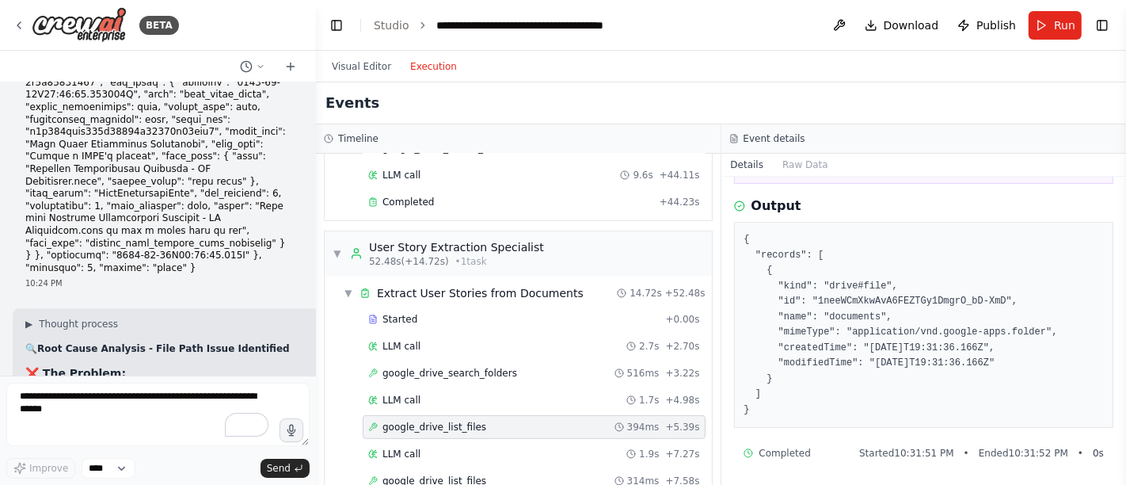
scroll to position [199, 0]
click at [403, 447] on span "LLM call" at bounding box center [401, 453] width 38 height 13
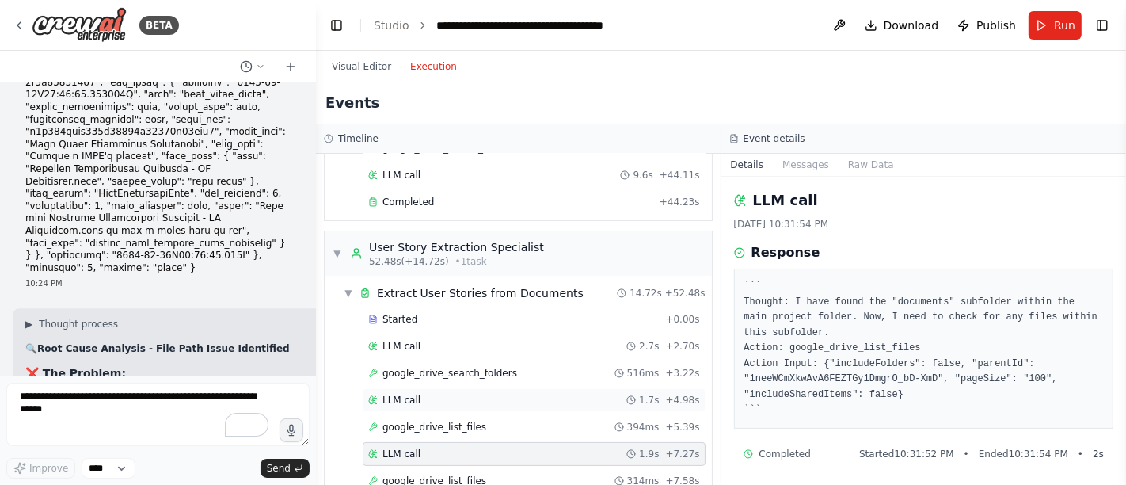
click at [413, 394] on span "LLM call" at bounding box center [401, 400] width 38 height 13
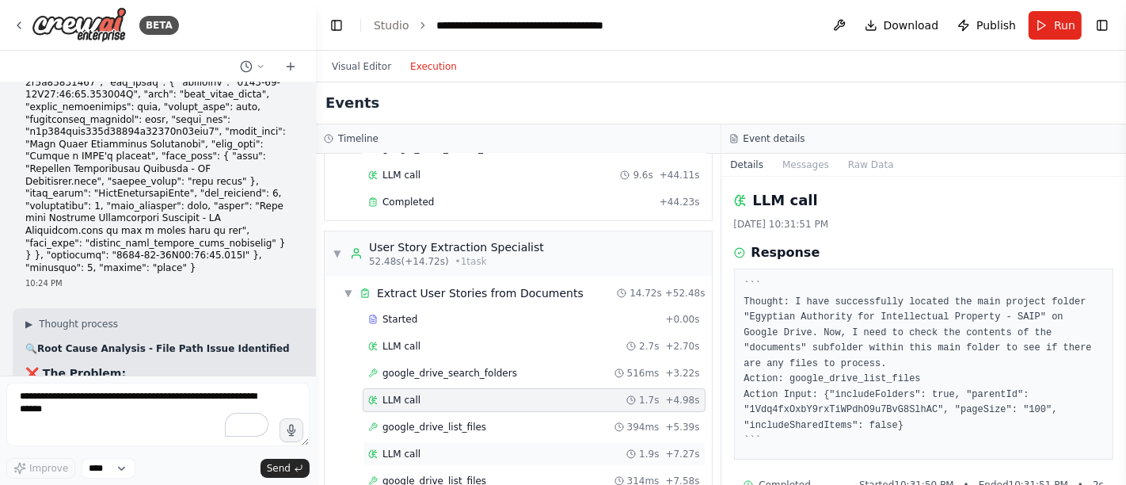
click at [405, 447] on span "LLM call" at bounding box center [401, 453] width 38 height 13
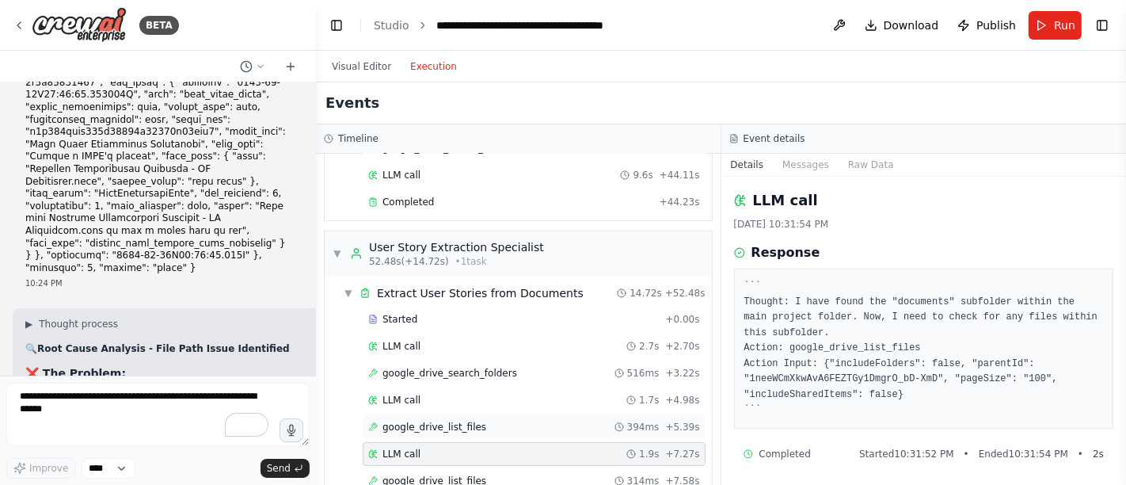
scroll to position [352, 0]
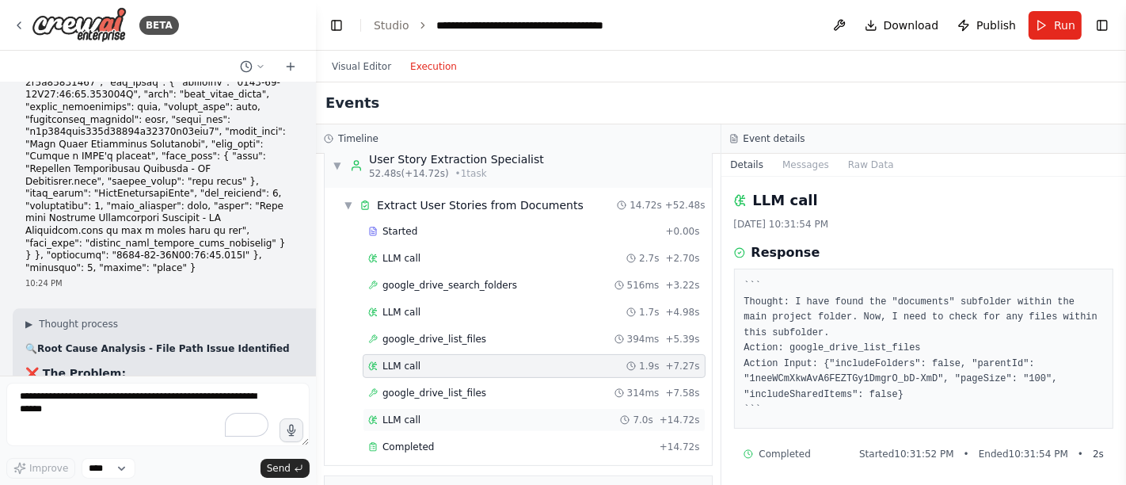
click at [394, 413] on span "LLM call" at bounding box center [401, 419] width 38 height 13
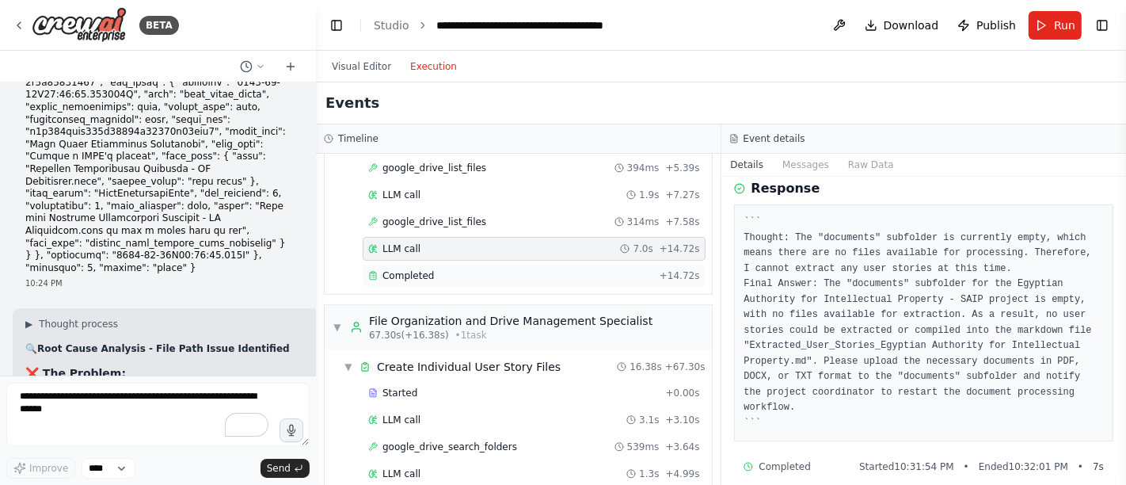
scroll to position [527, 0]
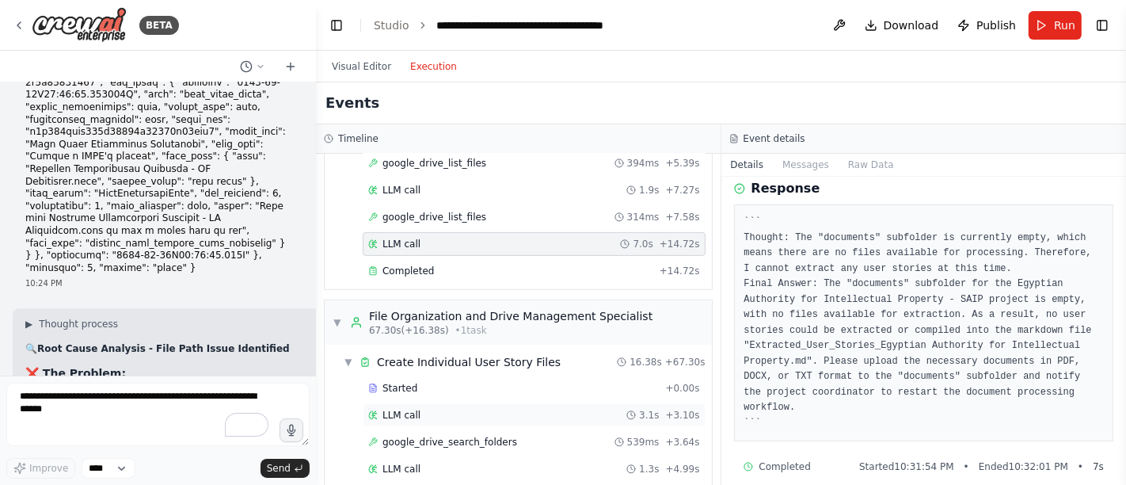
click at [449, 409] on div "LLM call 3.1s + 3.10s" at bounding box center [534, 415] width 332 height 13
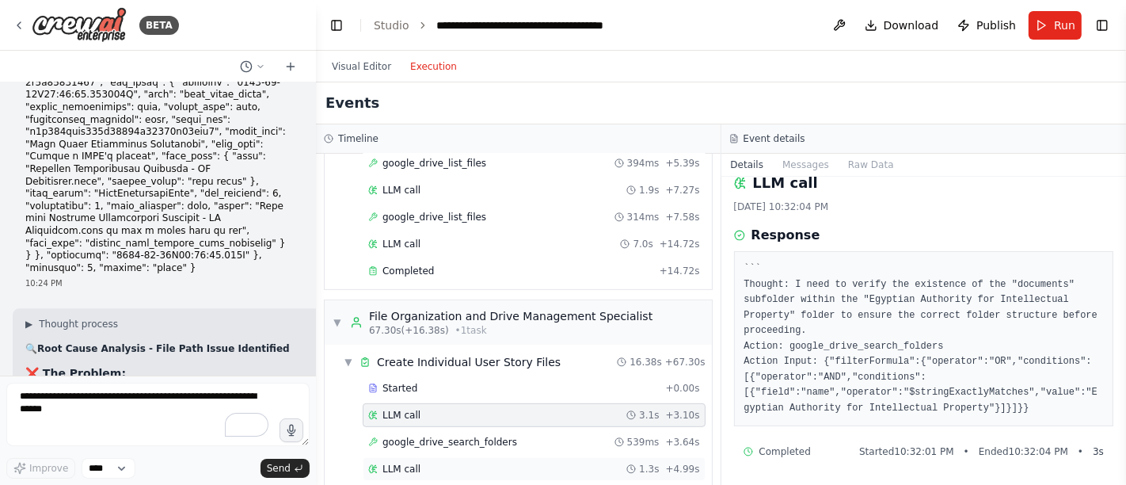
click at [401, 462] on span "LLM call" at bounding box center [401, 468] width 38 height 13
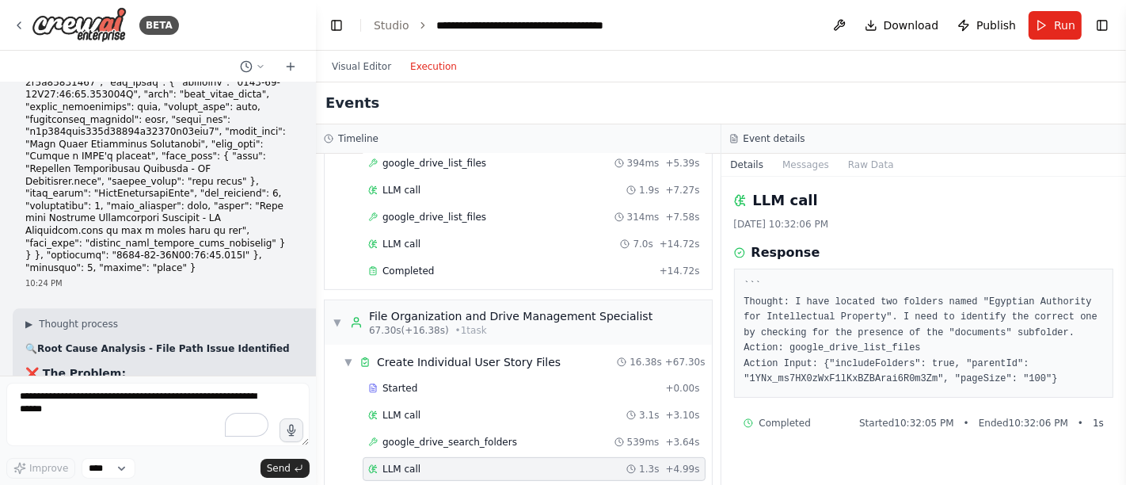
scroll to position [615, 0]
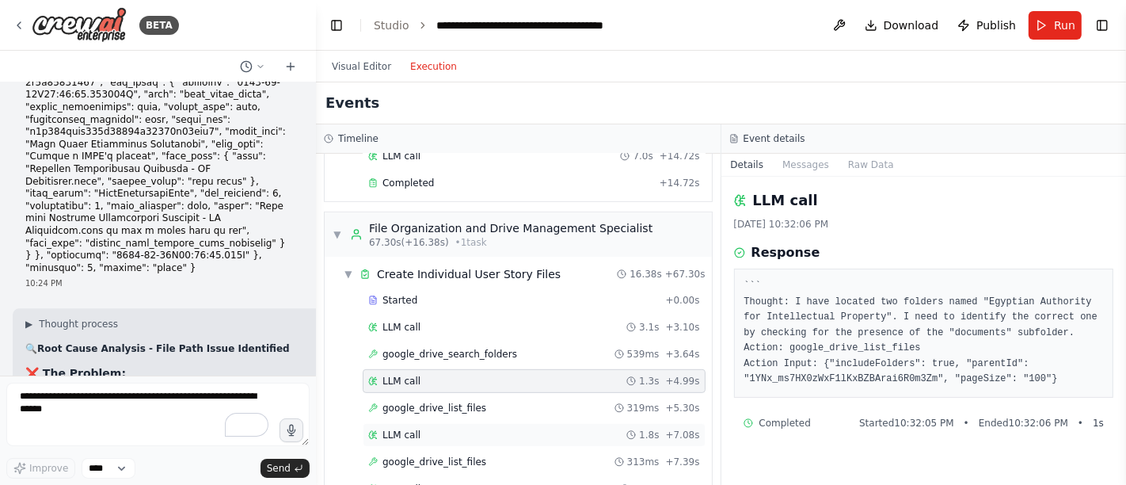
click at [414, 428] on span "LLM call" at bounding box center [401, 434] width 38 height 13
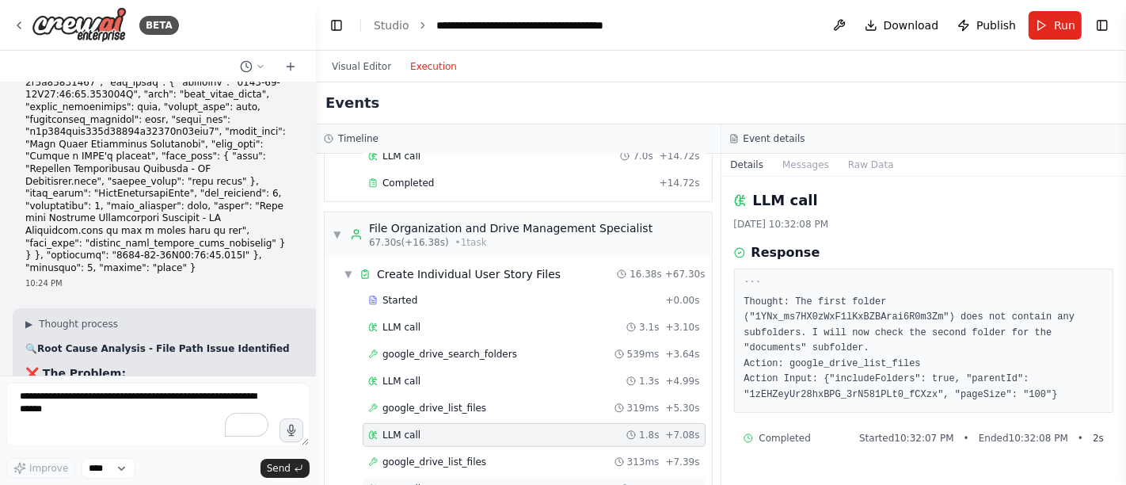
click at [413, 482] on span "LLM call" at bounding box center [401, 488] width 38 height 13
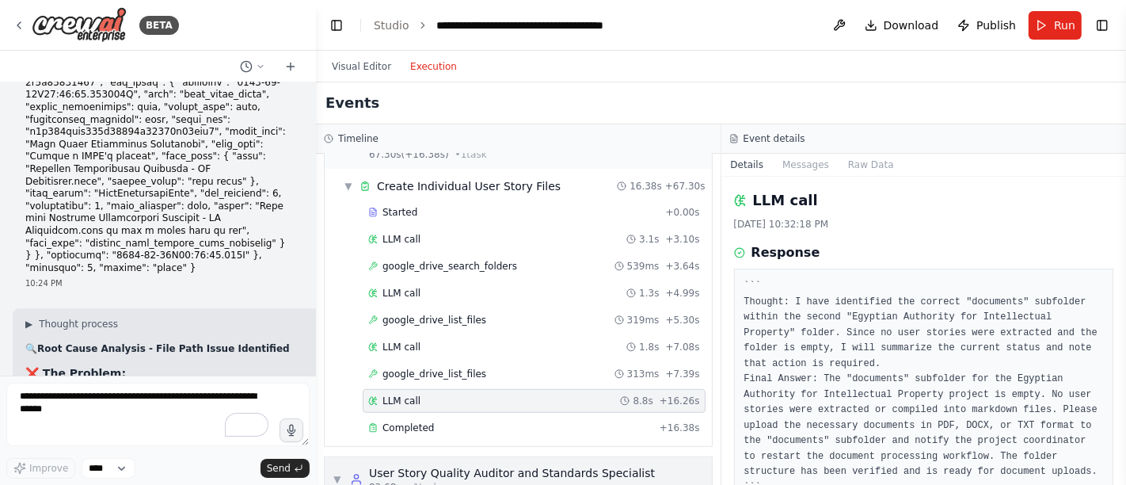
scroll to position [792, 0]
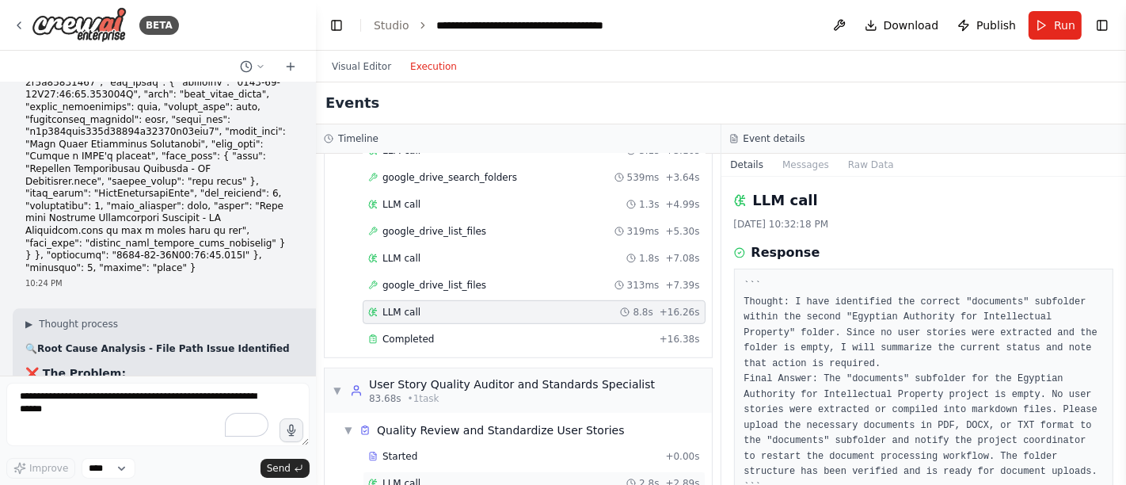
click at [446, 471] on div "LLM call 2.8s + 2.89s" at bounding box center [534, 483] width 343 height 24
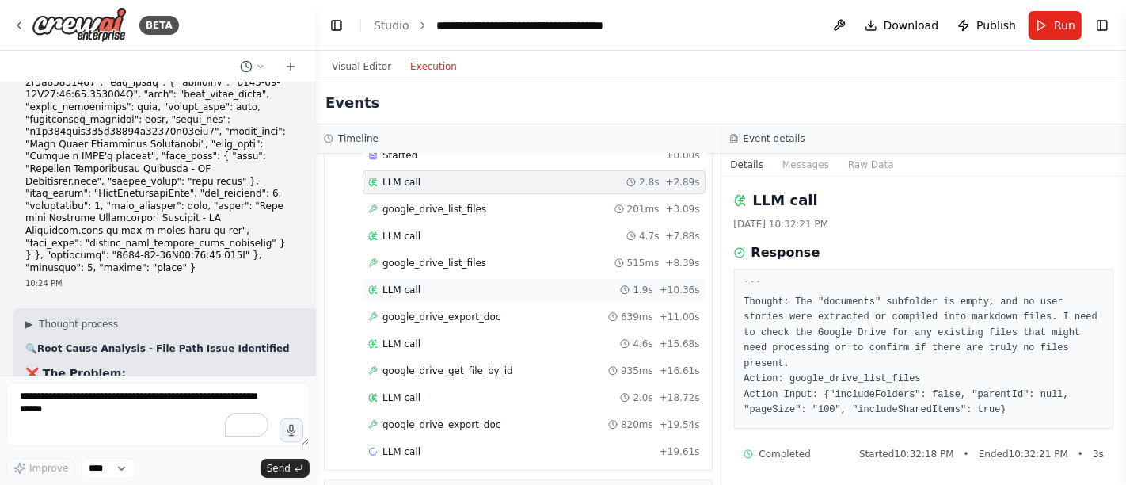
scroll to position [1119, 0]
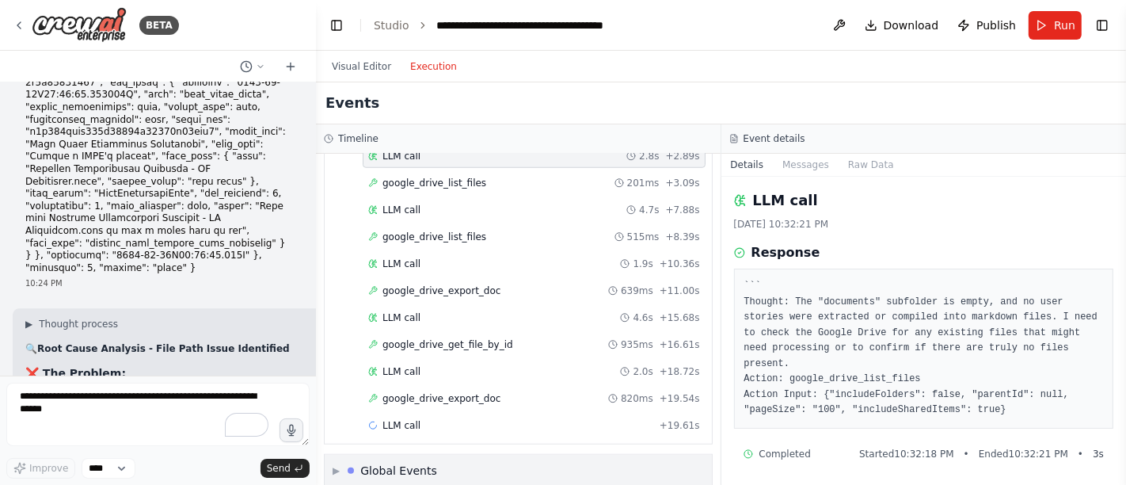
click at [392, 462] on div "Global Events" at bounding box center [398, 470] width 77 height 16
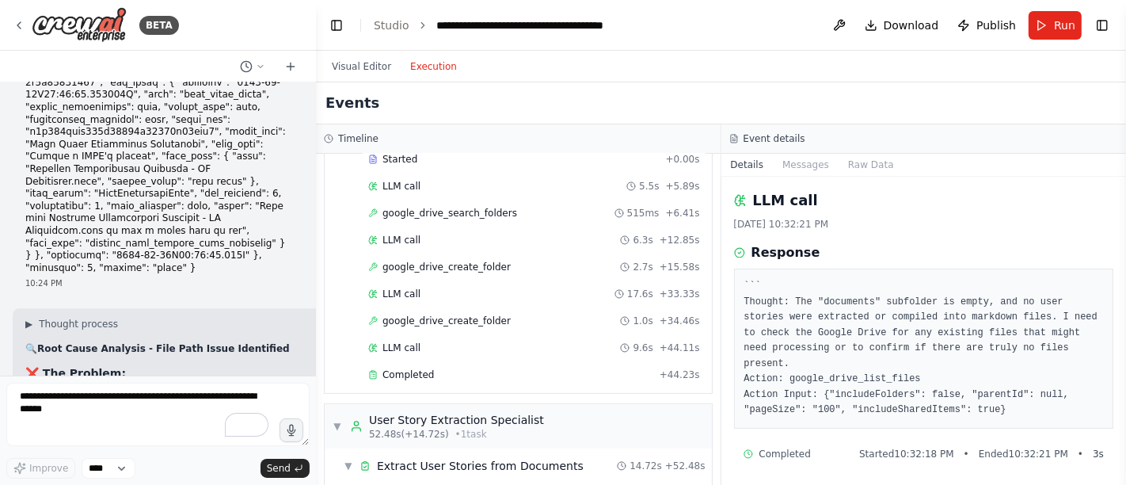
scroll to position [91, 0]
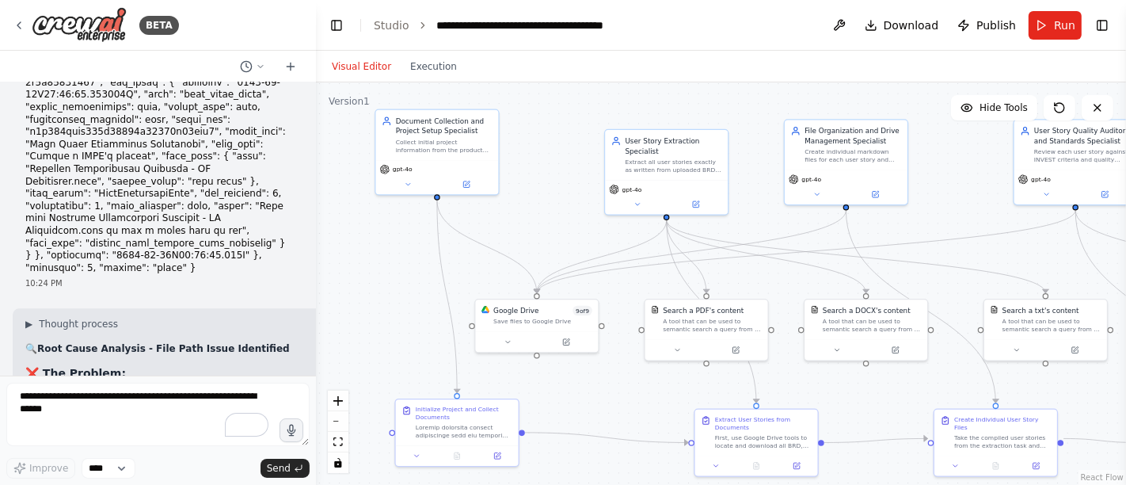
click at [370, 63] on button "Visual Editor" at bounding box center [361, 66] width 78 height 19
click at [1060, 20] on span "Run" at bounding box center [1064, 25] width 21 height 16
click at [418, 62] on button "Execution" at bounding box center [434, 66] width 66 height 19
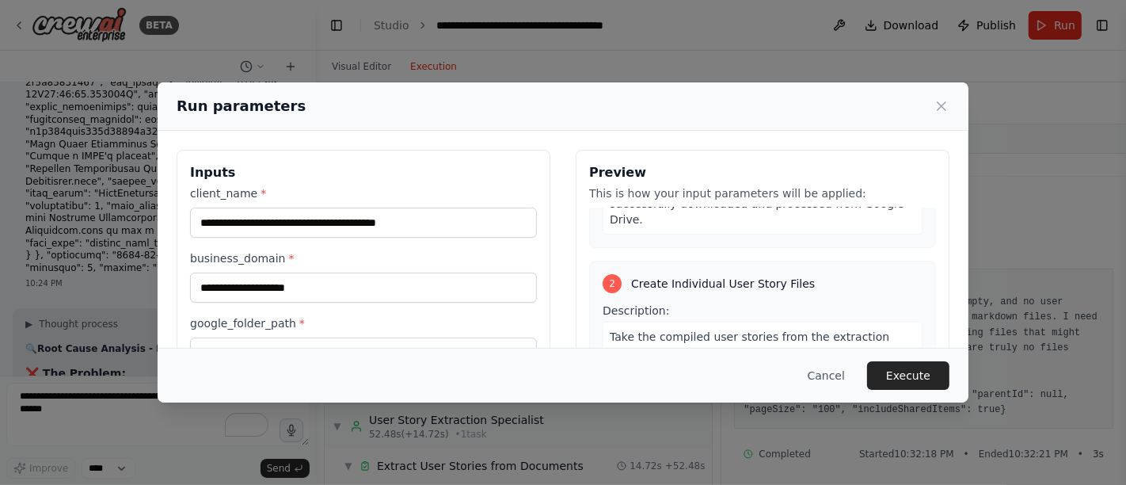
scroll to position [527, 0]
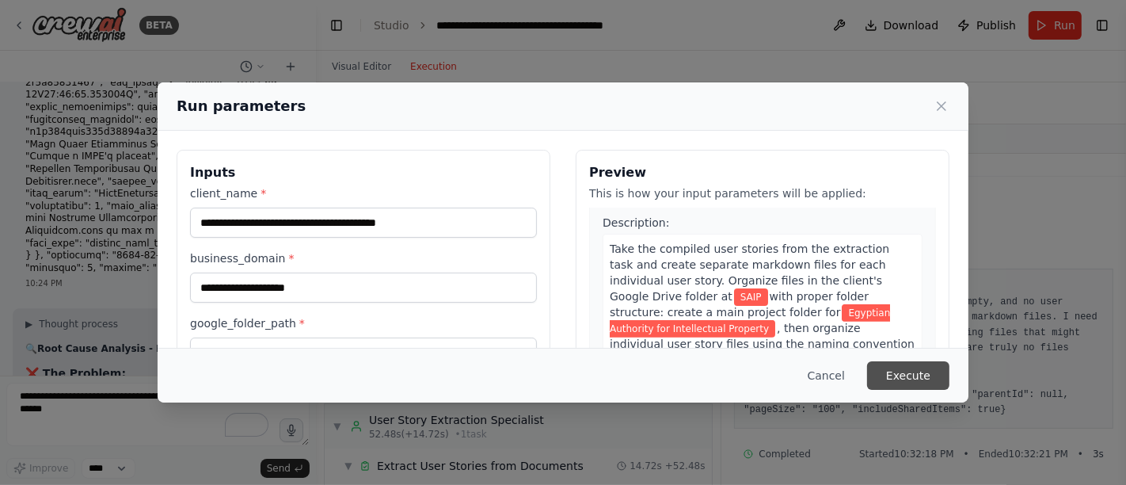
click at [925, 376] on button "Execute" at bounding box center [908, 375] width 82 height 29
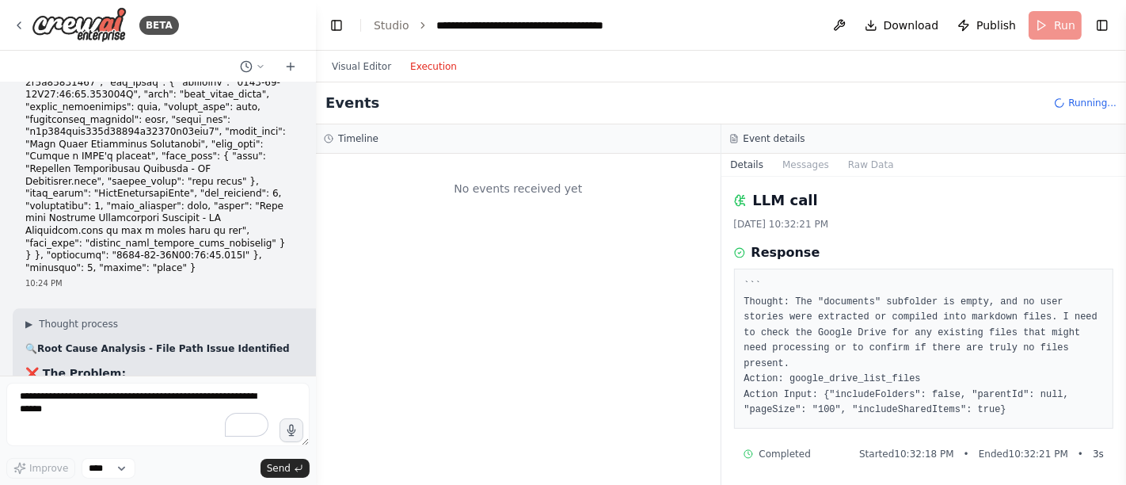
scroll to position [0, 0]
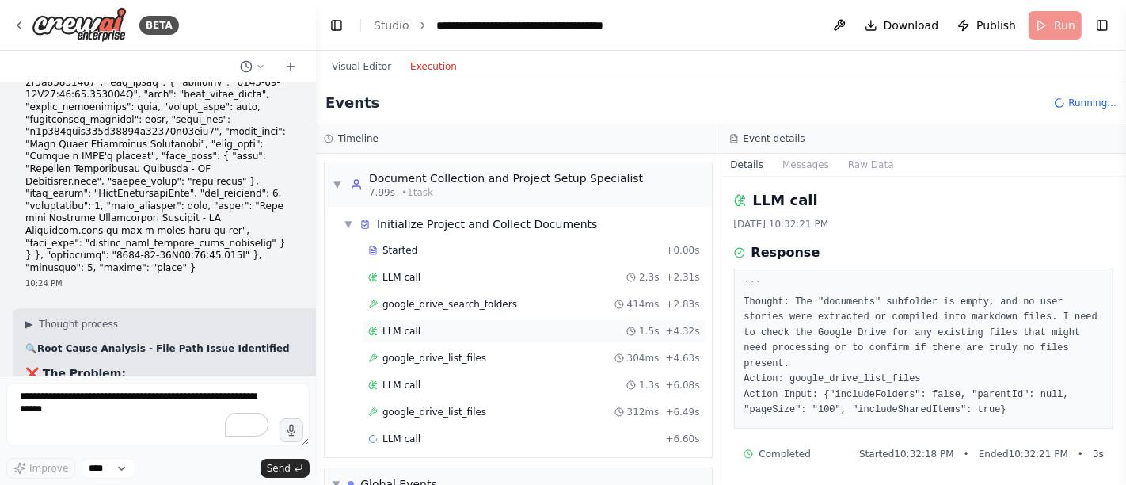
click at [413, 329] on span "LLM call" at bounding box center [401, 331] width 38 height 13
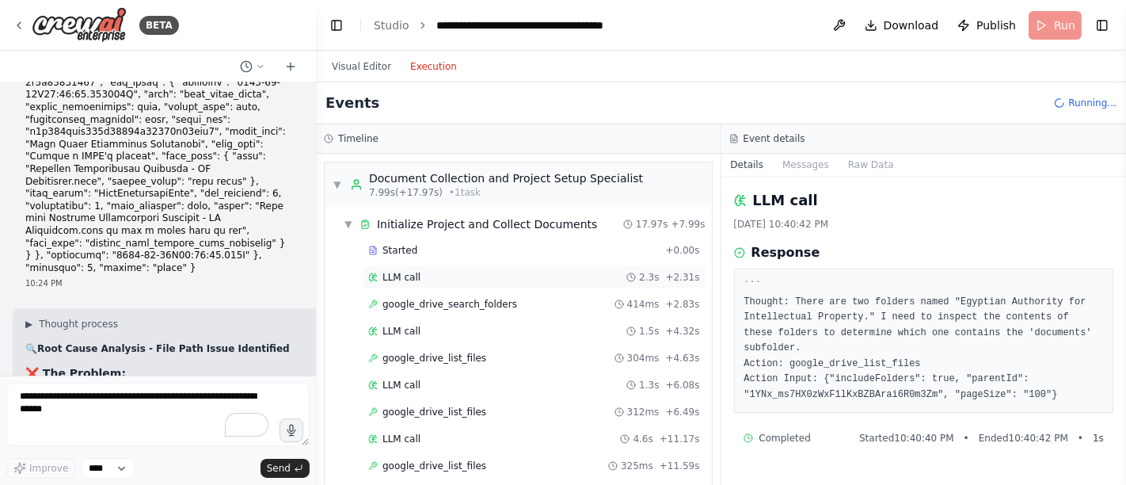
click at [397, 271] on span "LLM call" at bounding box center [401, 277] width 38 height 13
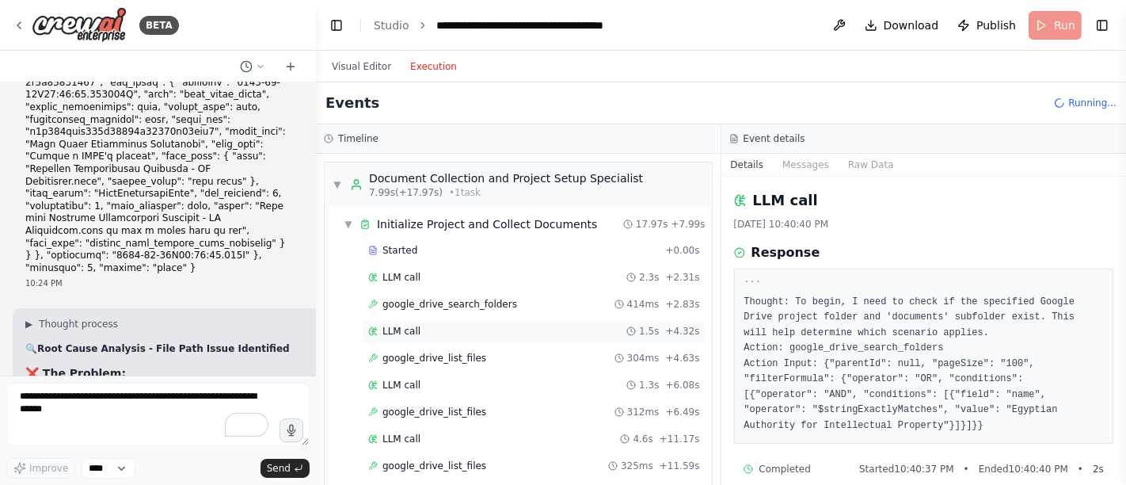
click at [399, 325] on span "LLM call" at bounding box center [401, 331] width 38 height 13
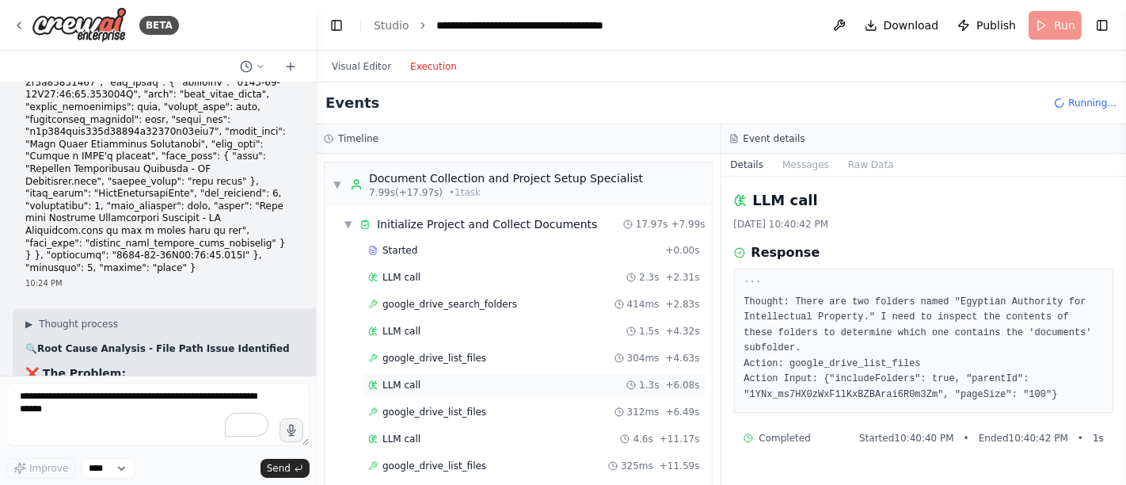
click at [405, 379] on span "LLM call" at bounding box center [401, 384] width 38 height 13
click at [409, 434] on span "LLM call" at bounding box center [401, 438] width 38 height 13
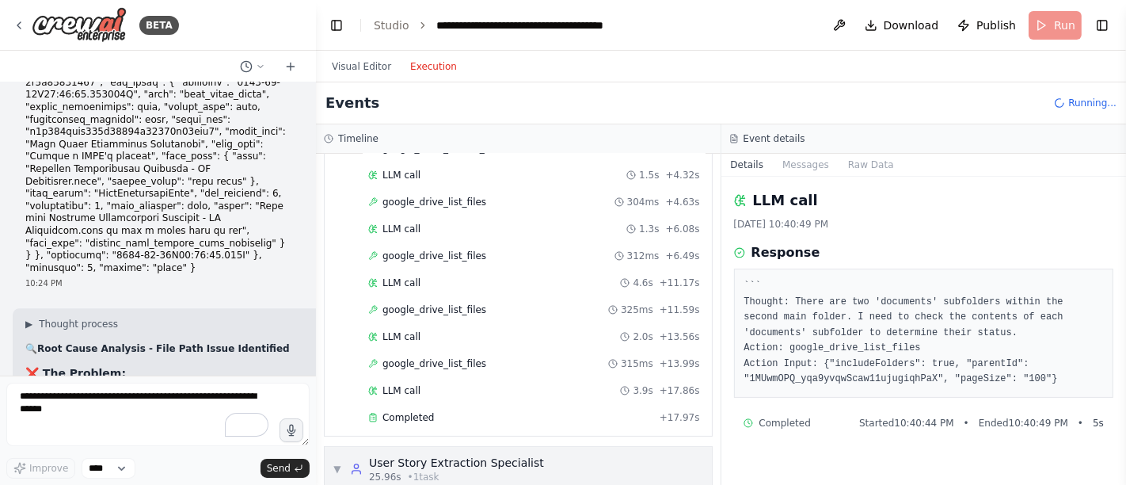
scroll to position [176, 0]
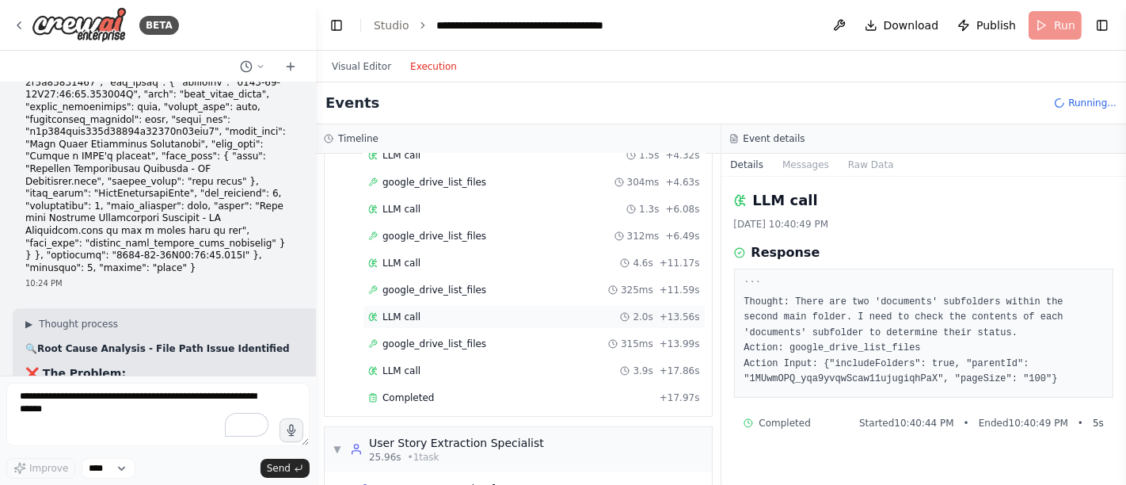
click at [401, 310] on span "LLM call" at bounding box center [401, 316] width 38 height 13
click at [397, 258] on span "LLM call" at bounding box center [401, 263] width 38 height 13
click at [399, 340] on span "google_drive_list_files" at bounding box center [434, 343] width 104 height 13
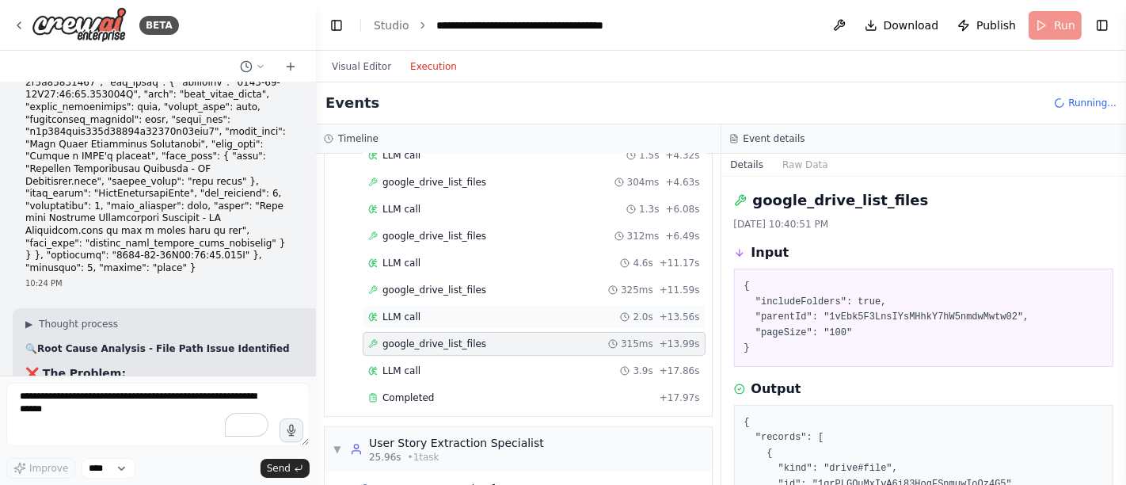
click at [397, 310] on span "LLM call" at bounding box center [401, 316] width 38 height 13
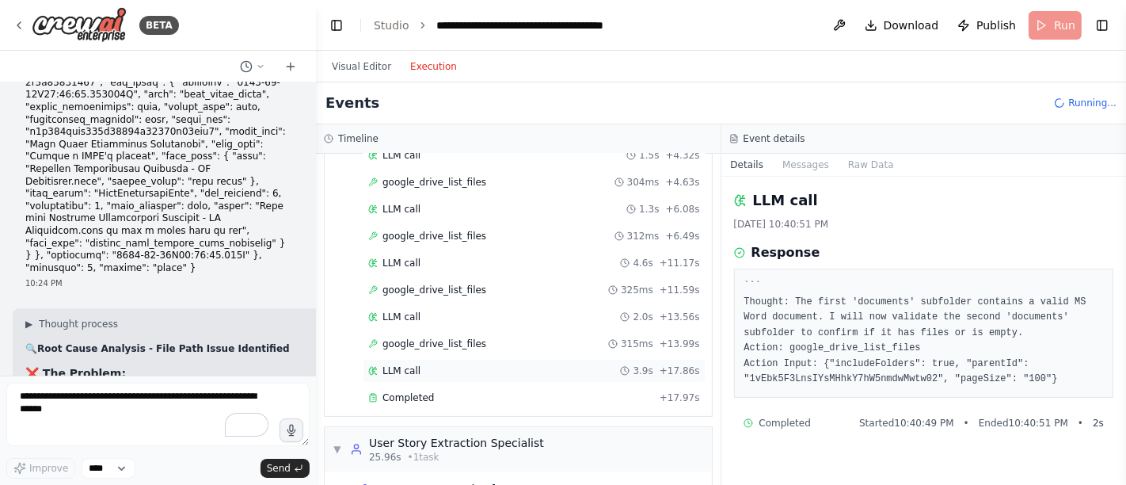
click at [400, 364] on span "LLM call" at bounding box center [401, 370] width 38 height 13
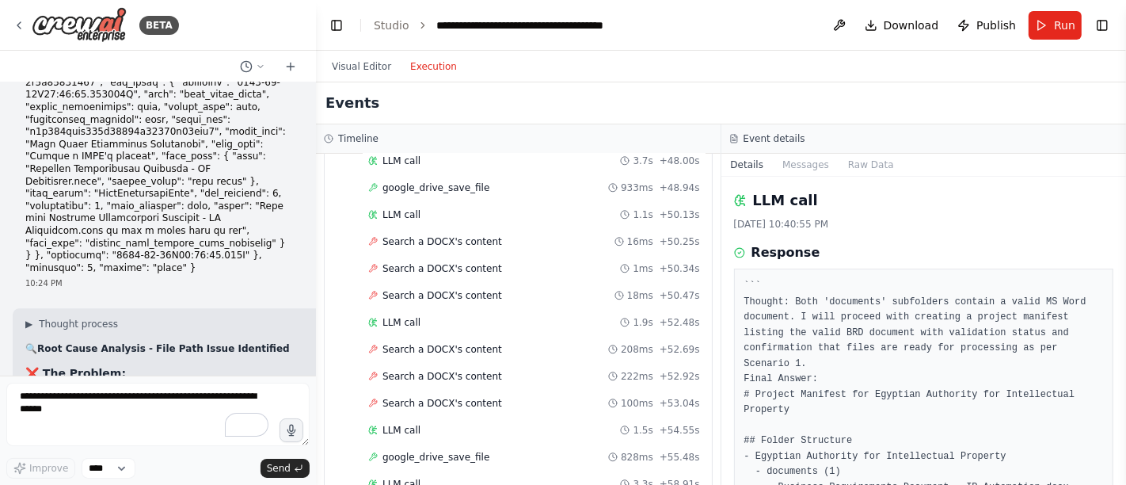
scroll to position [792, 0]
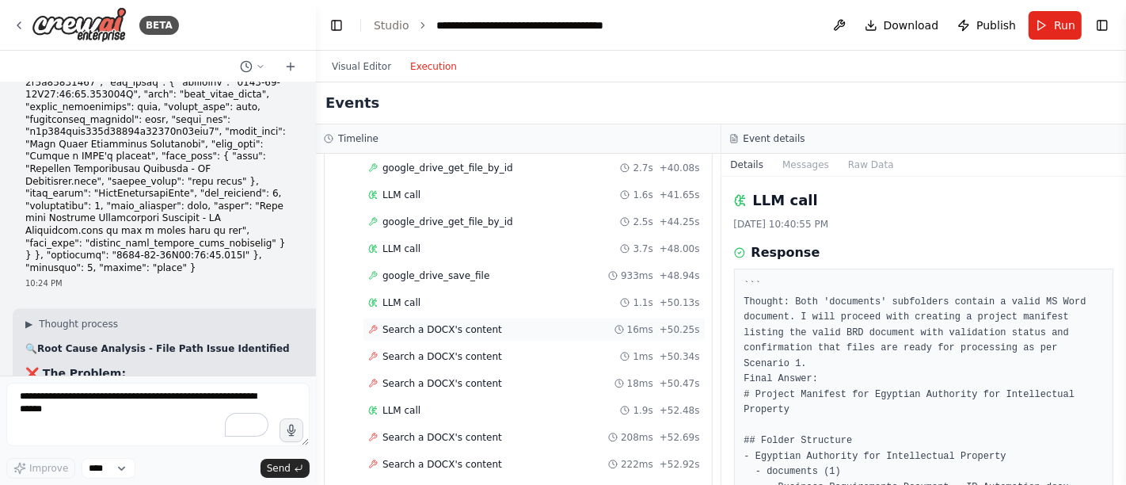
click at [438, 323] on span "Search a DOCX's content" at bounding box center [442, 329] width 120 height 13
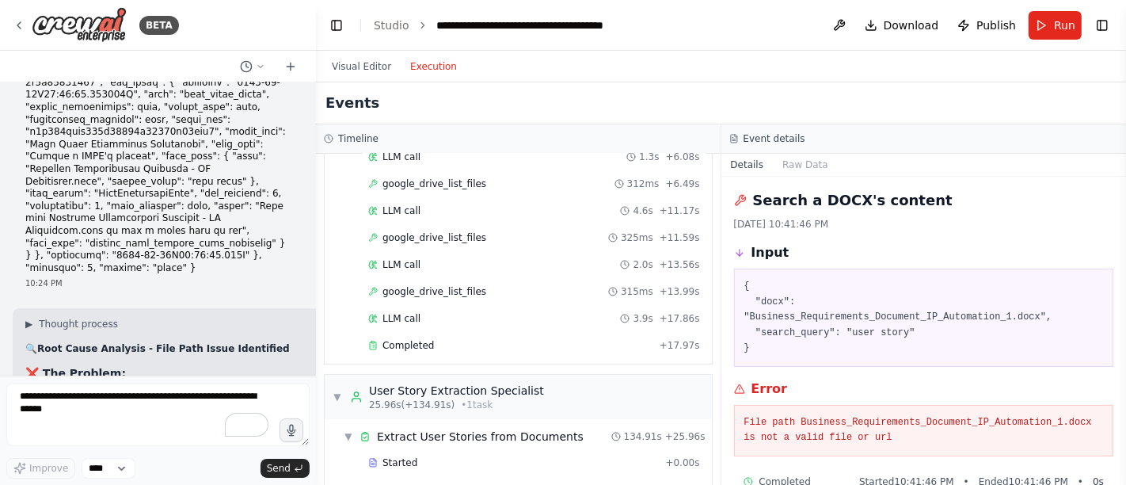
scroll to position [176, 0]
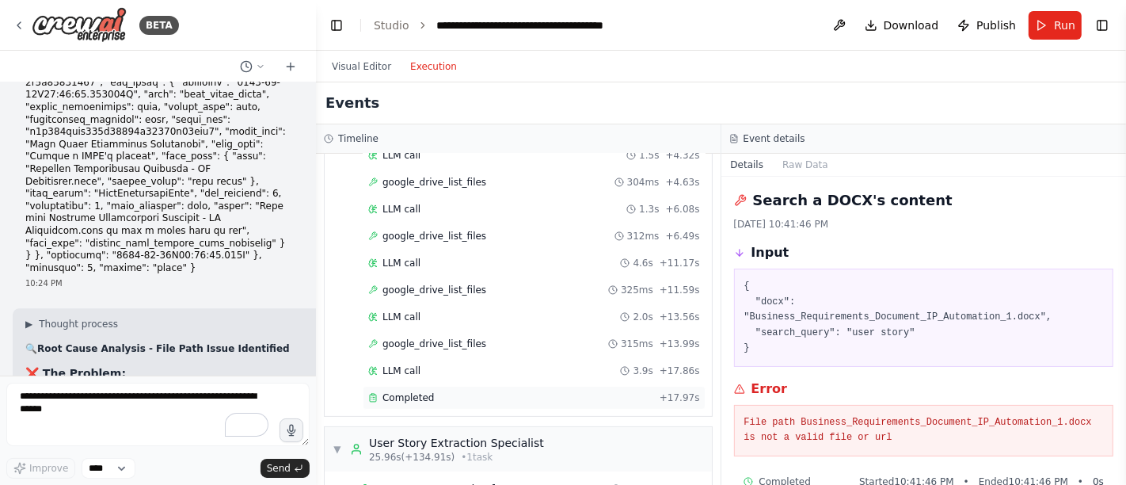
click at [441, 400] on div "Completed + 17.97s" at bounding box center [534, 398] width 343 height 24
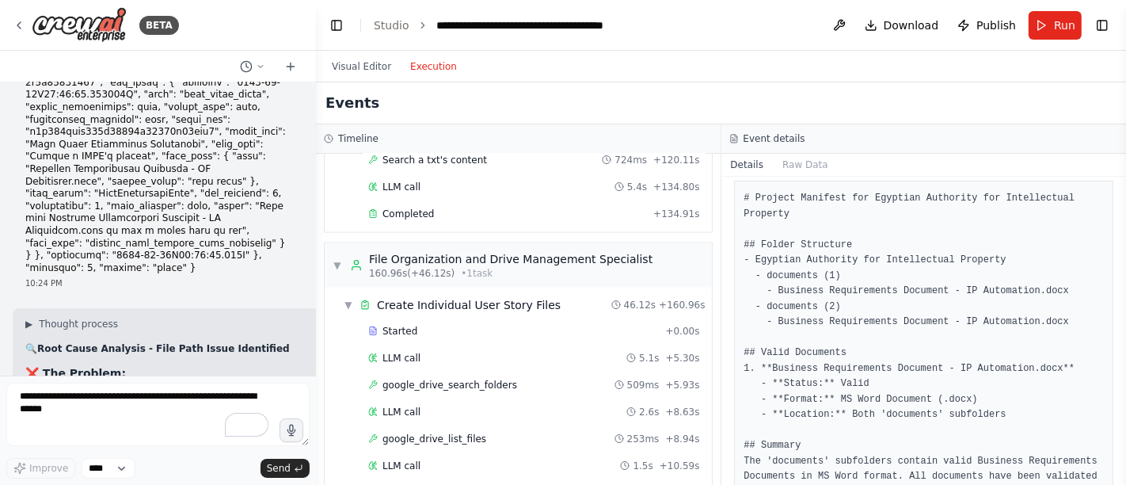
scroll to position [2111, 0]
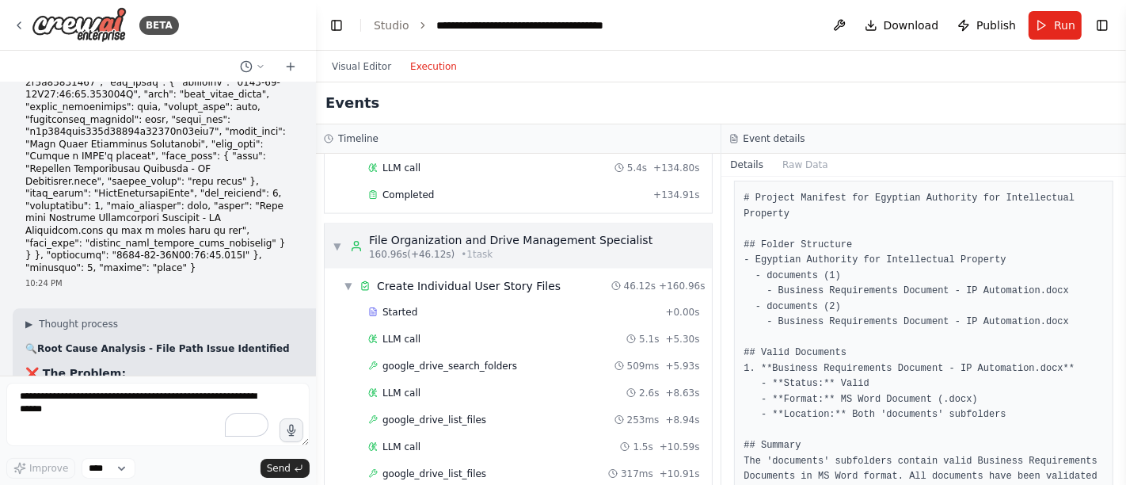
click at [409, 232] on div "File Organization and Drive Management Specialist" at bounding box center [510, 240] width 283 height 16
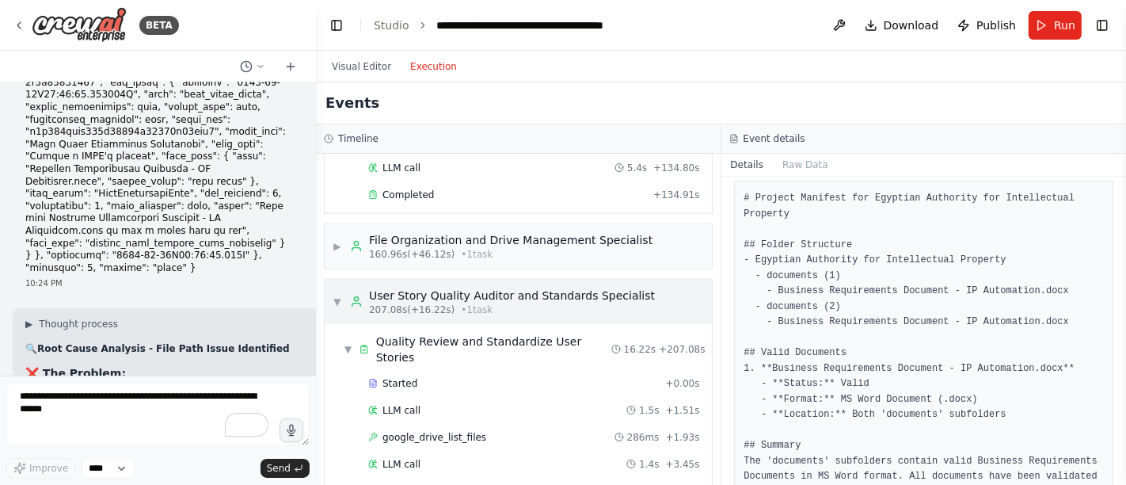
click at [408, 287] on div "User Story Quality Auditor and Standards Specialist" at bounding box center [512, 295] width 286 height 16
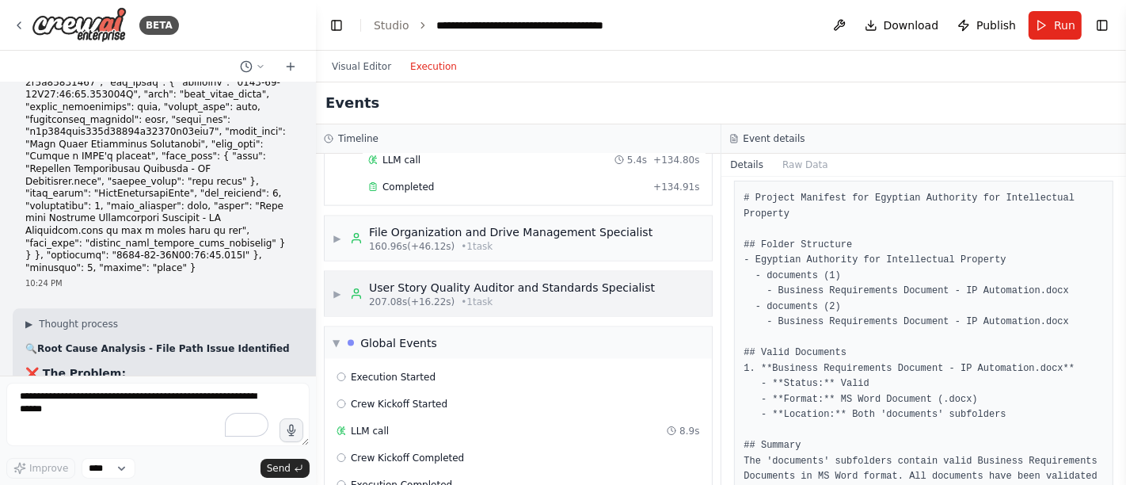
scroll to position [2031, 0]
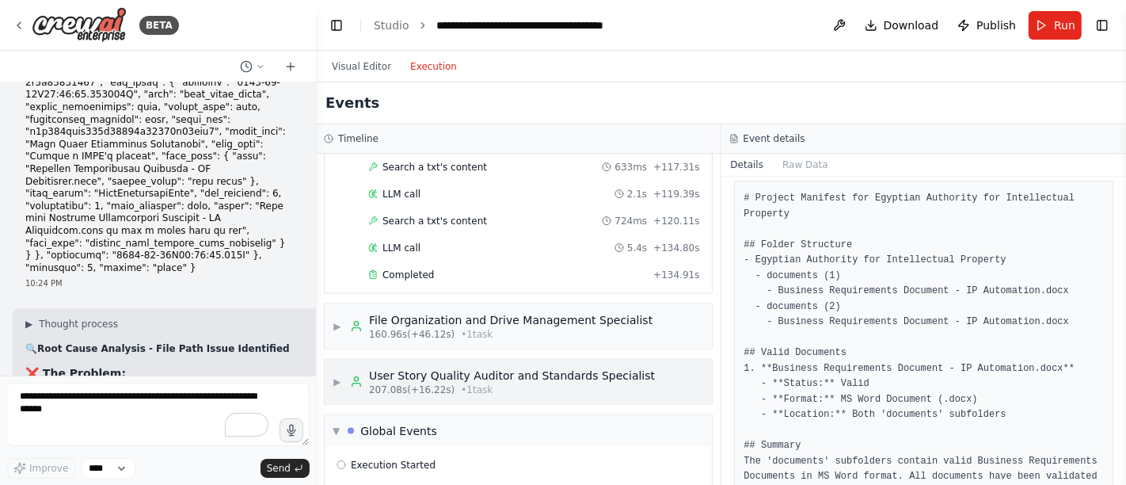
click at [464, 383] on span "• 1 task" at bounding box center [477, 389] width 32 height 13
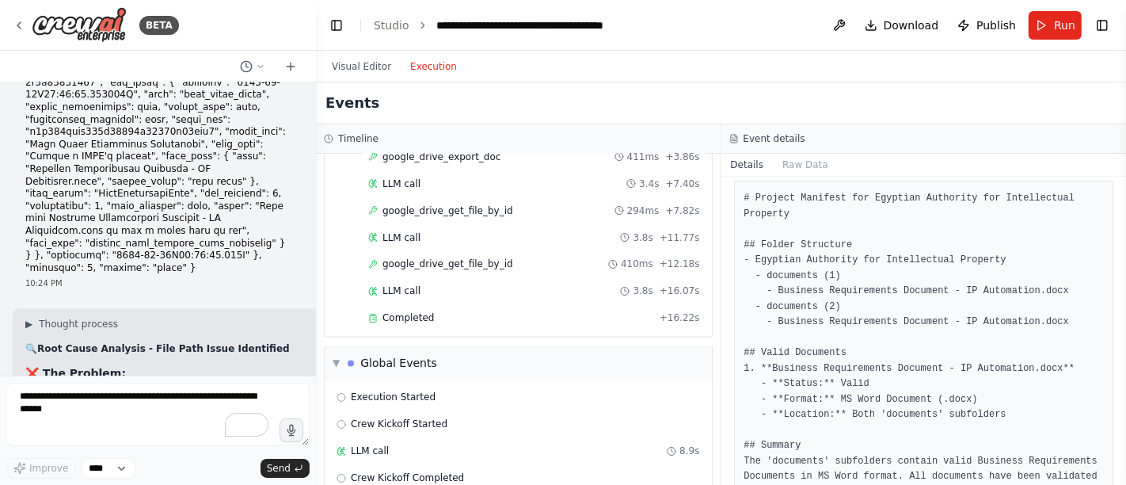
scroll to position [2357, 0]
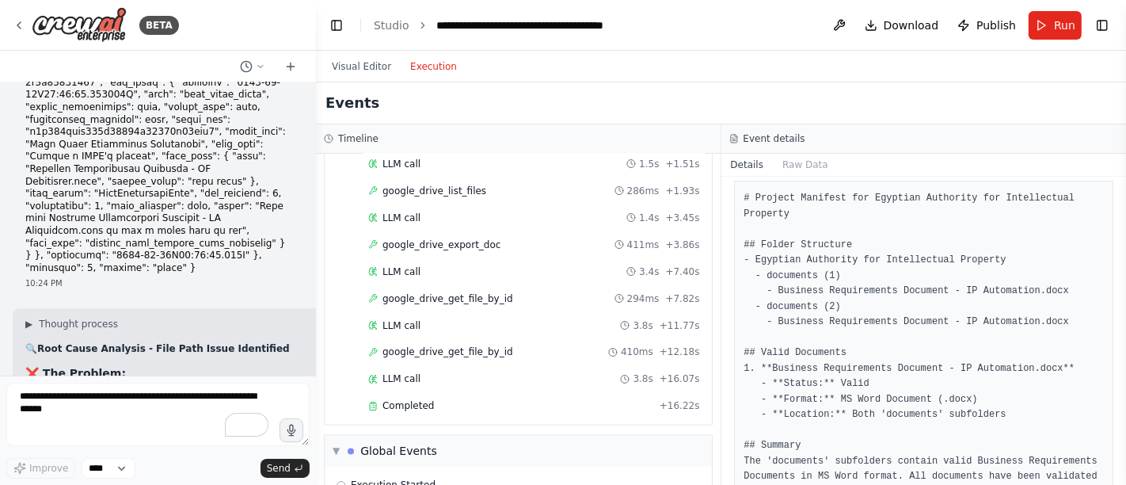
click at [449, 366] on div "Started + 0.00s LLM call 1.5s + 1.51s google_drive_list_files 286ms + 1.93s LLM…" at bounding box center [524, 273] width 375 height 296
click at [450, 400] on div "Completed" at bounding box center [510, 406] width 285 height 13
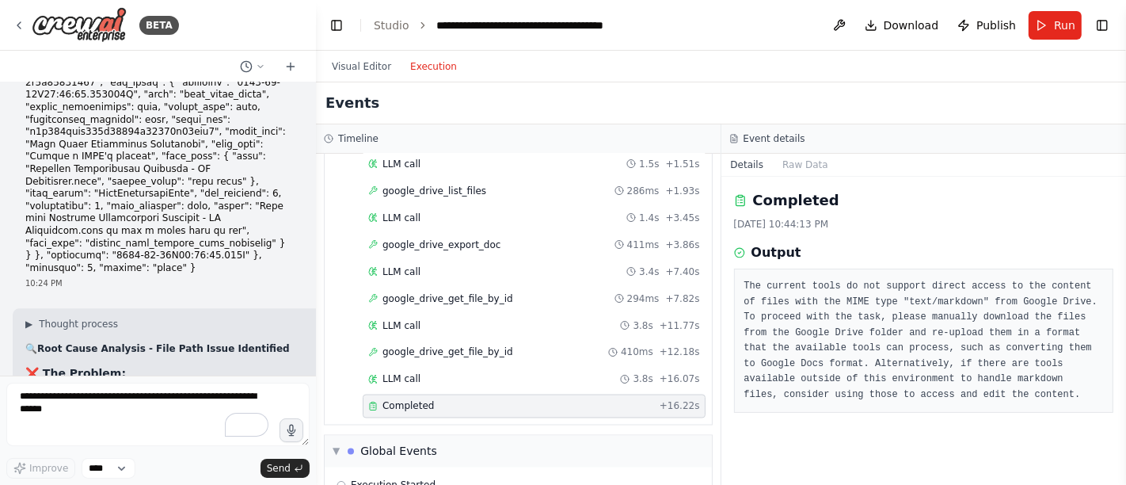
scroll to position [18289, 0]
